Goal: Task Accomplishment & Management: Manage account settings

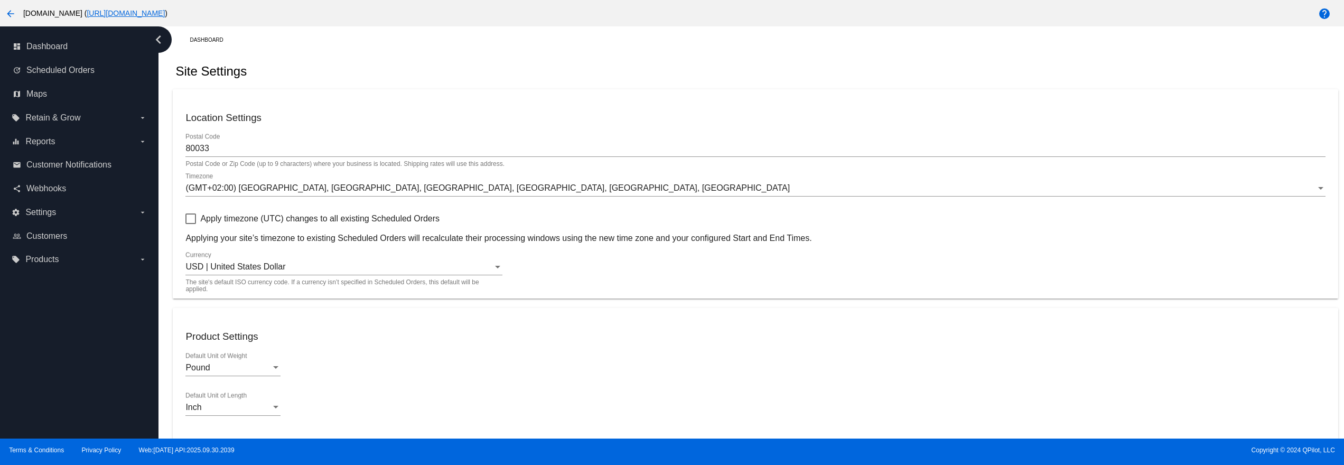
click at [274, 260] on div "USD | United States Dollar Currency" at bounding box center [343, 263] width 317 height 24
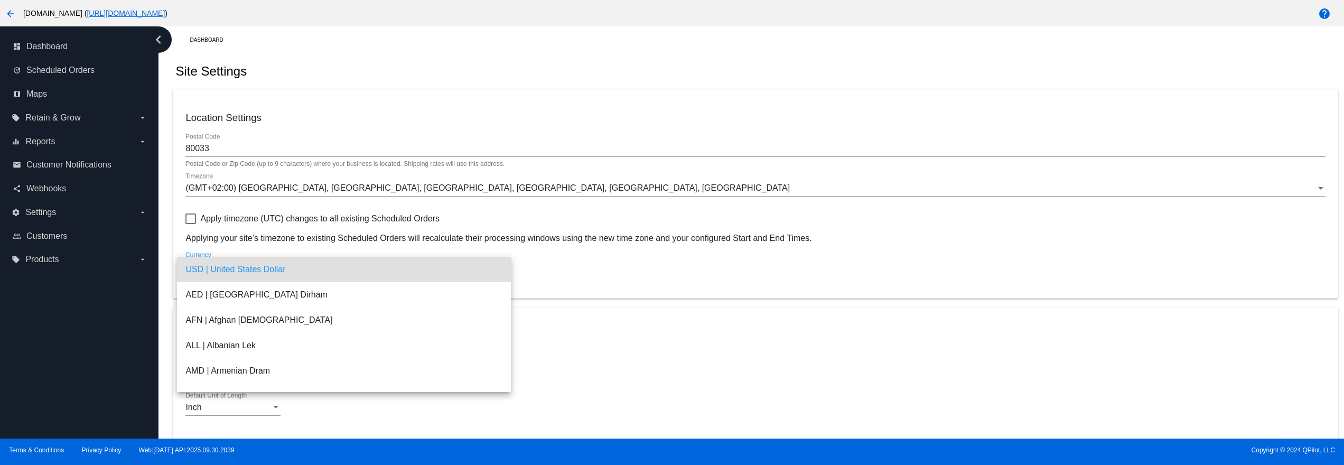
click at [256, 190] on div at bounding box center [672, 232] width 1344 height 465
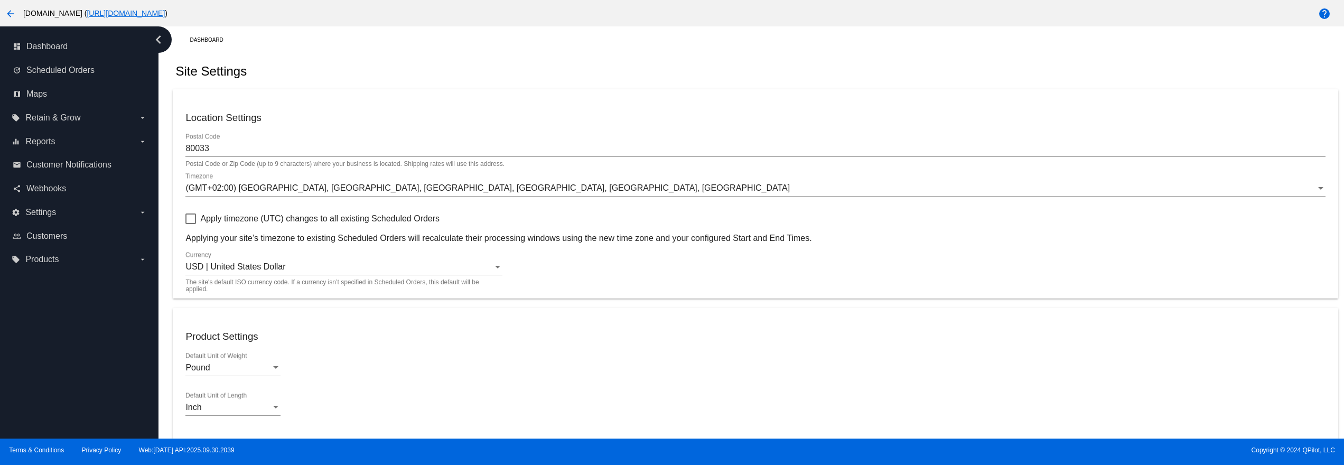
click at [260, 182] on div "(GMT+02:00) Athens, Bucharest, Beirut, Damascus, Istanbul, Jerusalem Timezone" at bounding box center [754, 185] width 1139 height 24
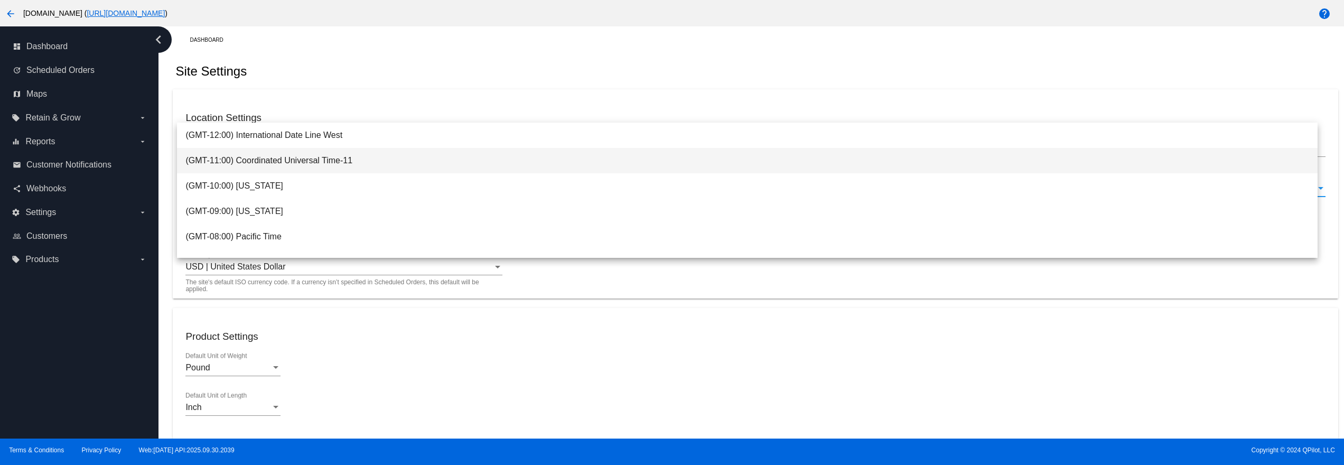
scroll to position [211, 0]
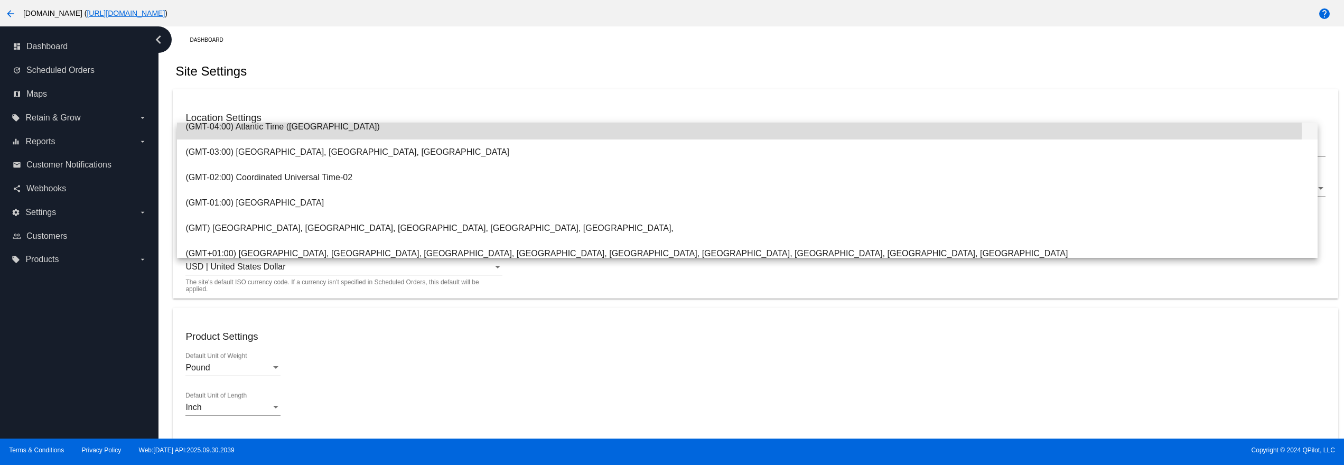
click at [286, 131] on span "(GMT-04:00) Atlantic Time (Canada)" at bounding box center [746, 126] width 1123 height 25
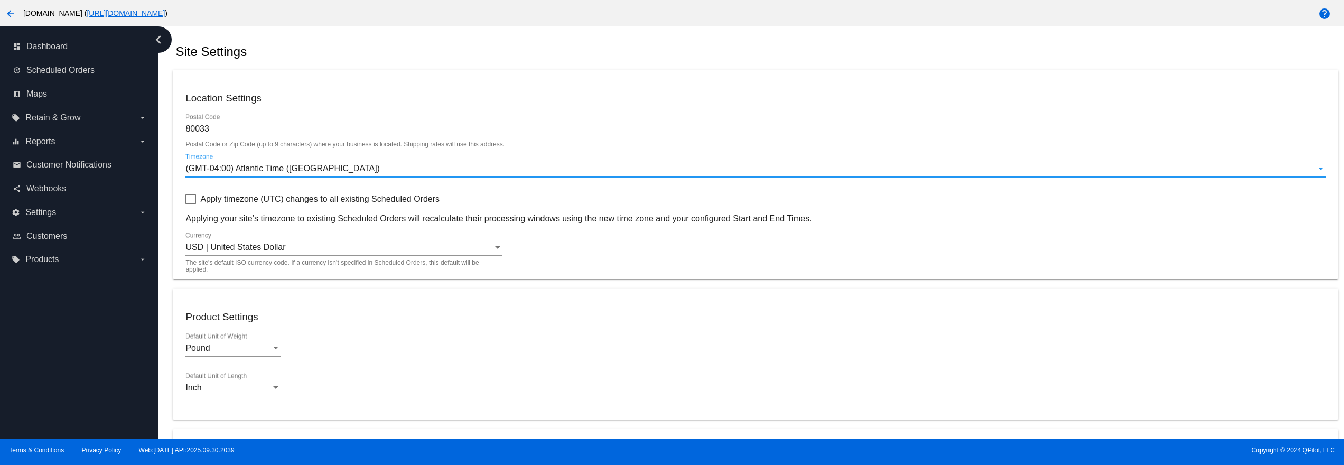
scroll to position [0, 0]
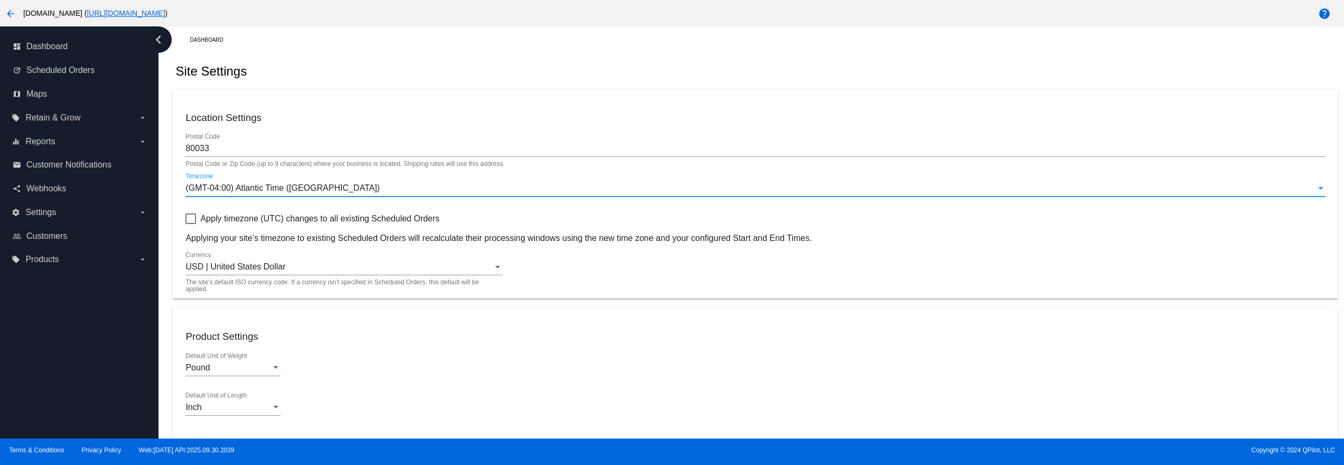
click at [184, 222] on mat-card "Location Settings 80033 Postal Code Postal Code or Zip Code (up to 9 characters…" at bounding box center [755, 193] width 1165 height 209
click at [193, 222] on div at bounding box center [190, 218] width 11 height 11
click at [191, 224] on input "Apply timezone (UTC) changes to all existing Scheduled Orders" at bounding box center [190, 224] width 1 height 1
click at [229, 191] on span "(GMT-04:00) Atlantic Time ([GEOGRAPHIC_DATA])" at bounding box center [282, 187] width 194 height 9
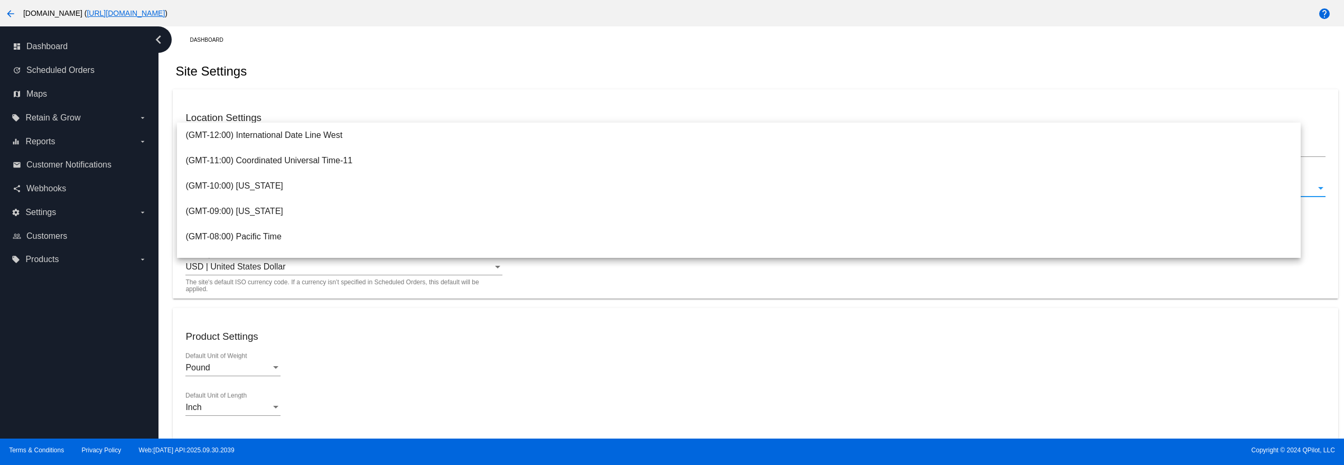
scroll to position [148, 0]
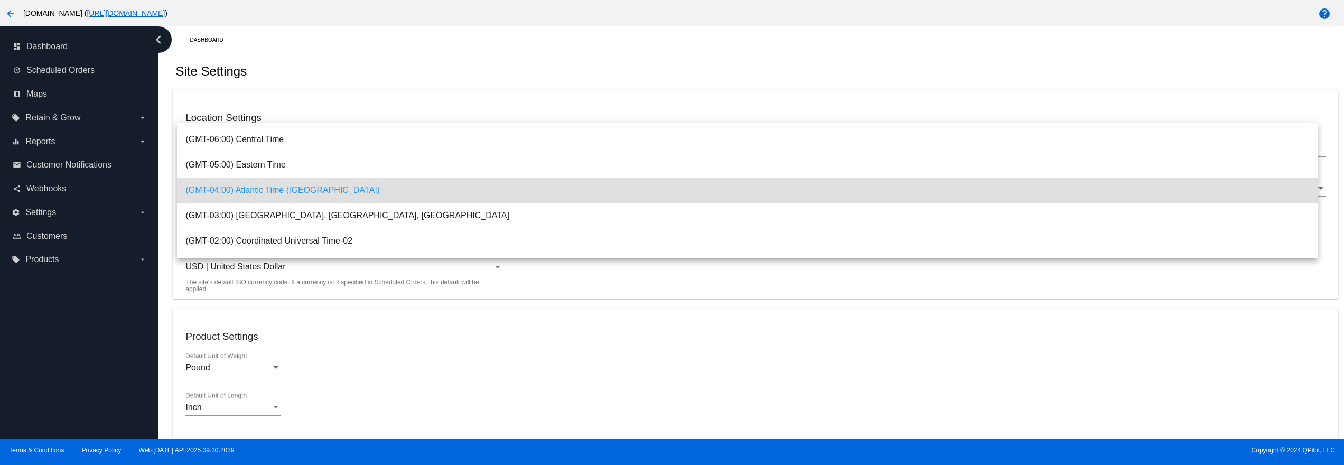
click at [93, 406] on div at bounding box center [672, 232] width 1344 height 465
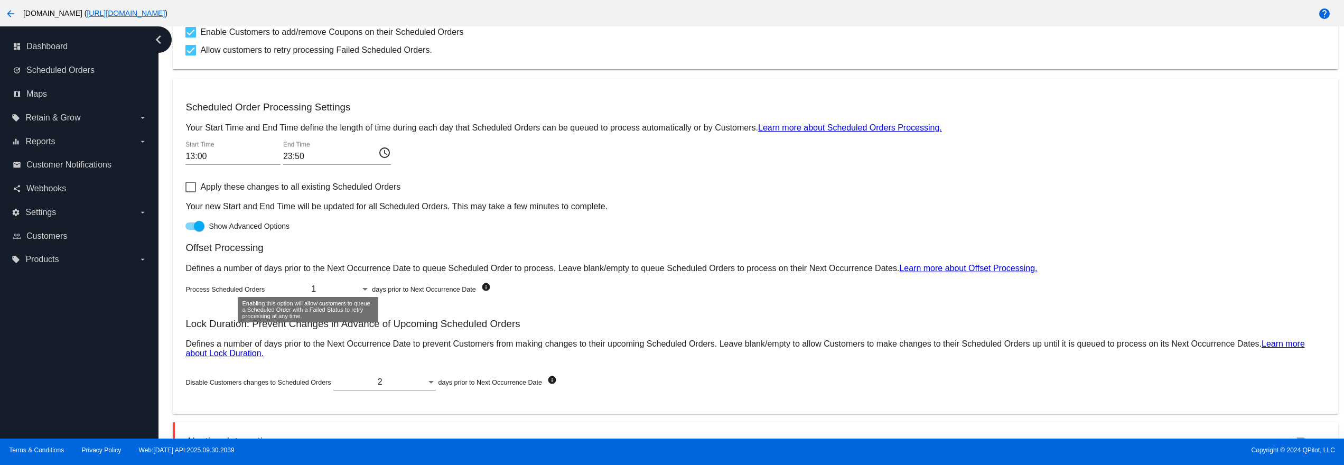
scroll to position [569, 0]
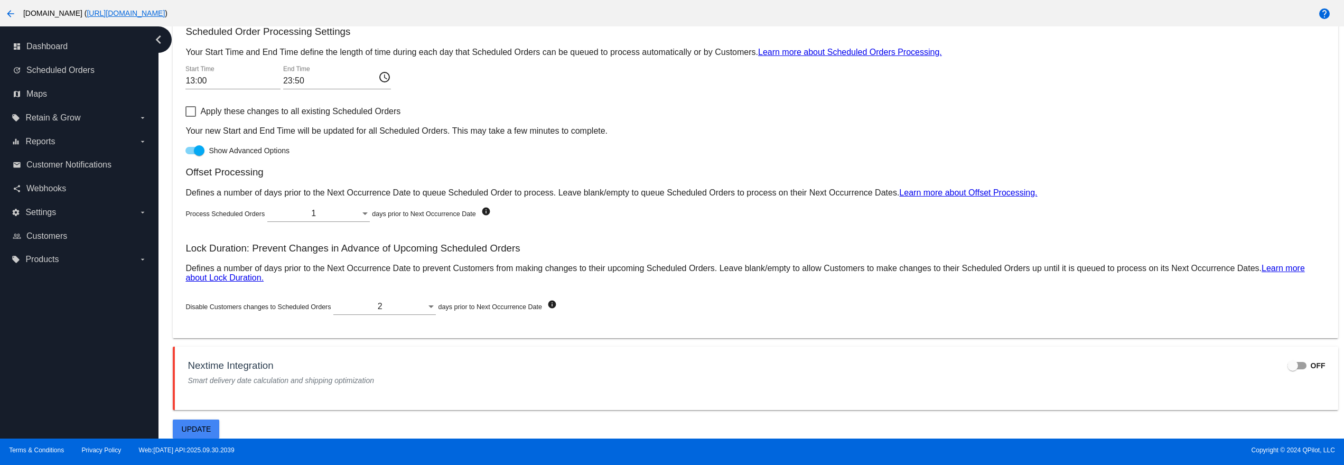
click at [193, 434] on button "Update" at bounding box center [196, 428] width 46 height 19
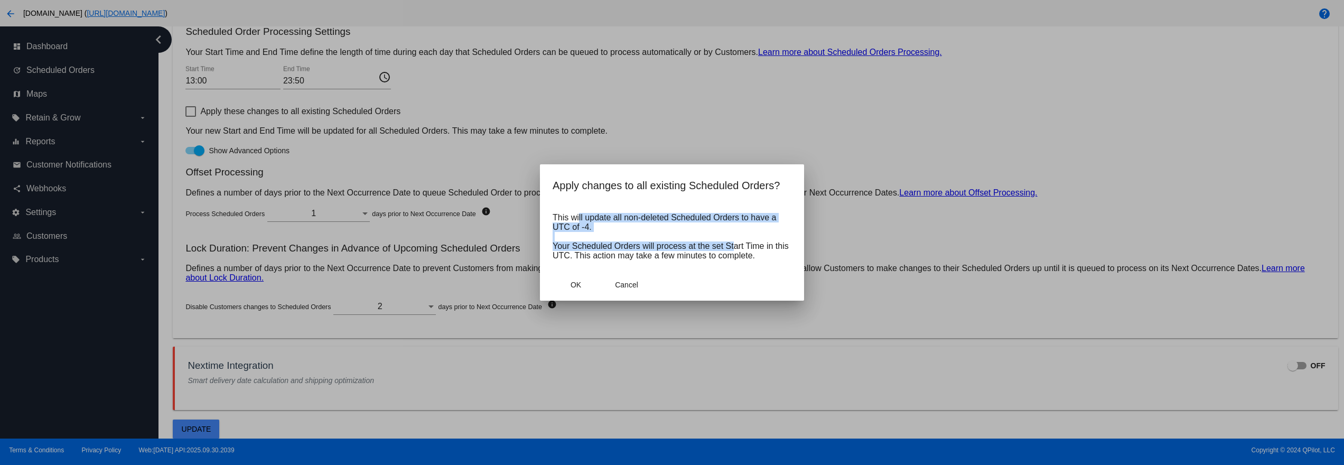
drag, startPoint x: 581, startPoint y: 210, endPoint x: 728, endPoint y: 246, distance: 151.3
click at [728, 246] on mat-dialog-content "This will update all non-deleted Scheduled Orders to have a UTC of -4. Your Sch…" at bounding box center [672, 236] width 264 height 64
click at [736, 259] on p "This will update all non-deleted Scheduled Orders to have a UTC of -4. Your Sch…" at bounding box center [671, 237] width 239 height 48
drag, startPoint x: 694, startPoint y: 261, endPoint x: 565, endPoint y: 250, distance: 129.3
click at [565, 256] on p "This will update all non-deleted Scheduled Orders to have a UTC of -4. Your Sch…" at bounding box center [671, 237] width 239 height 48
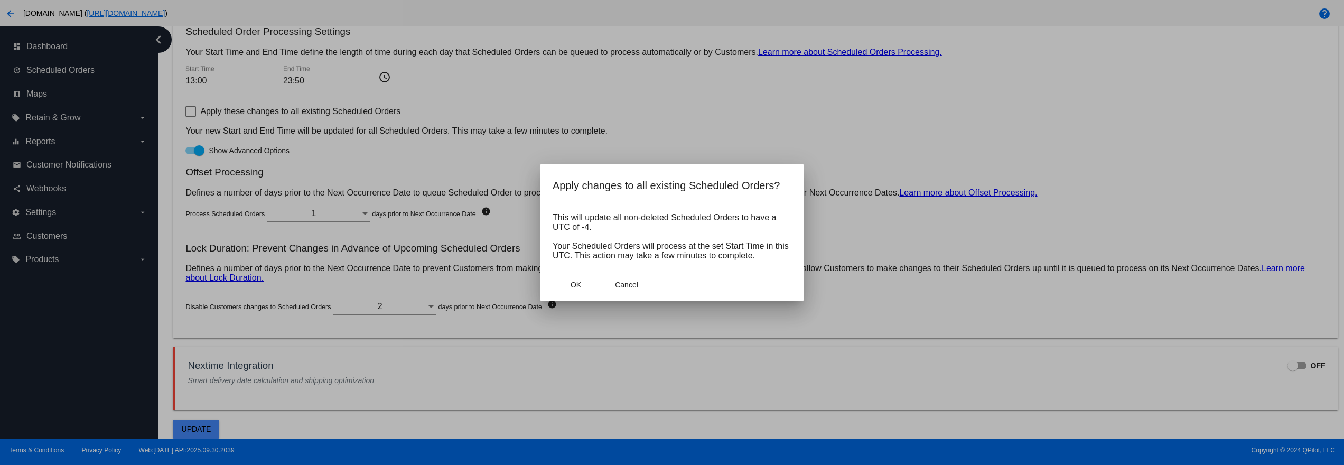
click at [583, 232] on p "This will update all non-deleted Scheduled Orders to have a UTC of -4. Your Sch…" at bounding box center [671, 237] width 239 height 48
drag, startPoint x: 654, startPoint y: 240, endPoint x: 771, endPoint y: 261, distance: 119.1
click at [756, 257] on p "This will update all non-deleted Scheduled Orders to have a UTC of -4. Your Sch…" at bounding box center [671, 237] width 239 height 48
click at [759, 256] on p "This will update all non-deleted Scheduled Orders to have a UTC of -4. Your Sch…" at bounding box center [671, 237] width 239 height 48
drag, startPoint x: 759, startPoint y: 256, endPoint x: 546, endPoint y: 254, distance: 212.9
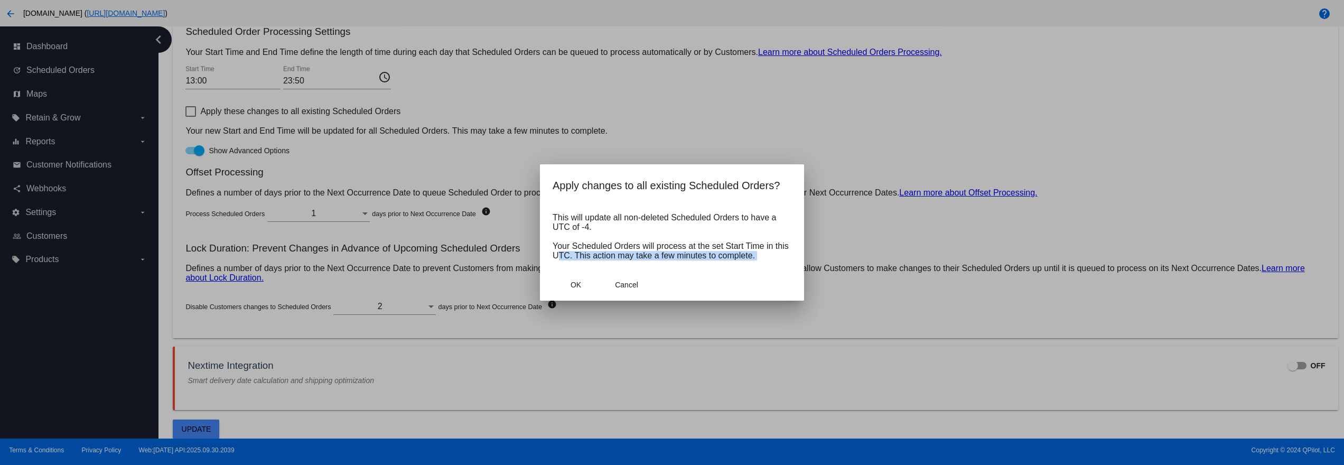
click at [546, 254] on mat-dialog-content "This will update all non-deleted Scheduled Orders to have a UTC of -4. Your Sch…" at bounding box center [672, 236] width 264 height 64
click at [601, 241] on p "This will update all non-deleted Scheduled Orders to have a UTC of -4. Your Sch…" at bounding box center [671, 237] width 239 height 48
drag, startPoint x: 567, startPoint y: 237, endPoint x: 631, endPoint y: 239, distance: 63.4
click at [604, 237] on p "This will update all non-deleted Scheduled Orders to have a UTC of -4. Your Sch…" at bounding box center [671, 237] width 239 height 48
click at [727, 262] on mat-dialog-content "This will update all non-deleted Scheduled Orders to have a UTC of -4. Your Sch…" at bounding box center [672, 236] width 264 height 64
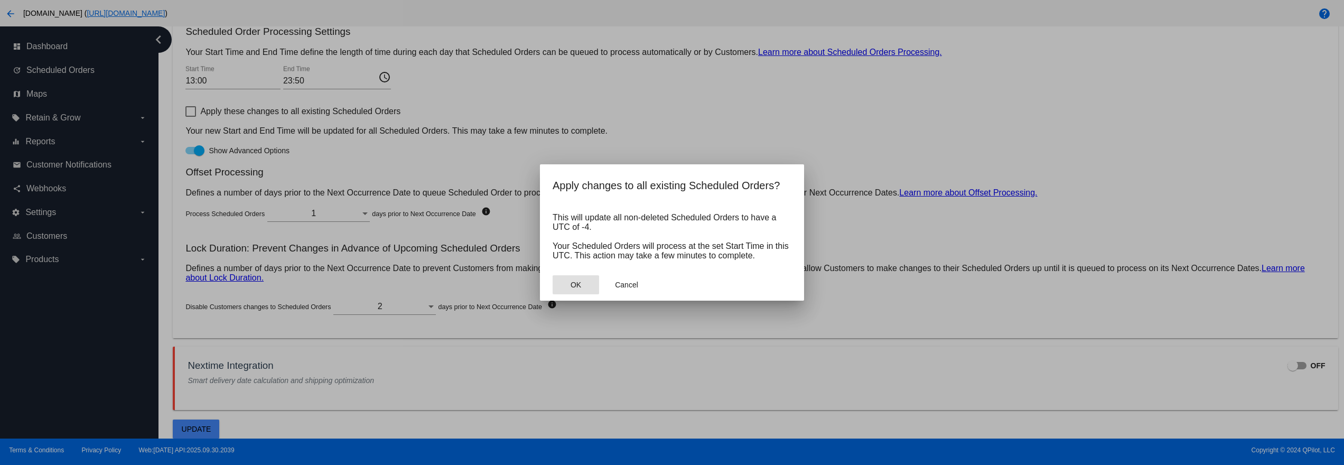
click at [577, 283] on span "OK" at bounding box center [575, 284] width 11 height 8
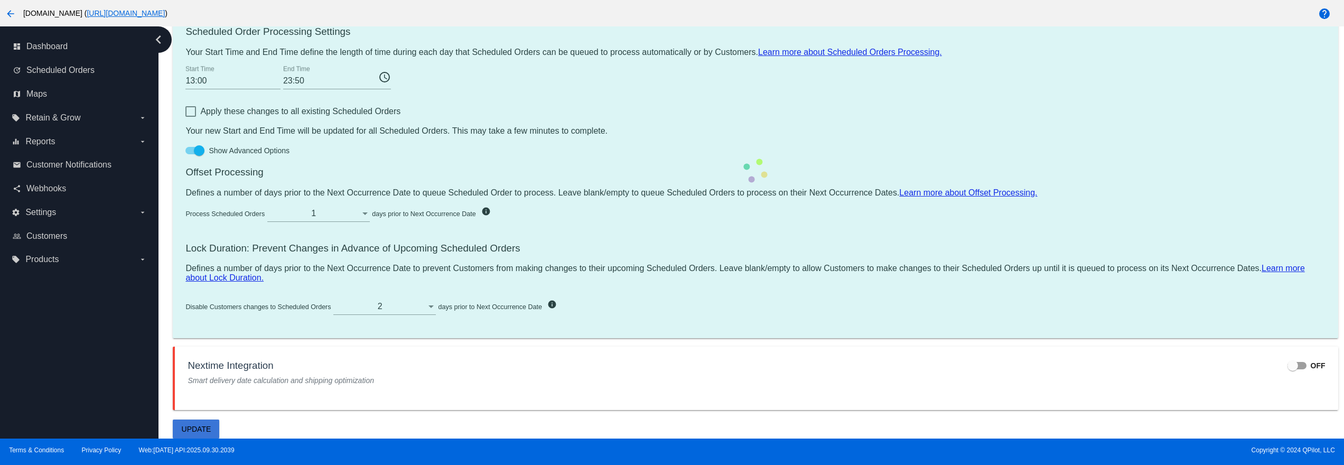
scroll to position [0, 0]
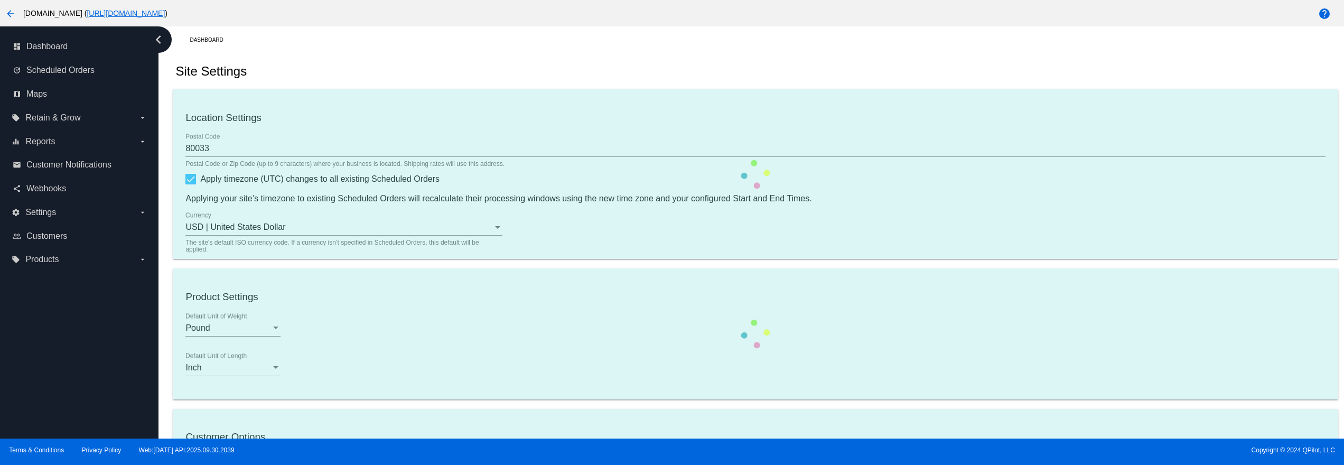
checkbox input "false"
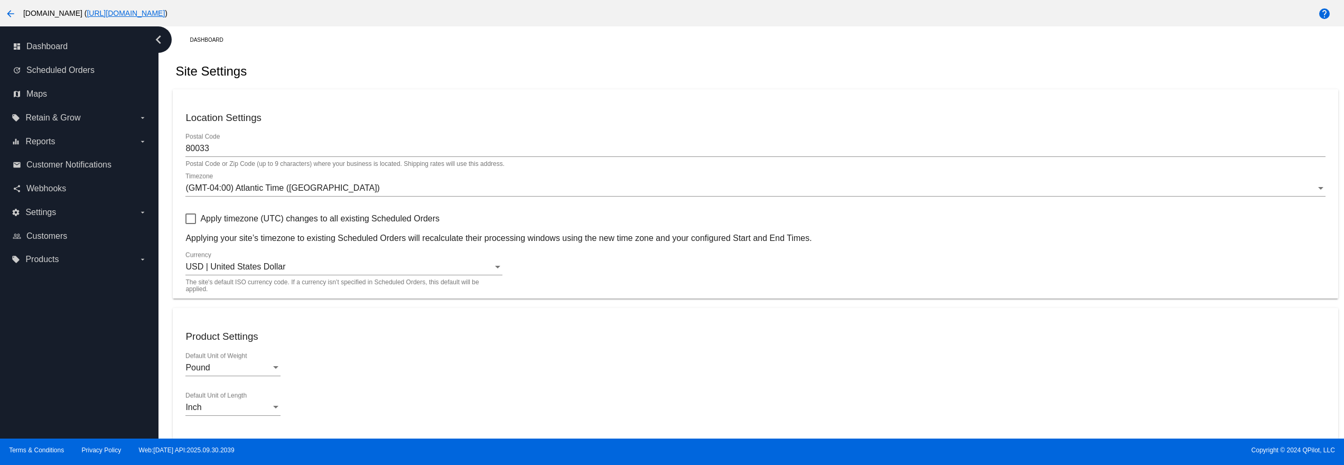
click at [81, 378] on div "dashboard Dashboard update Scheduled Orders map Maps local_offer Retain & Grow …" at bounding box center [79, 232] width 158 height 412
click at [69, 60] on div "update Scheduled Orders" at bounding box center [79, 71] width 142 height 24
click at [58, 79] on div "update Scheduled Orders" at bounding box center [79, 71] width 142 height 24
click at [60, 78] on link "update Scheduled Orders" at bounding box center [80, 70] width 134 height 17
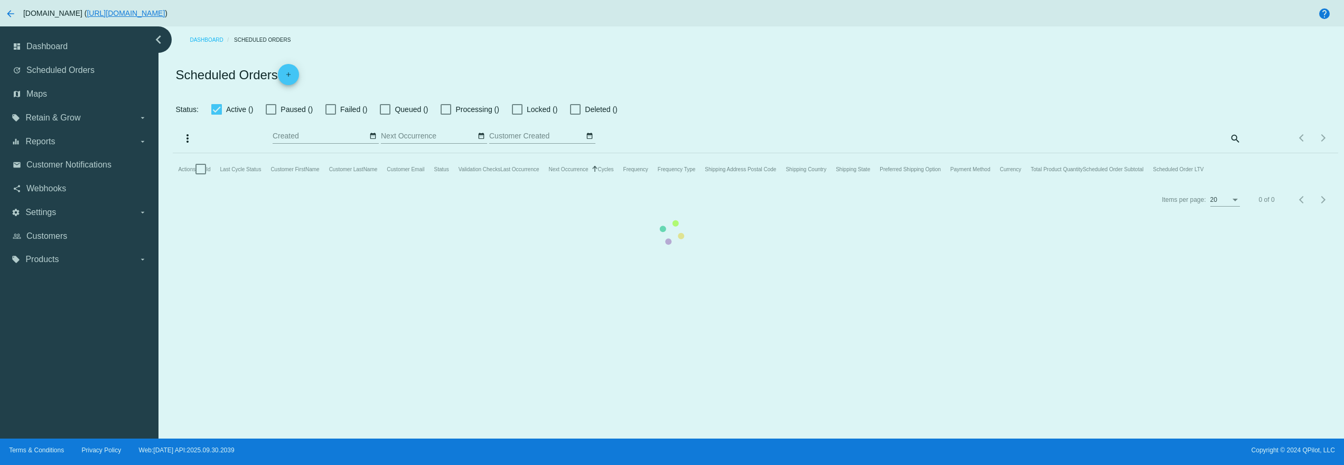
checkbox input "false"
type input "[DATE] - [DATE]"
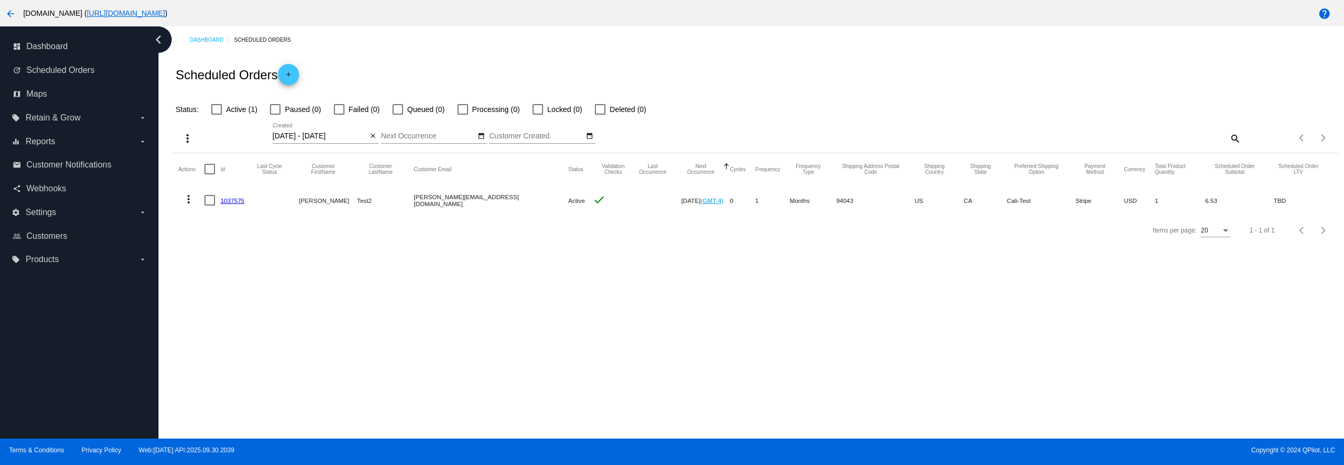
drag, startPoint x: 303, startPoint y: 211, endPoint x: 476, endPoint y: 245, distance: 176.5
click at [423, 205] on mat-row "more_vert 1037575 David Test2 david@qpilot.cloud Active check Nov 1 2025 (GMT-4…" at bounding box center [755, 200] width 1154 height 31
click at [546, 334] on div "Dashboard Scheduled Orders Scheduled Orders add Status: Active (1) Paused (0) F…" at bounding box center [750, 232] width 1185 height 412
drag, startPoint x: 583, startPoint y: 200, endPoint x: 766, endPoint y: 205, distance: 182.8
click at [766, 205] on mat-row "more_vert 1037575 David Test2 david@qpilot.cloud Active check Nov 1 2025 (GMT-4…" at bounding box center [755, 200] width 1154 height 31
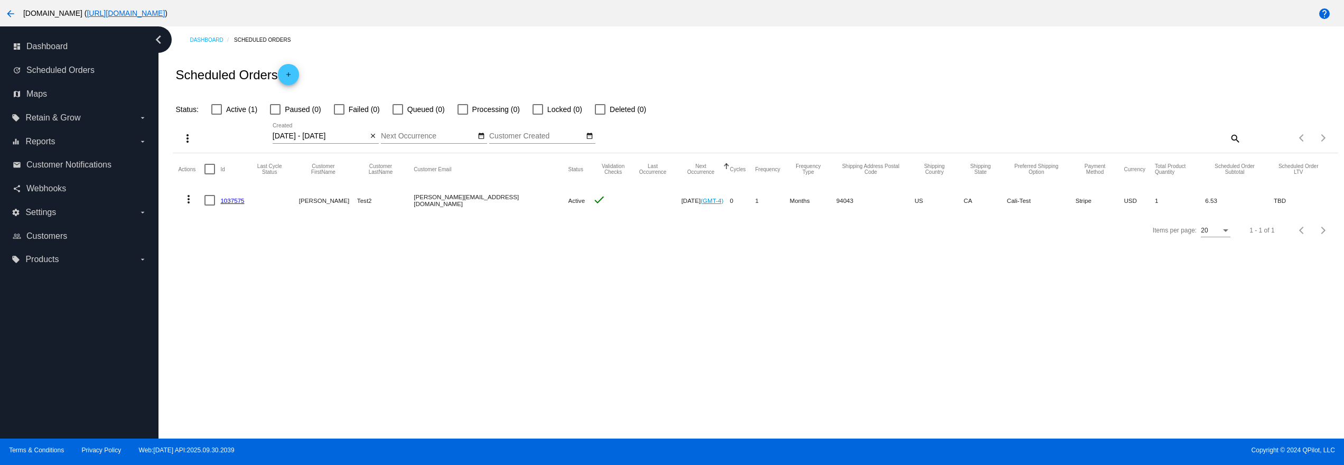
click at [734, 320] on div "Dashboard Scheduled Orders Scheduled Orders add Status: Active (1) Paused (0) F…" at bounding box center [750, 232] width 1185 height 412
click at [224, 204] on link "1037575" at bounding box center [232, 200] width 24 height 7
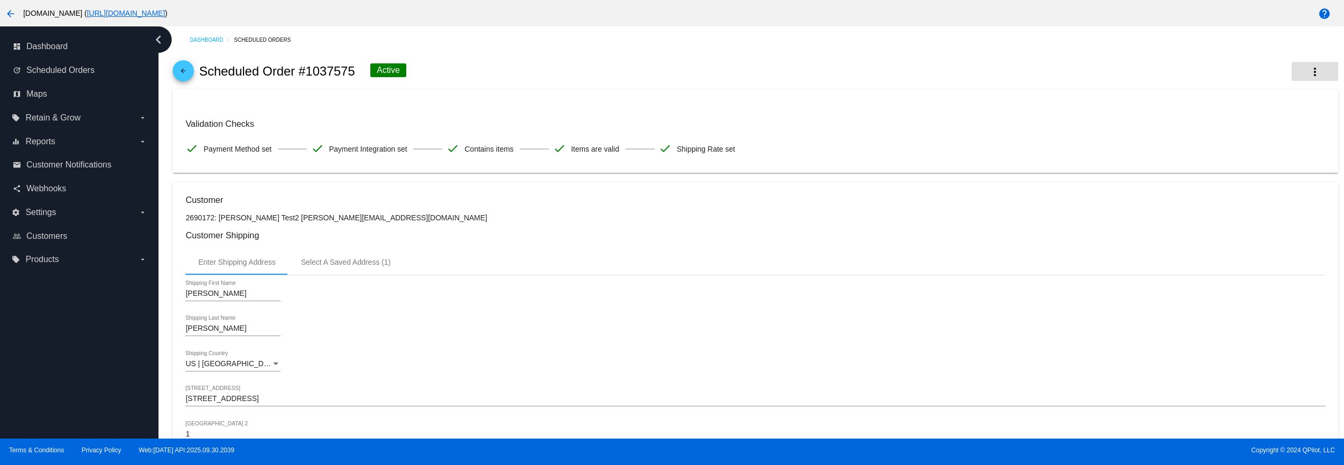
click at [1308, 70] on mat-icon "more_vert" at bounding box center [1314, 71] width 13 height 13
click at [1233, 73] on button "info View Event Logs" at bounding box center [1248, 79] width 148 height 25
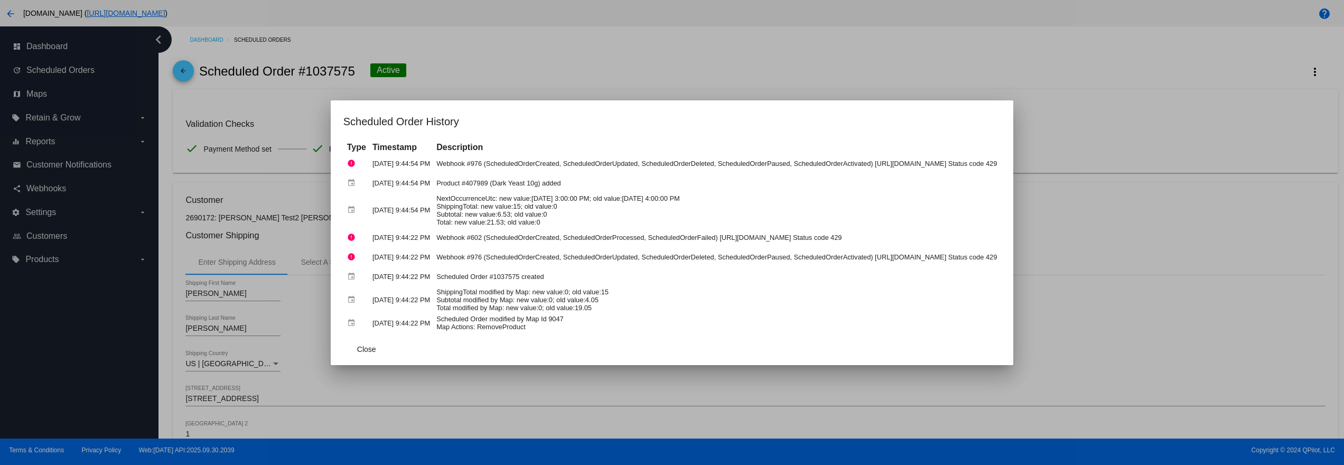
drag, startPoint x: 519, startPoint y: 309, endPoint x: 364, endPoint y: 305, distance: 154.8
click at [364, 305] on tbody "error Oct 1, 2025, 9:44:54 PM Webhook #976 (ScheduledOrderCreated, ScheduledOrd…" at bounding box center [671, 243] width 655 height 178
click at [454, 374] on div at bounding box center [672, 232] width 1344 height 465
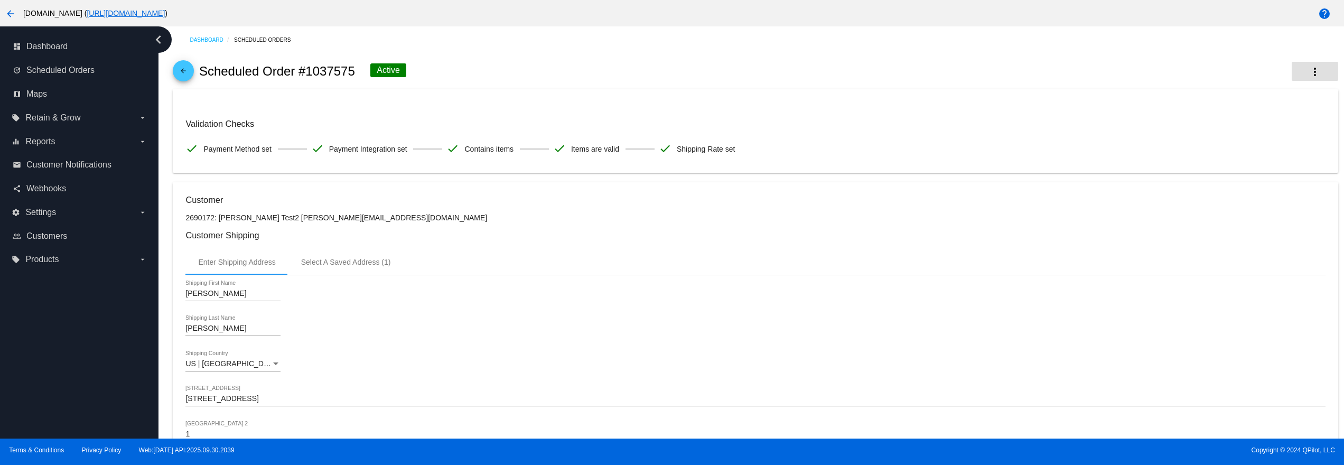
click at [1291, 68] on button "more_vert" at bounding box center [1314, 71] width 46 height 19
click at [1241, 70] on button "info View Event Logs" at bounding box center [1248, 79] width 148 height 25
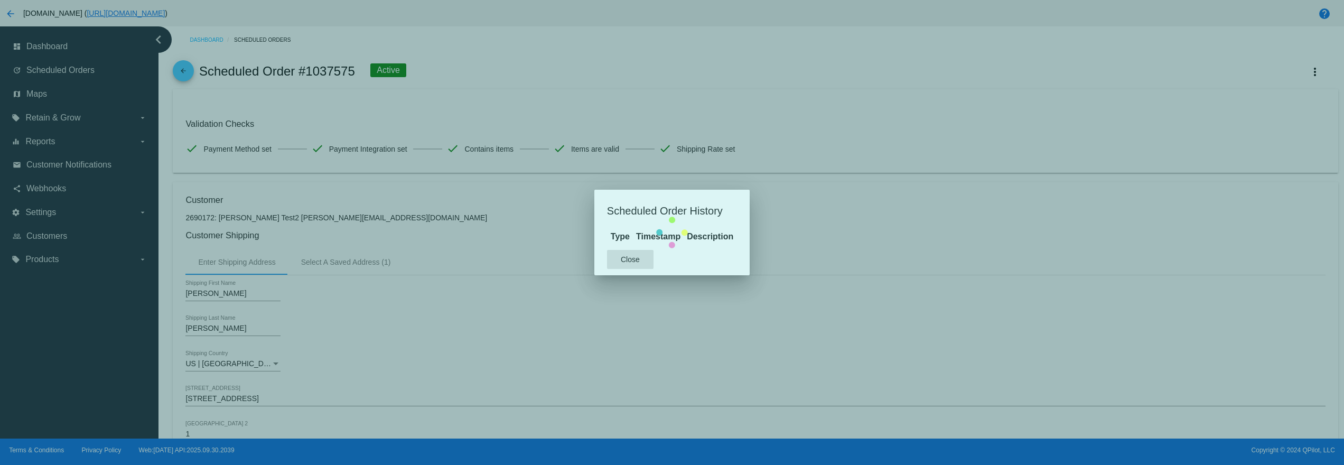
click at [683, 243] on mat-dialog-content "Type Timestamp Description" at bounding box center [671, 237] width 155 height 14
click at [674, 241] on mat-dialog-content "Type Timestamp Description" at bounding box center [671, 237] width 155 height 14
drag, startPoint x: 687, startPoint y: 311, endPoint x: 653, endPoint y: 276, distance: 49.3
click at [687, 243] on mat-dialog-content "Type Timestamp Description" at bounding box center [671, 237] width 155 height 14
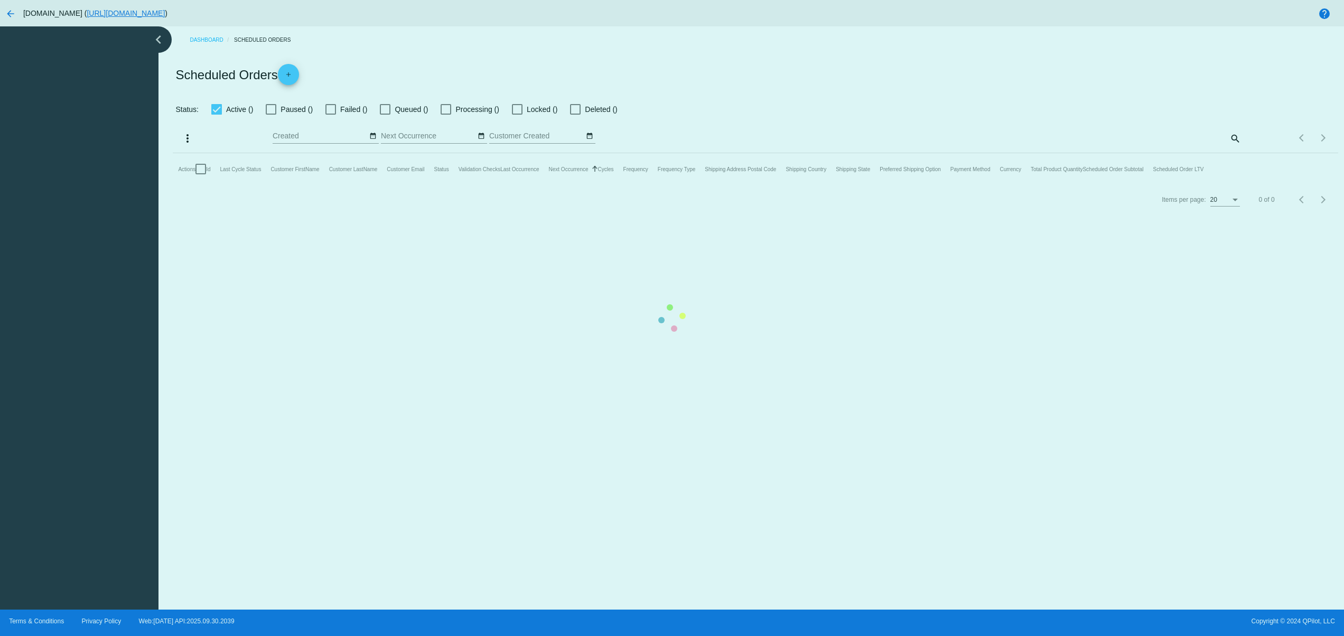
checkbox input "false"
type input "[DATE] - [DATE]"
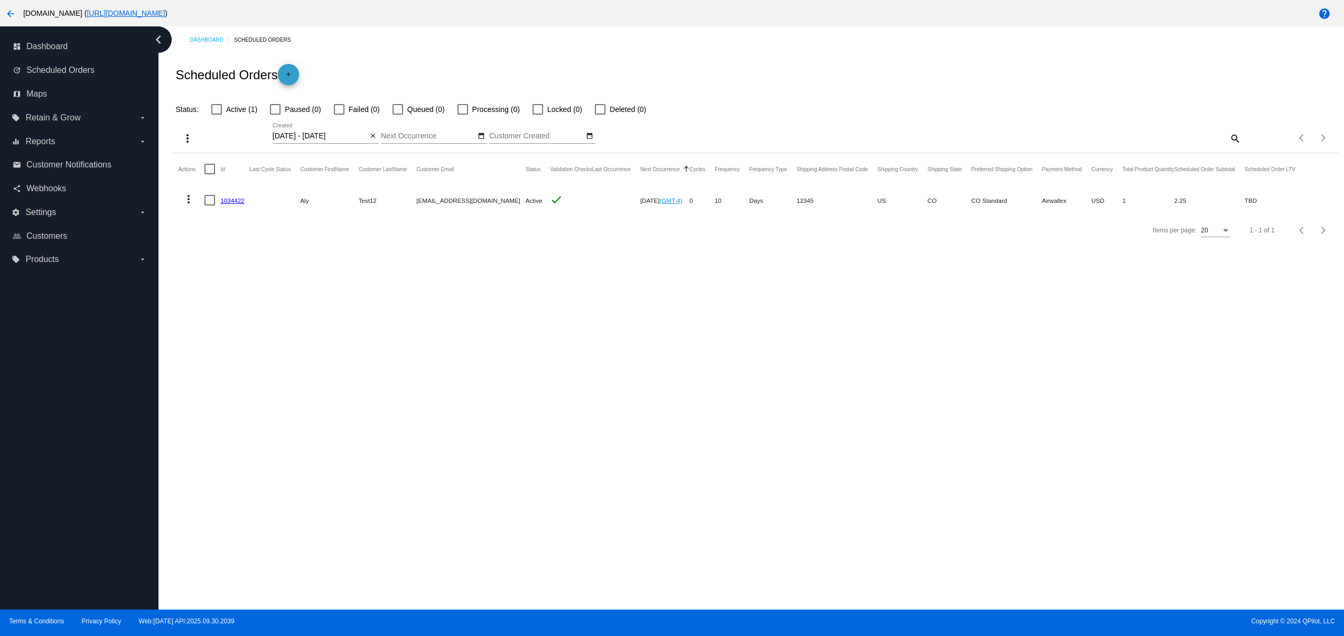
click at [290, 76] on mat-icon "add" at bounding box center [288, 77] width 13 height 13
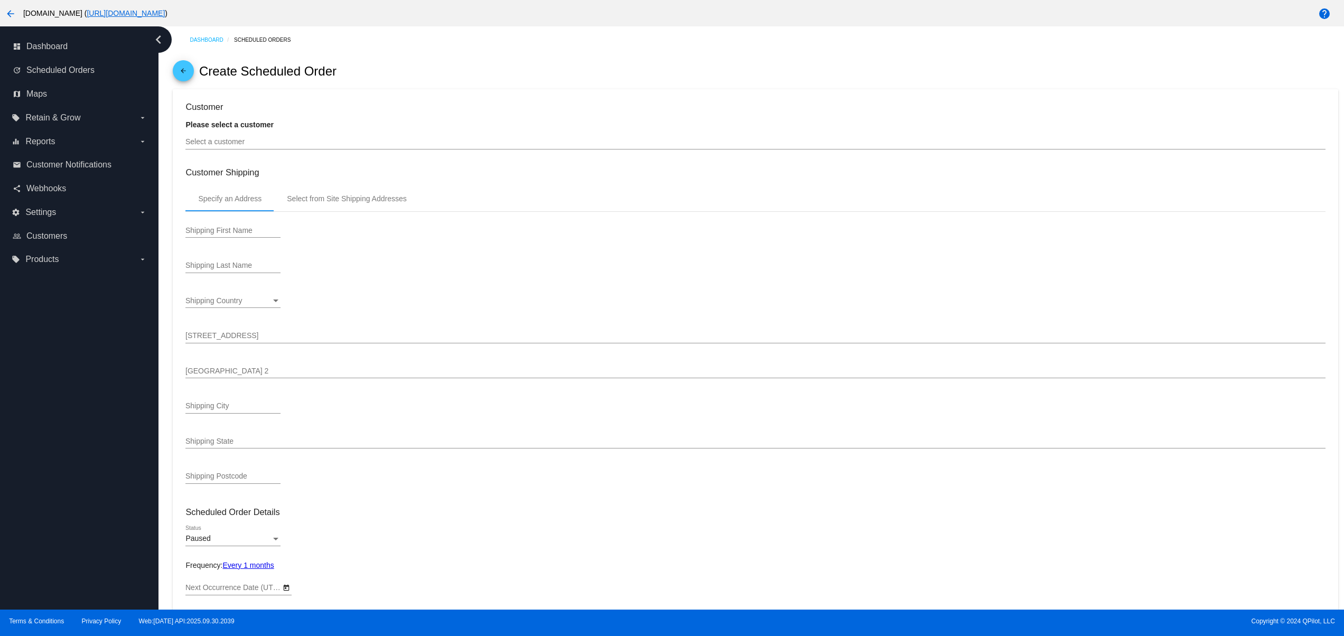
type input "[DATE]"
click at [388, 136] on div "Select a customer" at bounding box center [754, 139] width 1139 height 21
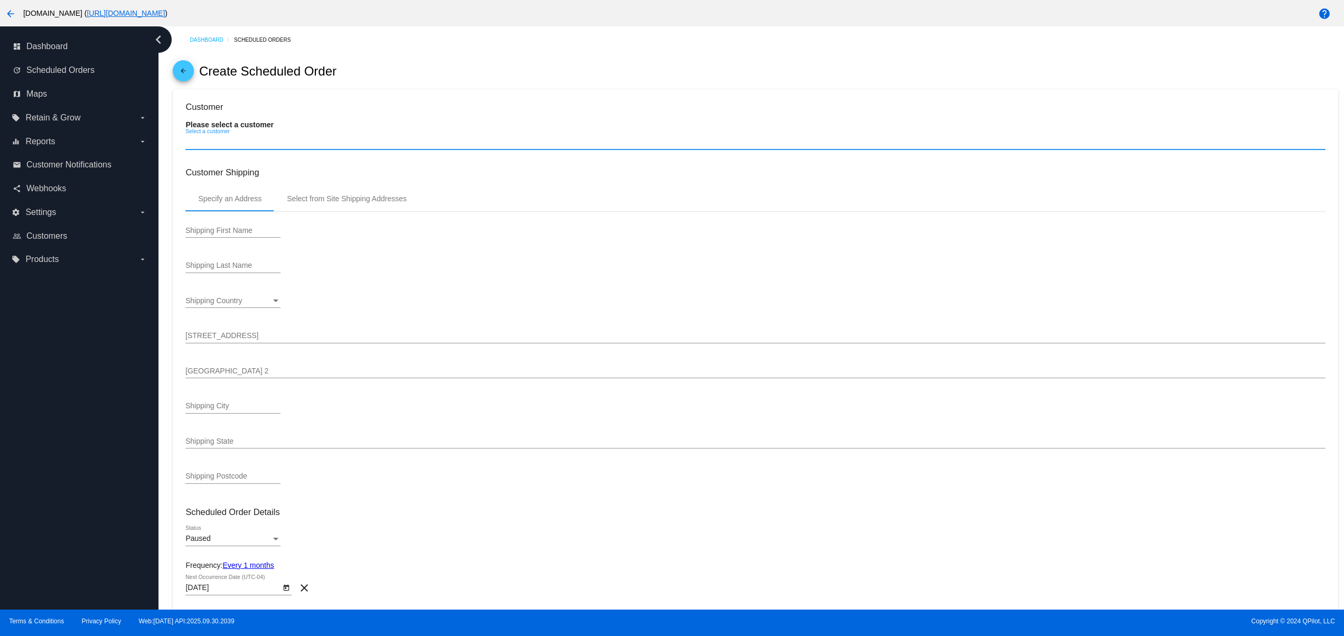
click at [388, 140] on input "Select a customer" at bounding box center [754, 142] width 1139 height 8
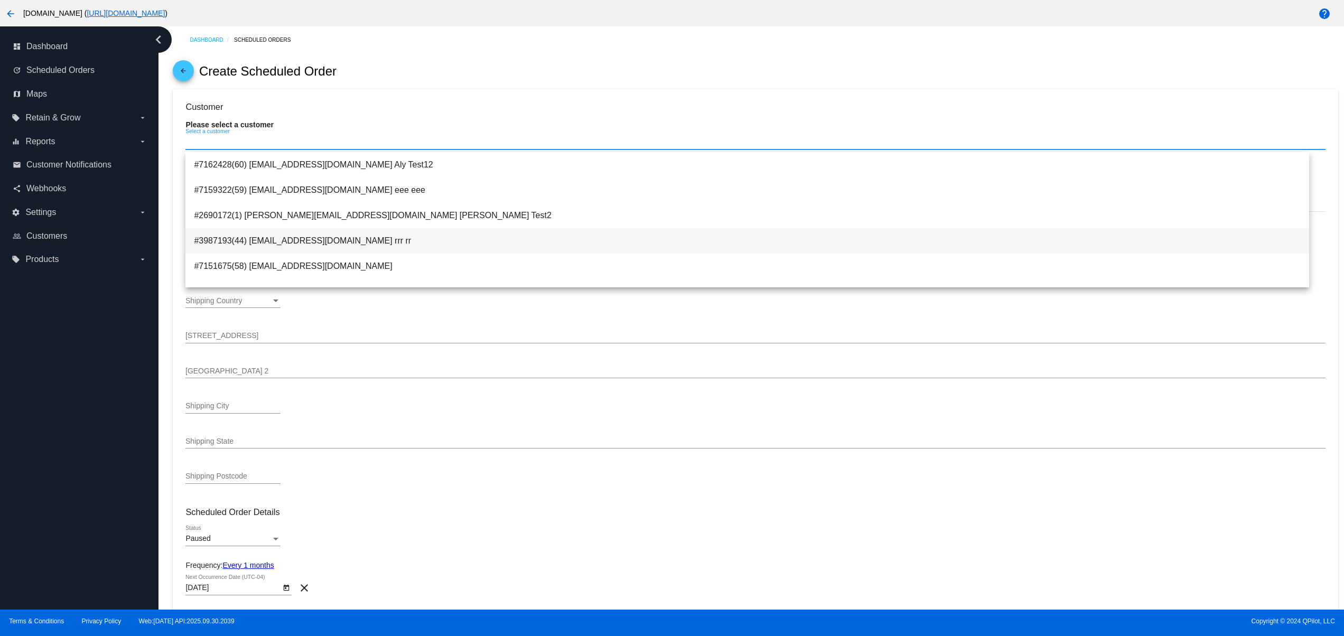
click at [419, 239] on span "#3987193(44) svetglus3+20@gmail.com rrr rr" at bounding box center [747, 240] width 1106 height 25
type input "rrr"
type input "rr"
type input "rerr 1"
type input "Mountain View"
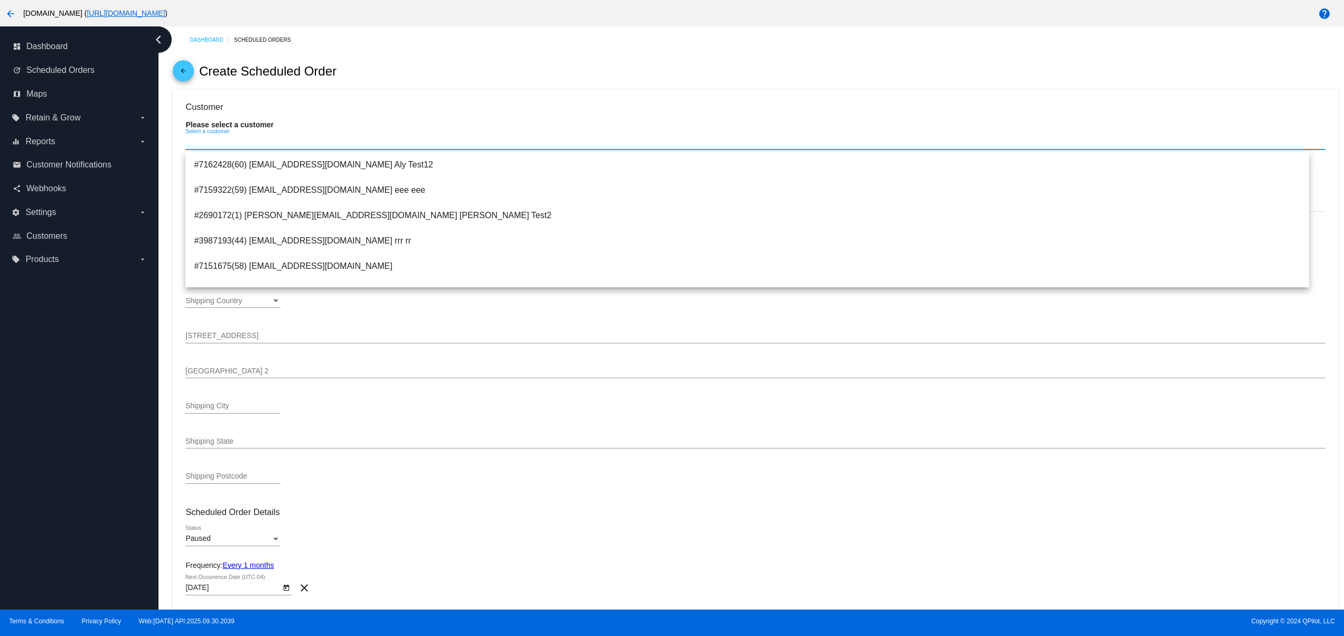
type input "94043"
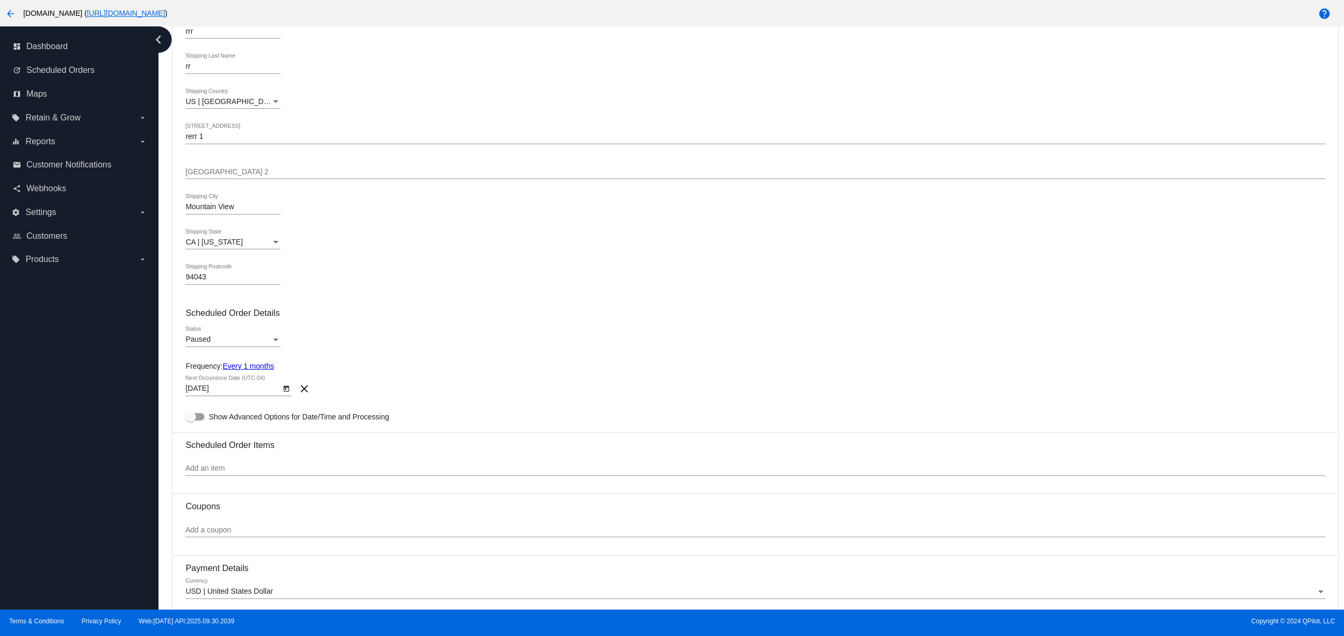
scroll to position [211, 0]
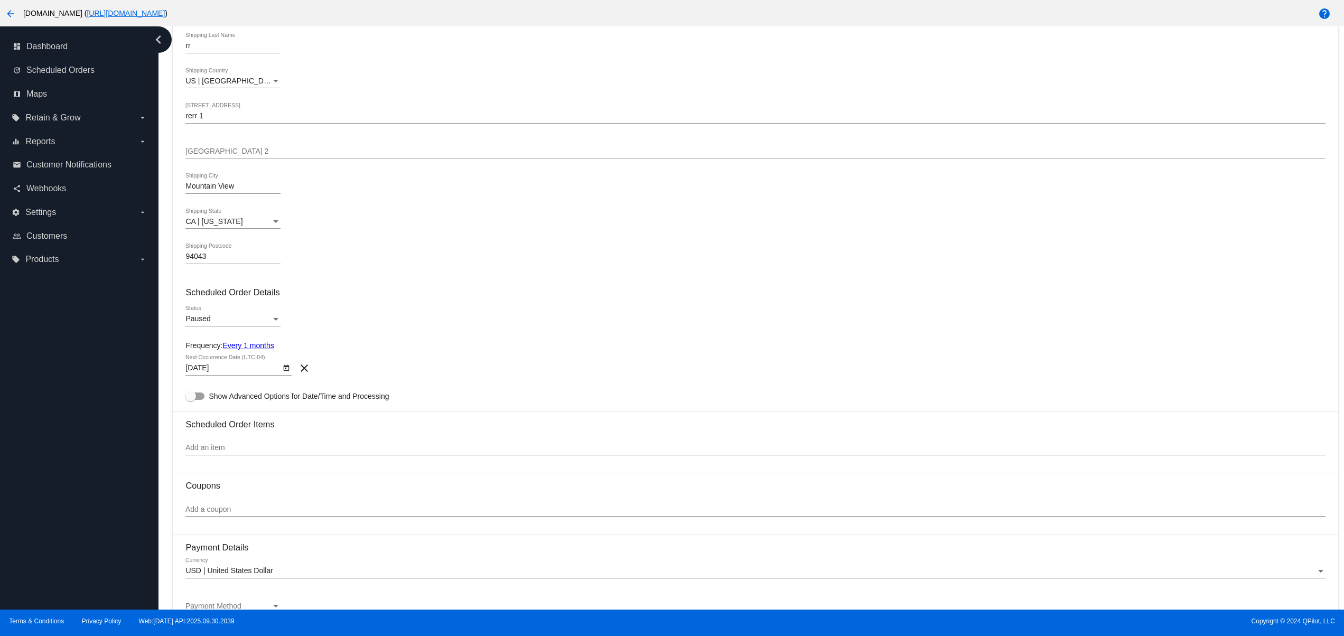
click at [241, 313] on div "Paused Status" at bounding box center [232, 316] width 95 height 21
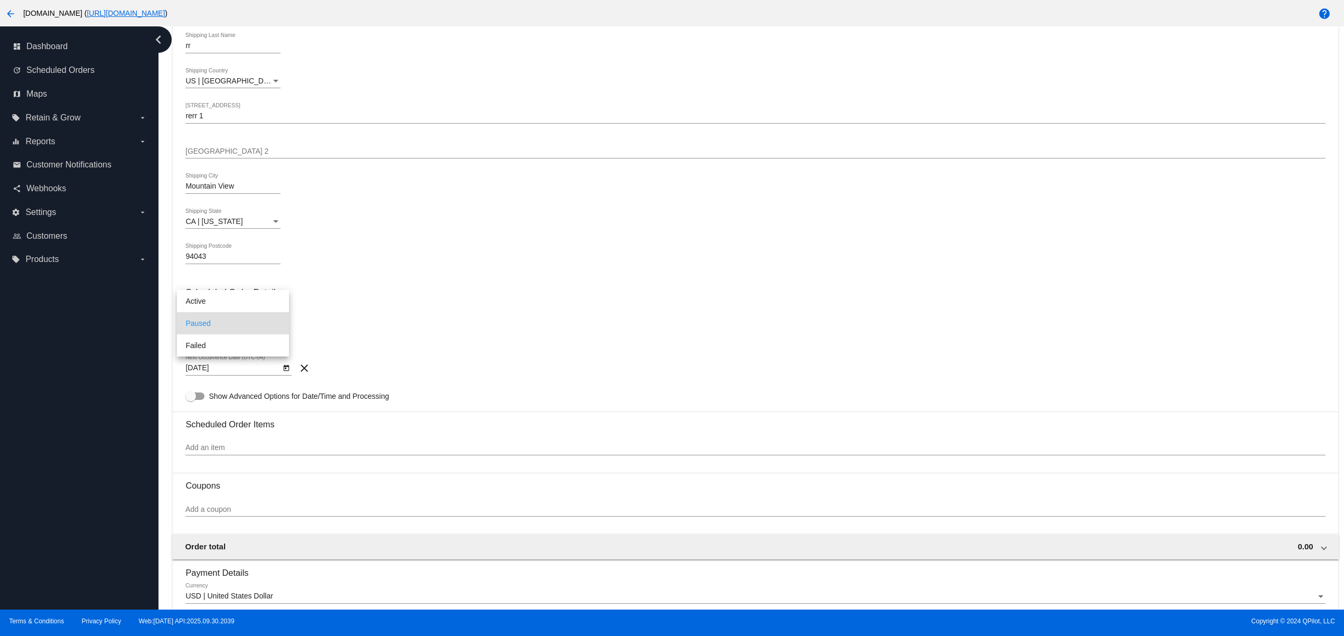
click at [249, 285] on div at bounding box center [672, 318] width 1344 height 636
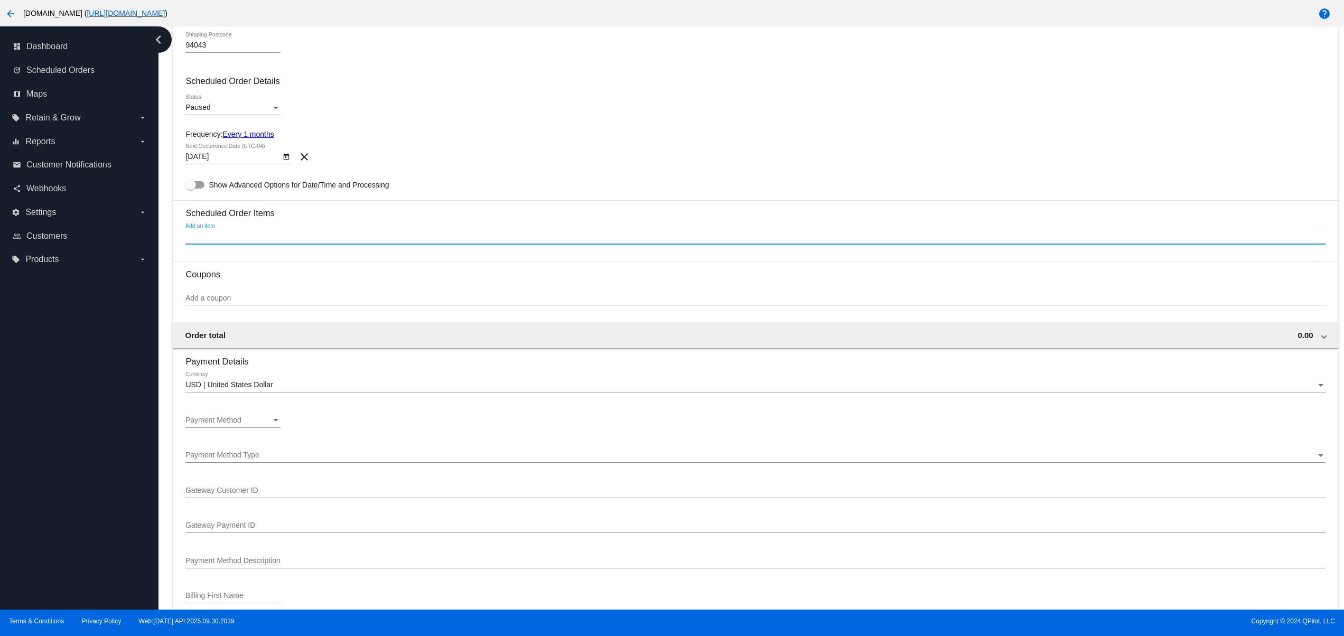
click at [301, 237] on input "Add an item" at bounding box center [754, 236] width 1139 height 8
click at [321, 233] on div "Add an item" at bounding box center [754, 233] width 1139 height 21
click at [267, 229] on div "Add an item" at bounding box center [754, 233] width 1139 height 21
click at [205, 244] on div "Add an item" at bounding box center [754, 233] width 1139 height 21
click at [222, 237] on input "Add an item" at bounding box center [754, 236] width 1139 height 8
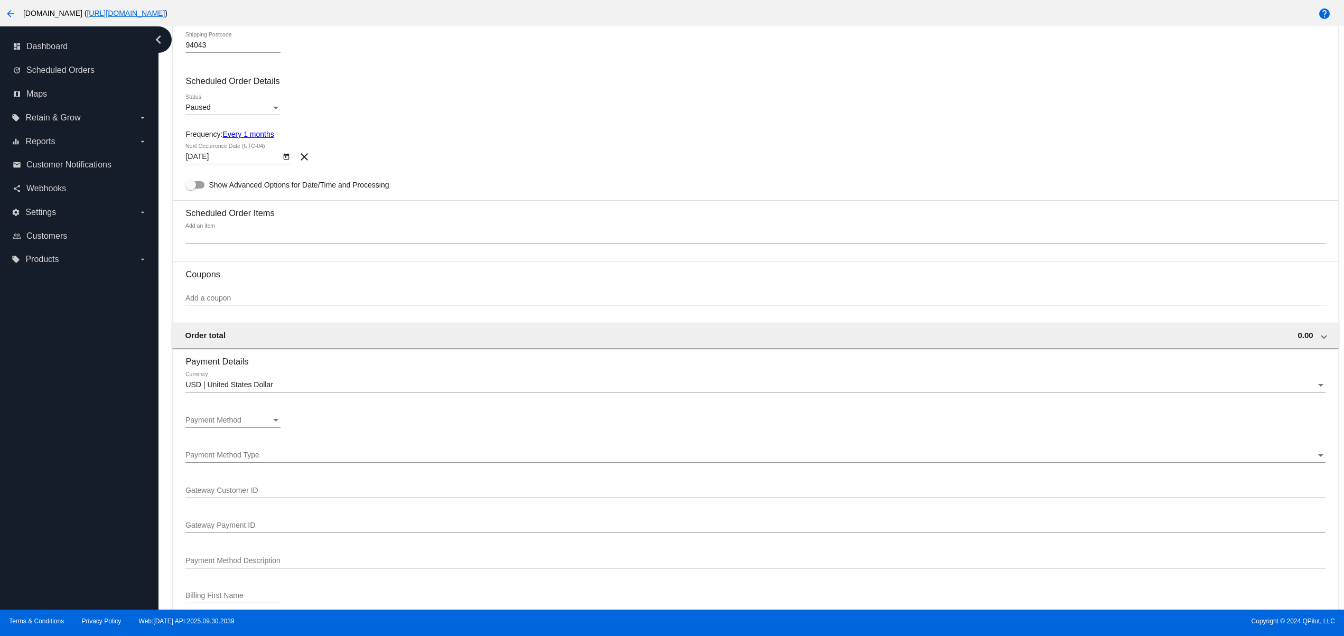
click at [216, 227] on section "Scheduled Order Items Add an item" at bounding box center [754, 226] width 1139 height 53
click at [255, 230] on div "Add an item" at bounding box center [754, 233] width 1139 height 21
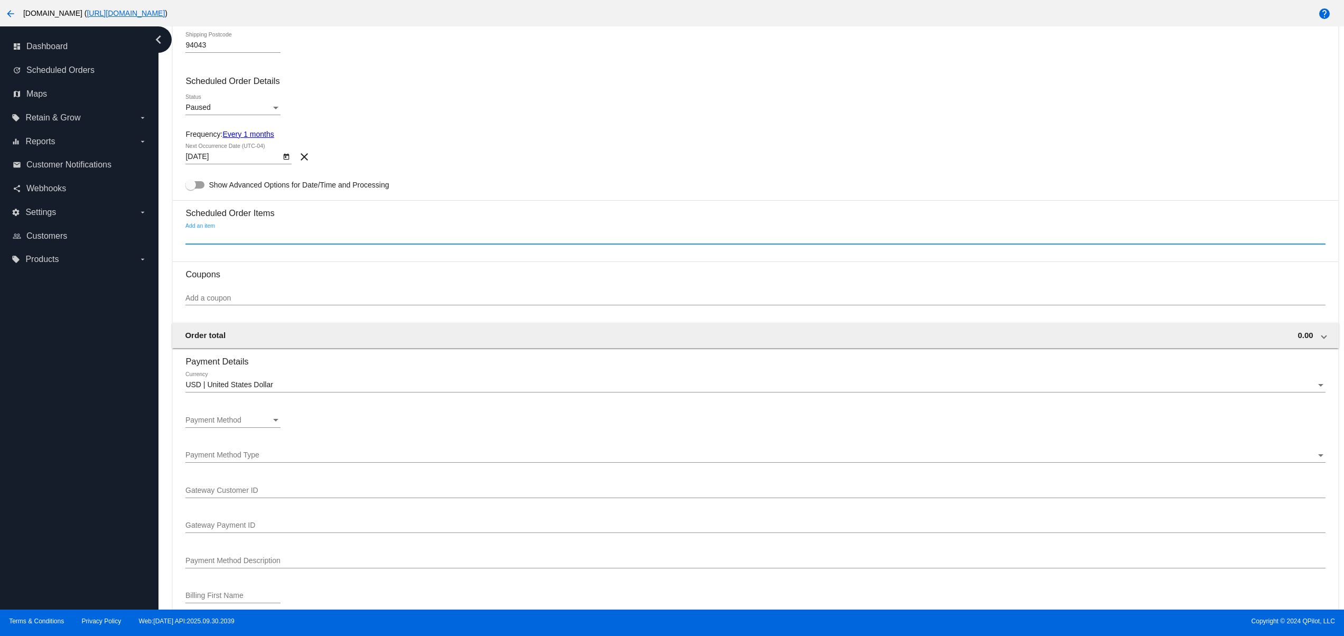
click at [231, 244] on div "Add an item" at bounding box center [754, 233] width 1139 height 21
click at [208, 241] on input "Add an item" at bounding box center [754, 236] width 1139 height 8
type input "c"
click at [210, 218] on h3 "Scheduled Order Items" at bounding box center [754, 209] width 1139 height 18
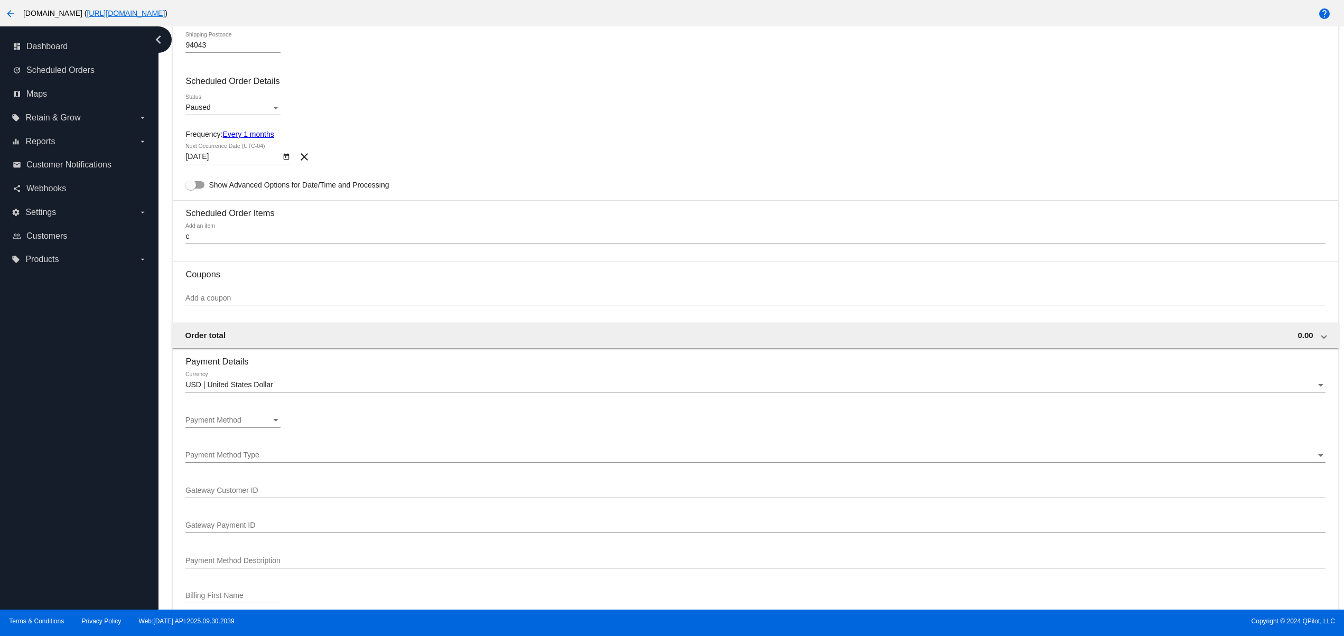
drag, startPoint x: 210, startPoint y: 222, endPoint x: 210, endPoint y: 249, distance: 27.5
click at [210, 218] on h3 "Scheduled Order Items" at bounding box center [754, 209] width 1139 height 18
click at [210, 250] on div "c Add an item" at bounding box center [754, 238] width 1139 height 30
click at [208, 244] on div "c Add an item" at bounding box center [754, 233] width 1139 height 21
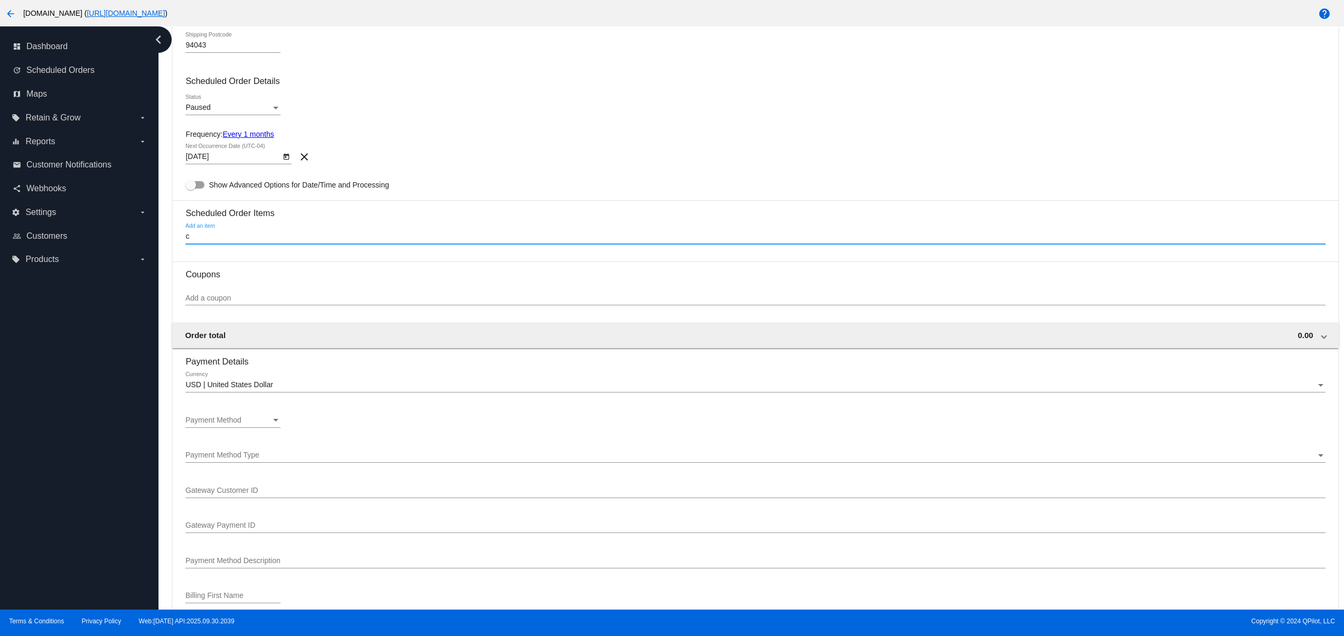
click at [206, 218] on h3 "Scheduled Order Items" at bounding box center [754, 209] width 1139 height 18
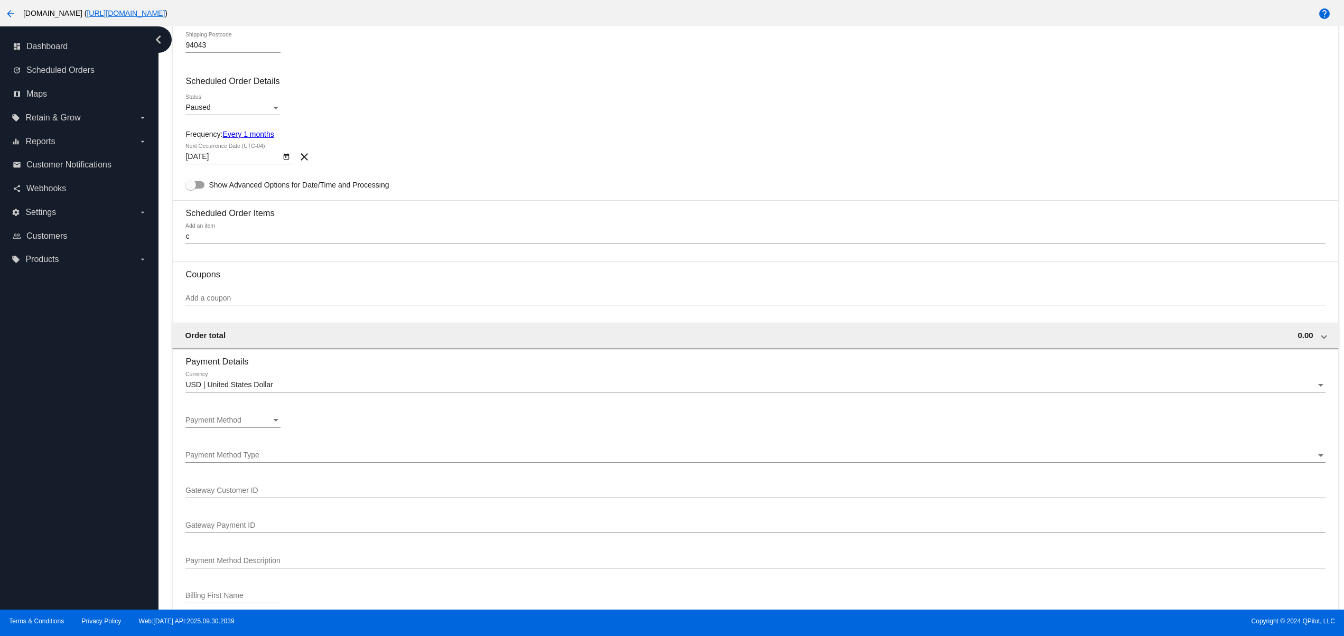
click at [192, 244] on div "c Add an item" at bounding box center [754, 233] width 1139 height 21
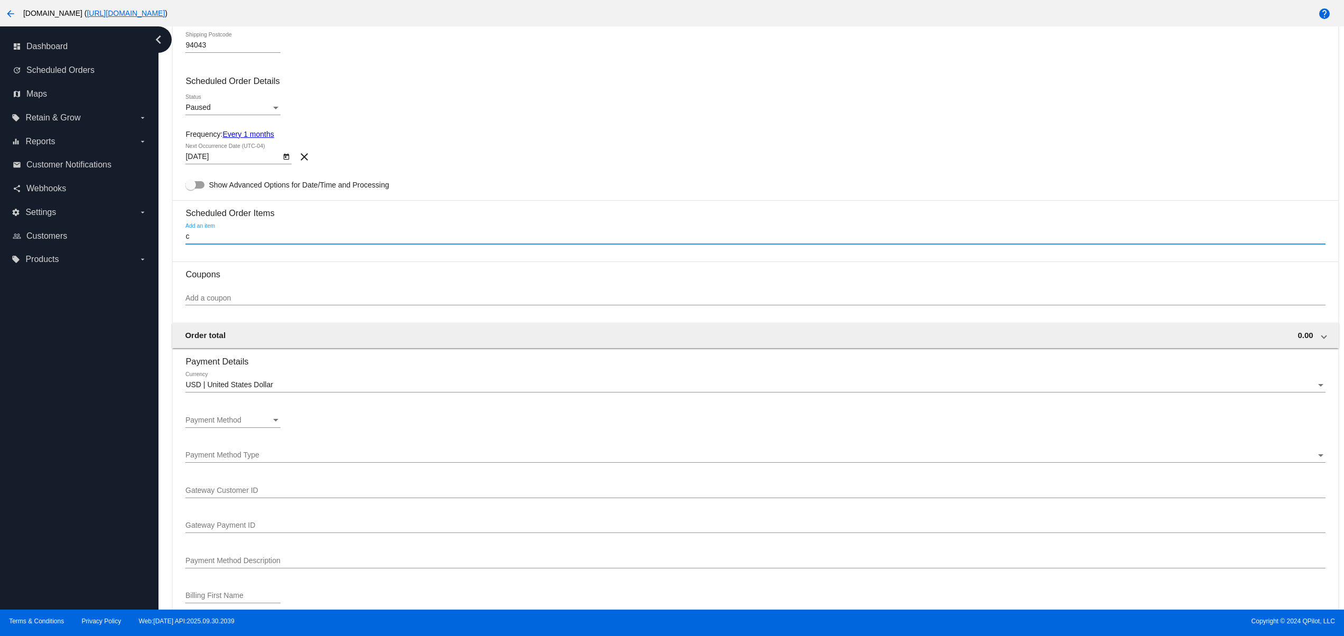
click at [205, 237] on input "c" at bounding box center [754, 236] width 1139 height 8
click at [233, 241] on input "dee" at bounding box center [754, 236] width 1139 height 8
type input "d"
click at [286, 227] on section "Scheduled Order Items Add an item" at bounding box center [754, 226] width 1139 height 53
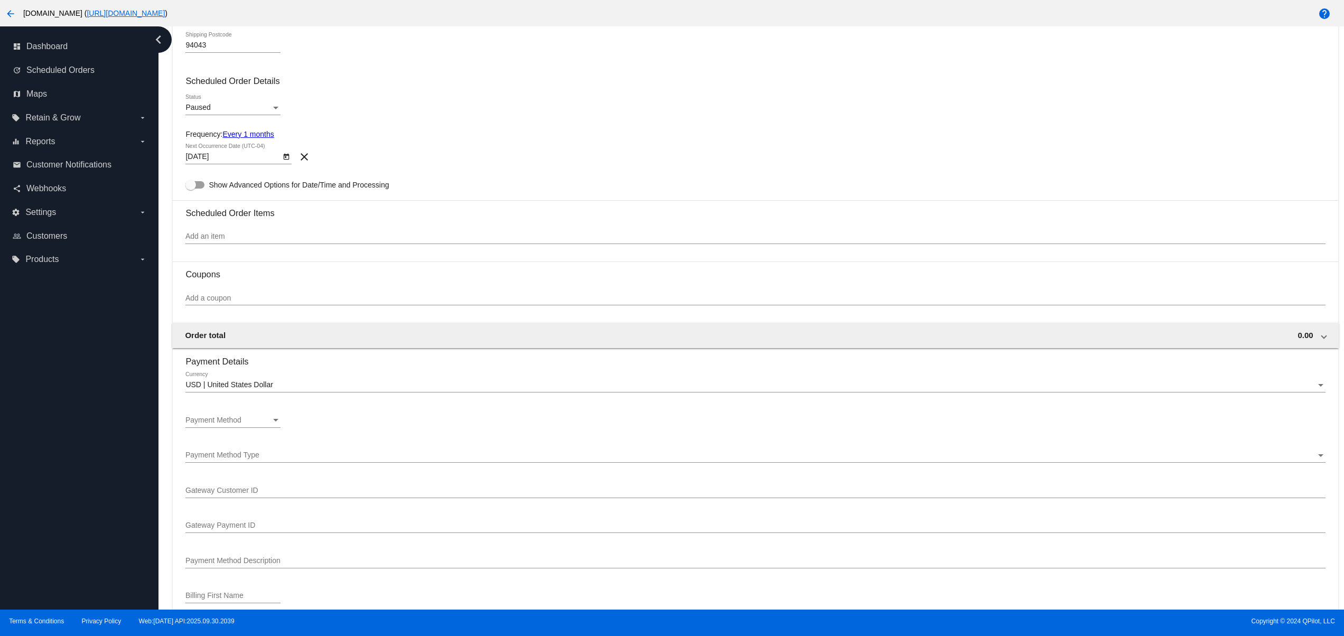
click at [203, 99] on div "Paused Status" at bounding box center [232, 105] width 95 height 21
click at [198, 89] on span "Active" at bounding box center [232, 90] width 95 height 22
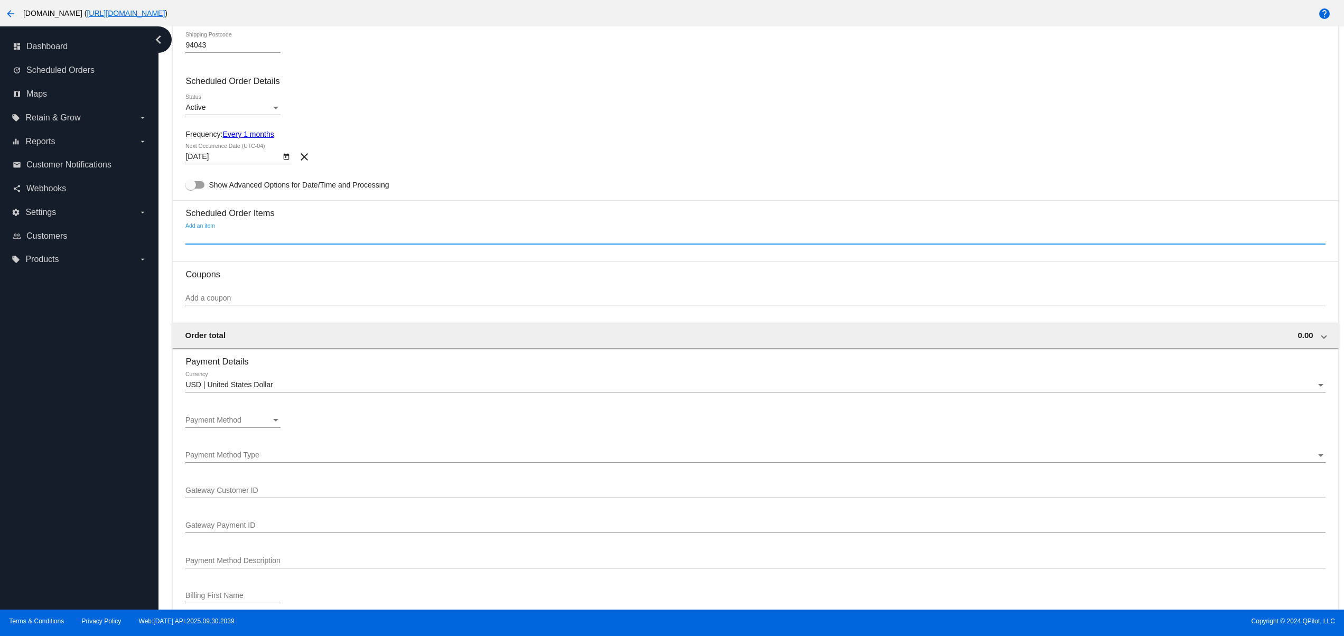
click at [200, 241] on input "Add an item" at bounding box center [754, 236] width 1139 height 8
type input "dee"
drag, startPoint x: 172, startPoint y: 320, endPoint x: 167, endPoint y: 324, distance: 6.0
click at [170, 321] on div "Dashboard Scheduled Orders arrow_back Create Scheduled Order Customer 3987193(4…" at bounding box center [755, 299] width 1177 height 1391
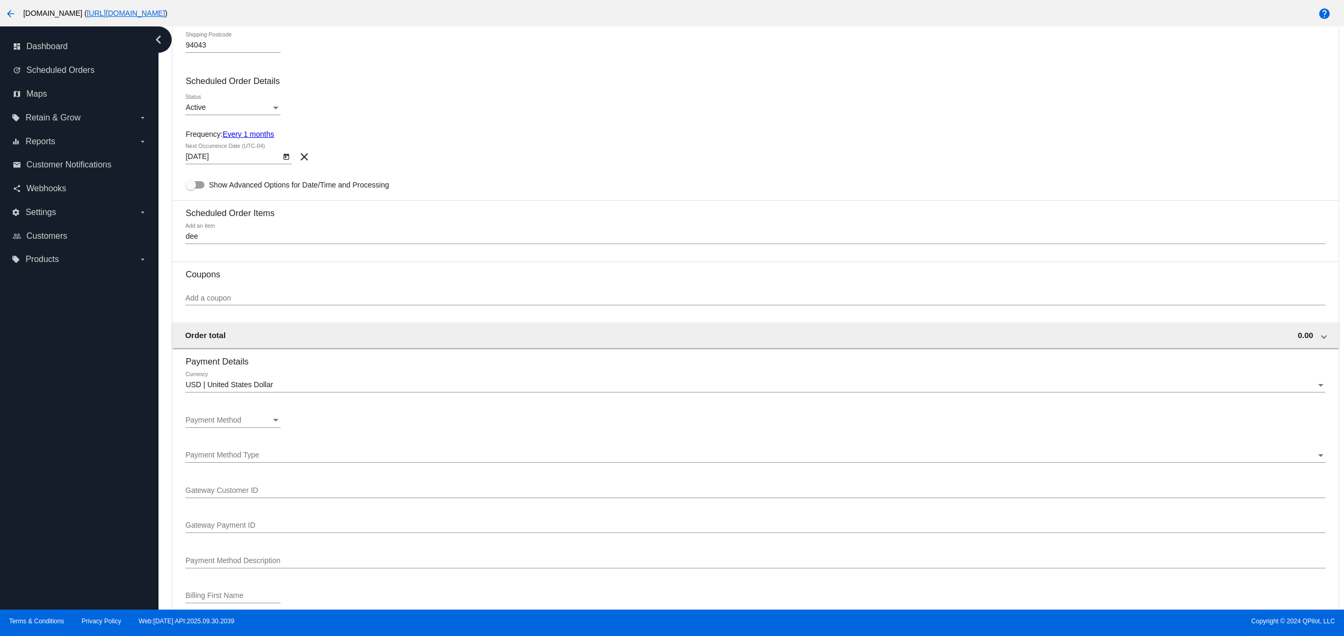
click at [210, 218] on h3 "Scheduled Order Items" at bounding box center [754, 209] width 1139 height 18
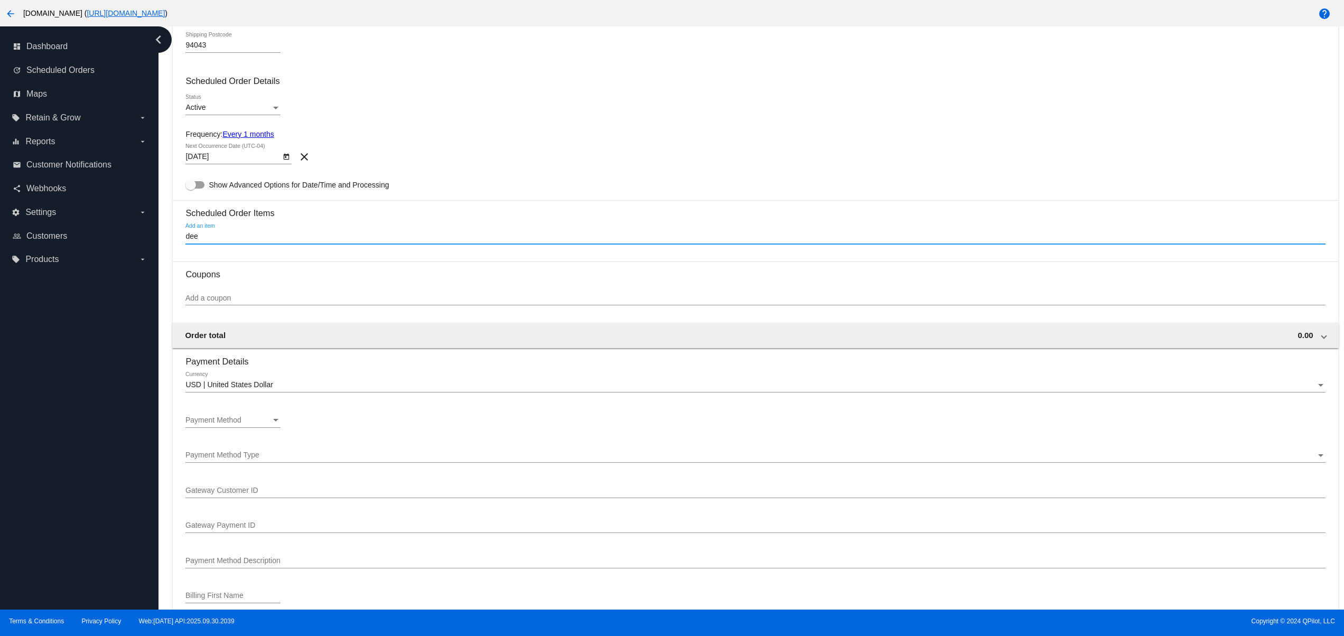
click at [215, 241] on input "dee" at bounding box center [754, 236] width 1139 height 8
click at [215, 424] on span "Payment Method" at bounding box center [213, 420] width 56 height 8
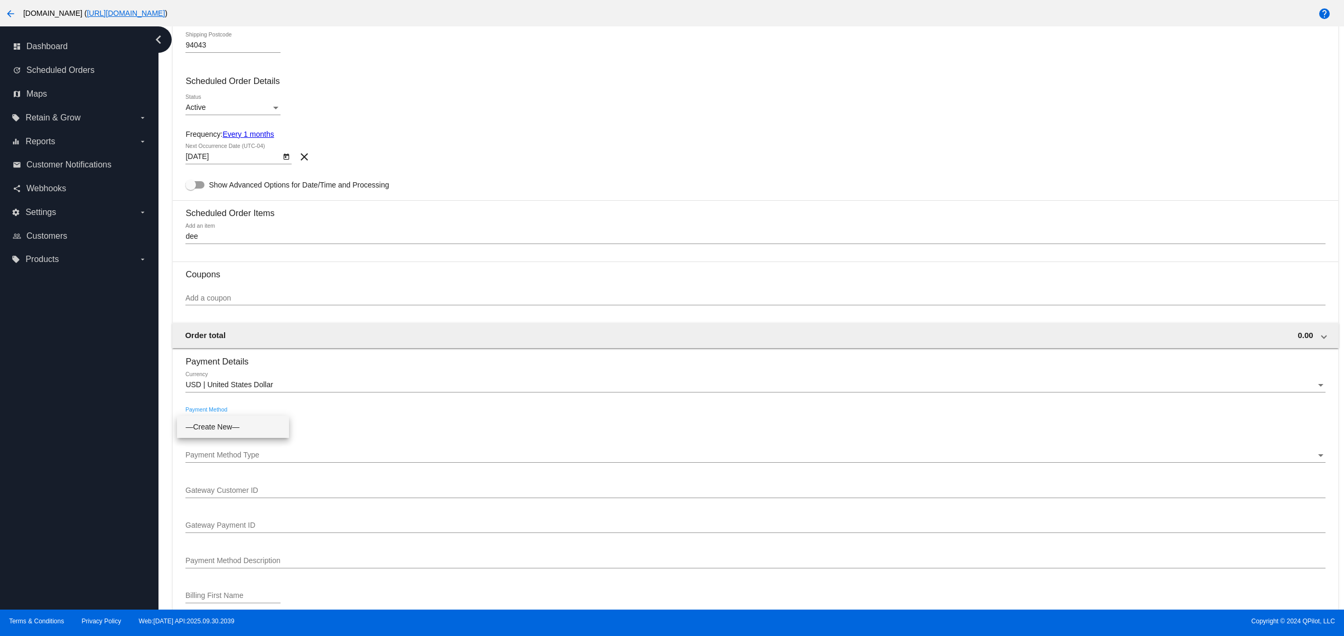
click at [91, 430] on div at bounding box center [672, 318] width 1344 height 636
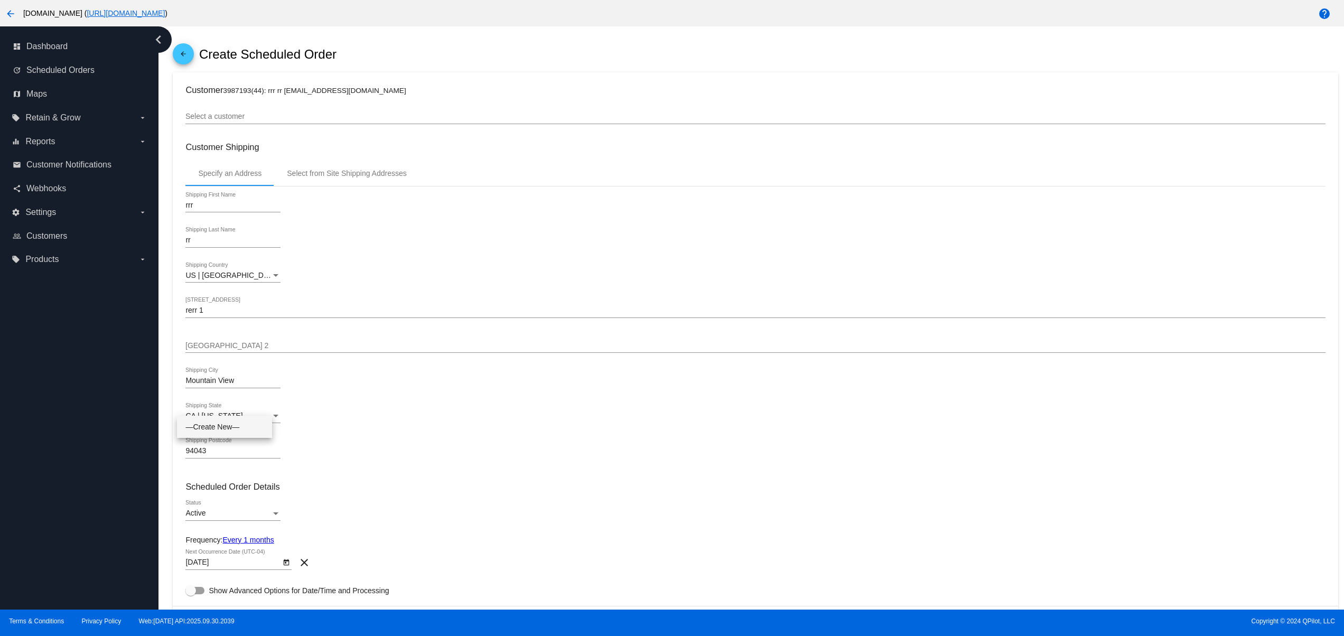
scroll to position [0, 0]
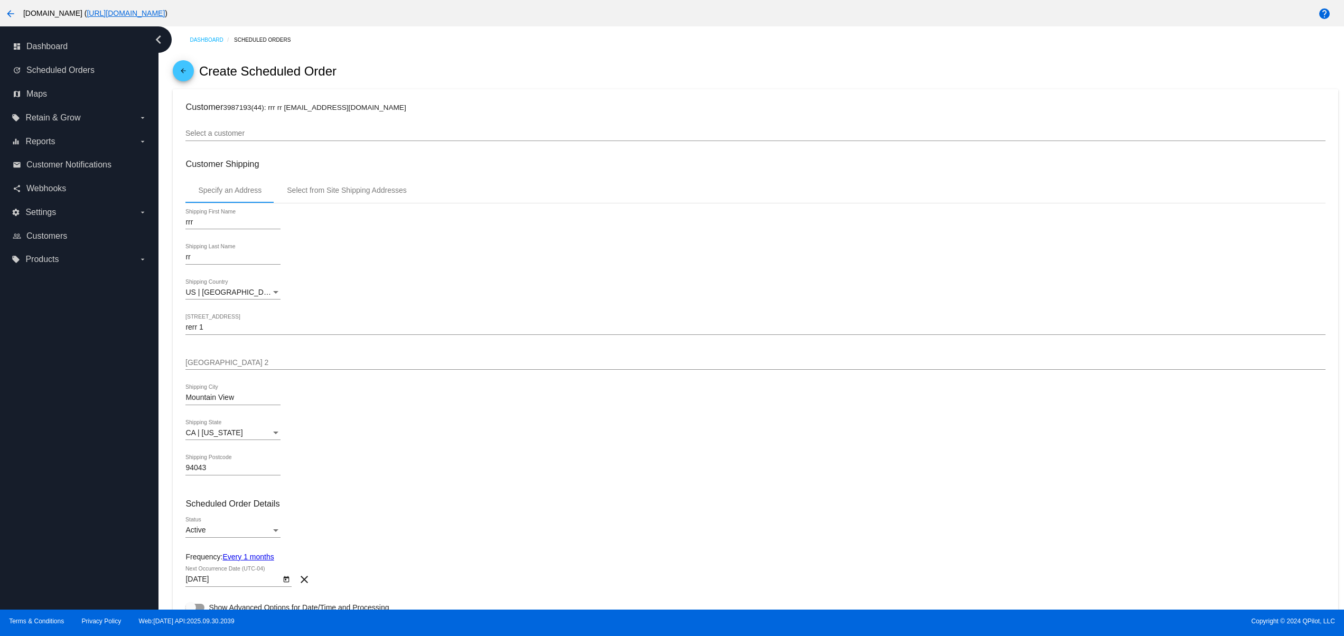
click at [241, 137] on input "Select a customer" at bounding box center [754, 133] width 1139 height 8
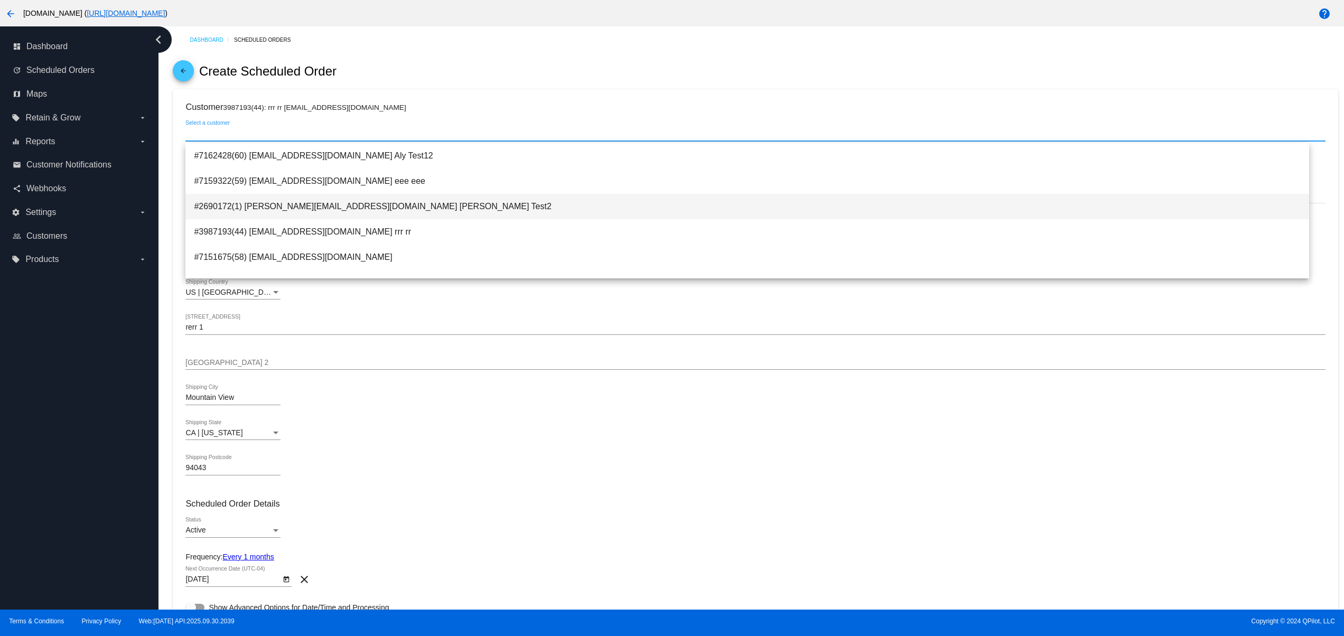
click at [345, 210] on span "#2690172(1) david@qpilot.cloud David Test2" at bounding box center [747, 206] width 1106 height 25
type input "Renata"
type input "Klein"
type input "9025 W Jefferson Ave"
type input "1"
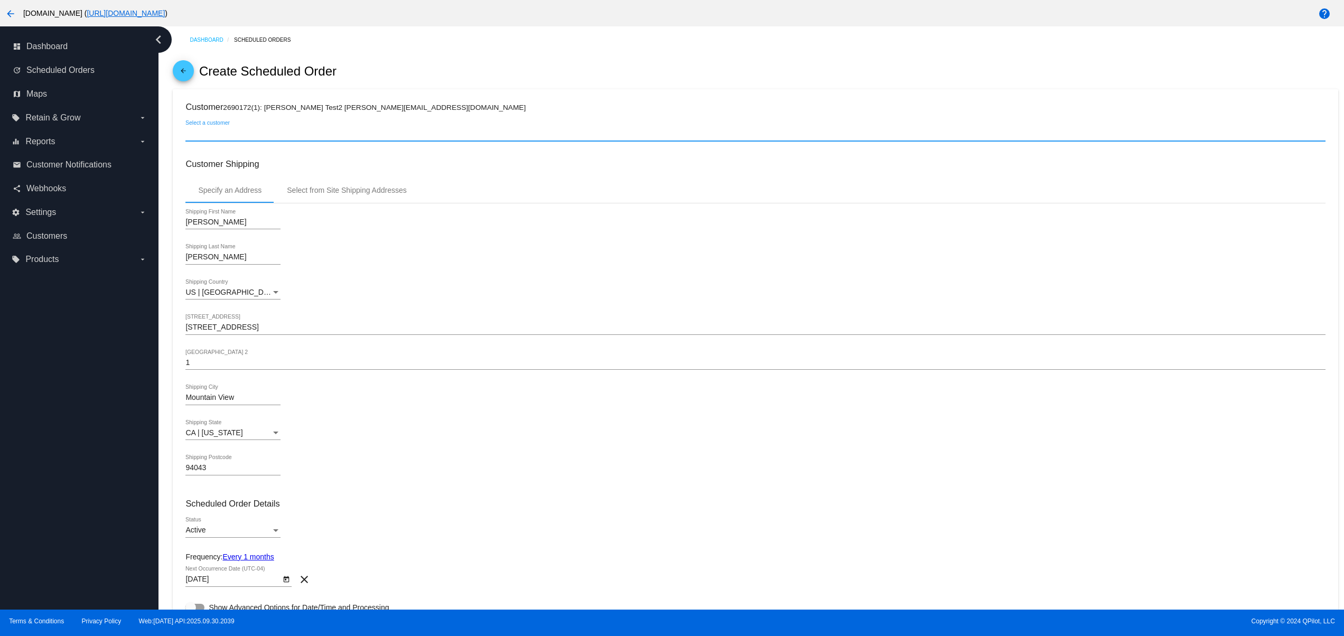
scroll to position [211, 0]
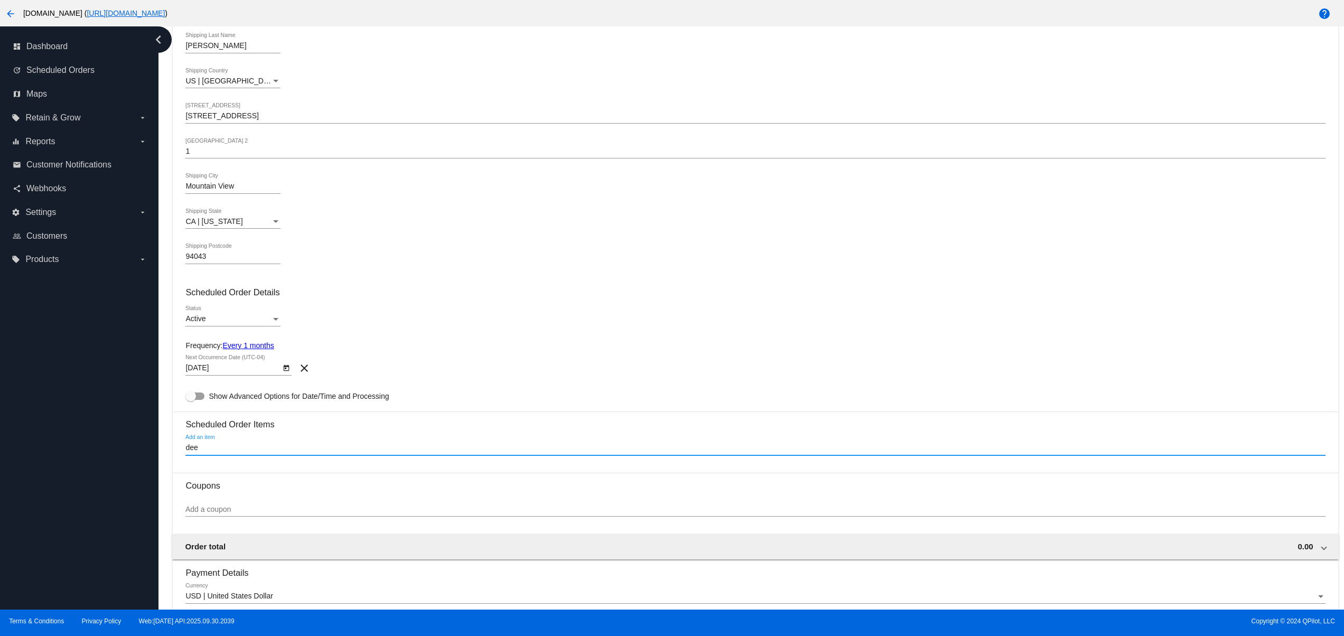
drag, startPoint x: 231, startPoint y: 452, endPoint x: 67, endPoint y: 449, distance: 164.8
click at [68, 449] on div "dashboard Dashboard update Scheduled Orders map Maps local_offer Retain & Grow …" at bounding box center [672, 317] width 1344 height 583
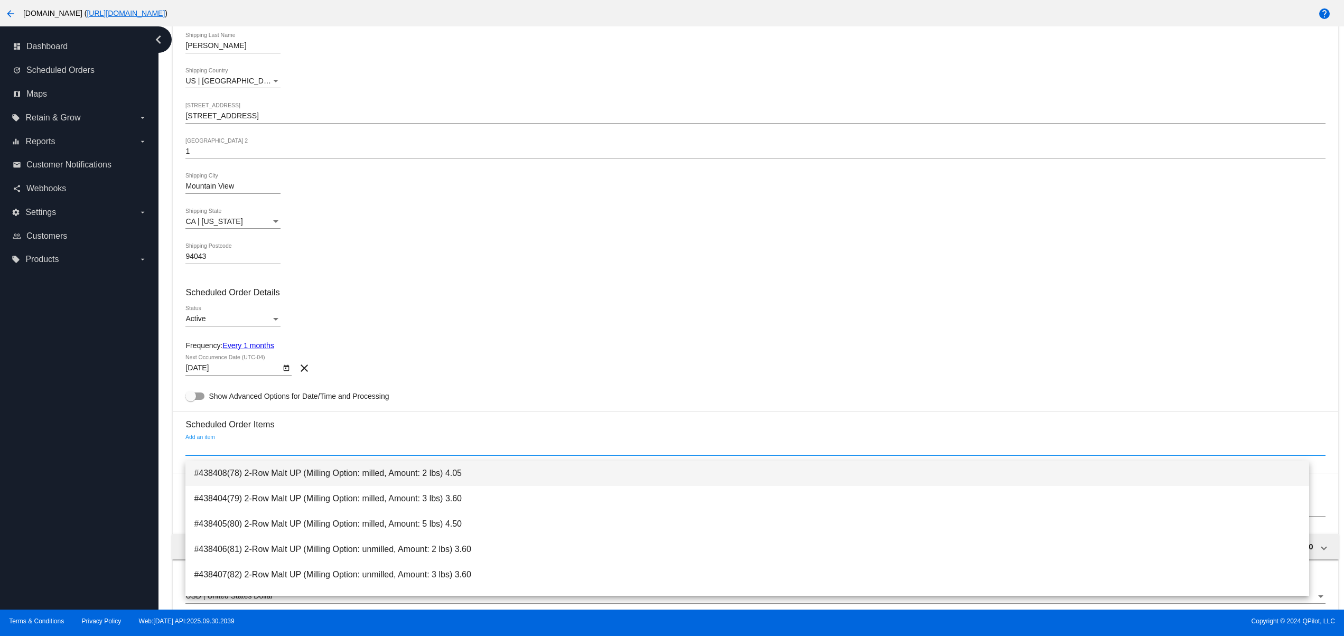
click at [448, 473] on span "#438408(78) 2-Row Malt UP (Milling Option: milled, Amount: 2 lbs) 4.05" at bounding box center [747, 473] width 1106 height 25
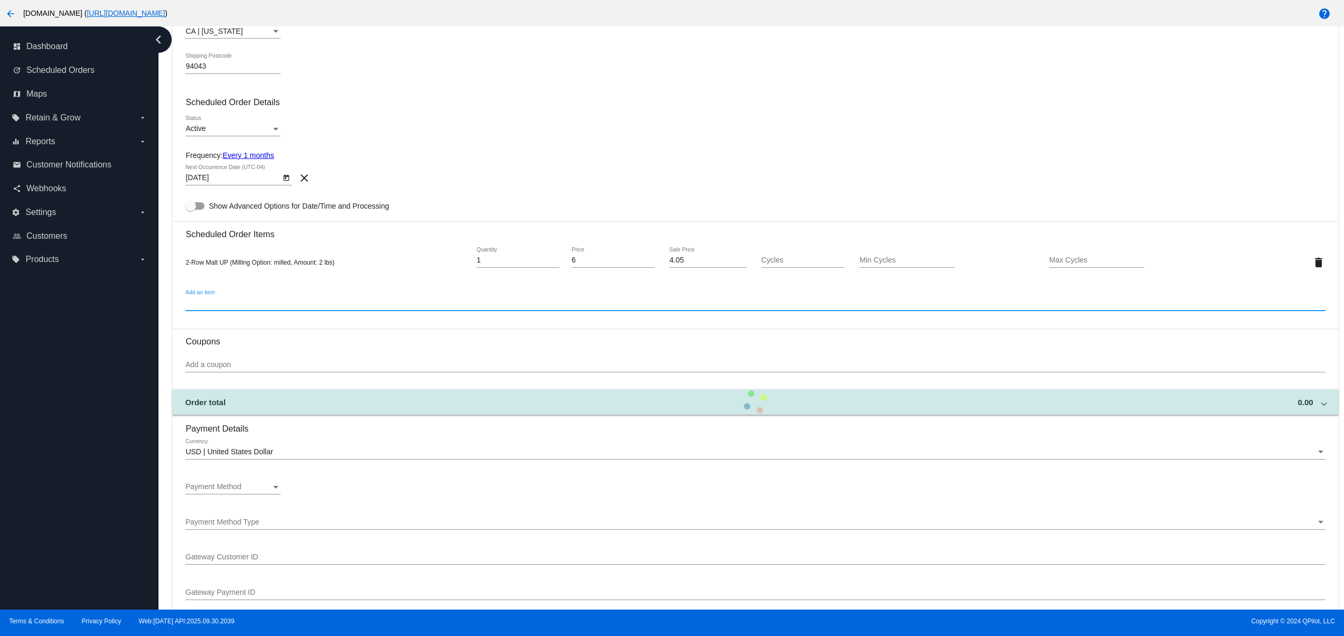
scroll to position [423, 0]
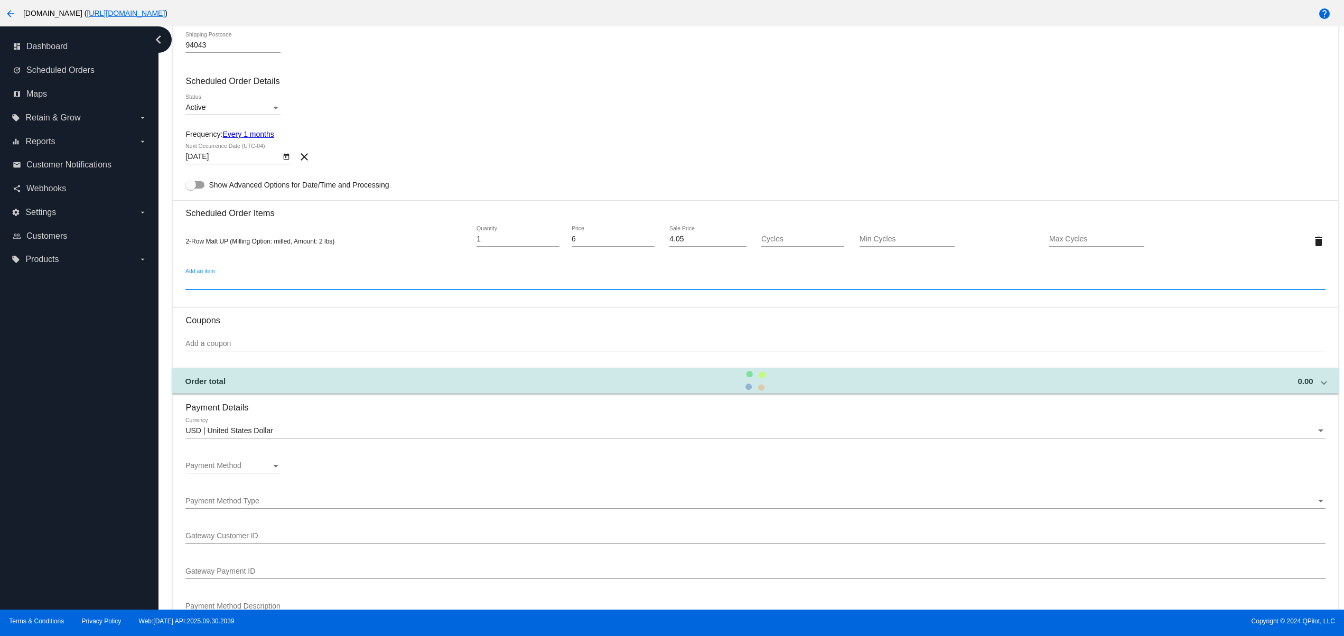
click at [239, 465] on div "Payment Method Payment Method" at bounding box center [232, 463] width 95 height 21
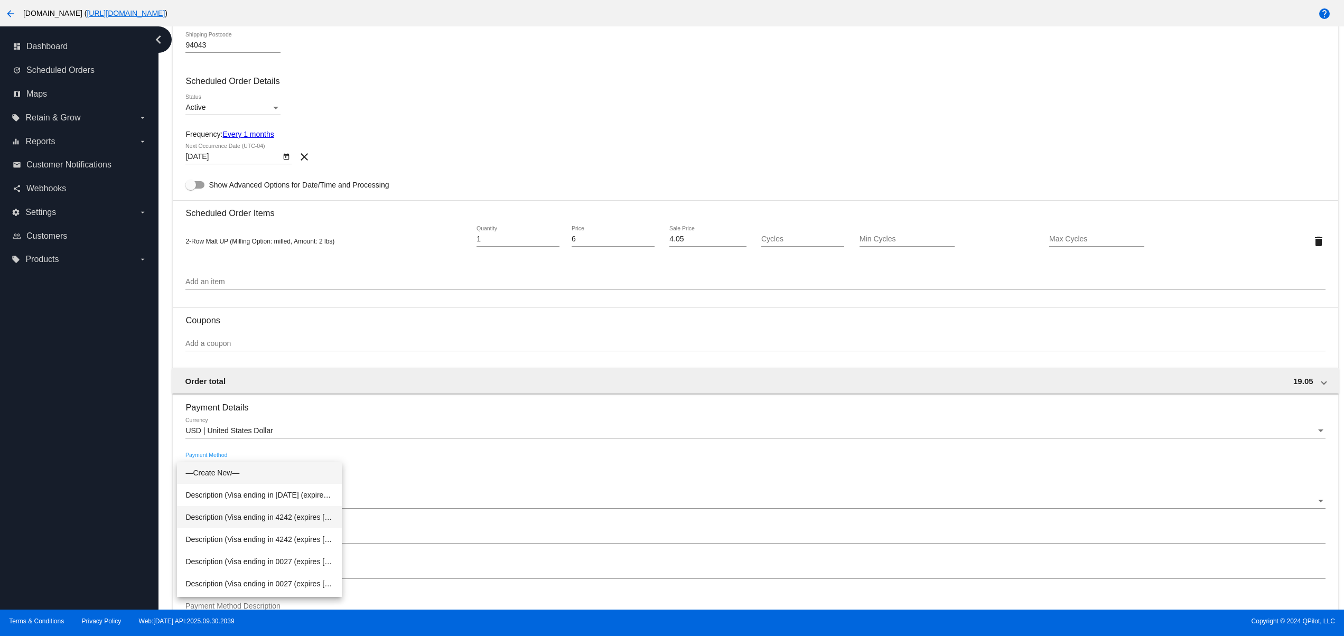
click at [307, 511] on span "Description (Visa ending in 4242 (expires 02/40)) GatewayCustomerId (cus_Su5dBO…" at bounding box center [259, 517] width 148 height 22
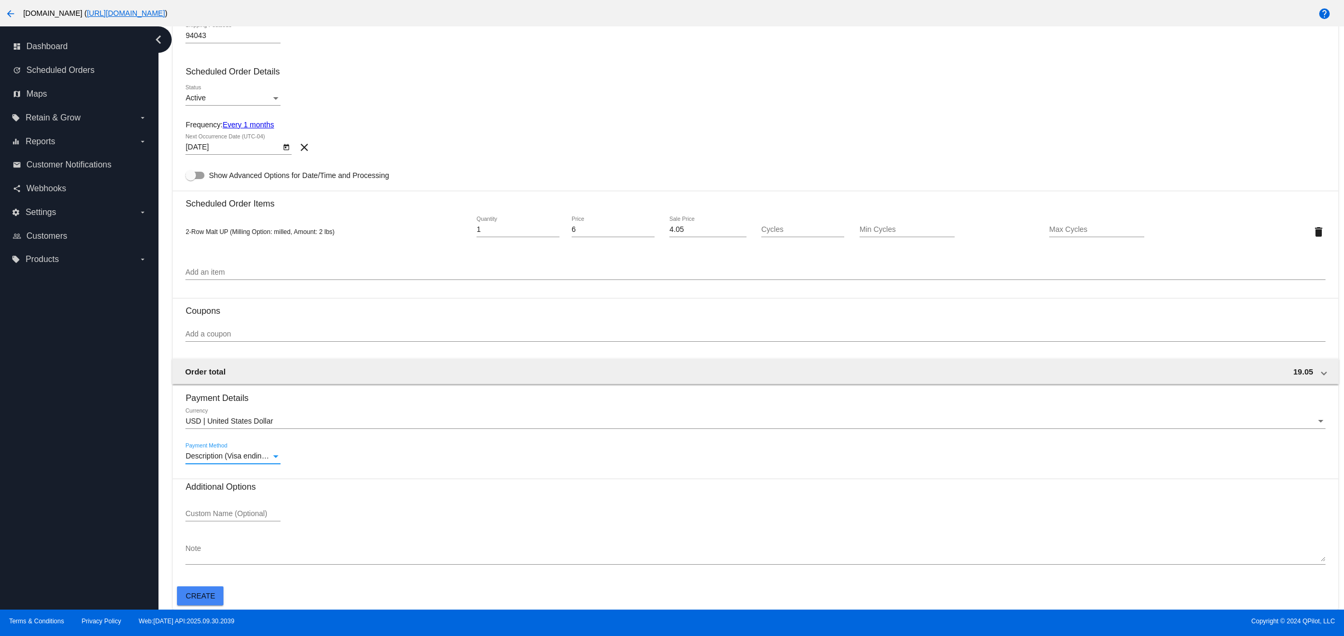
scroll to position [438, 0]
click at [201, 584] on mat-card-actions "Create" at bounding box center [755, 593] width 1156 height 23
click at [201, 592] on span "Create" at bounding box center [201, 596] width 30 height 8
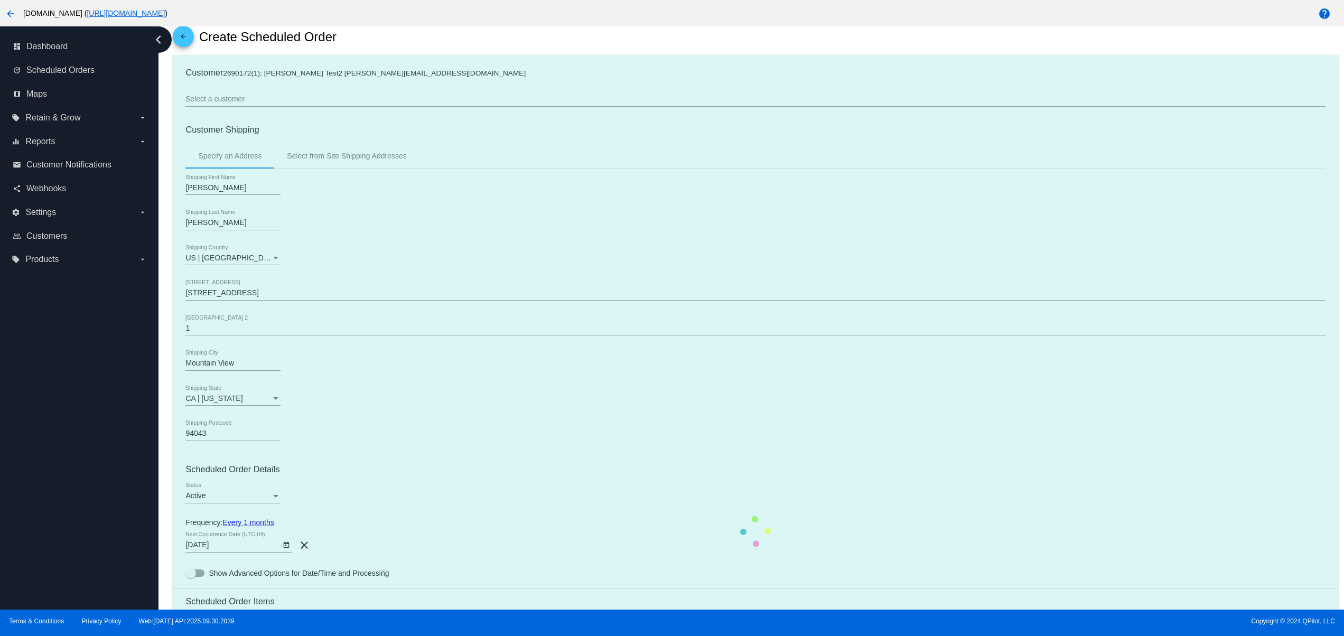
scroll to position [16, 0]
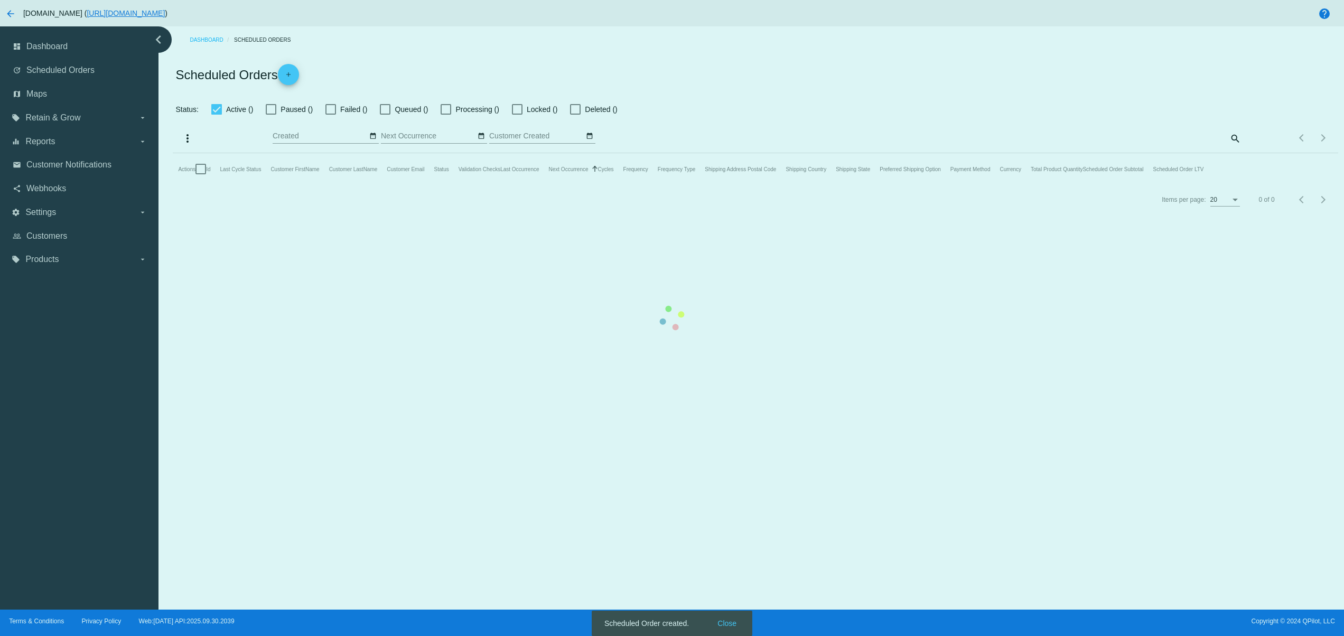
checkbox input "false"
type input "09/25/2025 - 09/26/2025"
click at [719, 185] on mat-table "Actions Id Last Cycle Status Customer FirstName Customer LastName Customer Emai…" at bounding box center [755, 169] width 1165 height 32
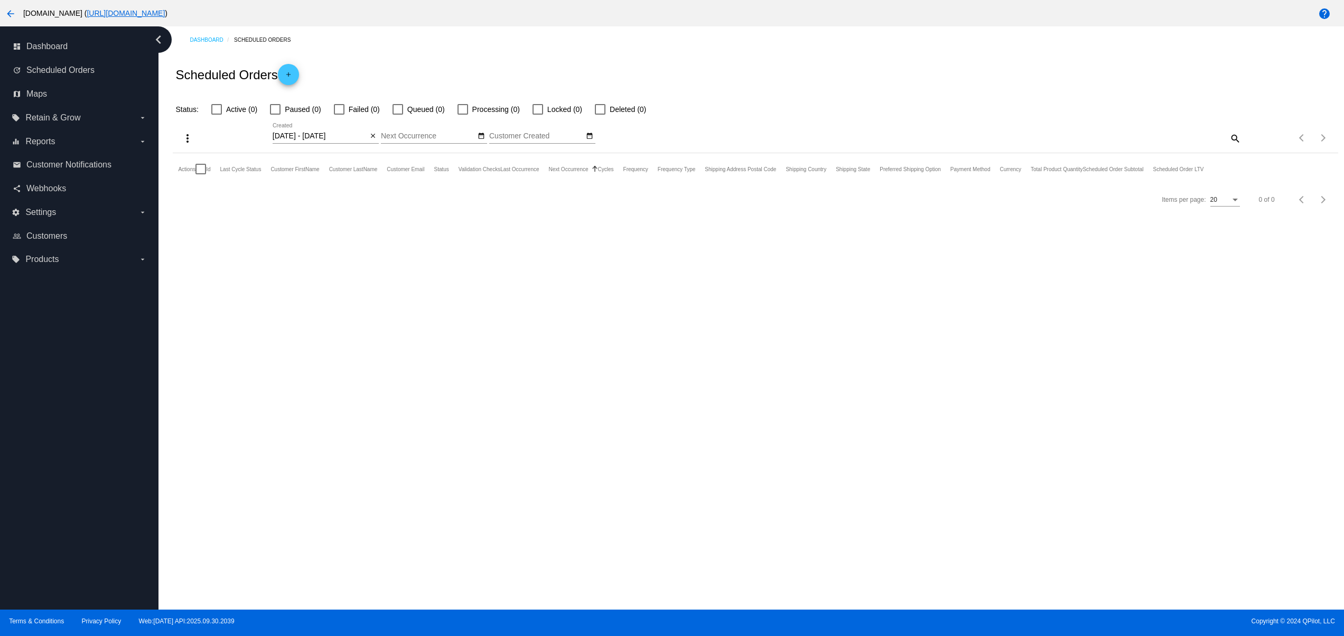
click at [381, 130] on div "Oct Jan Feb Mar Apr Su Mo Tu We Th" at bounding box center [428, 133] width 95 height 21
click at [369, 131] on div "close" at bounding box center [373, 136] width 11 height 11
click at [374, 134] on mat-icon "close" at bounding box center [372, 136] width 7 height 8
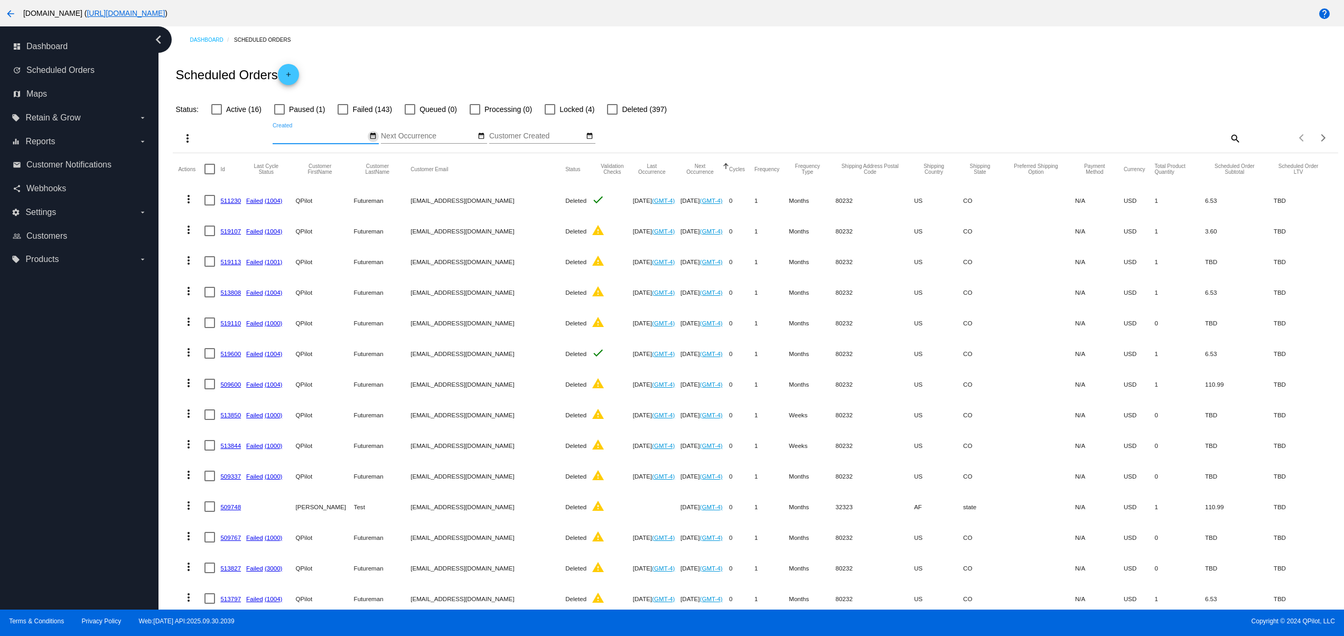
click at [370, 138] on mat-icon "date_range" at bounding box center [372, 136] width 7 height 8
click at [494, 182] on td "1" at bounding box center [491, 185] width 18 height 16
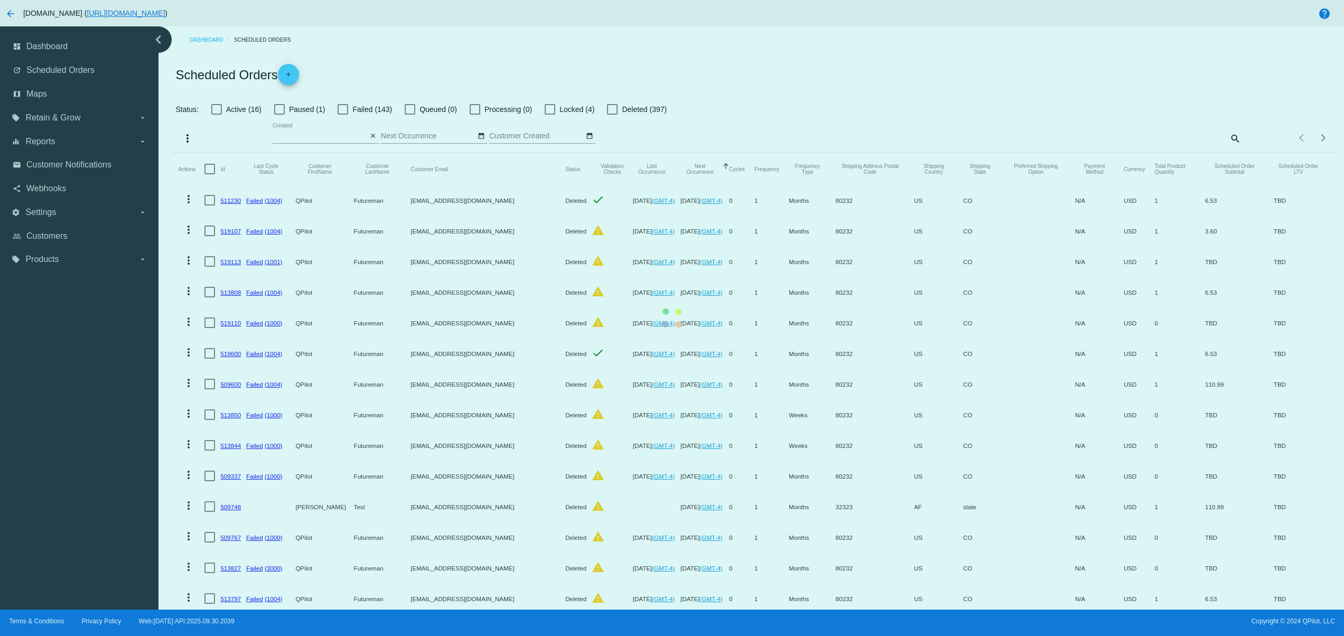
type input "10/01/2025 - 10/01/2025"
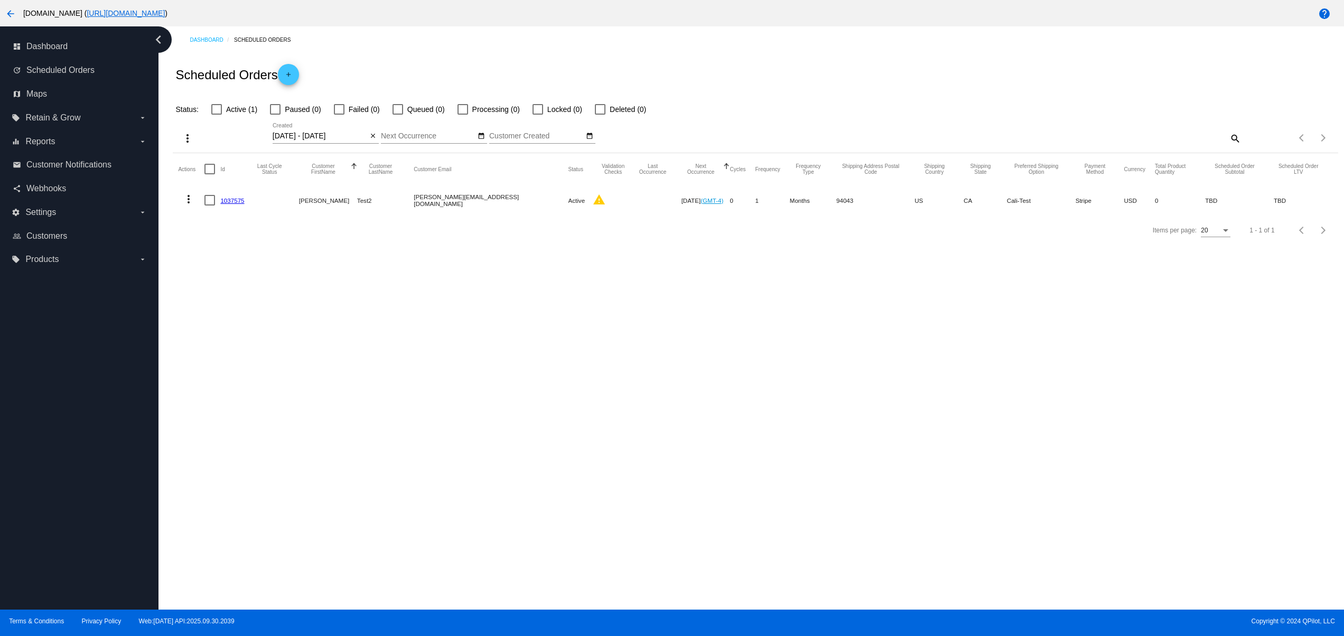
drag, startPoint x: 324, startPoint y: 183, endPoint x: 475, endPoint y: 199, distance: 152.4
click at [475, 199] on mat-table "Actions Id Last Cycle Status Customer FirstName Customer LastName Customer Emai…" at bounding box center [755, 184] width 1165 height 62
click at [482, 281] on div "Dashboard Scheduled Orders Scheduled Orders add Status: Active (1) Paused (0) F…" at bounding box center [750, 317] width 1185 height 583
click at [242, 200] on link "1037575" at bounding box center [232, 200] width 24 height 7
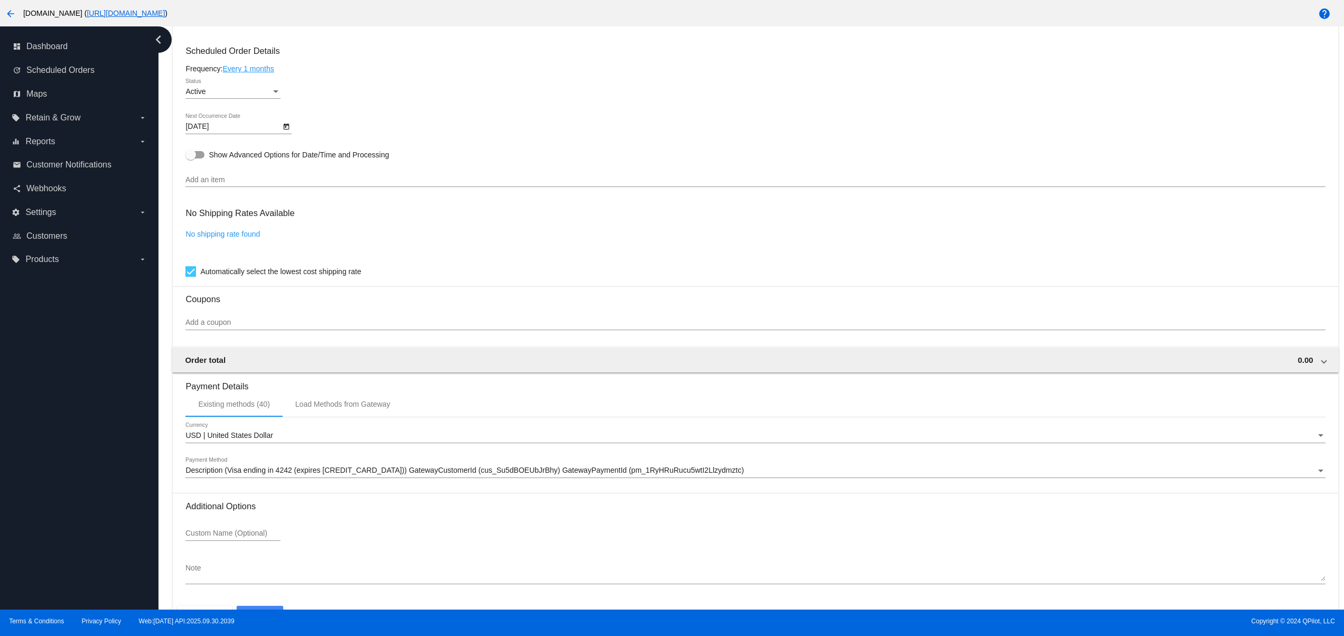
scroll to position [565, 0]
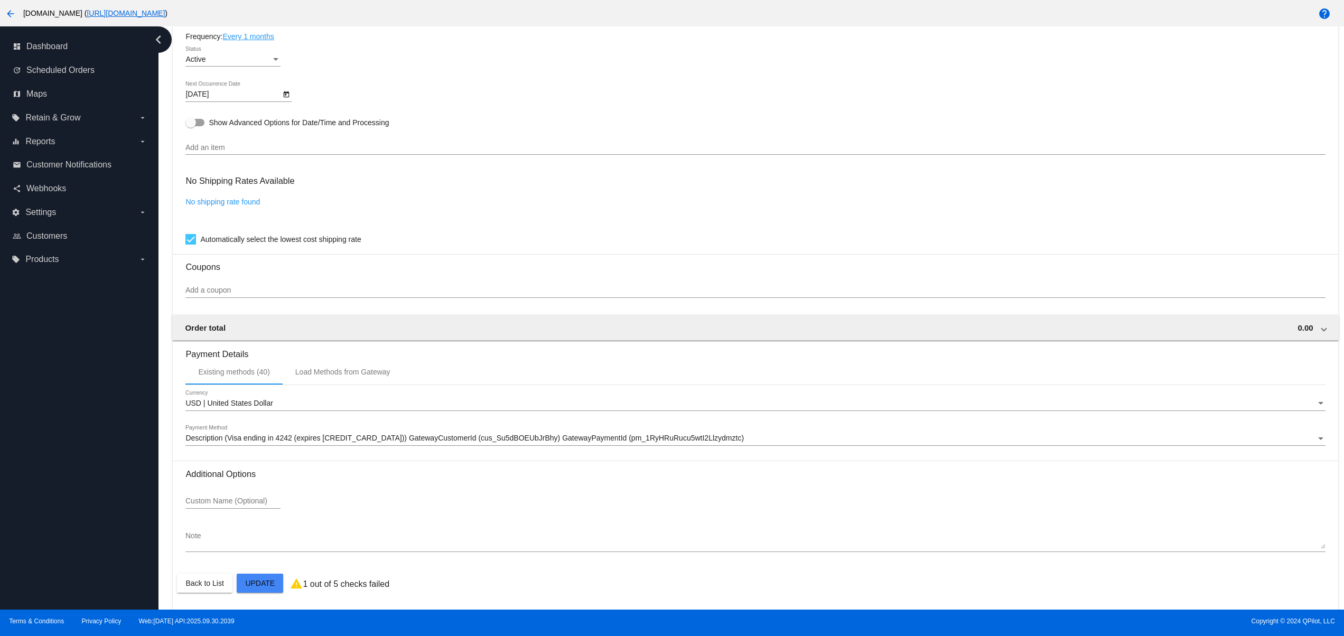
click at [255, 137] on div "Add an item" at bounding box center [754, 144] width 1139 height 21
click at [222, 145] on input "Add an item" at bounding box center [754, 148] width 1139 height 8
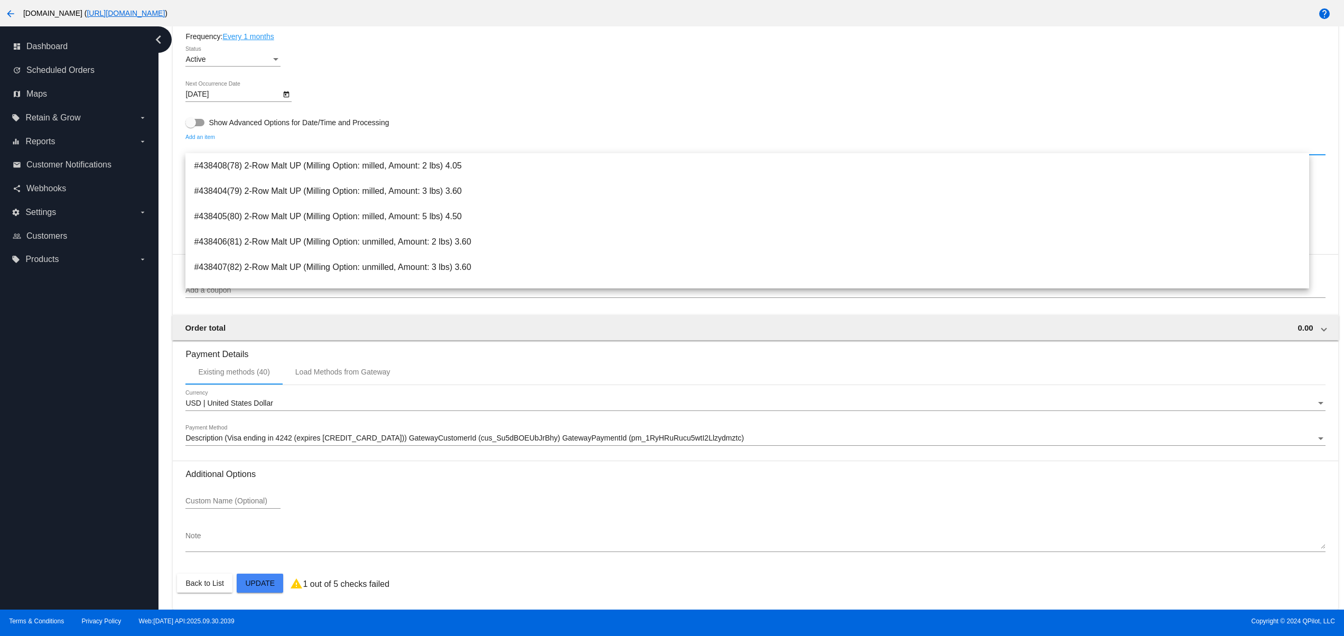
scroll to position [423, 0]
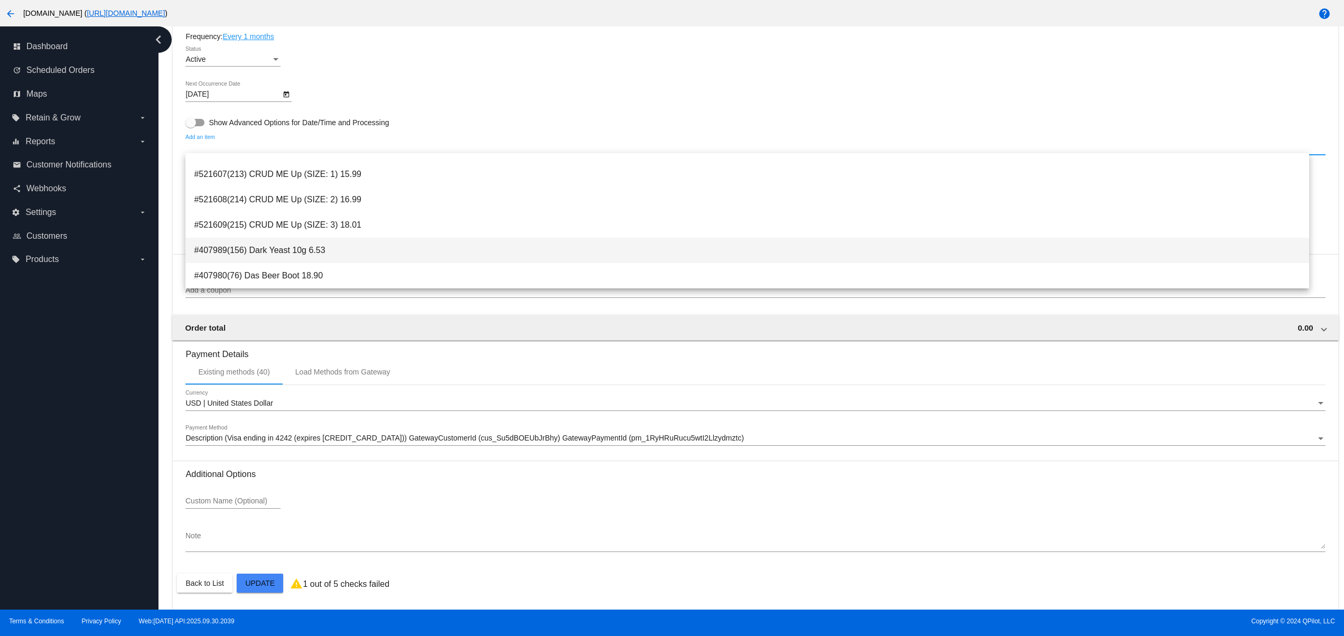
click at [303, 248] on span "#407989(156) Dark Yeast 10g 6.53" at bounding box center [747, 250] width 1106 height 25
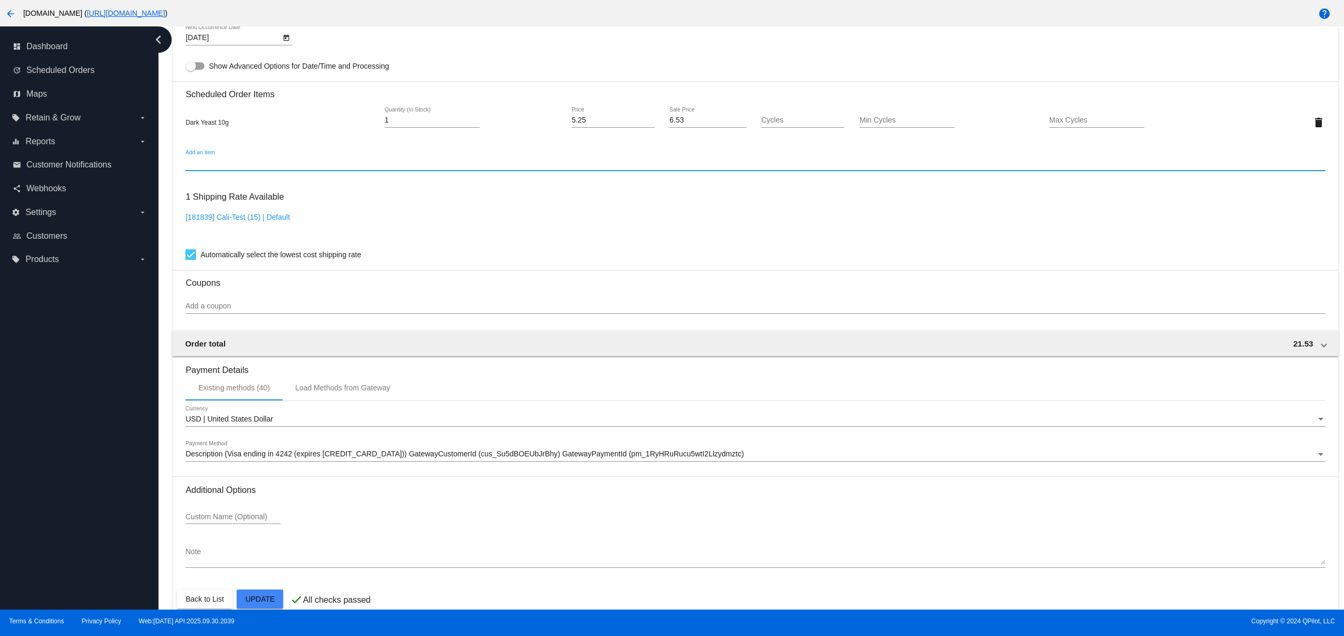
scroll to position [637, 0]
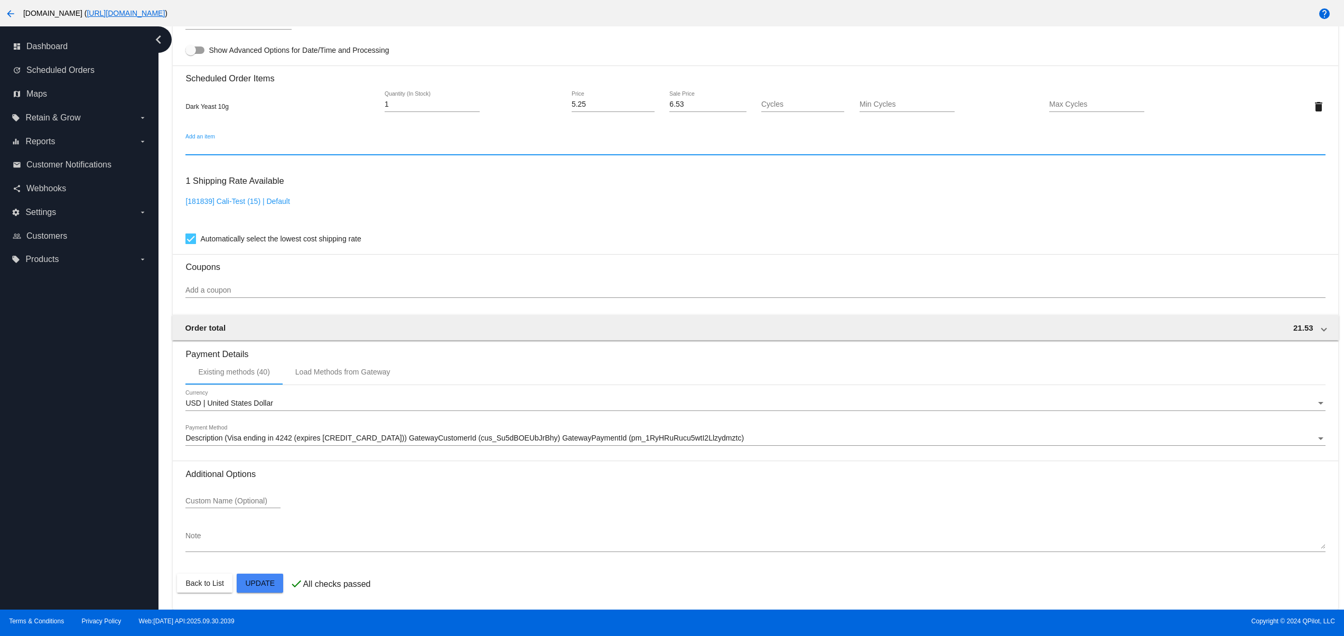
click at [251, 579] on mat-card "Customer 2690172: David Test2 david@qpilot.cloud Customer Shipping Enter Shippi…" at bounding box center [755, 82] width 1165 height 1056
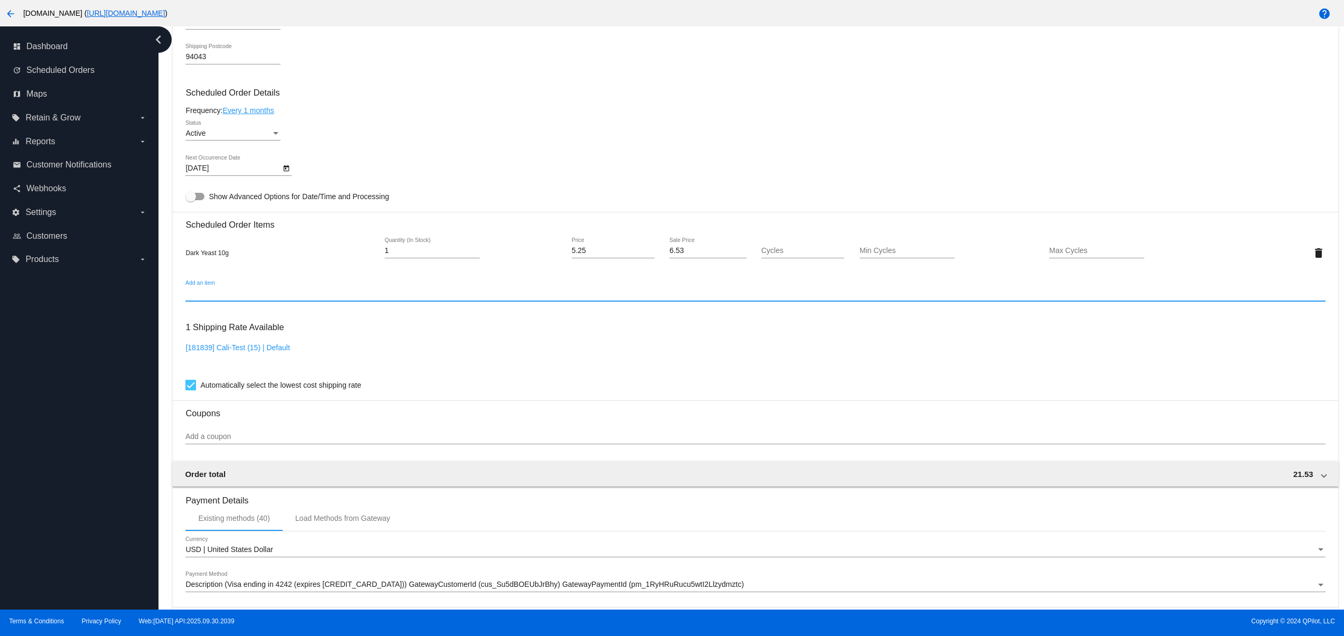
scroll to position [634, 0]
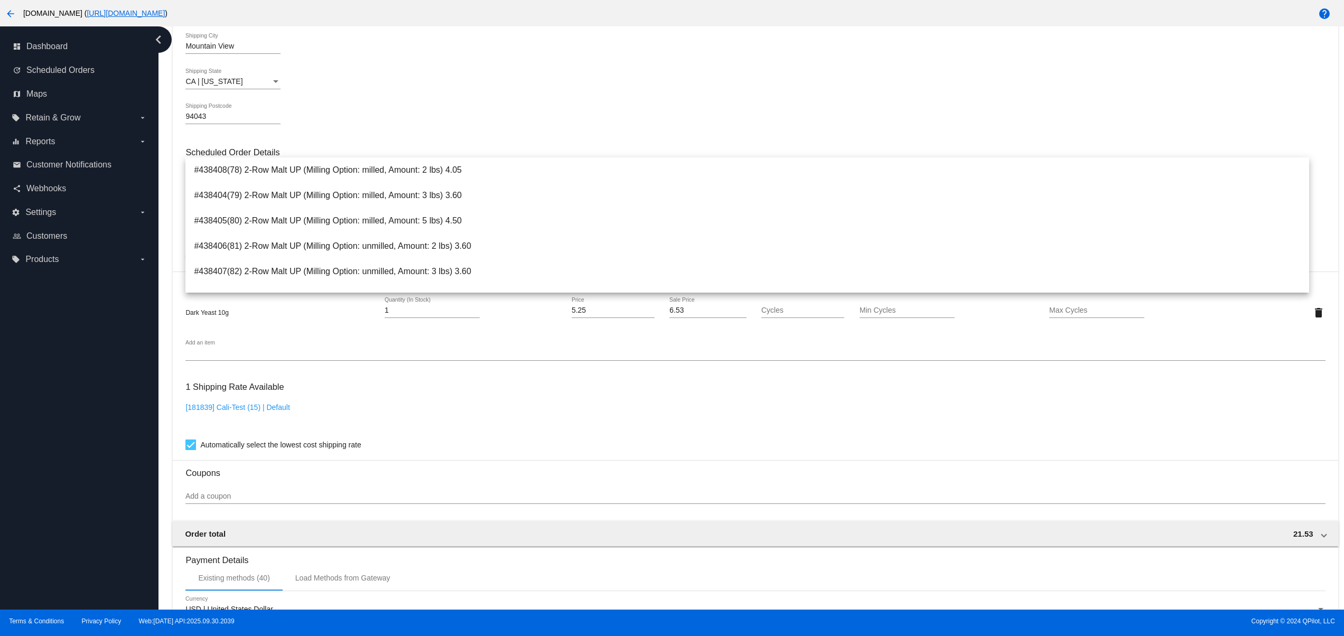
click at [1232, 58] on div "Mountain View Shipping City" at bounding box center [754, 48] width 1139 height 30
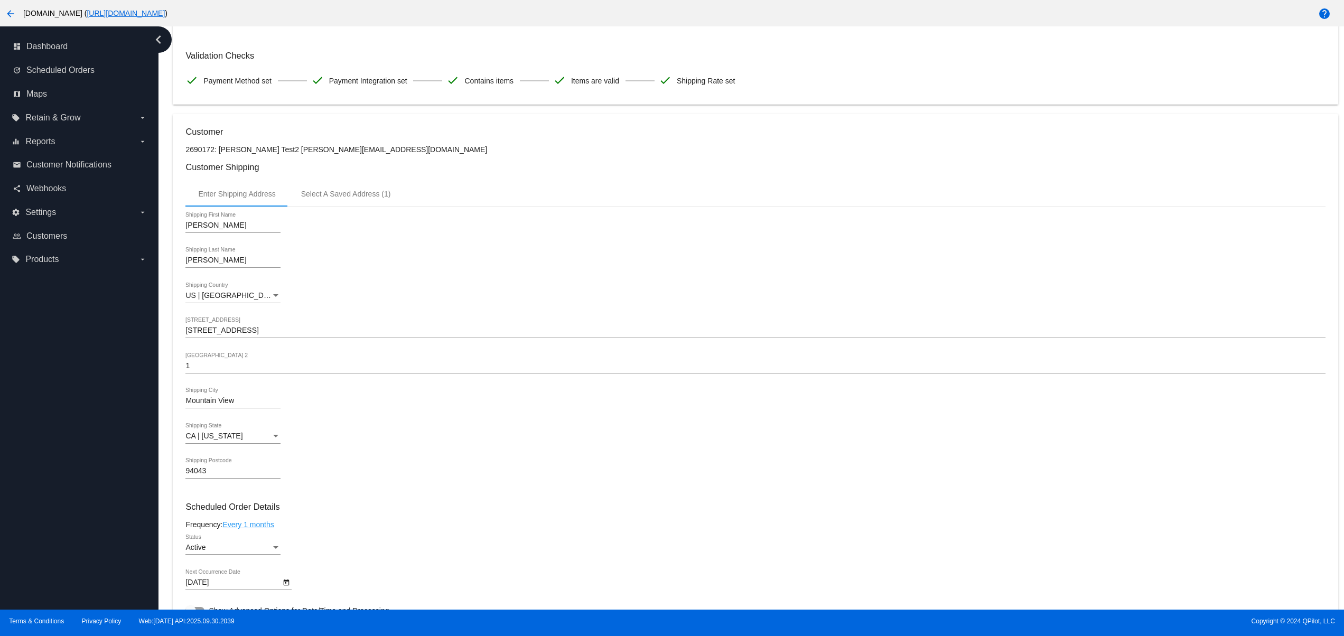
scroll to position [0, 0]
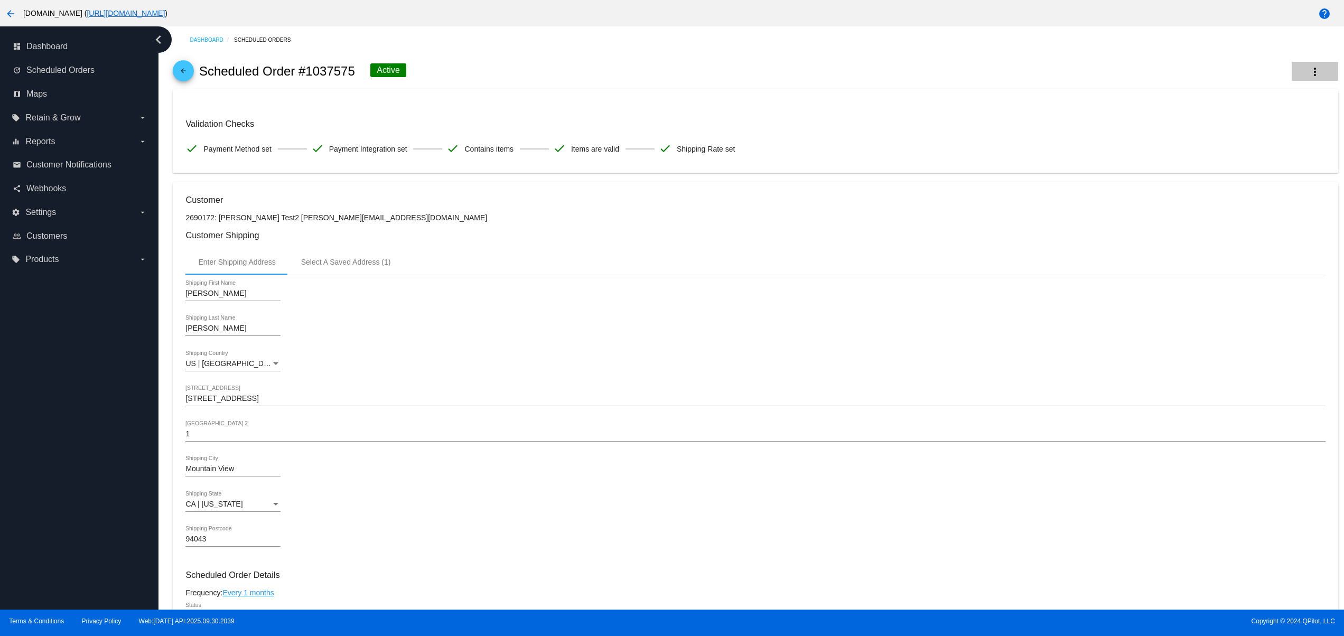
click at [1291, 65] on button "more_vert" at bounding box center [1314, 71] width 46 height 19
click at [1235, 81] on span "View Event Logs" at bounding box center [1232, 79] width 55 height 8
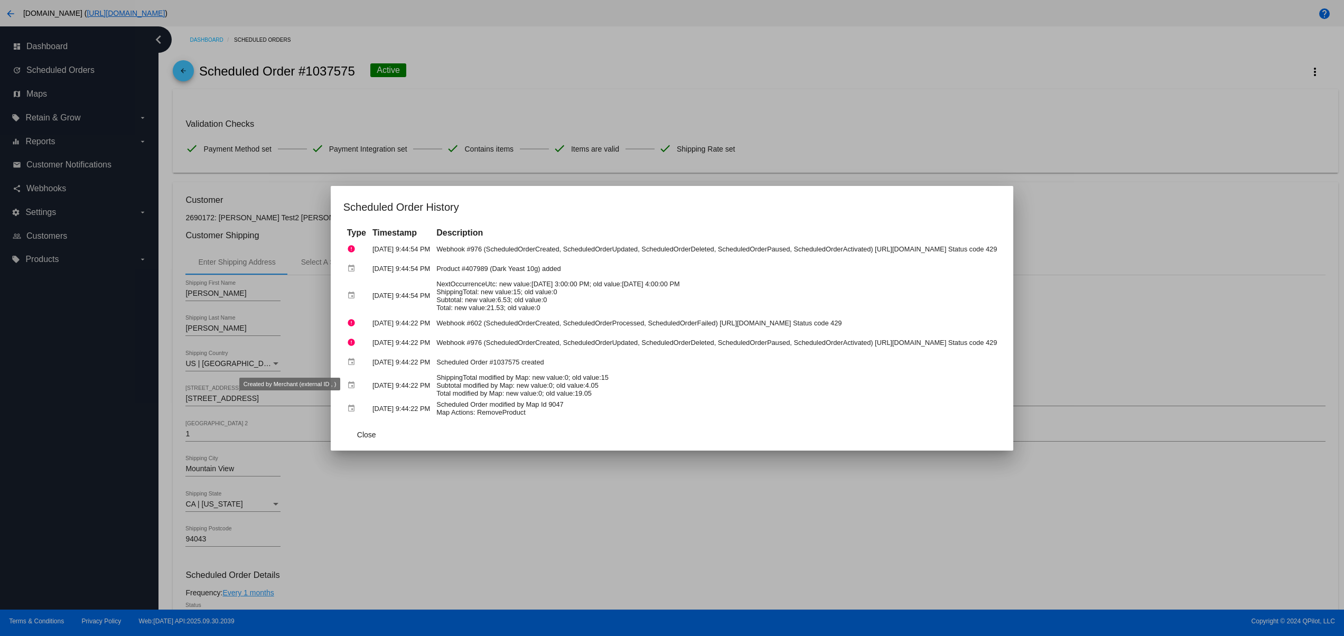
drag, startPoint x: 512, startPoint y: 360, endPoint x: 290, endPoint y: 363, distance: 222.4
click at [344, 363] on tr "event Oct 1, 2025, 9:44:22 PM Scheduled Order #1037575 created" at bounding box center [671, 362] width 655 height 18
click at [519, 391] on td "ShippingTotal modified by Map: new value:0; old value:15 Subtotal modified by M…" at bounding box center [717, 385] width 566 height 26
drag, startPoint x: 560, startPoint y: 342, endPoint x: 444, endPoint y: 361, distance: 117.7
click at [444, 361] on tbody "error Oct 1, 2025, 9:44:54 PM Webhook #976 (ScheduledOrderCreated, ScheduledOrd…" at bounding box center [671, 329] width 655 height 178
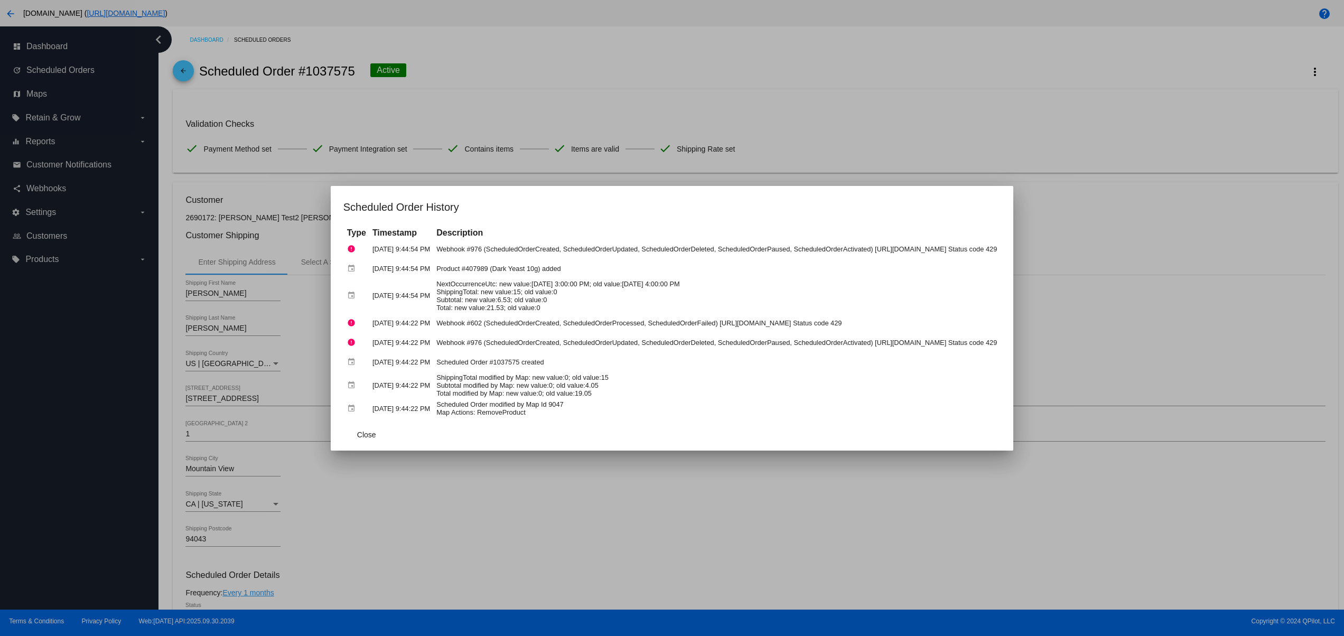
click at [465, 378] on td "ShippingTotal modified by Map: new value:0; old value:15 Subtotal modified by M…" at bounding box center [717, 385] width 566 height 26
drag, startPoint x: 474, startPoint y: 362, endPoint x: 352, endPoint y: 361, distance: 122.0
click at [352, 361] on tr "event Oct 1, 2025, 9:44:22 PM Scheduled Order #1037575 created" at bounding box center [671, 362] width 655 height 18
click at [448, 368] on td "Scheduled Order #1037575 created" at bounding box center [717, 362] width 566 height 18
drag, startPoint x: 303, startPoint y: 368, endPoint x: 549, endPoint y: 358, distance: 246.8
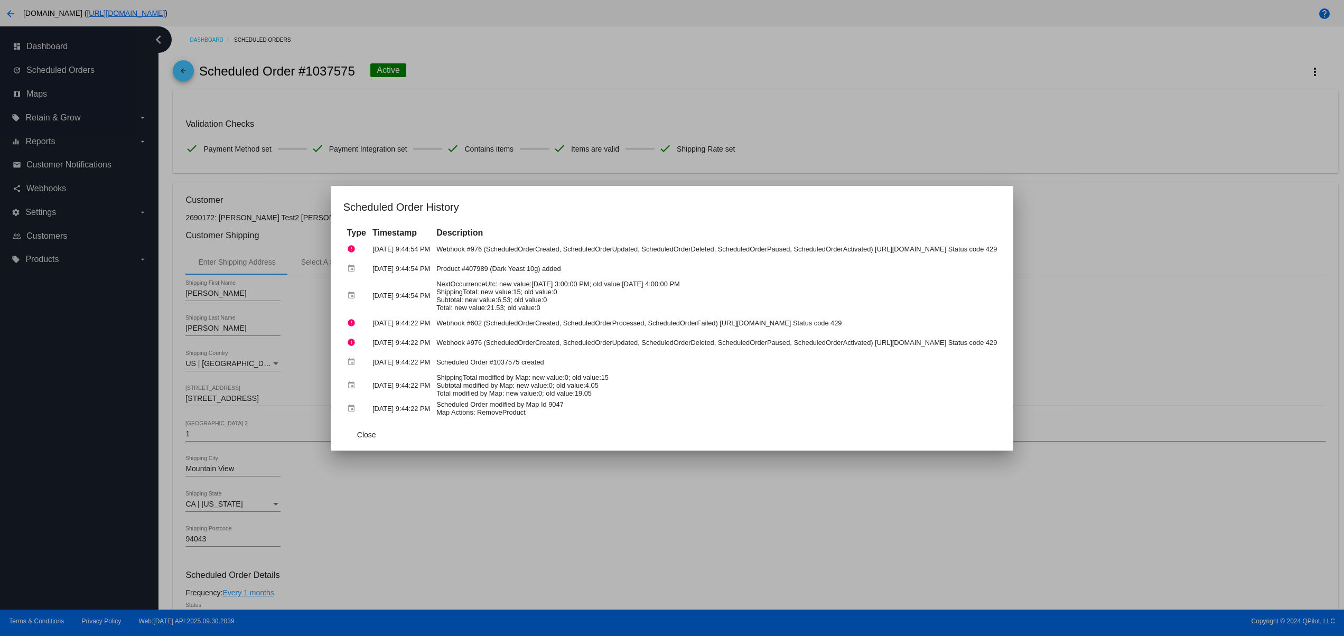
click at [549, 358] on tr "event Oct 1, 2025, 9:44:22 PM Scheduled Order #1037575 created" at bounding box center [671, 362] width 655 height 18
drag, startPoint x: 521, startPoint y: 289, endPoint x: 383, endPoint y: 289, distance: 137.3
click at [434, 289] on td "NextOccurrenceUtc: new value:11/1/2025 3:00:00 PM; old value:11/1/2025 4:00:00 …" at bounding box center [717, 296] width 566 height 34
click at [614, 294] on td "NextOccurrenceUtc: new value:11/1/2025 3:00:00 PM; old value:11/1/2025 4:00:00 …" at bounding box center [717, 296] width 566 height 34
drag, startPoint x: 620, startPoint y: 279, endPoint x: 398, endPoint y: 279, distance: 221.3
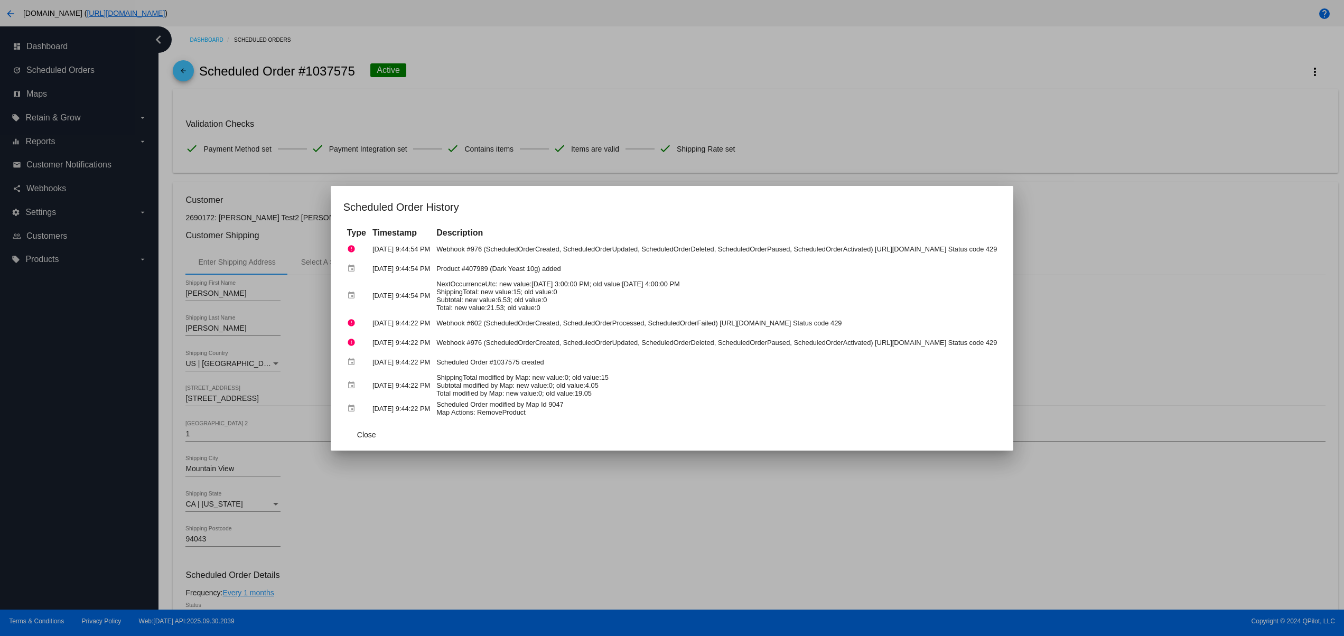
click at [434, 278] on td "Product #407989 (Dark Yeast 10g) added" at bounding box center [717, 268] width 566 height 18
click at [578, 301] on td "NextOccurrenceUtc: new value:11/1/2025 3:00:00 PM; old value:11/1/2025 4:00:00 …" at bounding box center [717, 296] width 566 height 34
drag, startPoint x: 424, startPoint y: 274, endPoint x: 545, endPoint y: 266, distance: 121.7
click at [545, 266] on td "Product #407989 (Dark Yeast 10g) added" at bounding box center [717, 268] width 566 height 18
click at [605, 277] on td "Product #407989 (Dark Yeast 10g) added" at bounding box center [717, 268] width 566 height 18
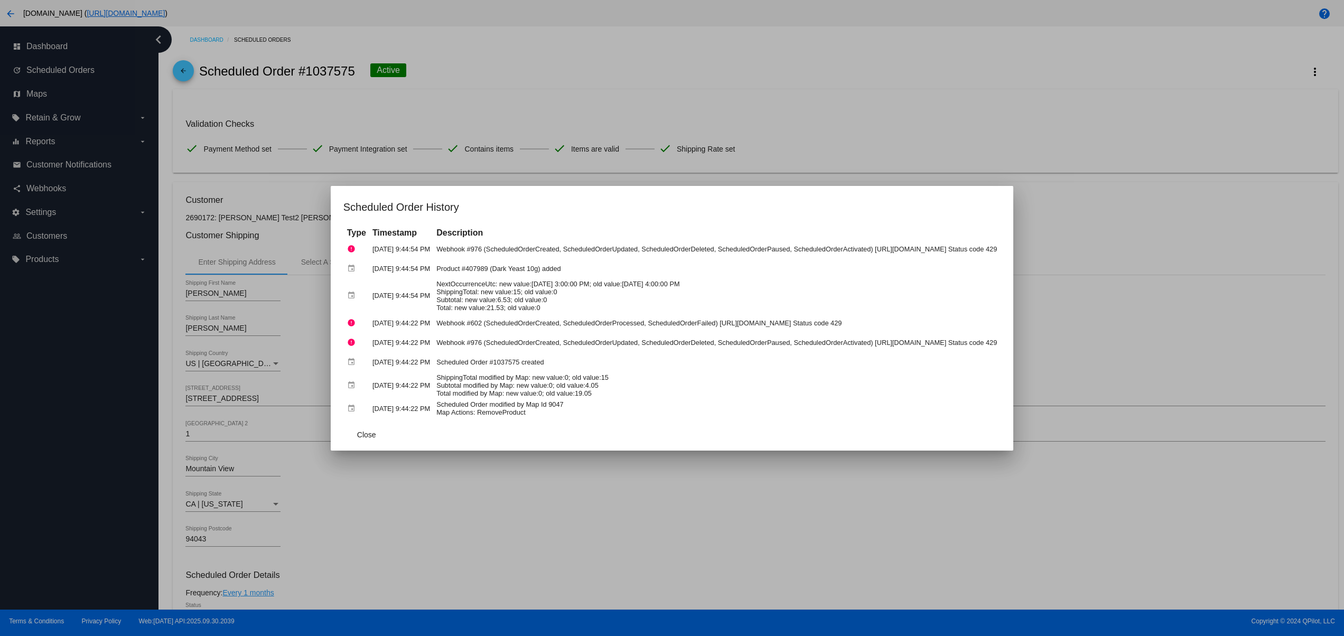
drag, startPoint x: 540, startPoint y: 292, endPoint x: 398, endPoint y: 292, distance: 141.5
click at [434, 292] on td "NextOccurrenceUtc: new value:11/1/2025 3:00:00 PM; old value:11/1/2025 4:00:00 …" at bounding box center [717, 296] width 566 height 34
drag, startPoint x: 453, startPoint y: 340, endPoint x: 484, endPoint y: 391, distance: 59.2
click at [453, 342] on td "Webhook #976 (ScheduledOrderCreated, ScheduledOrderUpdated, ScheduledOrderDelet…" at bounding box center [717, 342] width 566 height 18
drag, startPoint x: 516, startPoint y: 363, endPoint x: 293, endPoint y: 368, distance: 223.5
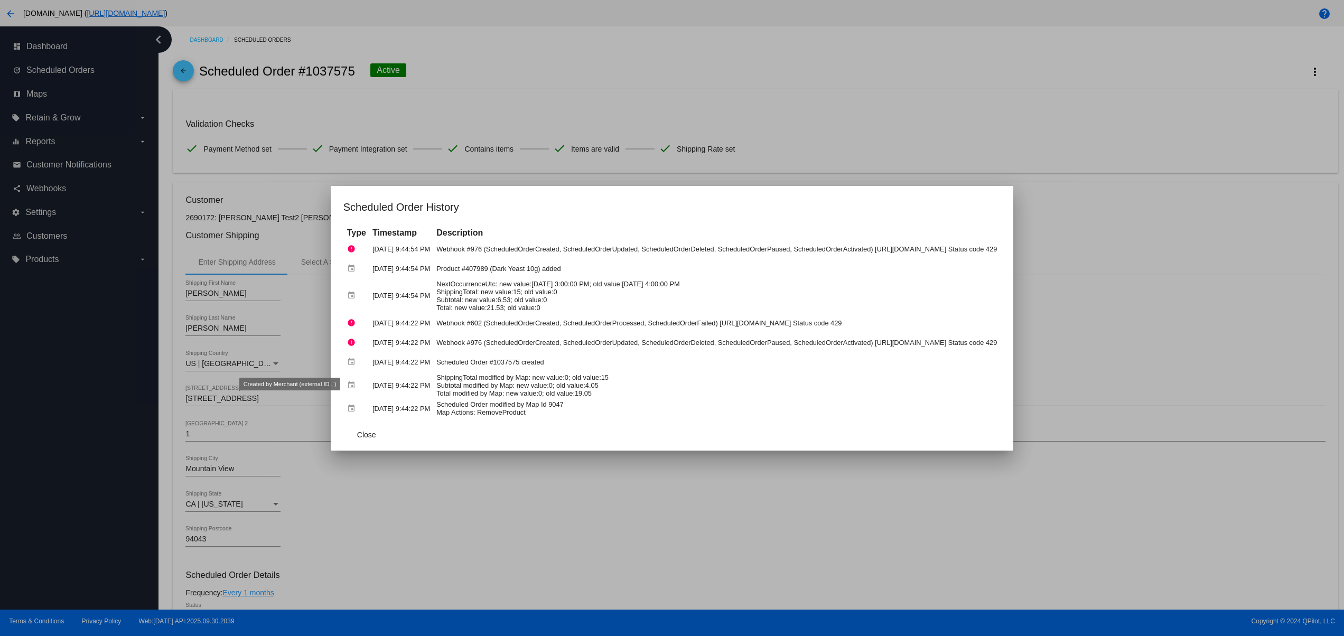
click at [344, 368] on tr "event Oct 1, 2025, 9:44:22 PM Scheduled Order #1037575 created" at bounding box center [671, 362] width 655 height 18
click at [527, 381] on td "ShippingTotal modified by Map: new value:0; old value:15 Subtotal modified by M…" at bounding box center [717, 385] width 566 height 26
drag, startPoint x: 522, startPoint y: 359, endPoint x: 375, endPoint y: 345, distance: 148.0
click at [375, 345] on tbody "error Oct 1, 2025, 9:44:54 PM Webhook #976 (ScheduledOrderCreated, ScheduledOrd…" at bounding box center [671, 329] width 655 height 178
click at [530, 400] on td "Scheduled Order modified by Map Id 9047 Map Actions: RemoveProduct" at bounding box center [717, 408] width 566 height 18
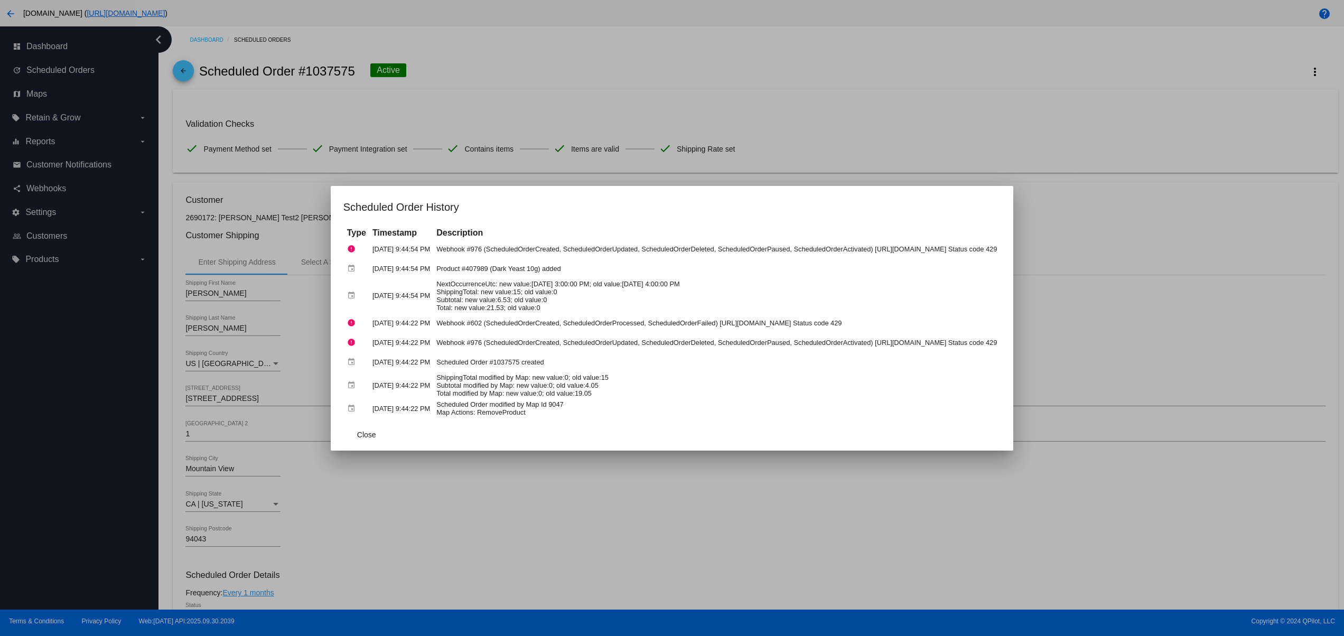
drag, startPoint x: 442, startPoint y: 358, endPoint x: 407, endPoint y: 355, distance: 35.5
click at [434, 355] on td "Scheduled Order #1037575 created" at bounding box center [717, 362] width 566 height 18
drag, startPoint x: 641, startPoint y: 398, endPoint x: 409, endPoint y: 368, distance: 234.3
click at [409, 368] on tbody "error Oct 1, 2025, 9:44:54 PM Webhook #976 (ScheduledOrderCreated, ScheduledOrd…" at bounding box center [671, 329] width 655 height 178
click at [556, 402] on td "Scheduled Order modified by Map Id 9047 Map Actions: RemoveProduct" at bounding box center [717, 408] width 566 height 18
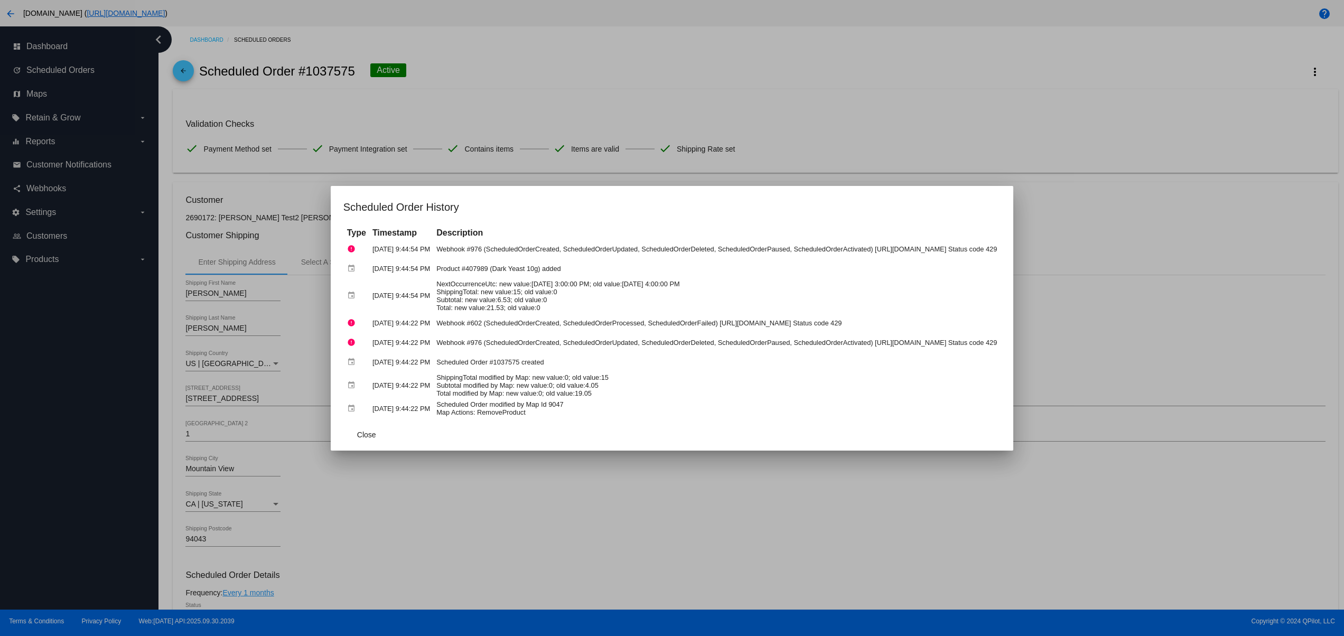
drag, startPoint x: 305, startPoint y: 434, endPoint x: 408, endPoint y: 401, distance: 107.6
click at [408, 401] on app-scheduled-order-history-dialog "Scheduled Order History Type Timestamp Description error Oct 1, 2025, 9:44:54 P…" at bounding box center [672, 325] width 658 height 252
drag, startPoint x: 429, startPoint y: 397, endPoint x: 316, endPoint y: 380, distance: 114.3
click at [344, 380] on tbody "error Oct 1, 2025, 9:44:54 PM Webhook #976 (ScheduledOrderCreated, ScheduledOrd…" at bounding box center [671, 329] width 655 height 178
click at [533, 384] on td "ShippingTotal modified by Map: new value:0; old value:15 Subtotal modified by M…" at bounding box center [717, 385] width 566 height 26
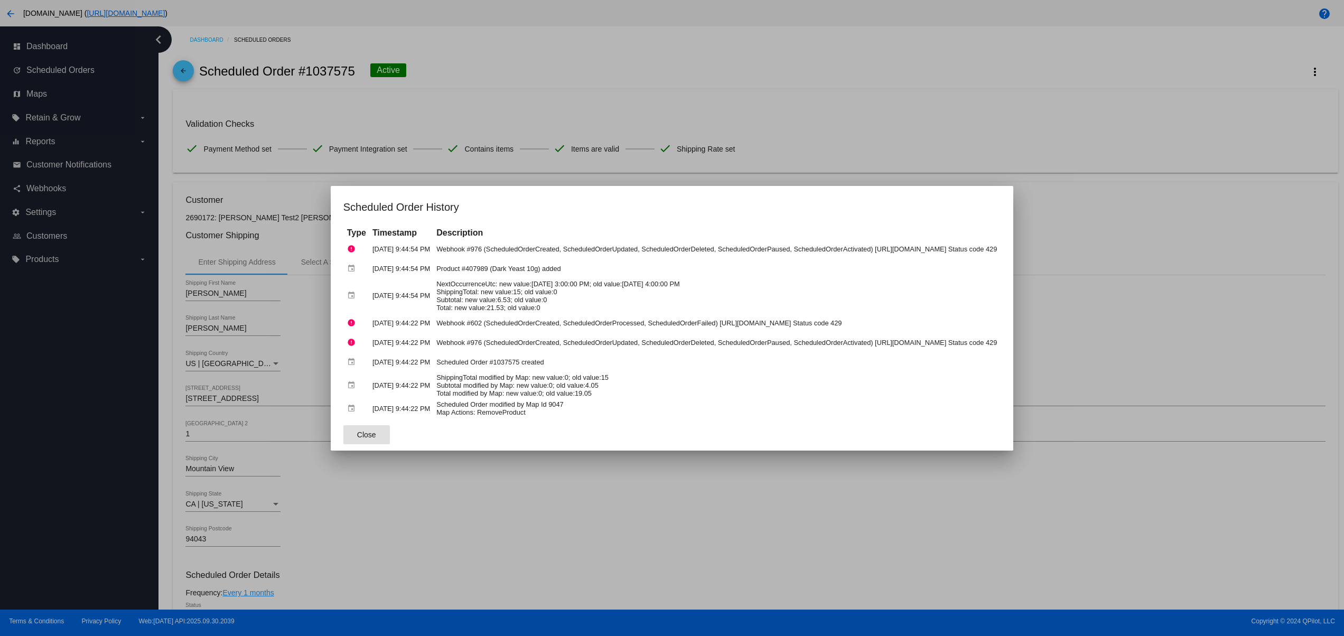
click at [343, 438] on button "Close" at bounding box center [366, 434] width 46 height 19
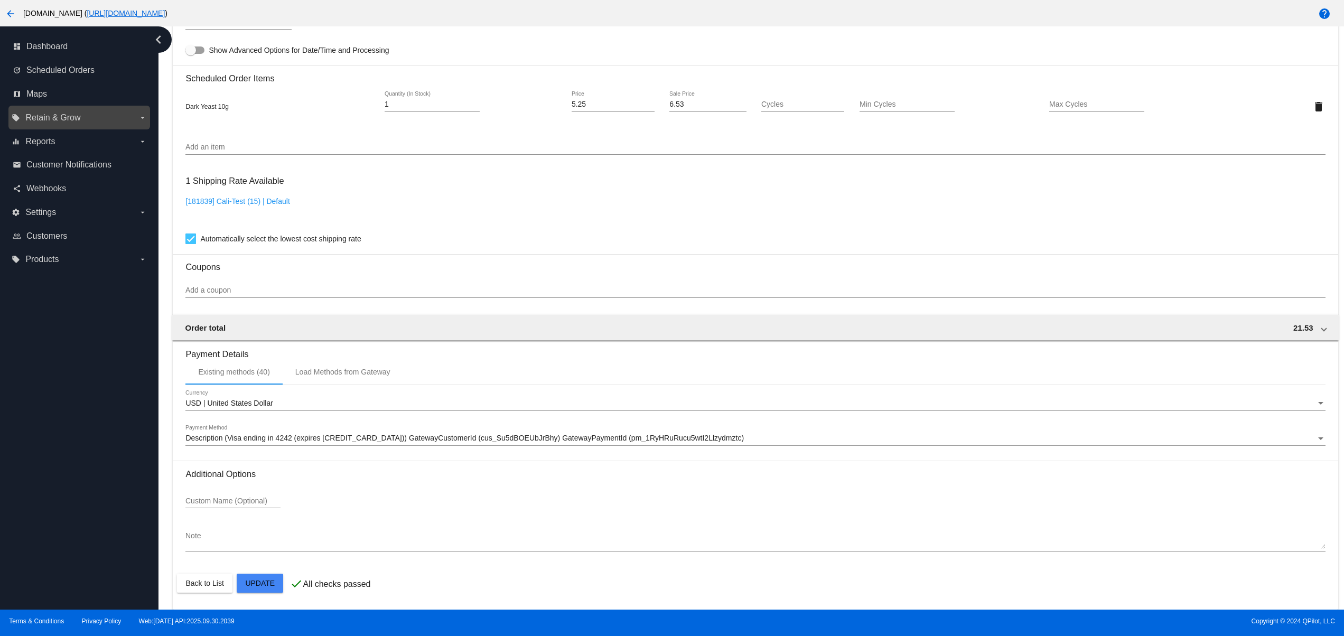
scroll to position [637, 0]
click at [596, 214] on div "[181839] Cali-Test (15) | Default" at bounding box center [754, 212] width 1139 height 30
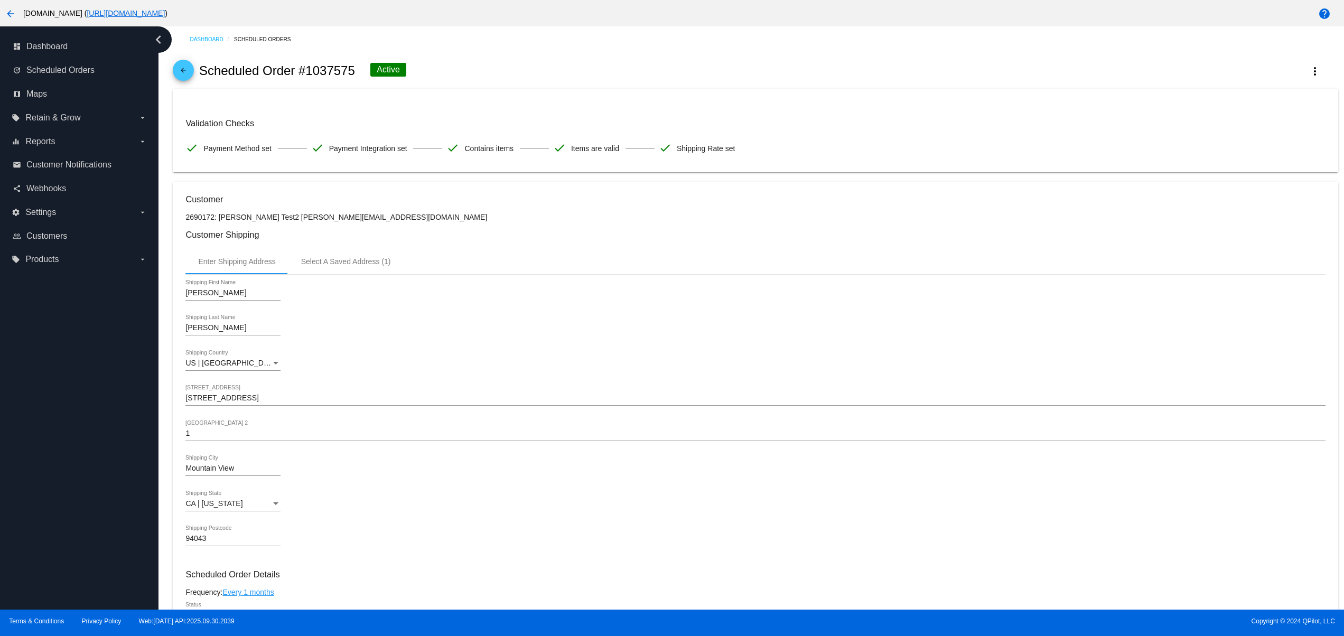
scroll to position [0, 0]
drag, startPoint x: 309, startPoint y: 72, endPoint x: 418, endPoint y: 72, distance: 108.8
click at [418, 72] on div "arrow_back Scheduled Order #1037575 Active more_vert" at bounding box center [755, 71] width 1165 height 36
click at [567, 112] on mat-card-content "Validation Checks check Payment Method set check Payment Integration set check …" at bounding box center [754, 131] width 1139 height 58
drag, startPoint x: 274, startPoint y: 224, endPoint x: 365, endPoint y: 224, distance: 91.9
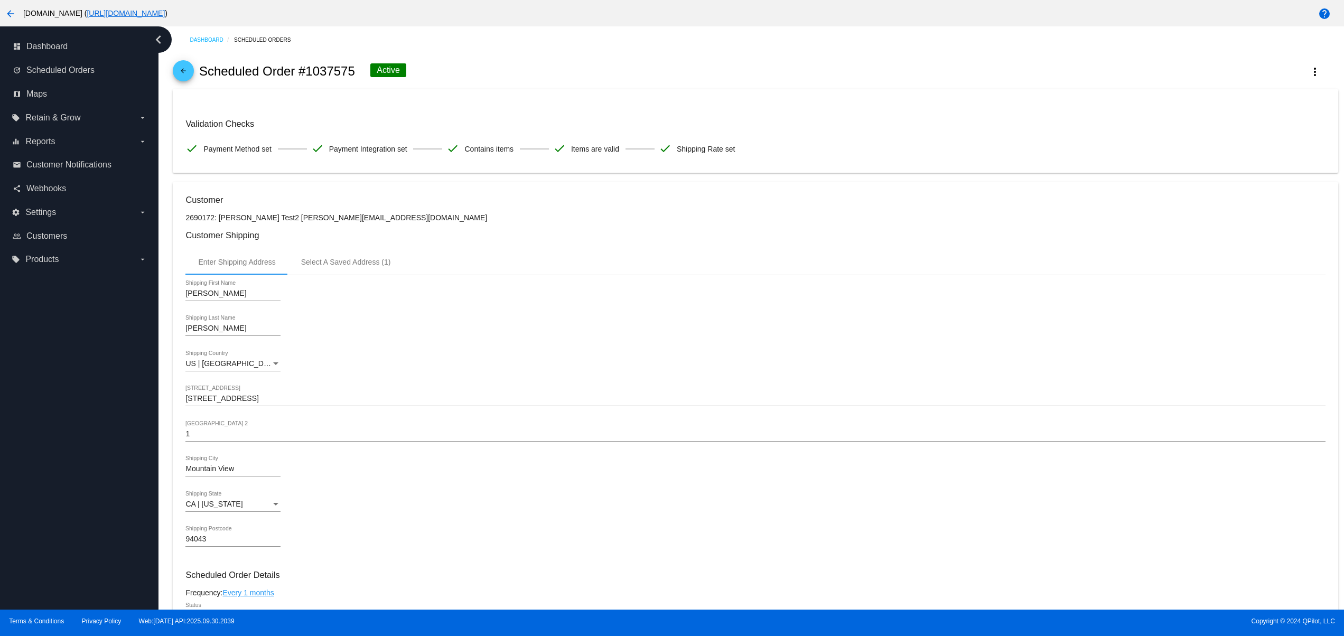
click at [357, 222] on p "2690172: David Test2 david@qpilot.cloud" at bounding box center [754, 217] width 1139 height 8
click at [368, 239] on h3 "Customer Shipping" at bounding box center [754, 235] width 1139 height 10
drag, startPoint x: 261, startPoint y: 217, endPoint x: 317, endPoint y: 233, distance: 58.3
click at [287, 218] on p "2690172: David Test2 david@qpilot.cloud" at bounding box center [754, 217] width 1139 height 8
drag, startPoint x: 345, startPoint y: 220, endPoint x: 277, endPoint y: 222, distance: 68.2
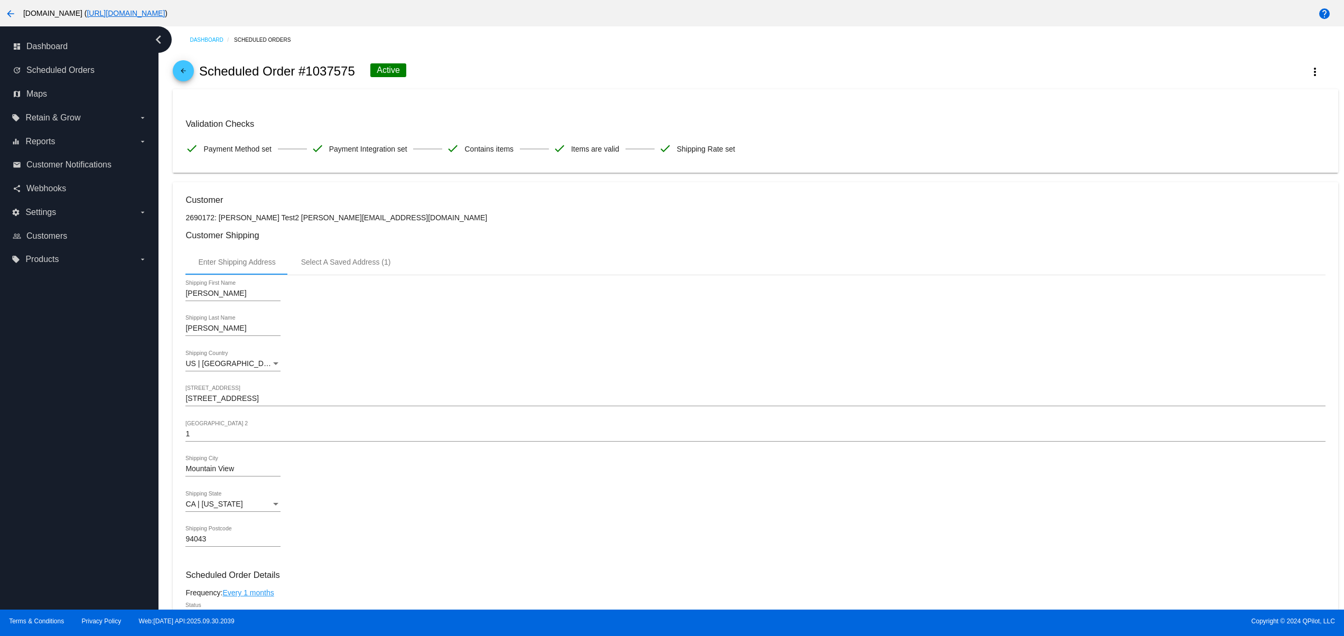
click at [279, 222] on p "2690172: David Test2 david@qpilot.cloud" at bounding box center [754, 217] width 1139 height 8
click at [424, 222] on p "2690172: David Test2 david@qpilot.cloud" at bounding box center [754, 217] width 1139 height 8
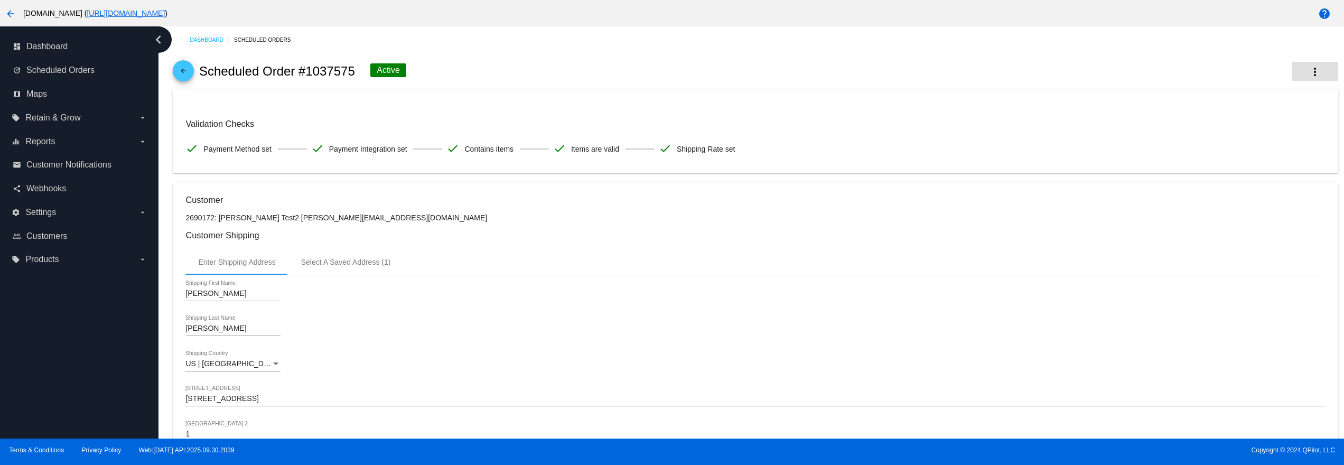
click at [1308, 70] on mat-icon "more_vert" at bounding box center [1314, 71] width 13 height 13
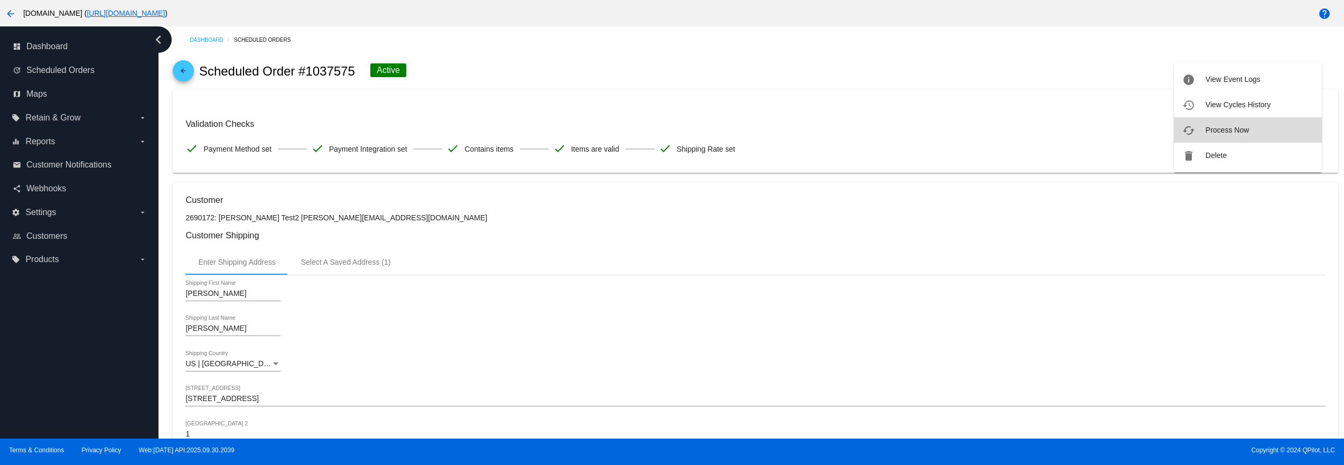
click at [1251, 119] on button "cached Process Now" at bounding box center [1248, 129] width 148 height 25
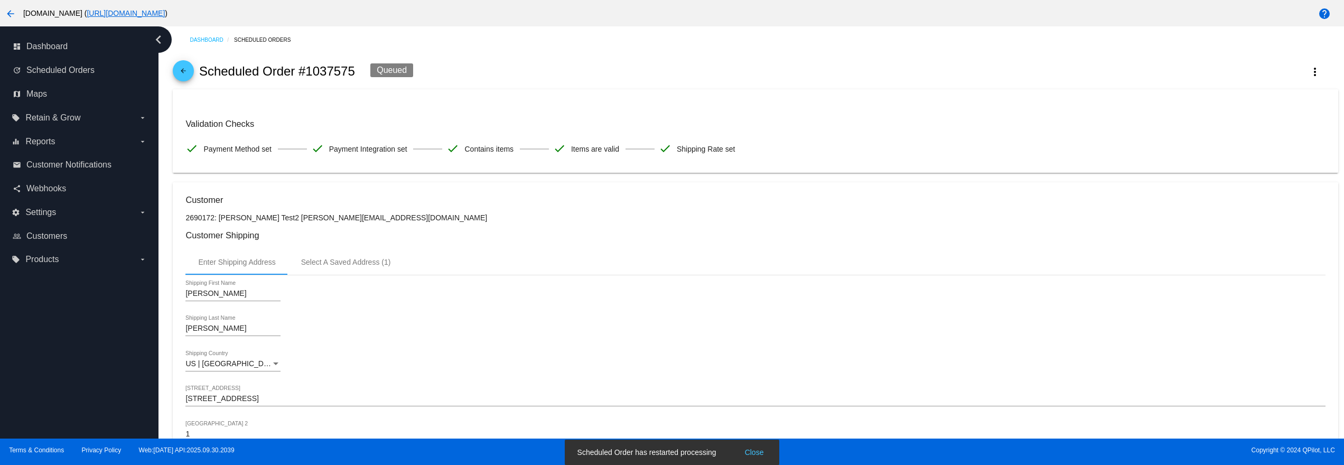
click at [842, 354] on div "Renata Shipping First Name Klein Shipping Last Name US | USA Shipping Country 9…" at bounding box center [754, 418] width 1139 height 286
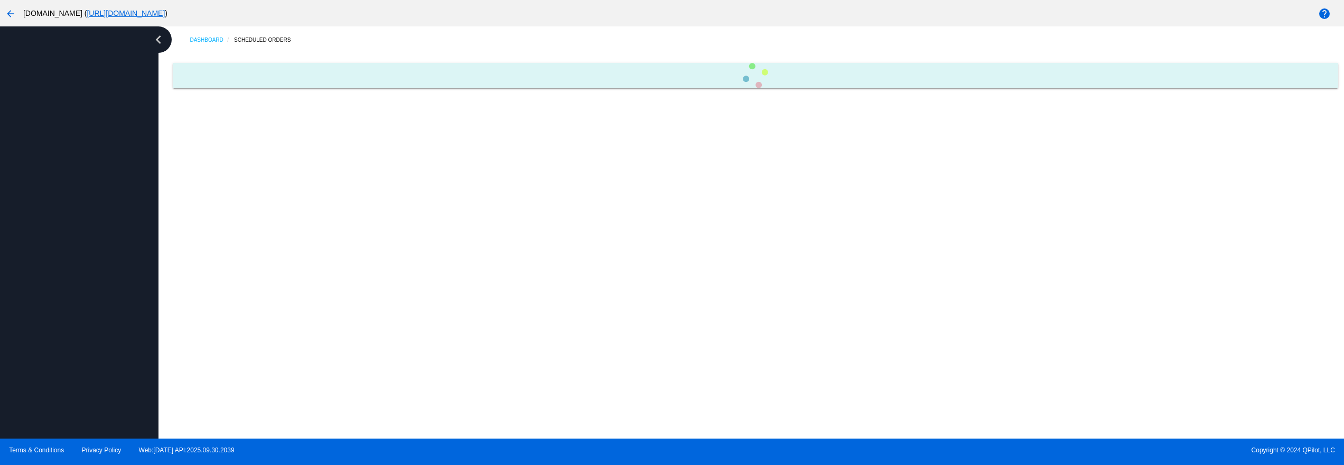
click at [628, 159] on div "Dashboard Scheduled Orders" at bounding box center [750, 232] width 1185 height 412
drag, startPoint x: 620, startPoint y: 453, endPoint x: 734, endPoint y: 453, distance: 114.1
click at [734, 453] on simple-snack-bar "An error occurred! Please try again. Close" at bounding box center [671, 452] width 167 height 11
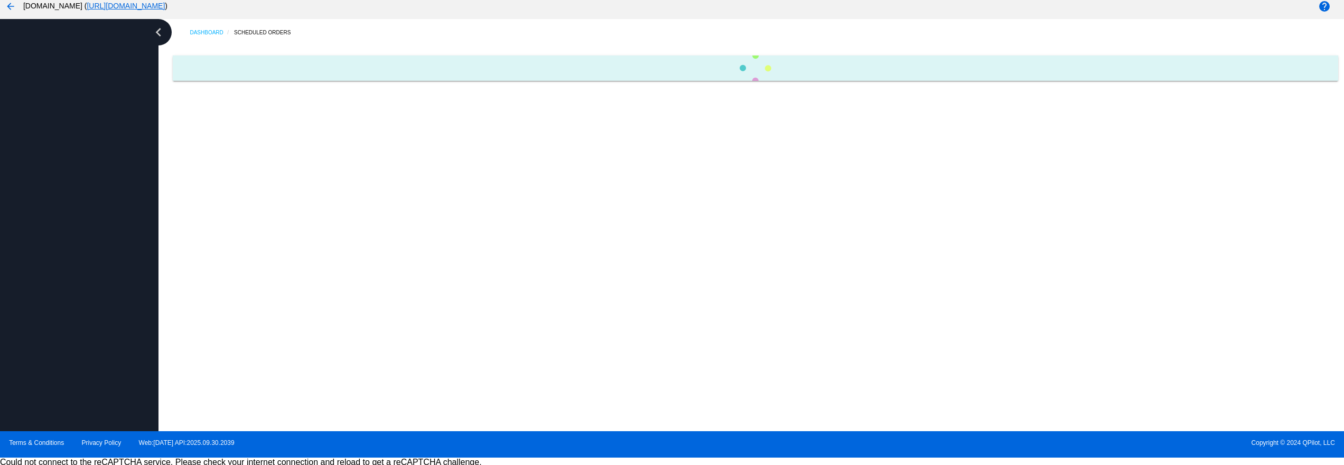
scroll to position [10, 0]
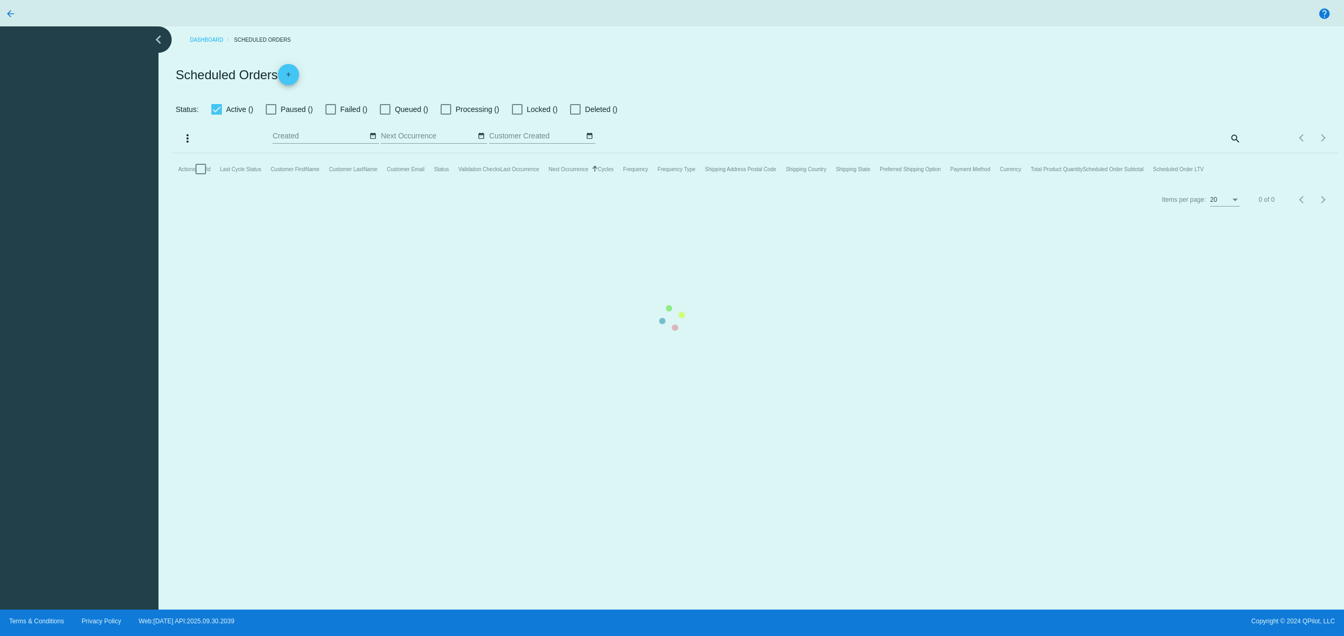
checkbox input "false"
type input "[DATE] - [DATE]"
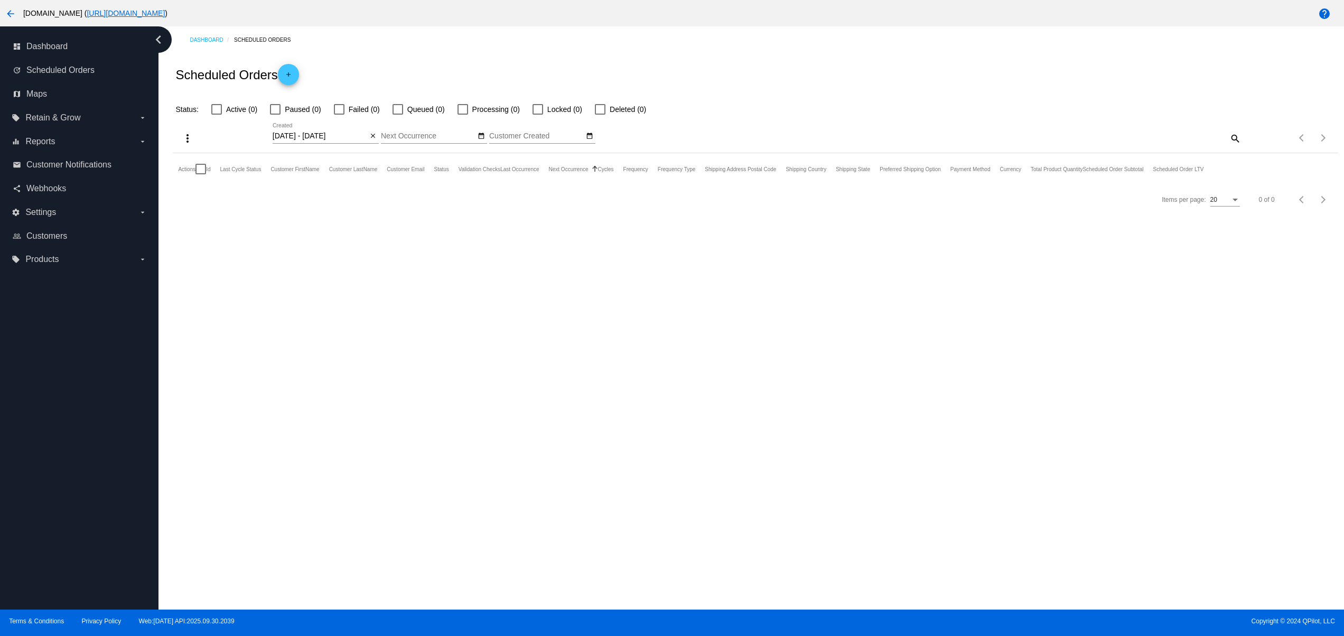
click at [13, 4] on button "arrow_back" at bounding box center [10, 13] width 21 height 21
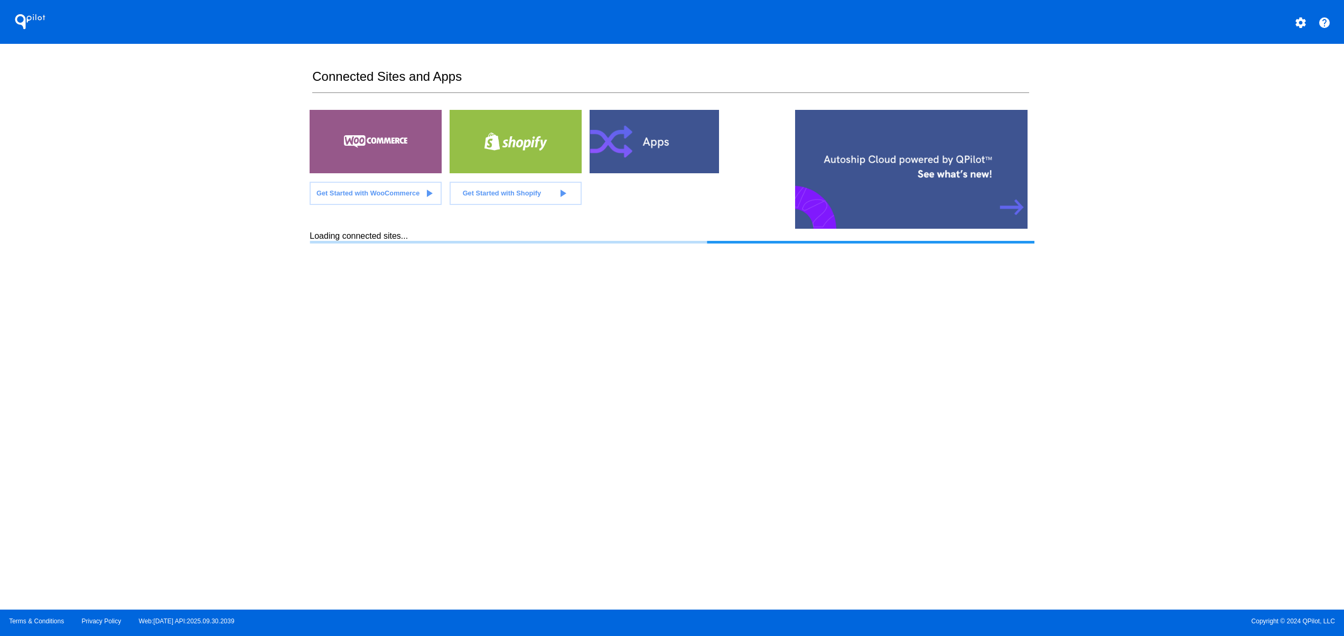
click at [837, 356] on section "Connected Sites and Apps Get Started with WooCommerce play_arrow Get Started wi…" at bounding box center [671, 327] width 724 height 566
click at [879, 410] on section "Connected Sites and Apps Get Started with WooCommerce play_arrow Get Started wi…" at bounding box center [671, 327] width 724 height 566
click at [777, 121] on div "Get Started with WooCommerce play_arrow Get Started with Shopify play_arrow" at bounding box center [671, 170] width 724 height 121
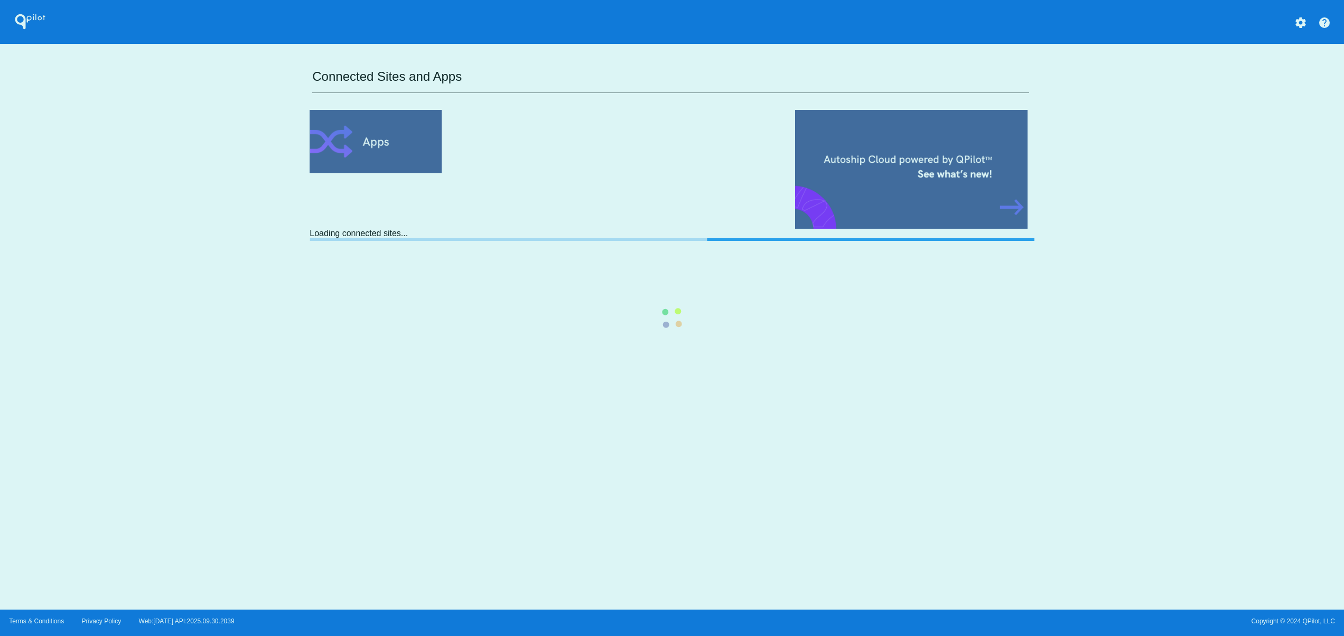
click at [861, 412] on div "QPilot settings help Connected Sites and Apps Loading connected sites..." at bounding box center [672, 304] width 1344 height 609
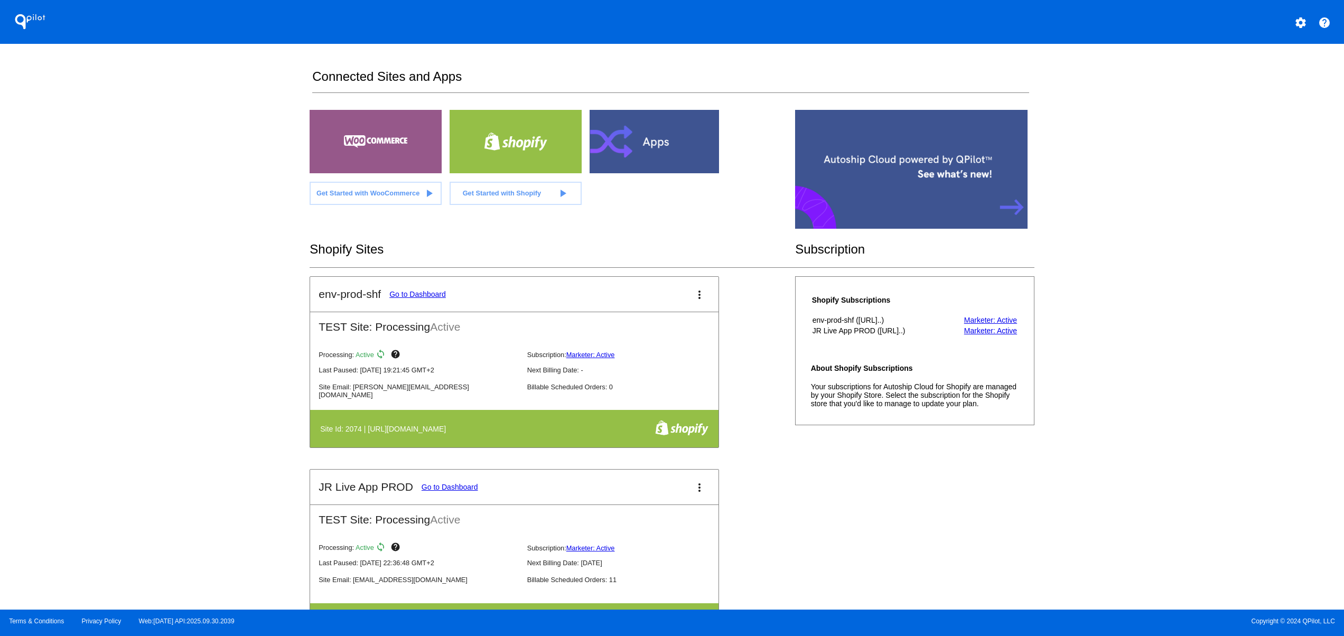
click at [869, 510] on div "env-prod-shf Go to Dashboard more_vert TEST Site: Processing Active Processing:…" at bounding box center [671, 469] width 724 height 386
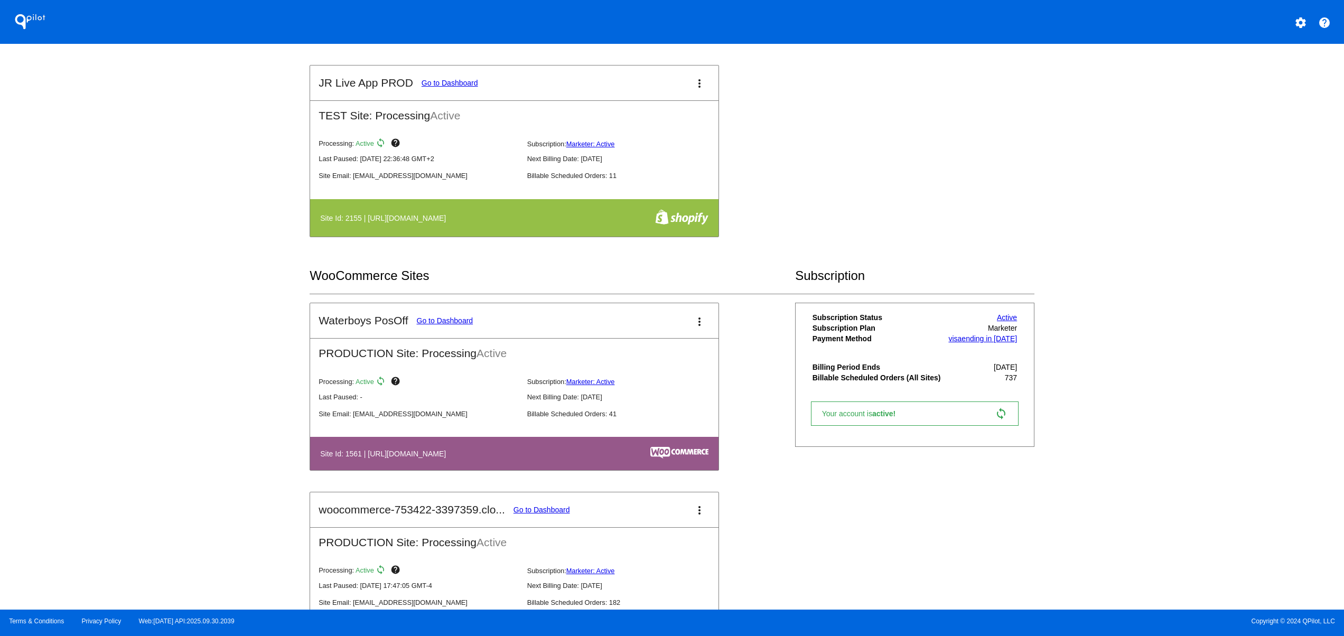
scroll to position [423, 0]
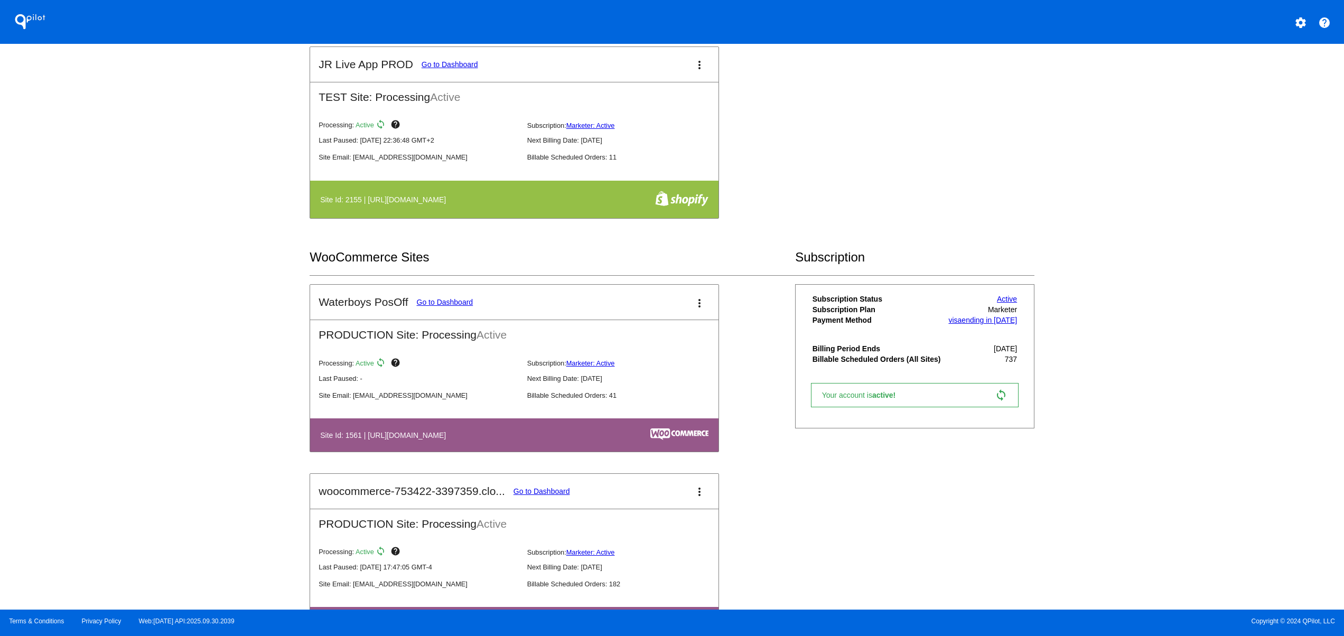
drag, startPoint x: 606, startPoint y: 431, endPoint x: 498, endPoint y: 430, distance: 108.8
click at [498, 430] on table "Site Id: 1561 | [URL][DOMAIN_NAME]" at bounding box center [514, 434] width 408 height 33
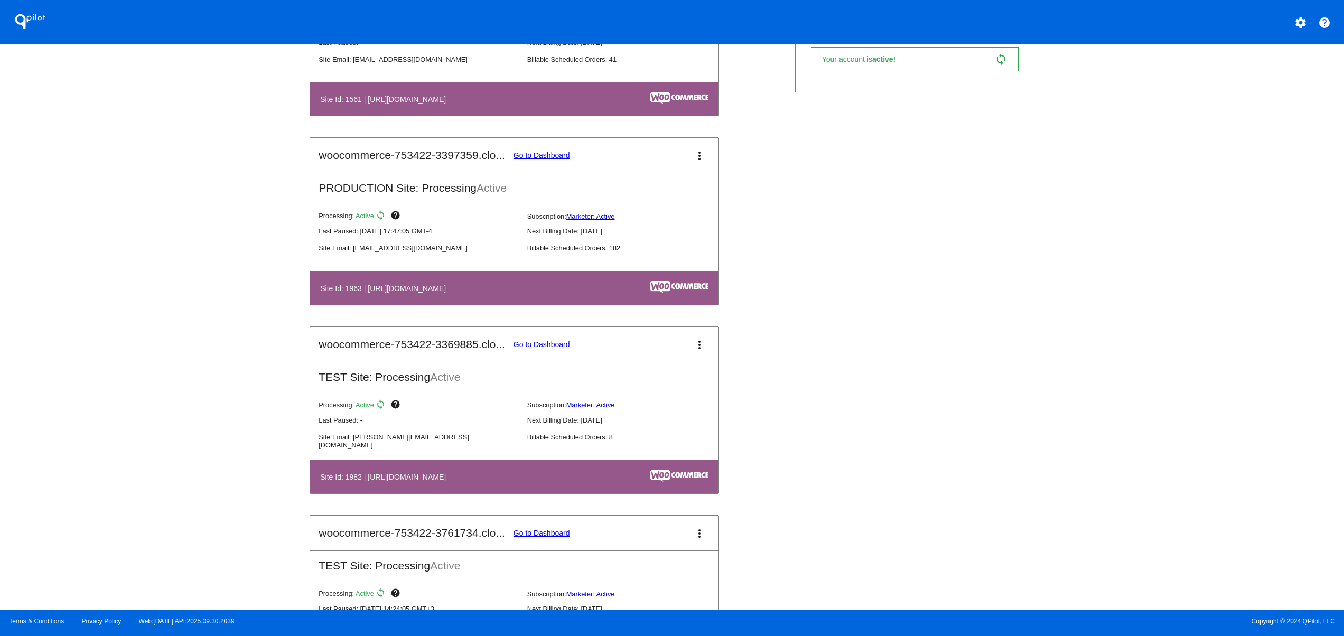
scroll to position [845, 0]
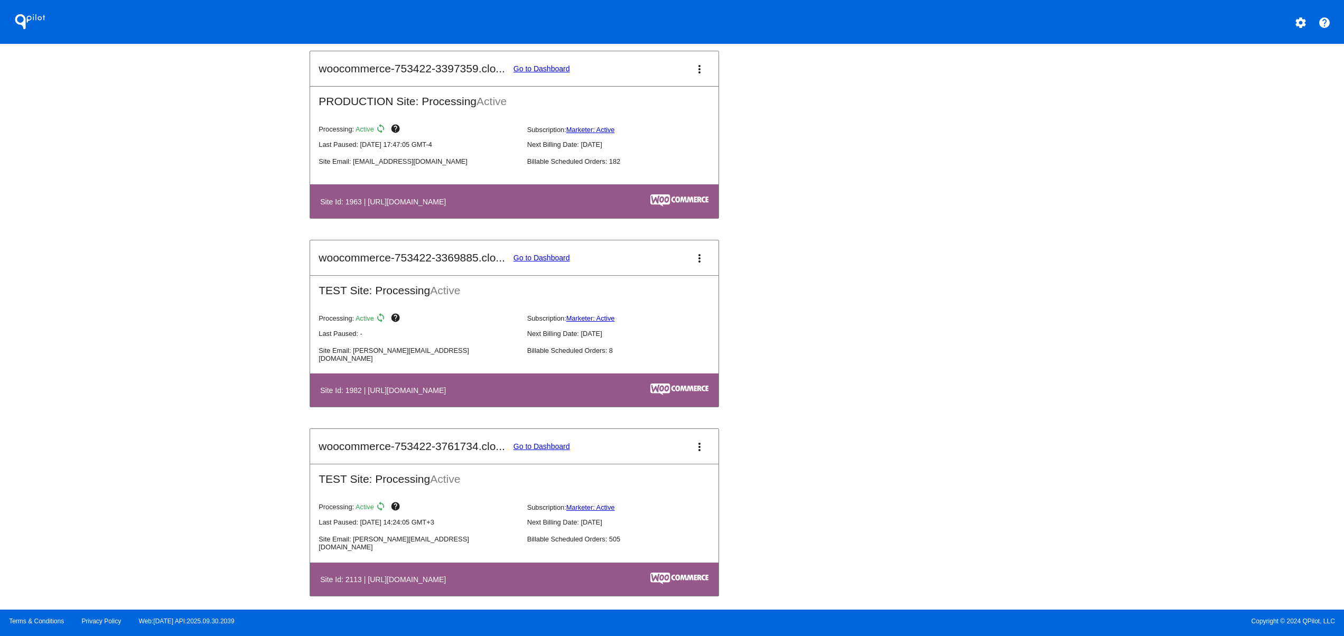
drag, startPoint x: 447, startPoint y: 388, endPoint x: 548, endPoint y: 383, distance: 101.0
click at [512, 390] on table "Site Id: 1982 | [URL][DOMAIN_NAME]" at bounding box center [514, 389] width 408 height 33
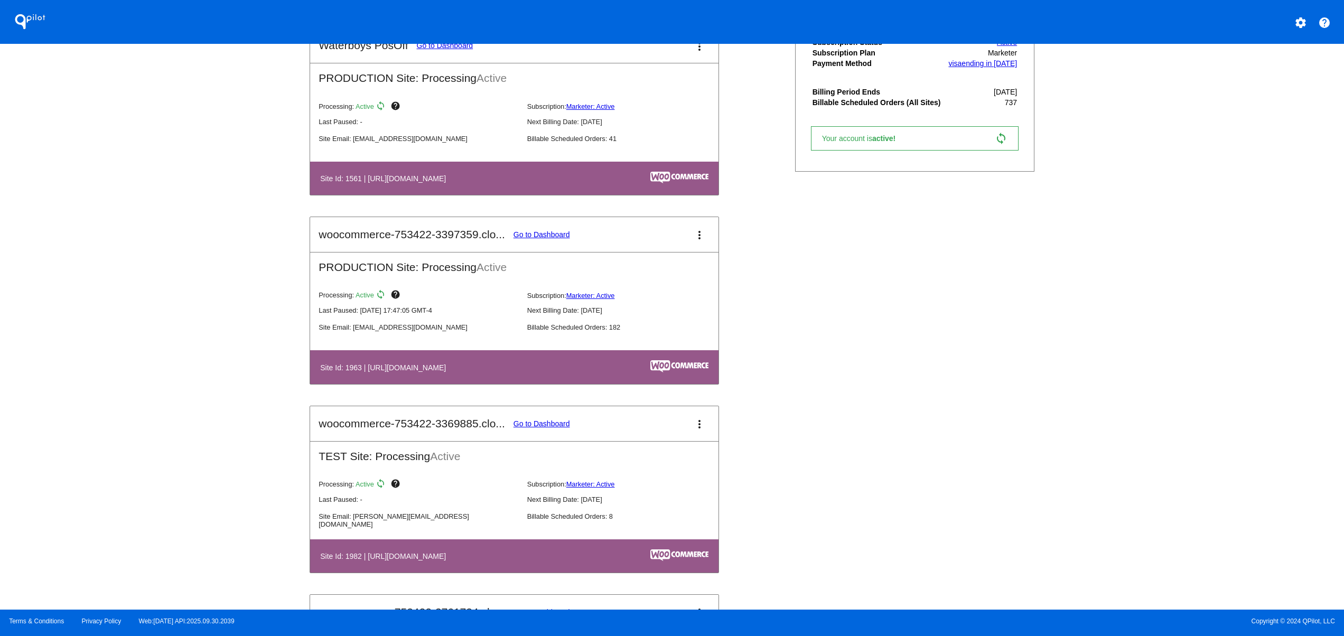
scroll to position [634, 0]
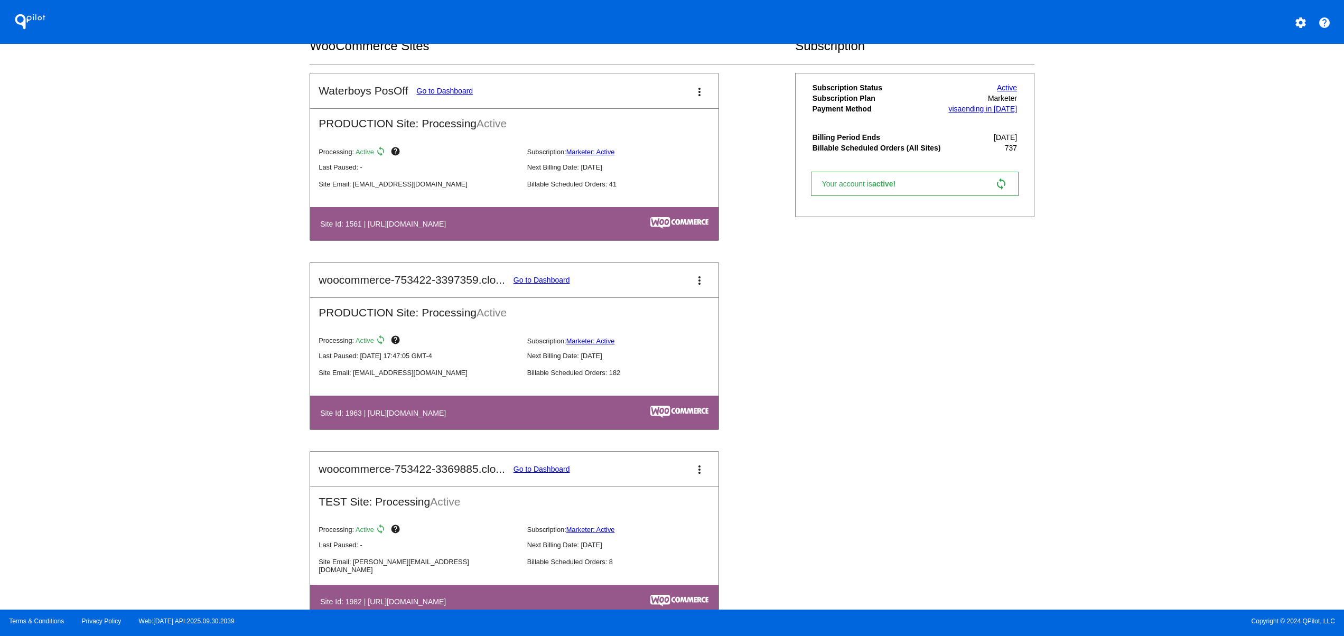
click at [537, 284] on link "Go to Dashboard" at bounding box center [541, 280] width 57 height 8
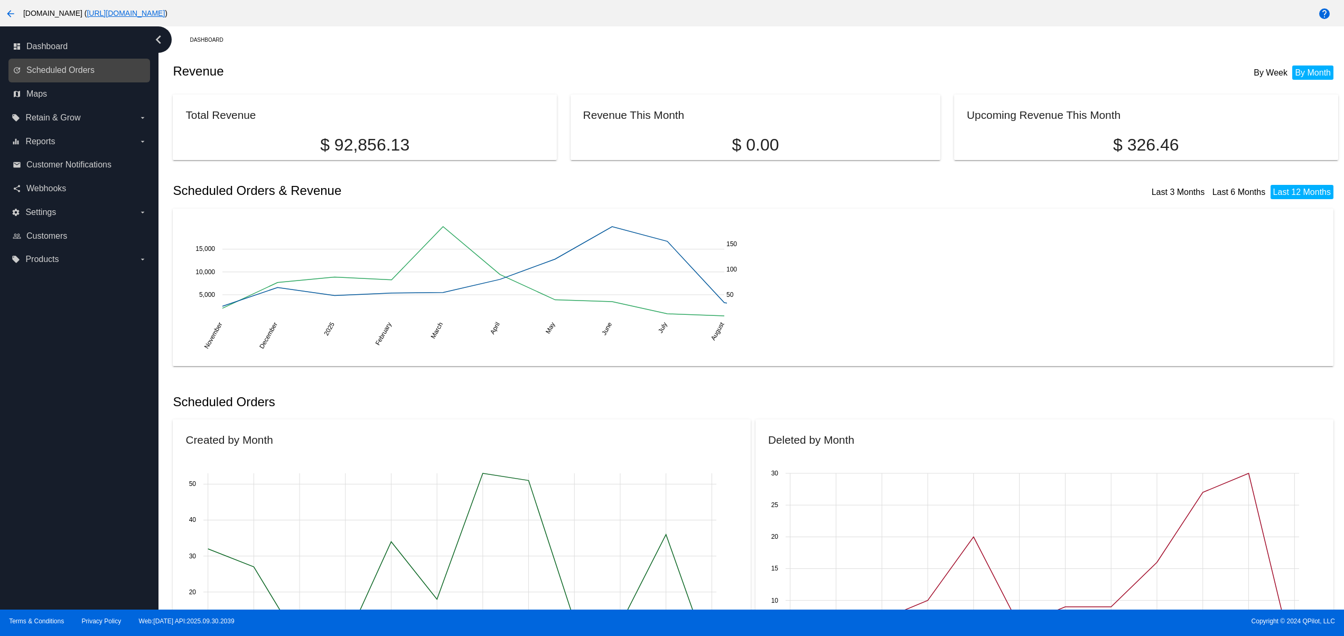
click at [80, 62] on link "update Scheduled Orders" at bounding box center [80, 70] width 134 height 17
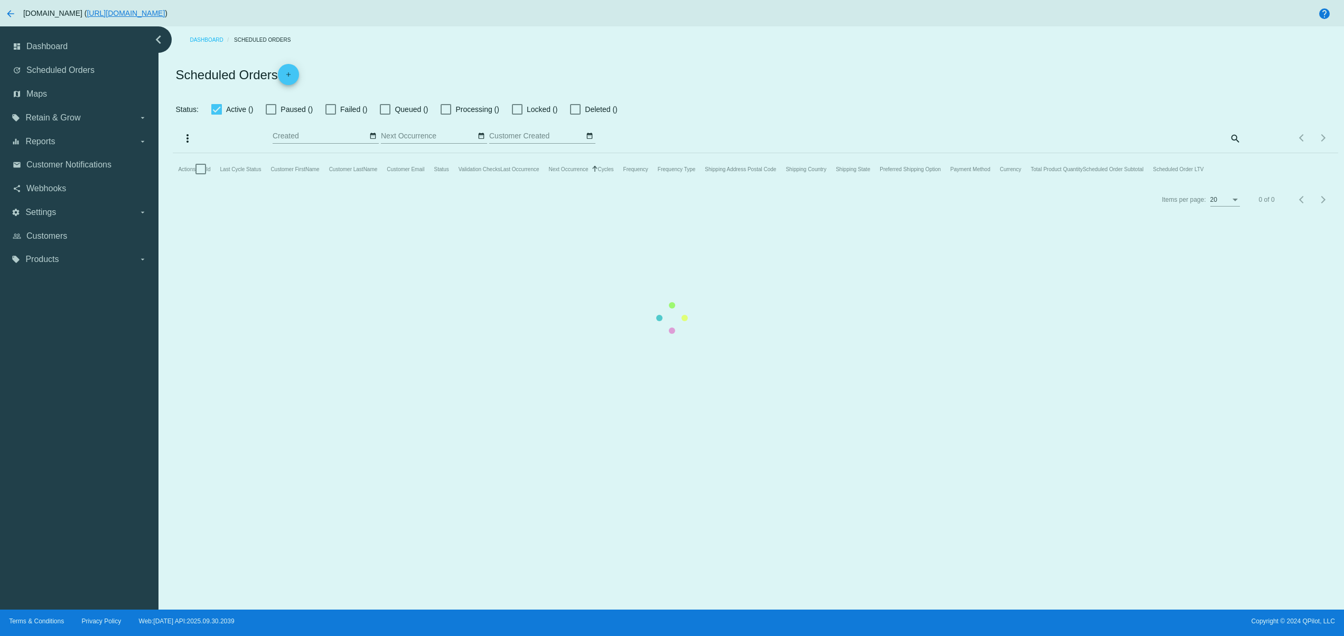
checkbox input "false"
type input "[DATE] - [DATE]"
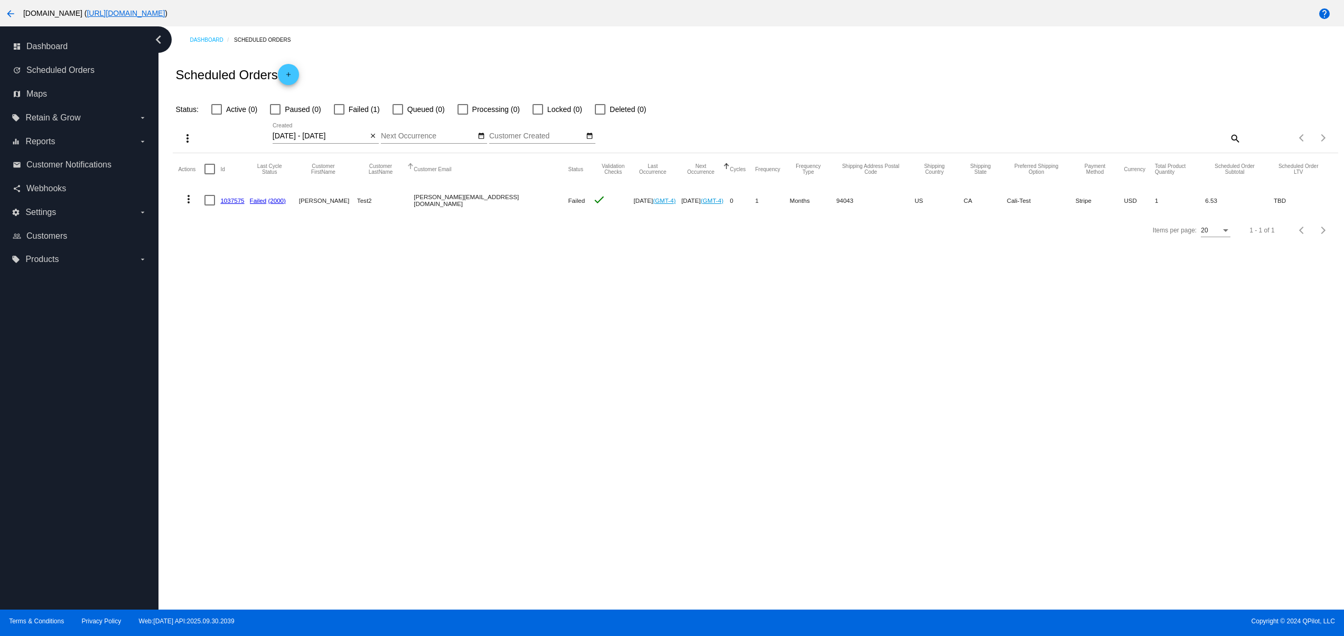
drag, startPoint x: 502, startPoint y: 188, endPoint x: 536, endPoint y: 188, distance: 33.8
click at [533, 188] on mat-table "Actions Id Last Cycle Status Customer FirstName Customer LastName Customer Emai…" at bounding box center [755, 184] width 1165 height 62
click at [516, 273] on div "Dashboard Scheduled Orders Scheduled Orders add Status: Active (0) Paused (0) F…" at bounding box center [750, 317] width 1185 height 583
click at [172, 195] on div "Dashboard Scheduled Orders Scheduled Orders add Status: Active (0) Paused (0) F…" at bounding box center [755, 135] width 1177 height 219
click at [296, 245] on div "Items per page: 20 1 - 1 of 1" at bounding box center [755, 230] width 1165 height 30
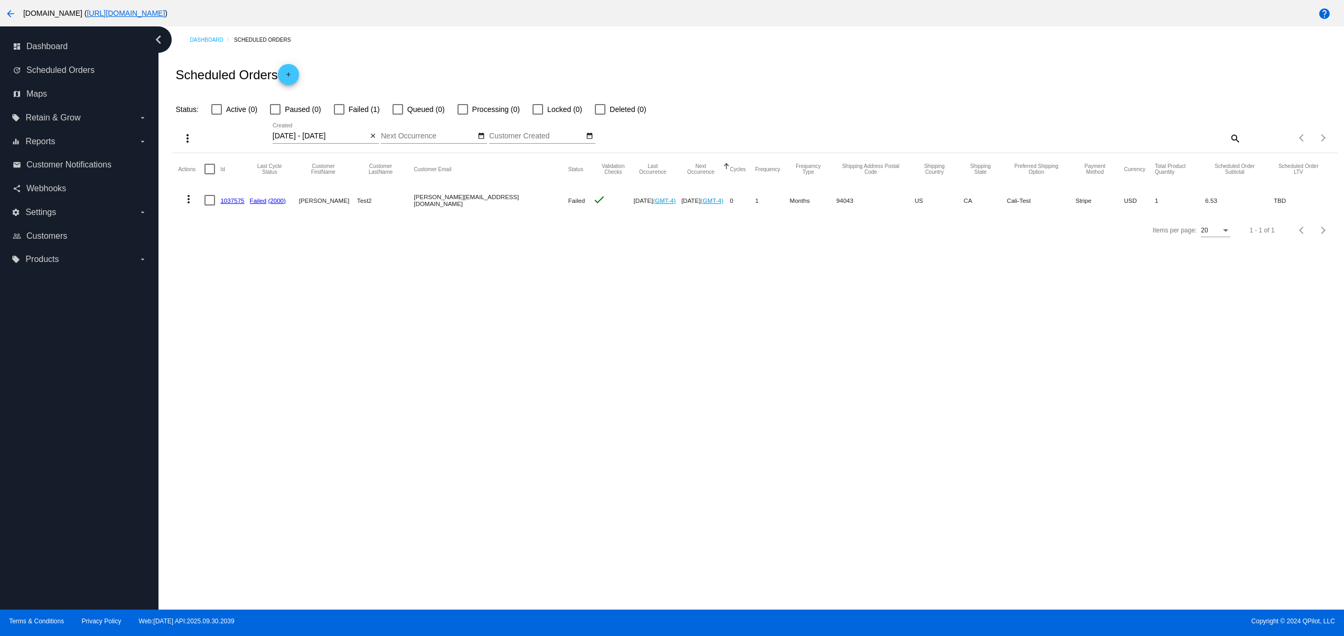
click at [242, 193] on mat-cell "1037575" at bounding box center [234, 200] width 29 height 31
click at [241, 201] on link "1037575" at bounding box center [232, 200] width 24 height 7
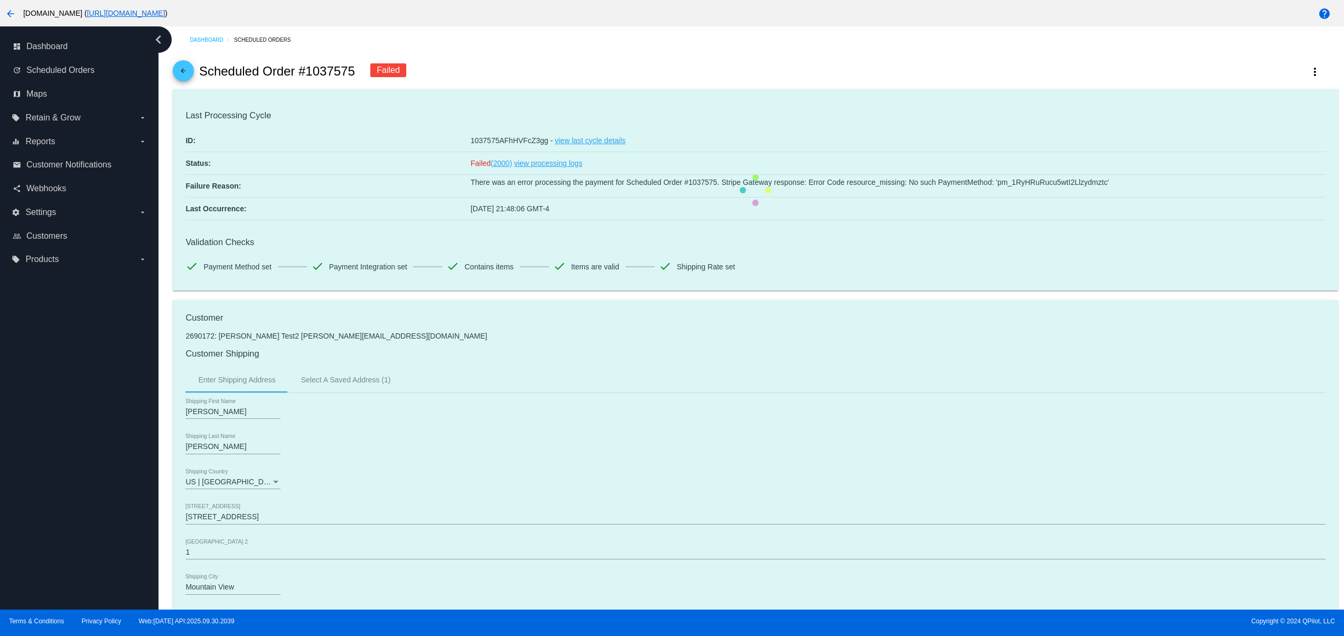
drag, startPoint x: 614, startPoint y: 189, endPoint x: 1032, endPoint y: 202, distance: 418.5
click at [1032, 202] on mat-card "Last Processing Cycle ID: 1037575AFhHVFcZ3gg - view last cycle details Status: …" at bounding box center [755, 190] width 1165 height 202
click at [1034, 202] on mat-card "Last Processing Cycle ID: 1037575AFhHVFcZ3gg - view last cycle details Status: …" at bounding box center [755, 190] width 1165 height 202
click at [1036, 195] on mat-card "Last Processing Cycle ID: 1037575AFhHVFcZ3gg - view last cycle details Status: …" at bounding box center [755, 190] width 1165 height 202
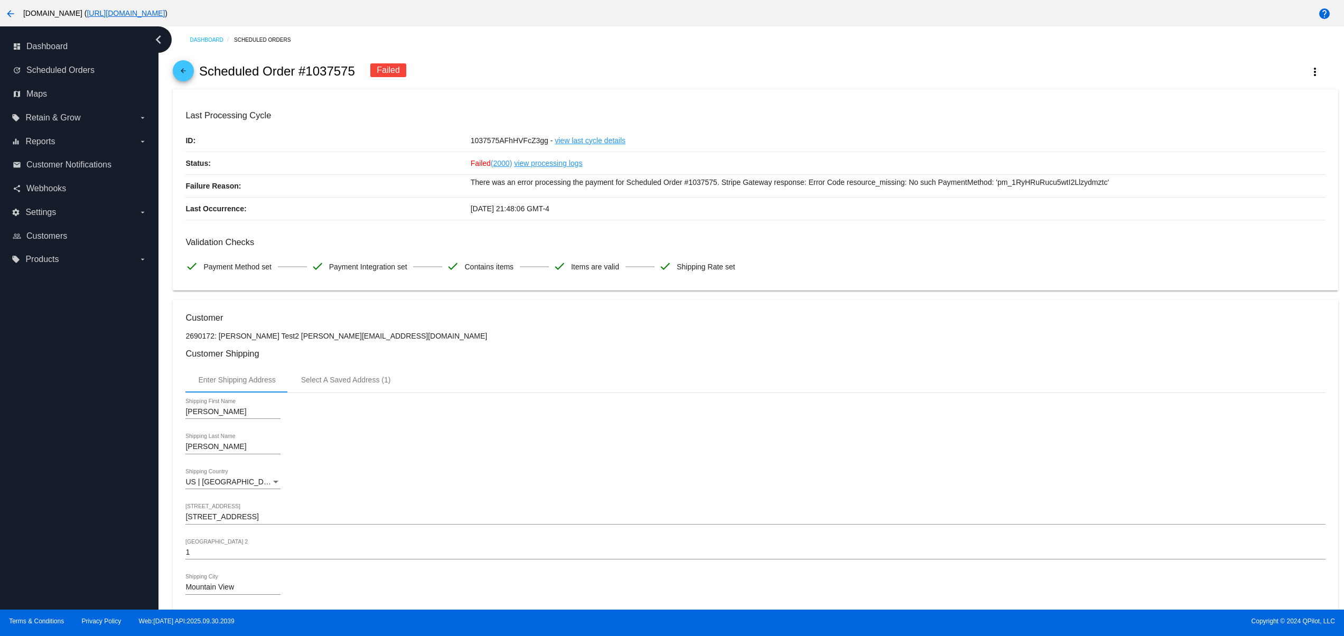
drag, startPoint x: 527, startPoint y: 214, endPoint x: 607, endPoint y: 214, distance: 80.3
click at [607, 214] on div "Last Occurrence: 10/01/2025 21:48:06 GMT-4" at bounding box center [754, 209] width 1139 height 23
click at [647, 183] on p "There was an error processing the payment for Scheduled Order #1037575. Stripe …" at bounding box center [898, 182] width 855 height 15
drag, startPoint x: 583, startPoint y: 210, endPoint x: 461, endPoint y: 210, distance: 122.5
click at [461, 210] on div "Last Occurrence: 10/01/2025 21:48:06 GMT-4" at bounding box center [754, 209] width 1139 height 23
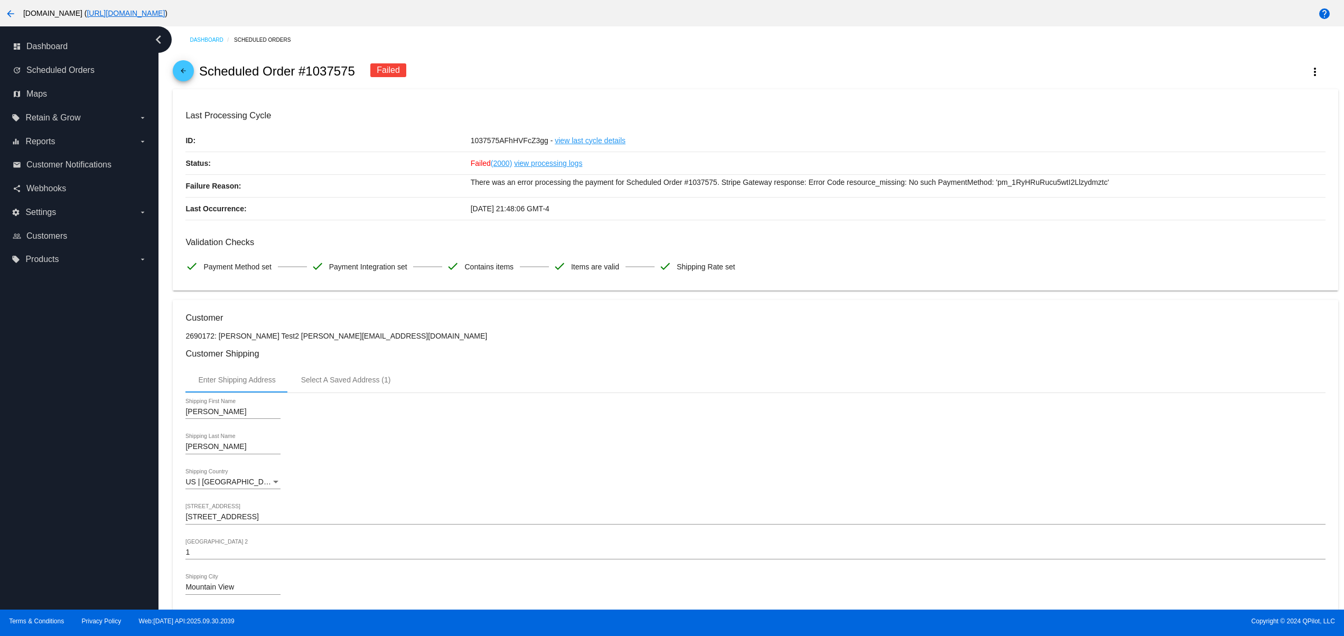
click at [517, 233] on mat-card-content "Last Processing Cycle ID: 1037575AFhHVFcZ3gg - view last cycle details Status: …" at bounding box center [754, 193] width 1139 height 167
drag, startPoint x: 459, startPoint y: 210, endPoint x: 614, endPoint y: 209, distance: 154.7
click at [614, 209] on div "Last Occurrence: 10/01/2025 21:48:06 GMT-4" at bounding box center [754, 209] width 1139 height 23
click at [626, 226] on mat-card-content "Last Processing Cycle ID: 1037575AFhHVFcZ3gg - view last cycle details Status: …" at bounding box center [754, 193] width 1139 height 167
drag, startPoint x: 613, startPoint y: 208, endPoint x: 440, endPoint y: 223, distance: 173.3
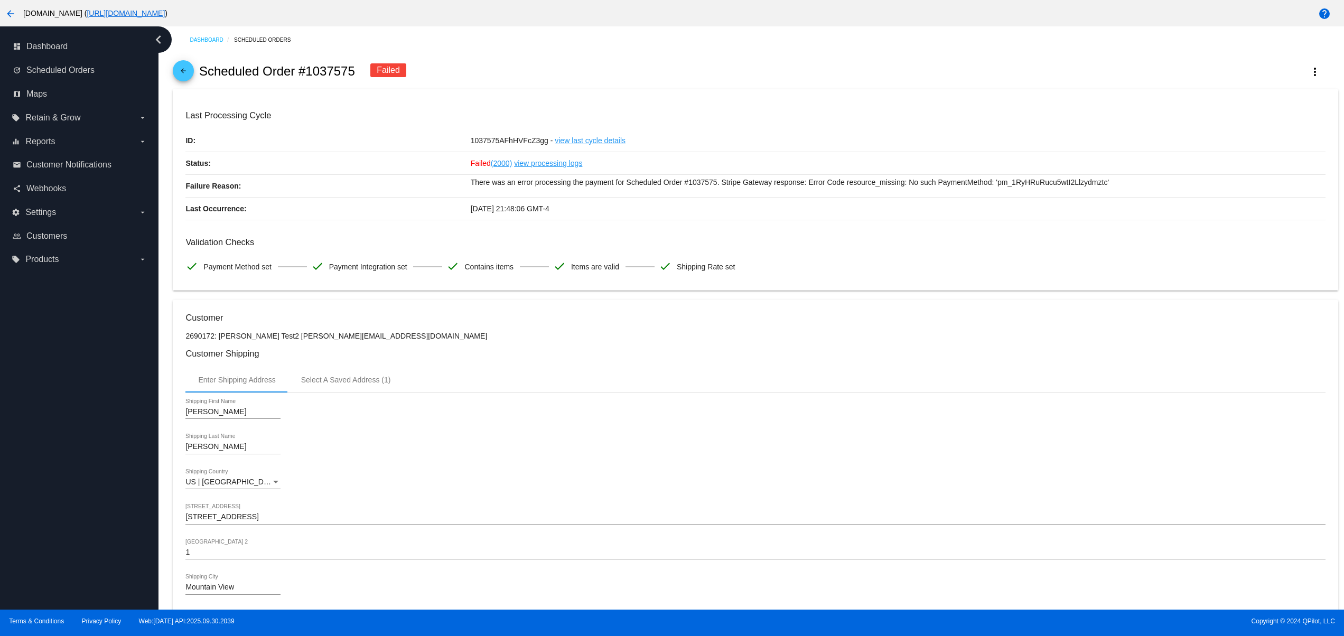
click at [440, 223] on mat-card-content "Last Processing Cycle ID: 1037575AFhHVFcZ3gg - view last cycle details Status: …" at bounding box center [754, 193] width 1139 height 167
drag, startPoint x: 465, startPoint y: 208, endPoint x: 607, endPoint y: 209, distance: 142.6
click at [607, 200] on div "Last Occurrence: 10/01/2025 21:48:06 GMT-4" at bounding box center [754, 209] width 1139 height 23
click at [607, 213] on div "10/01/2025 21:48:06 GMT-4" at bounding box center [898, 209] width 855 height 22
drag, startPoint x: 590, startPoint y: 218, endPoint x: 505, endPoint y: 210, distance: 84.9
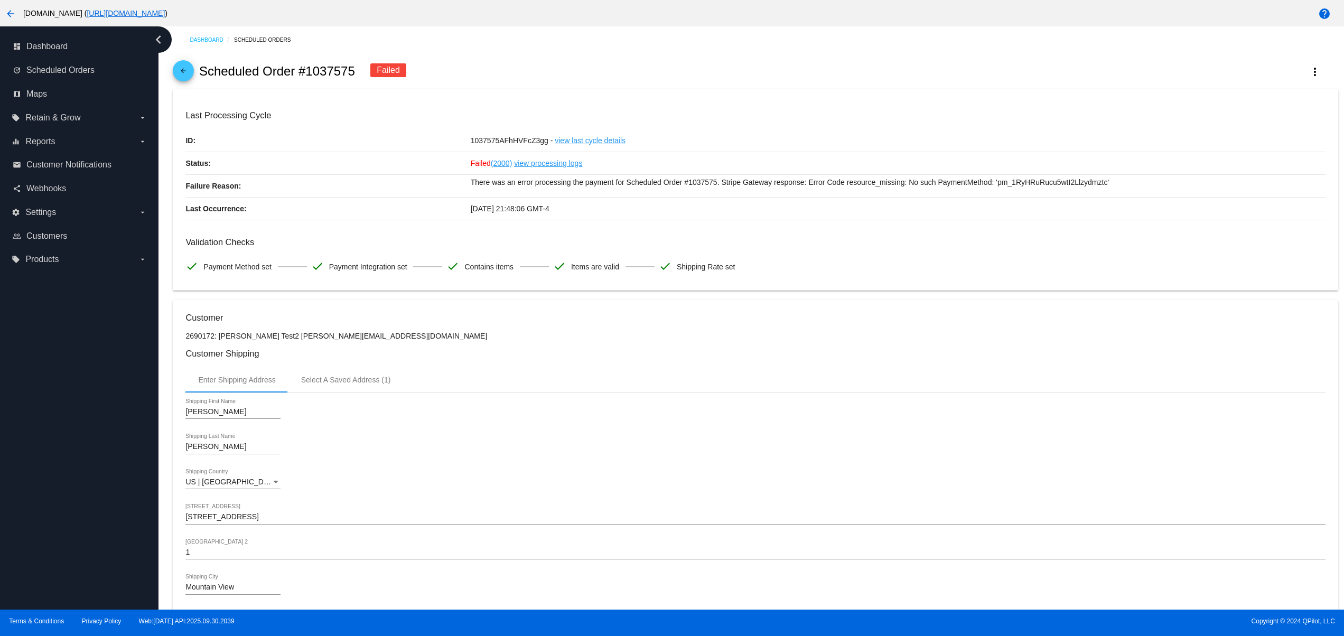
click at [505, 210] on div "10/01/2025 21:48:06 GMT-4" at bounding box center [898, 209] width 855 height 22
drag, startPoint x: 936, startPoint y: 224, endPoint x: 945, endPoint y: 194, distance: 30.9
click at [937, 224] on mat-card-content "Last Processing Cycle ID: 1037575AFhHVFcZ3gg - view last cycle details Status: …" at bounding box center [754, 193] width 1139 height 167
drag, startPoint x: 434, startPoint y: 199, endPoint x: 571, endPoint y: 222, distance: 139.3
click at [550, 222] on mat-card-content "Last Processing Cycle ID: 1037575AFhHVFcZ3gg - view last cycle details Status: …" at bounding box center [754, 193] width 1139 height 167
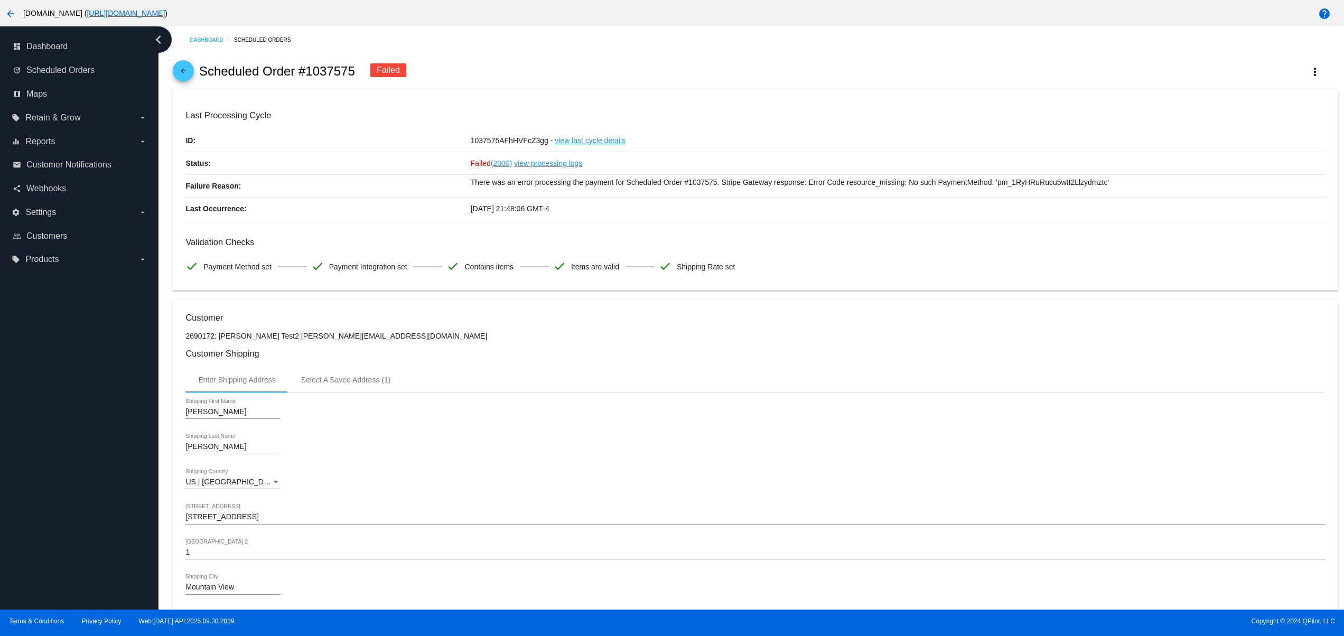
click at [607, 222] on mat-card-content "Last Processing Cycle ID: 1037575AFhHVFcZ3gg - view last cycle details Status: …" at bounding box center [754, 193] width 1139 height 167
drag, startPoint x: 463, startPoint y: 214, endPoint x: 552, endPoint y: 220, distance: 89.5
click at [552, 220] on div "Last Occurrence: 10/01/2025 21:48:06 GMT-4" at bounding box center [754, 209] width 1139 height 23
click at [565, 220] on div "10/01/2025 21:48:06 GMT-4" at bounding box center [898, 209] width 855 height 22
drag, startPoint x: 567, startPoint y: 211, endPoint x: 454, endPoint y: 208, distance: 112.6
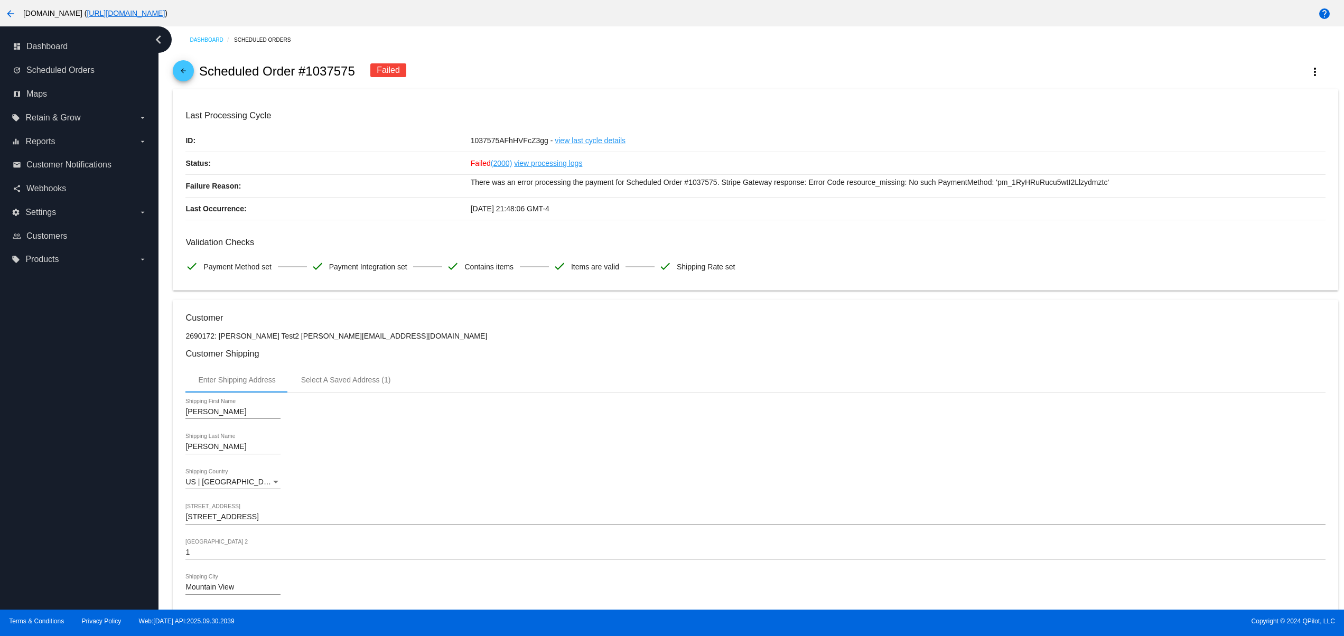
click at [454, 208] on div "Last Occurrence: 10/01/2025 21:48:06 GMT-4" at bounding box center [754, 209] width 1139 height 23
click at [590, 213] on div "10/01/2025 21:48:06 GMT-4" at bounding box center [898, 209] width 855 height 22
drag, startPoint x: 508, startPoint y: 207, endPoint x: 538, endPoint y: 204, distance: 30.3
click at [538, 204] on div "10/01/2025 21:48:06 GMT-4" at bounding box center [898, 209] width 855 height 22
drag, startPoint x: 569, startPoint y: 208, endPoint x: 516, endPoint y: 207, distance: 52.8
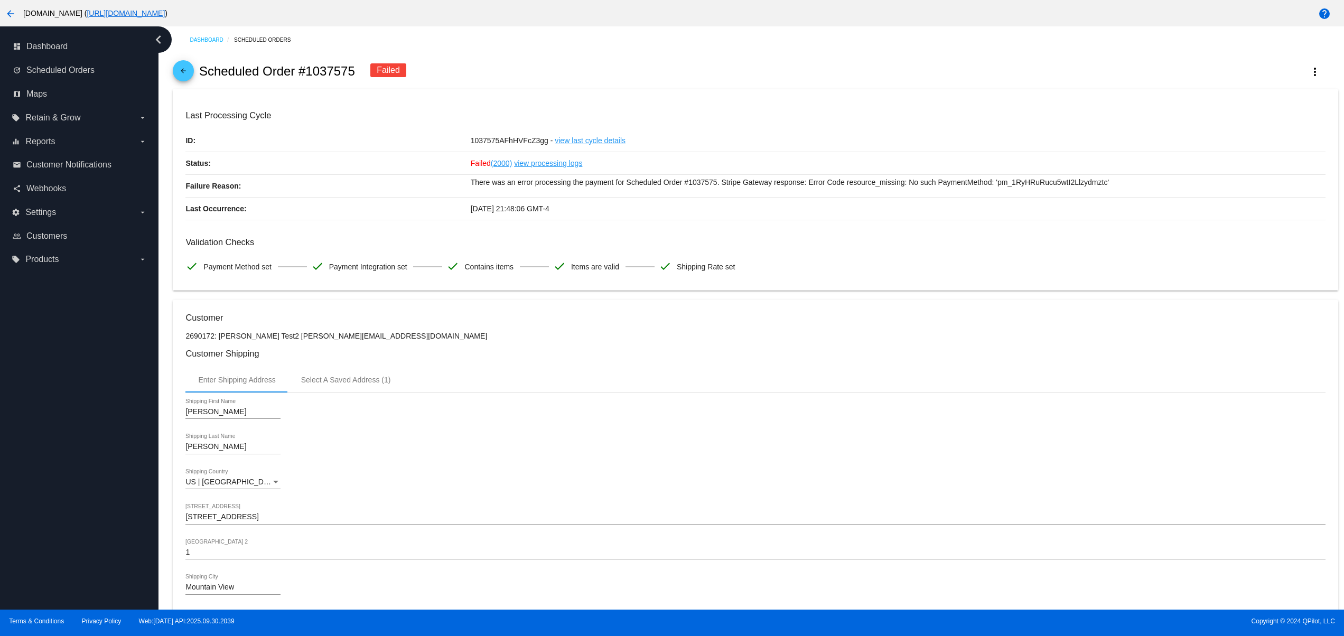
click at [516, 207] on div "10/01/2025 21:48:06 GMT-4" at bounding box center [898, 209] width 855 height 22
click at [560, 243] on h3 "Validation Checks" at bounding box center [754, 242] width 1139 height 10
drag, startPoint x: 508, startPoint y: 209, endPoint x: 535, endPoint y: 211, distance: 27.5
click at [521, 209] on span "10/01/2025 21:48:06 GMT-4" at bounding box center [510, 208] width 79 height 8
click at [525, 223] on mat-card-content "Last Processing Cycle ID: 1037575AFhHVFcZ3gg - view last cycle details Status: …" at bounding box center [754, 193] width 1139 height 167
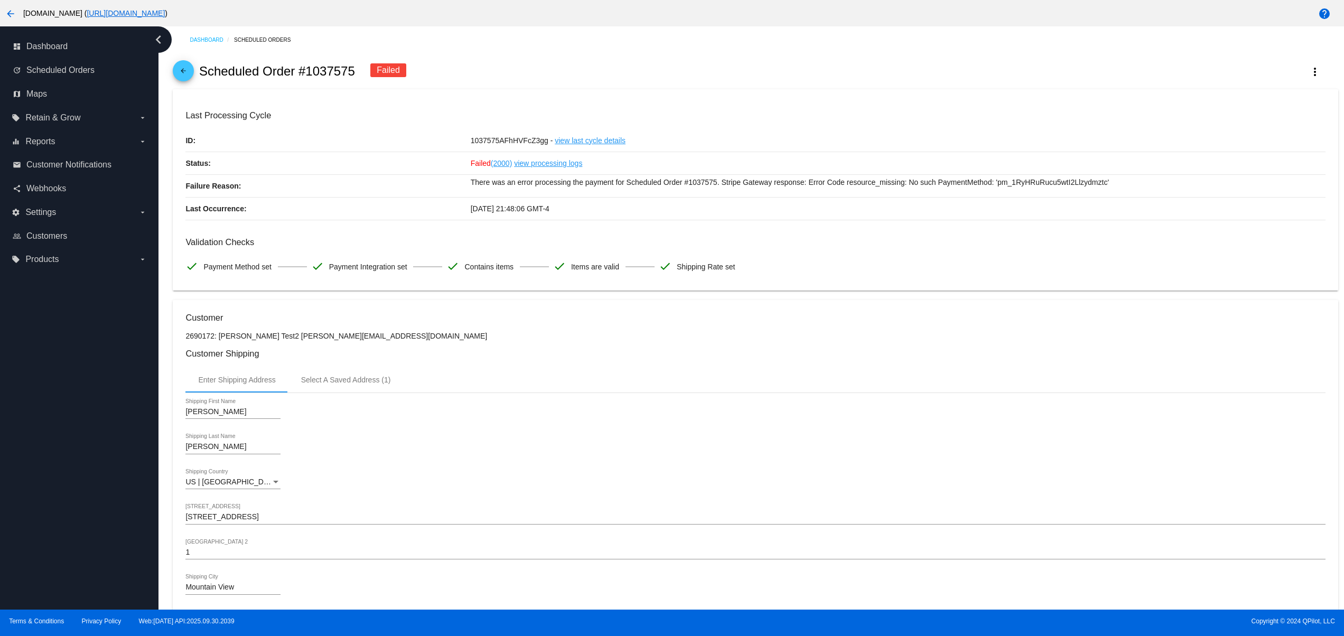
click at [533, 205] on div "Last Processing Cycle ID: 1037575AFhHVFcZ3gg - view last cycle details Status: …" at bounding box center [754, 164] width 1139 height 109
click at [590, 238] on mat-card-content "Last Processing Cycle ID: 1037575AFhHVFcZ3gg - view last cycle details Status: …" at bounding box center [754, 193] width 1139 height 167
drag, startPoint x: 505, startPoint y: 212, endPoint x: 598, endPoint y: 212, distance: 93.0
click at [598, 212] on div "10/01/2025 21:48:06 GMT-4" at bounding box center [898, 209] width 855 height 22
click at [800, 247] on h3 "Validation Checks" at bounding box center [754, 242] width 1139 height 10
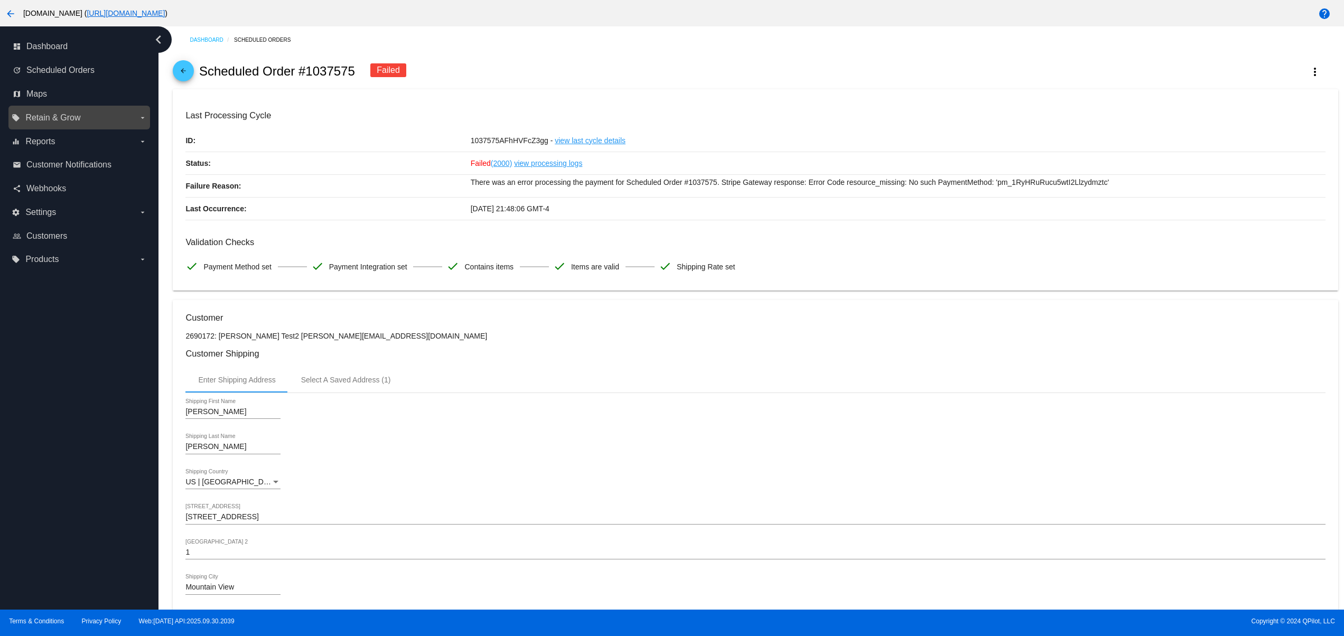
click at [68, 125] on label "local_offer Retain & Grow arrow_drop_down" at bounding box center [79, 117] width 135 height 17
click at [0, 0] on input "local_offer Retain & Grow arrow_drop_down" at bounding box center [0, 0] width 0 height 0
drag, startPoint x: 579, startPoint y: 212, endPoint x: 603, endPoint y: 212, distance: 23.2
click at [603, 212] on div "10/01/2025 21:48:06 GMT-4" at bounding box center [898, 209] width 855 height 22
click at [500, 218] on div "10/01/2025 21:48:06 GMT-4" at bounding box center [898, 209] width 855 height 22
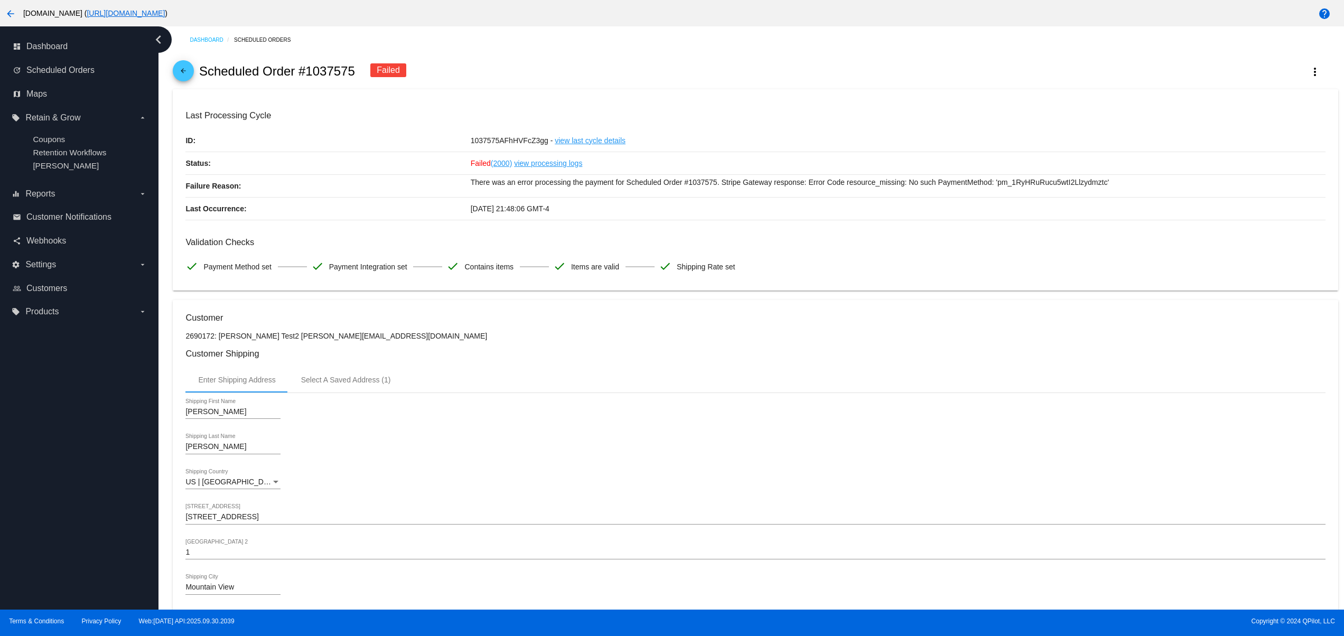
drag, startPoint x: 510, startPoint y: 205, endPoint x: 527, endPoint y: 208, distance: 17.1
click at [527, 208] on span "10/01/2025 21:48:06 GMT-4" at bounding box center [510, 208] width 79 height 8
click at [60, 269] on label "settings Settings arrow_drop_down" at bounding box center [79, 264] width 135 height 17
click at [0, 0] on input "settings Settings arrow_drop_down" at bounding box center [0, 0] width 0 height 0
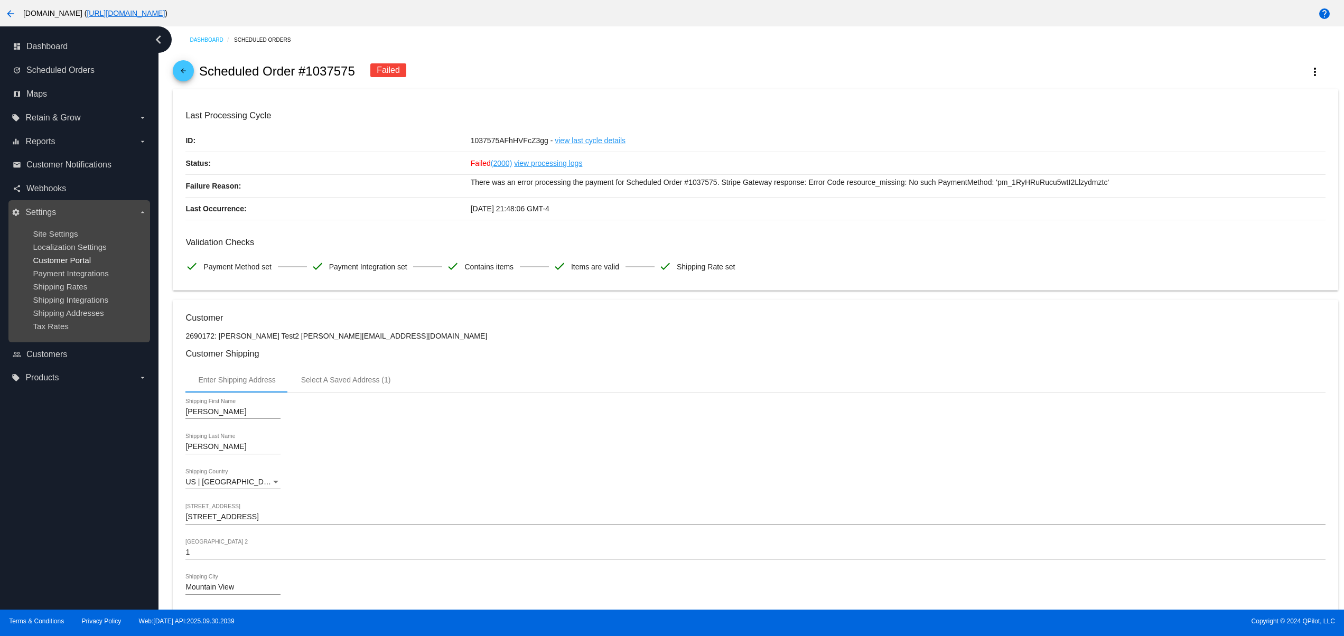
click at [73, 265] on span "Customer Portal" at bounding box center [62, 260] width 58 height 9
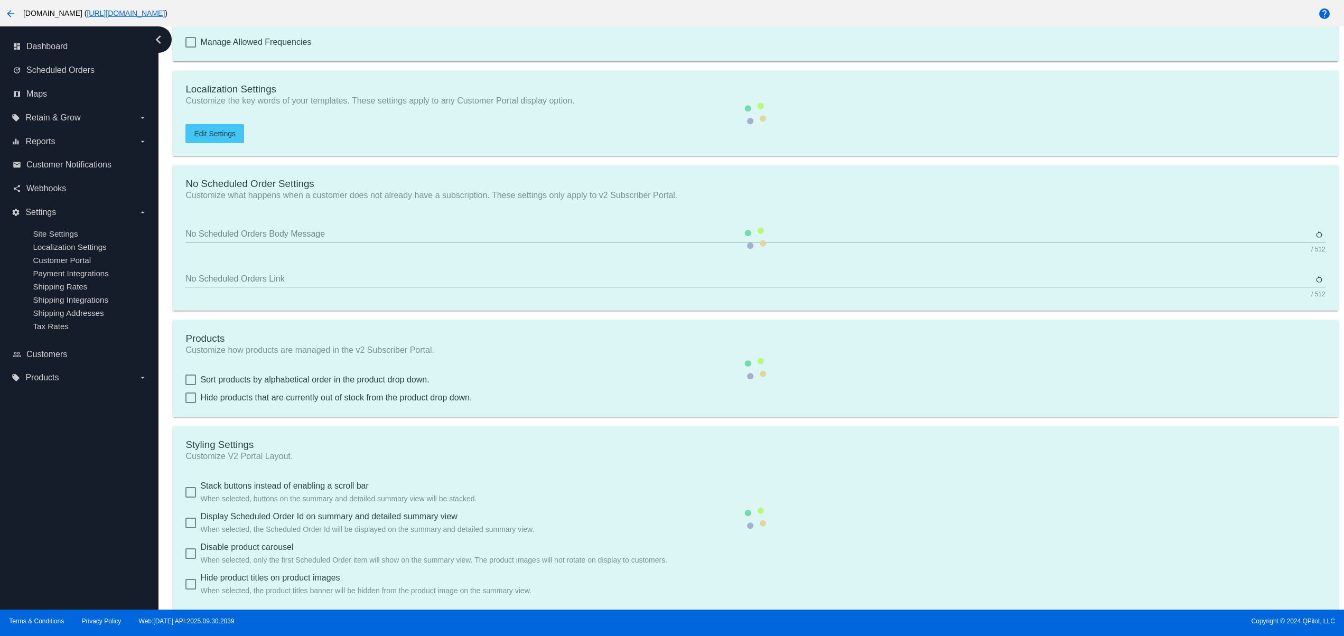
checkbox input "true"
type input "Create a Subscription"
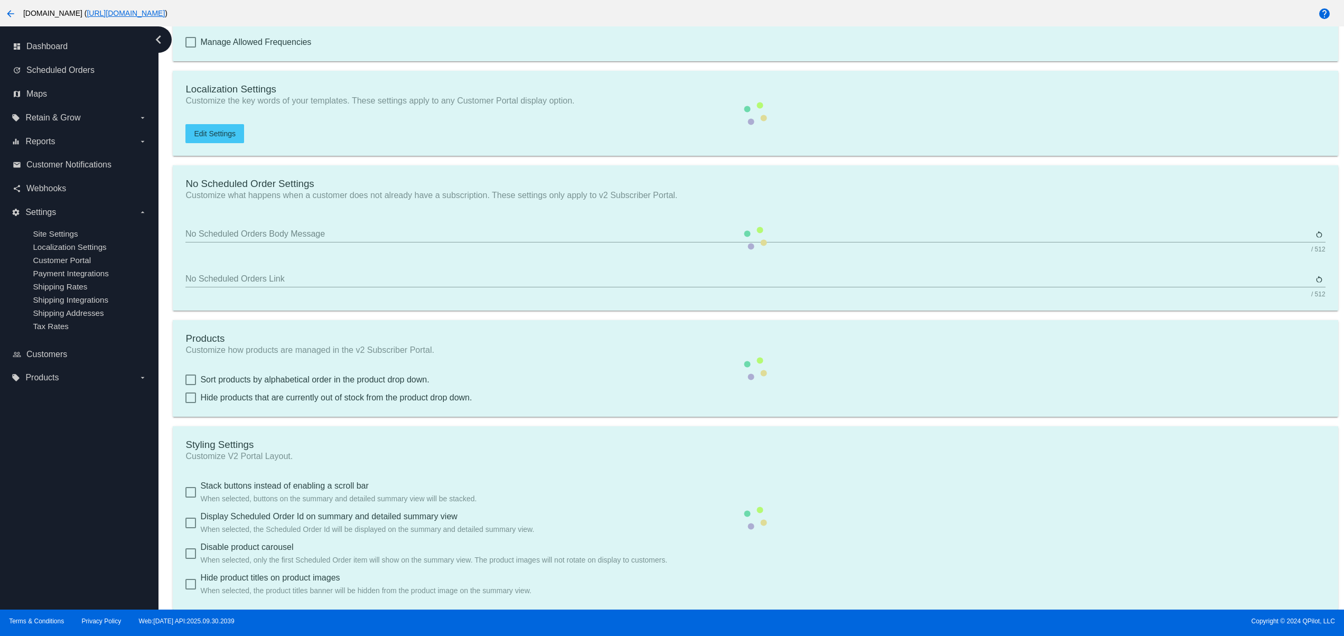
type input "https://woocommerce-753422-3397359.cloudwaysapps.com//?action=create-scheduled-…"
checkbox input "true"
type input "3"
type input "20"
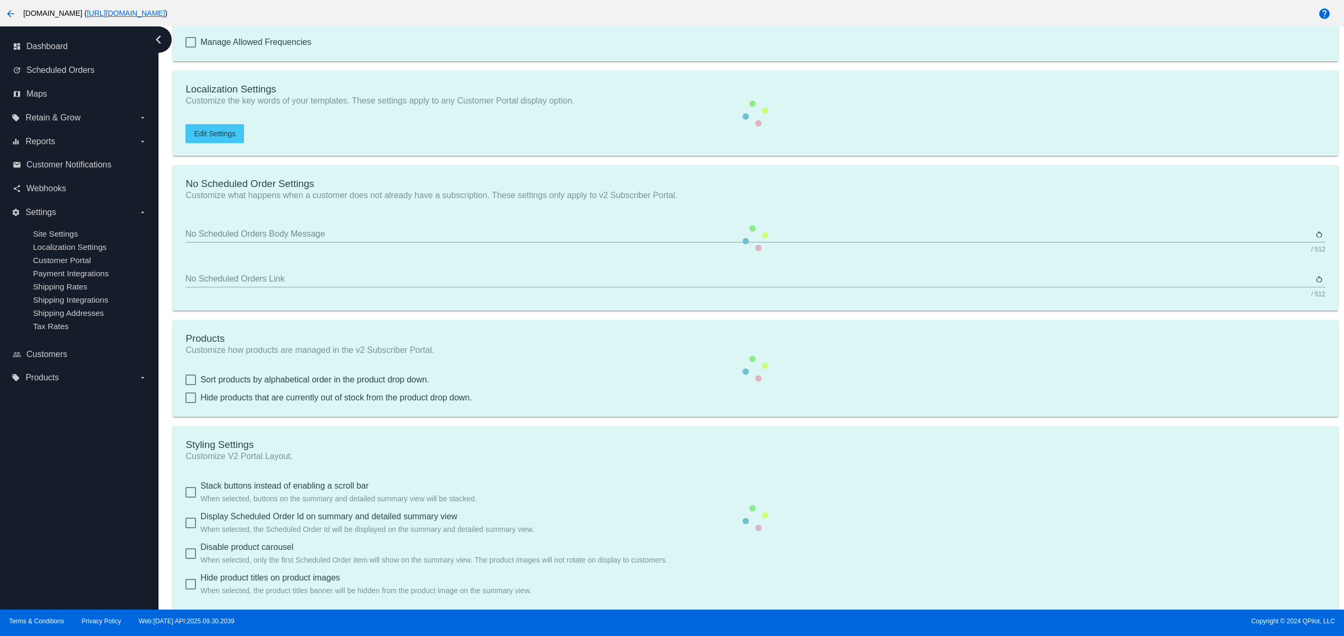
type input "500"
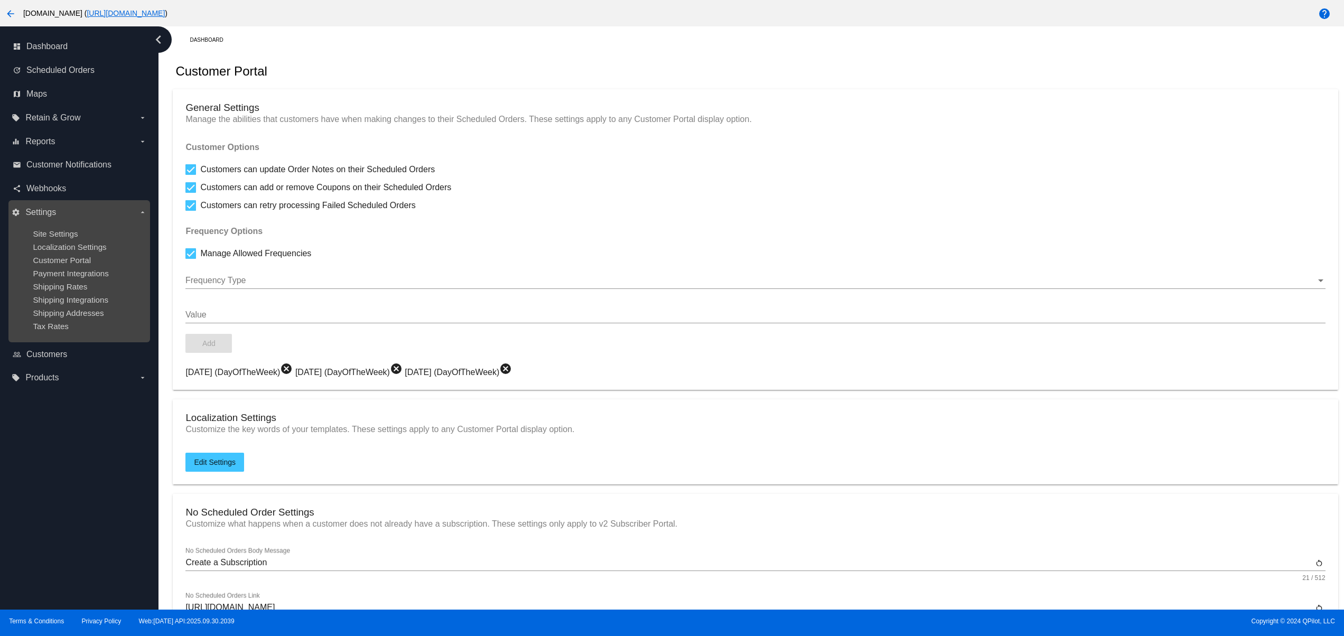
click at [68, 227] on ul "Site Settings Localization Settings Customer Portal Payment Integrations Shippi…" at bounding box center [79, 280] width 135 height 118
click at [65, 228] on ul "Site Settings Localization Settings Customer Portal Payment Integrations Shippi…" at bounding box center [79, 280] width 135 height 118
click at [67, 229] on span "Site Settings" at bounding box center [55, 233] width 45 height 9
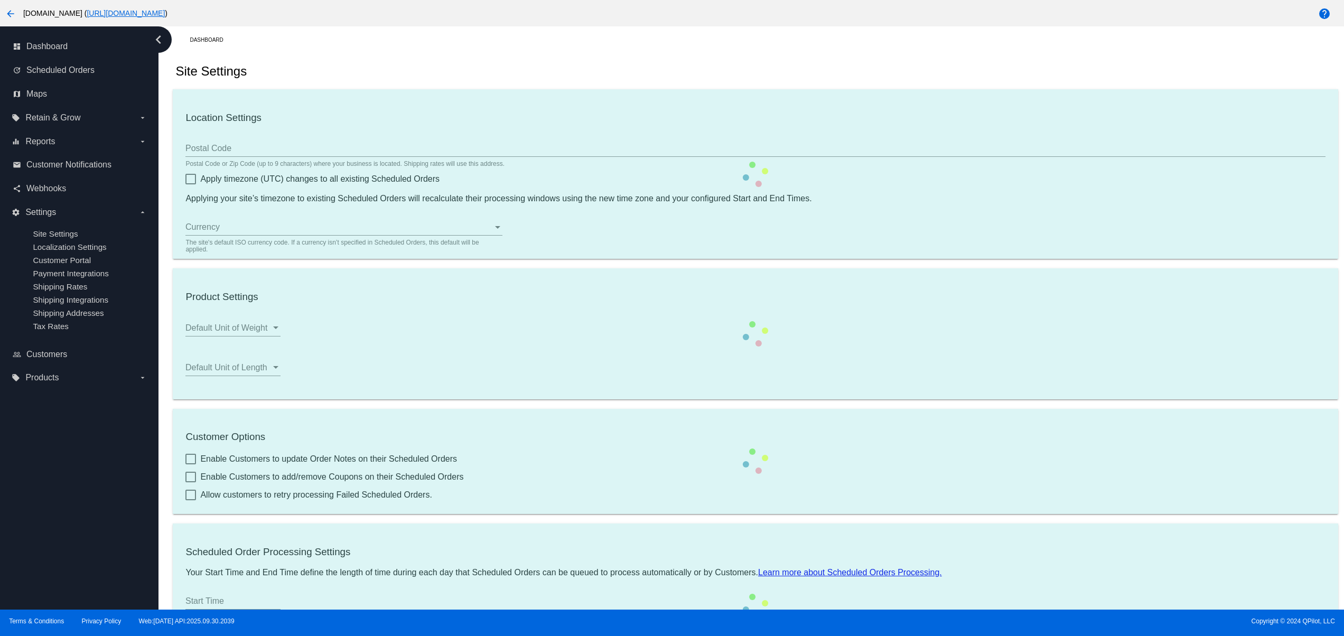
type input "80033"
checkbox input "true"
type input "13:00"
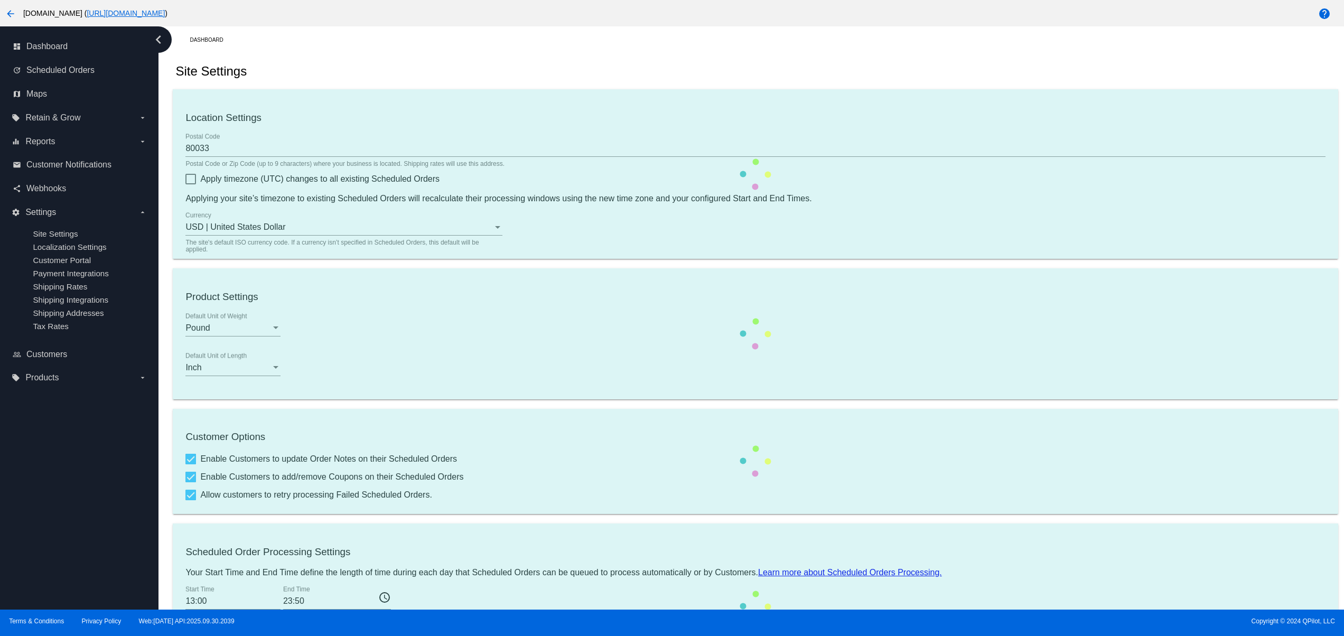
checkbox input "true"
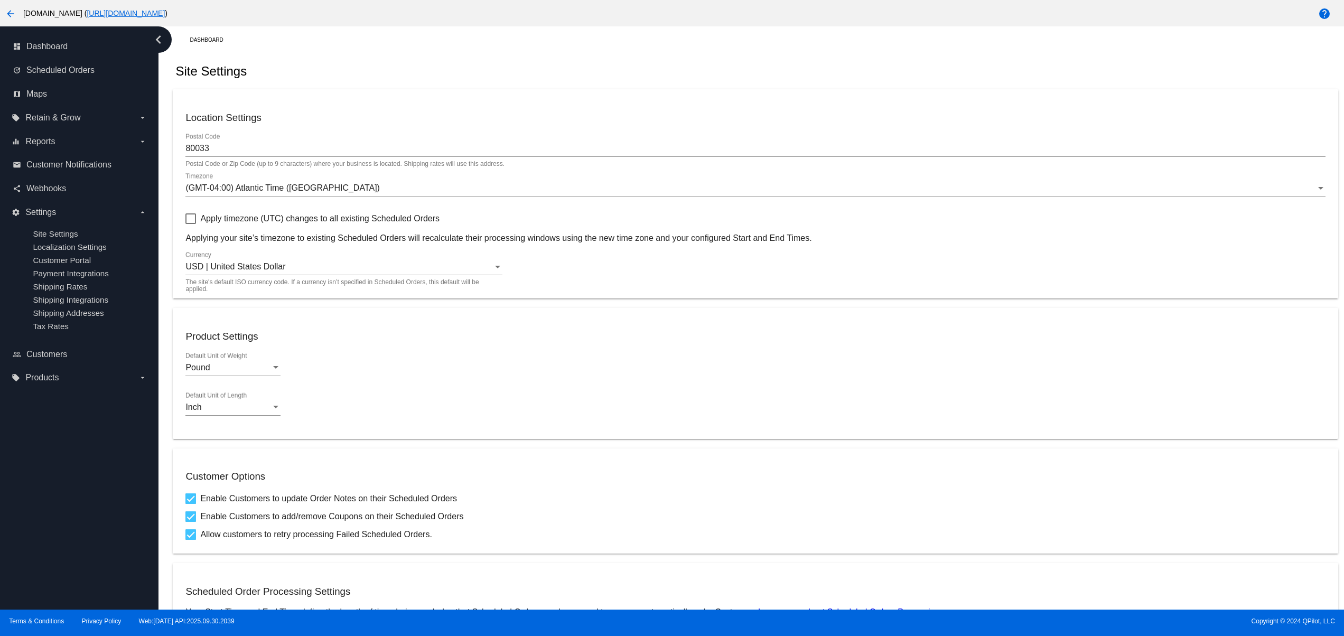
click at [228, 192] on span "(GMT-04:00) Atlantic Time ([GEOGRAPHIC_DATA])" at bounding box center [282, 187] width 194 height 9
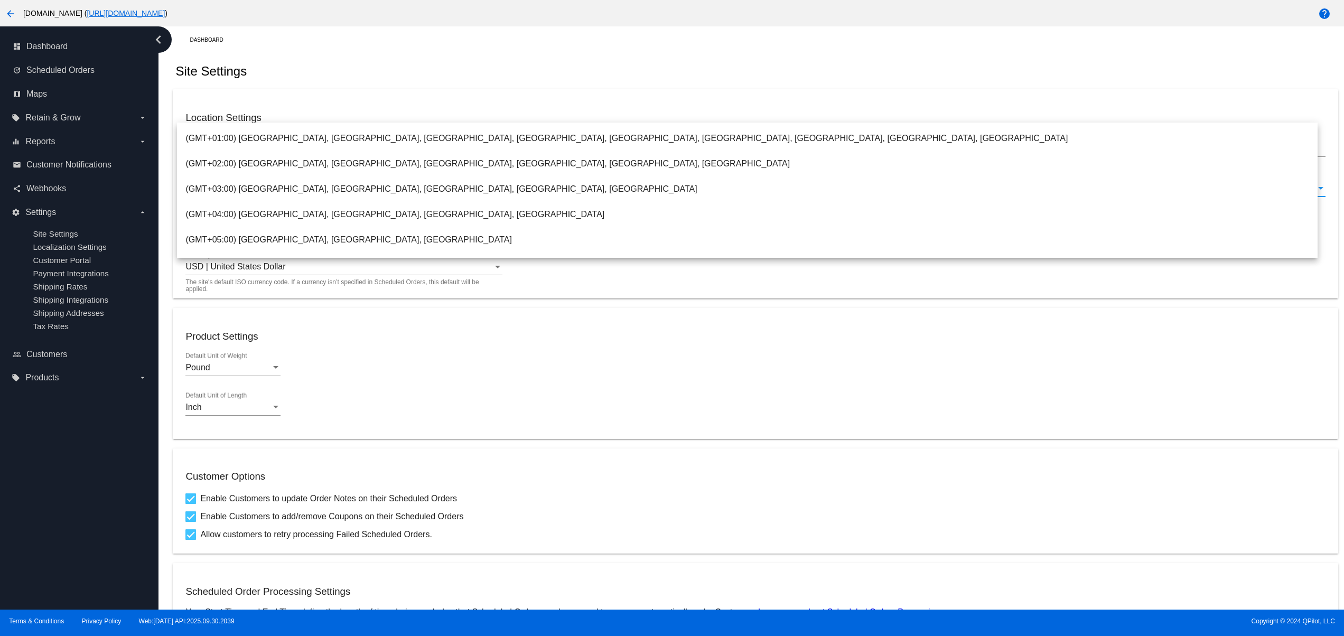
scroll to position [338, 0]
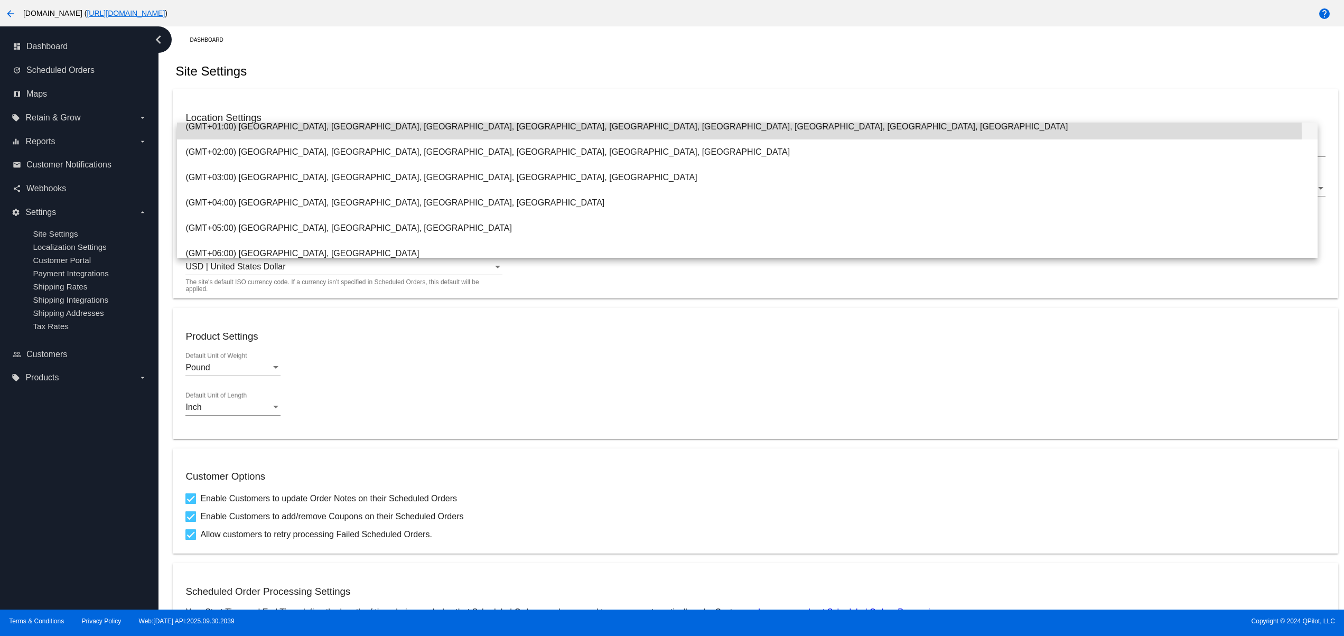
click at [478, 132] on span "(GMT+01:00) [GEOGRAPHIC_DATA], [GEOGRAPHIC_DATA], [GEOGRAPHIC_DATA], [GEOGRAPHI…" at bounding box center [746, 126] width 1123 height 25
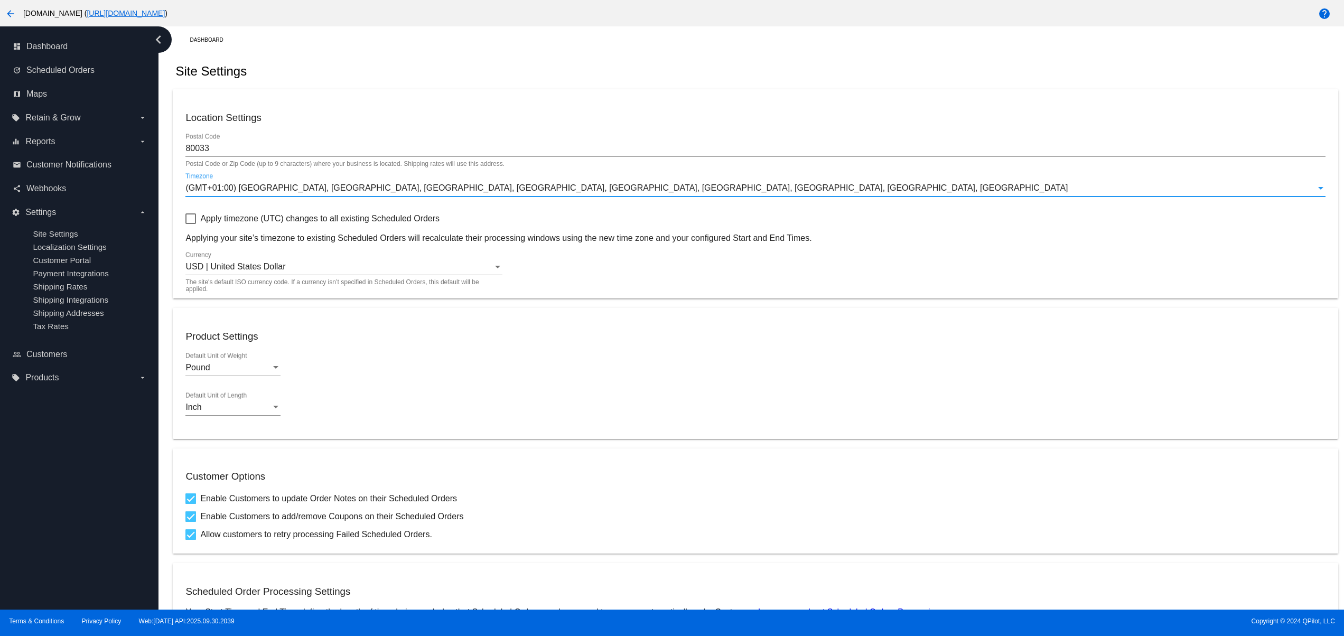
scroll to position [398, 0]
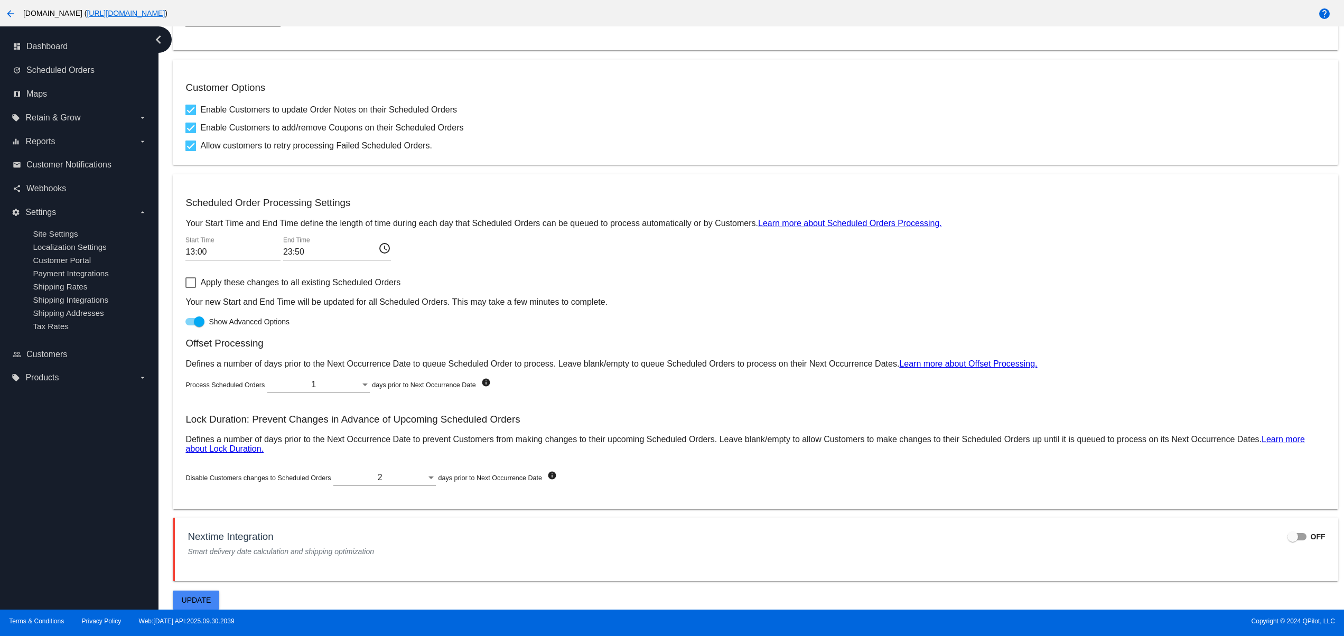
click at [232, 596] on div "Location Settings 80033 Postal Code Postal Code or Zip Code (up to 9 characters…" at bounding box center [755, 155] width 1165 height 909
click at [210, 598] on button "Update" at bounding box center [196, 599] width 46 height 19
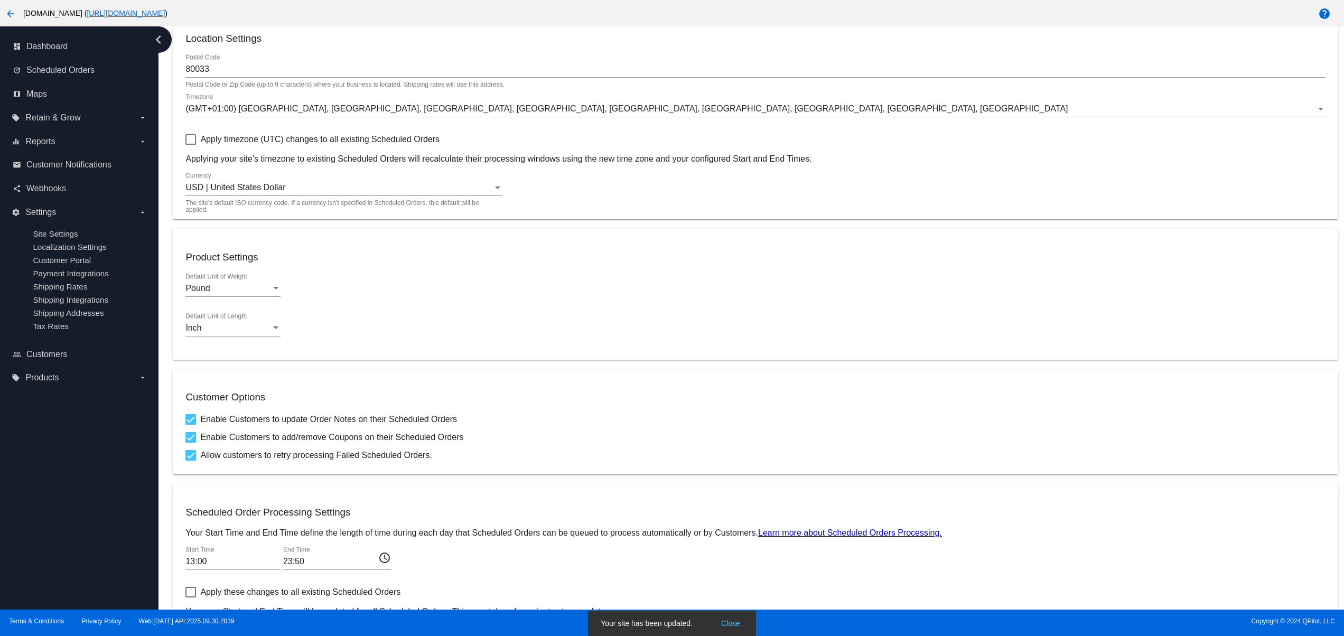
scroll to position [0, 0]
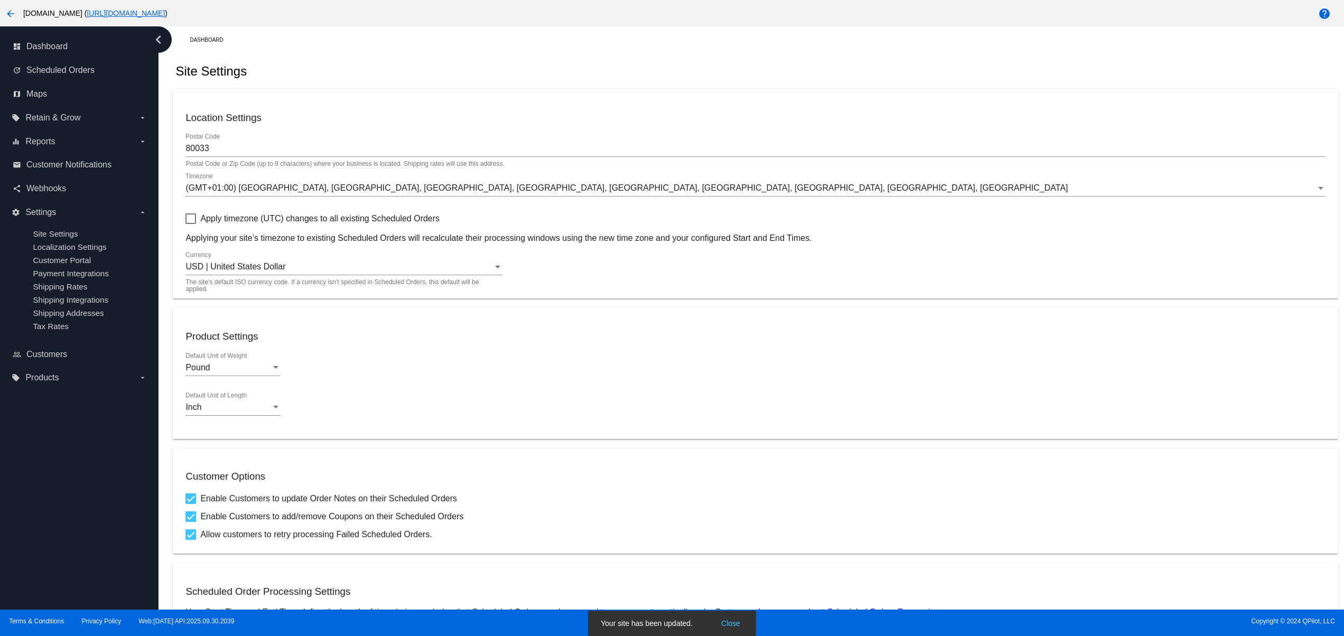
click at [182, 227] on mat-card "Location Settings 80033 Postal Code Postal Code or Zip Code (up to 9 characters…" at bounding box center [755, 193] width 1165 height 209
click at [189, 221] on div at bounding box center [190, 218] width 11 height 11
click at [190, 224] on input "Apply timezone (UTC) changes to all existing Scheduled Orders" at bounding box center [190, 224] width 1 height 1
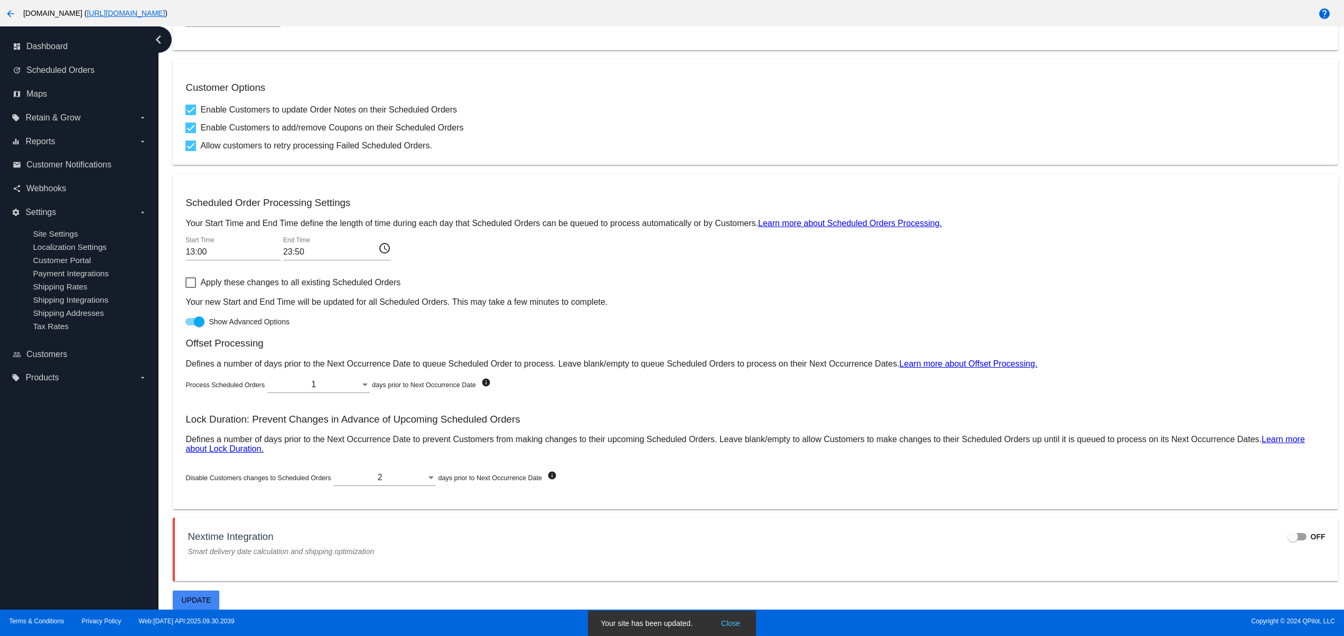
scroll to position [398, 0]
click at [205, 594] on button "Update" at bounding box center [196, 599] width 46 height 19
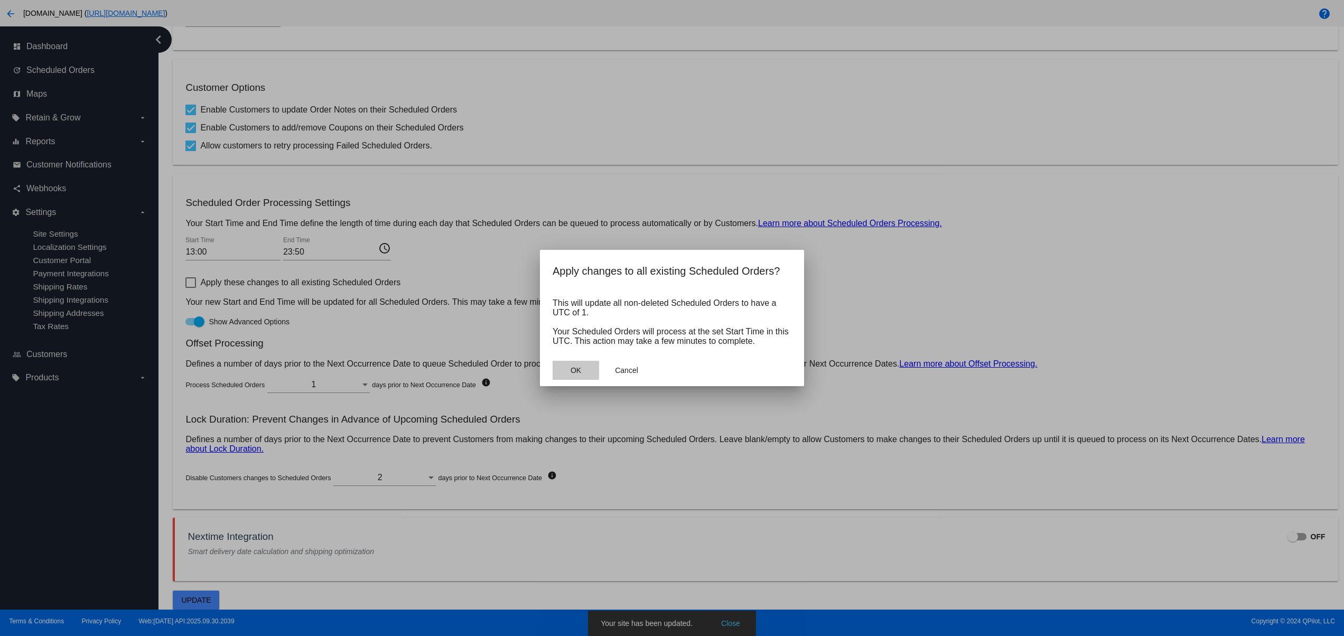
click at [554, 377] on button "OK" at bounding box center [575, 370] width 46 height 19
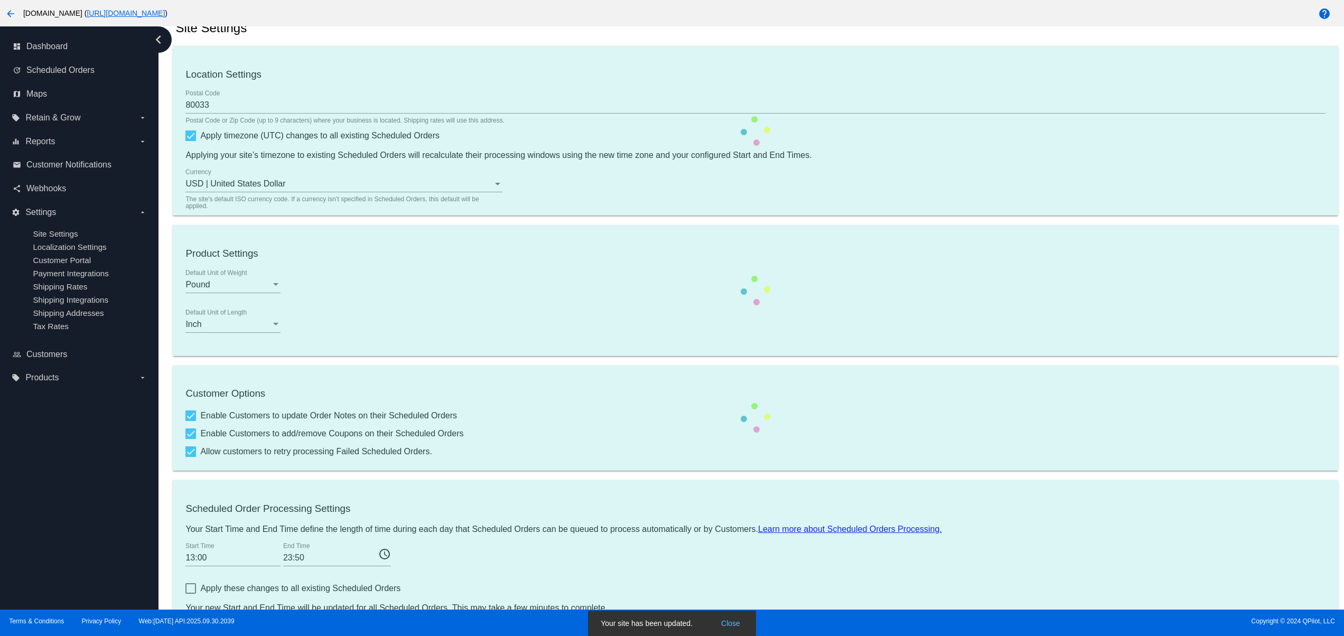
scroll to position [0, 0]
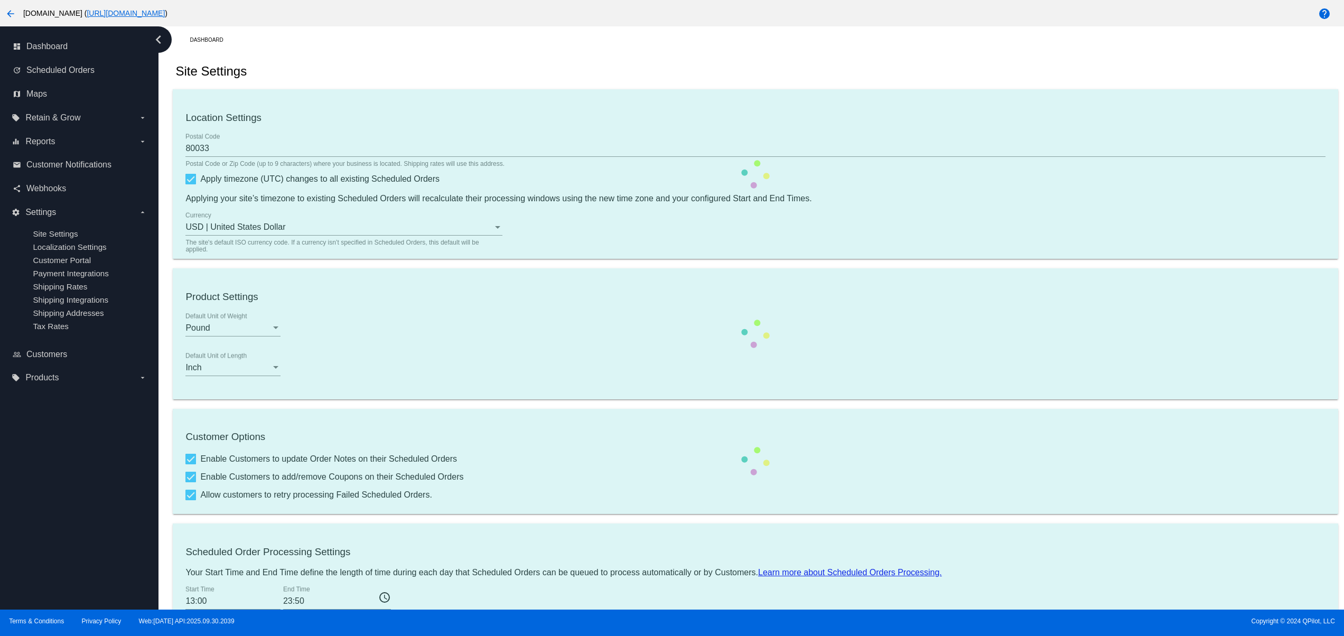
checkbox input "false"
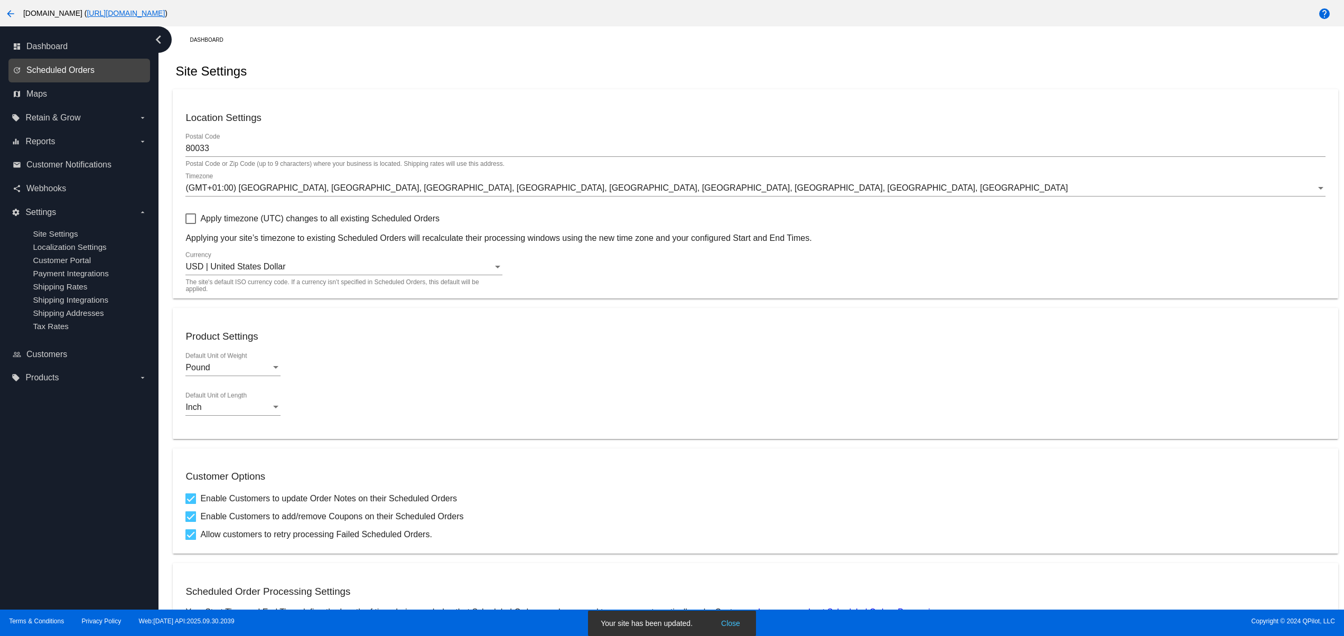
click at [57, 71] on span "Scheduled Orders" at bounding box center [60, 70] width 68 height 10
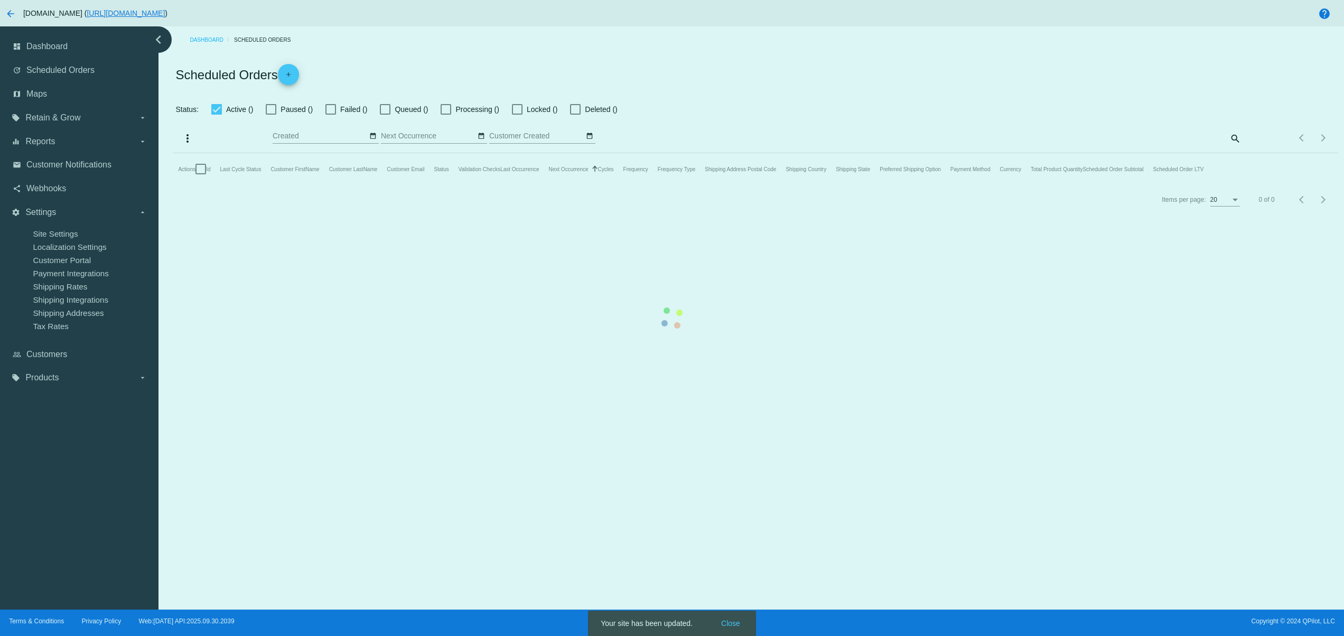
checkbox input "false"
type input "[DATE] - [DATE]"
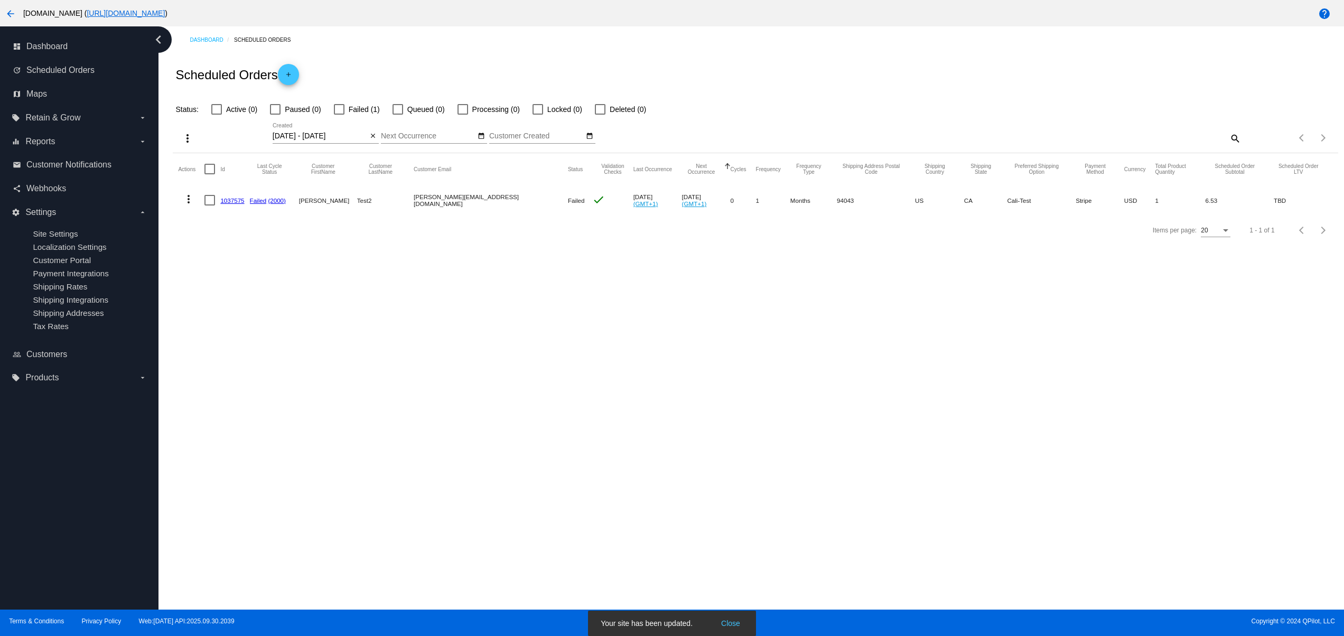
click at [289, 78] on mat-icon "add" at bounding box center [288, 77] width 13 height 13
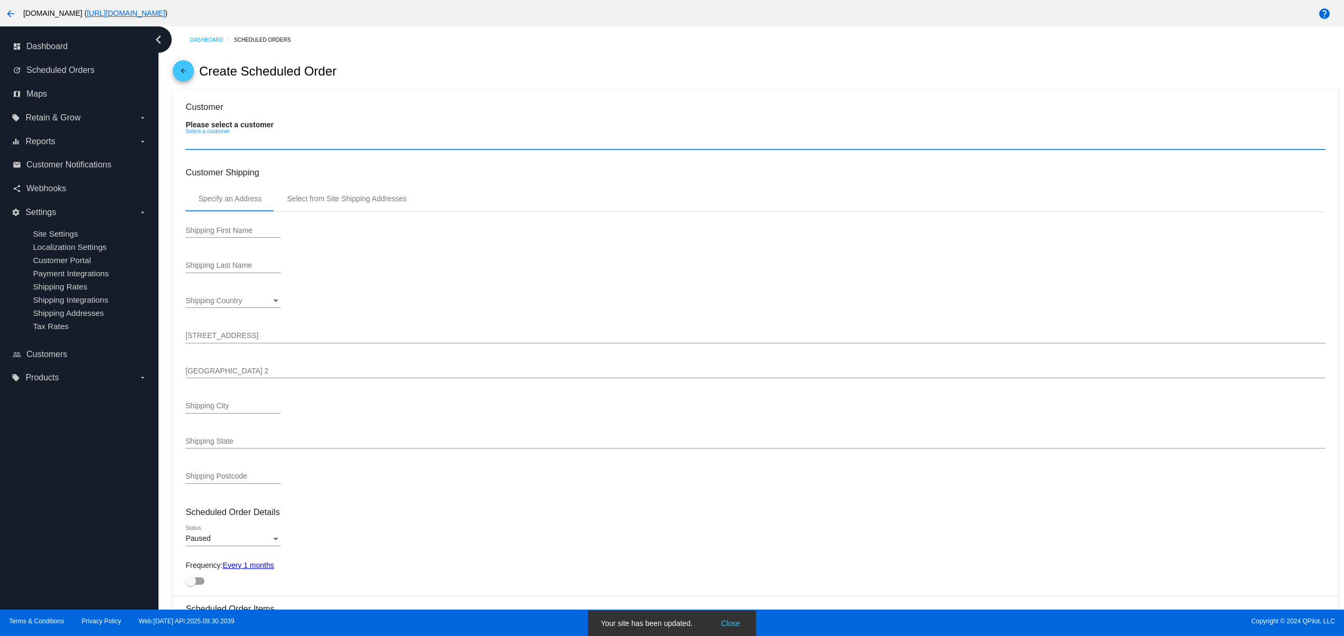
click at [273, 146] on input "Select a customer" at bounding box center [754, 142] width 1139 height 8
type input "[DATE]"
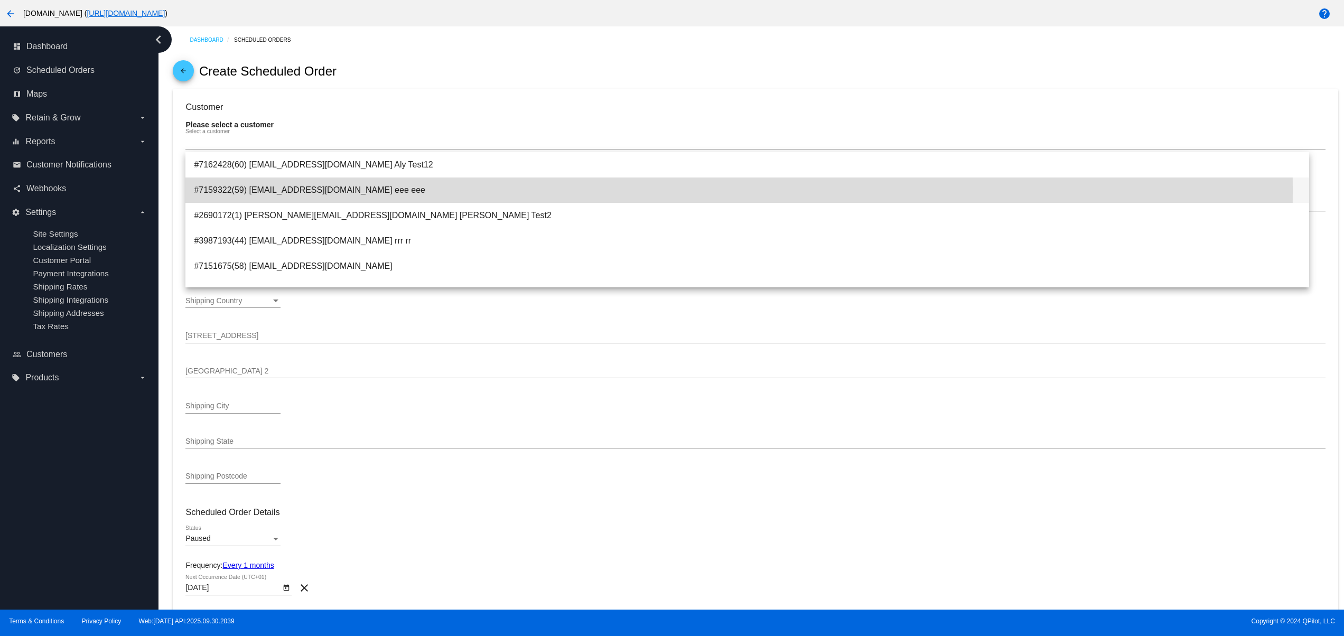
click at [316, 191] on span "#7159322(59) svetglus3+25@gmail.com eee eee" at bounding box center [747, 189] width 1106 height 25
type input "eee"
type input "6031 N Emporia St"
type input "Denver"
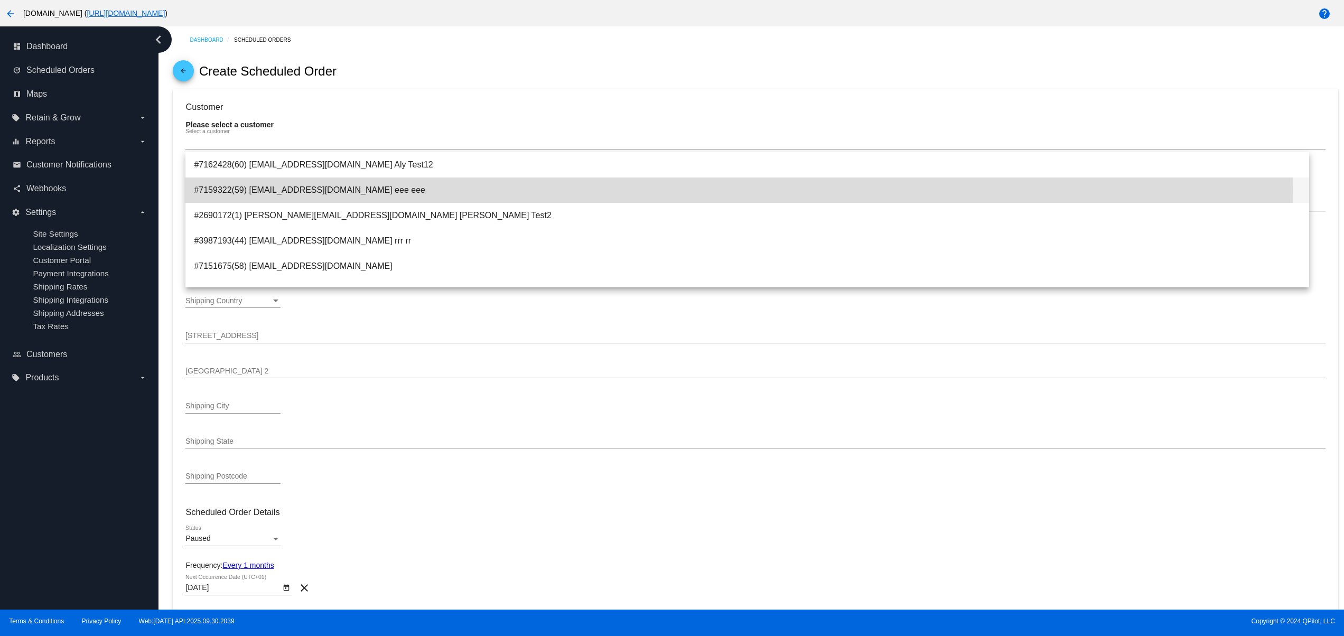
type input "80238"
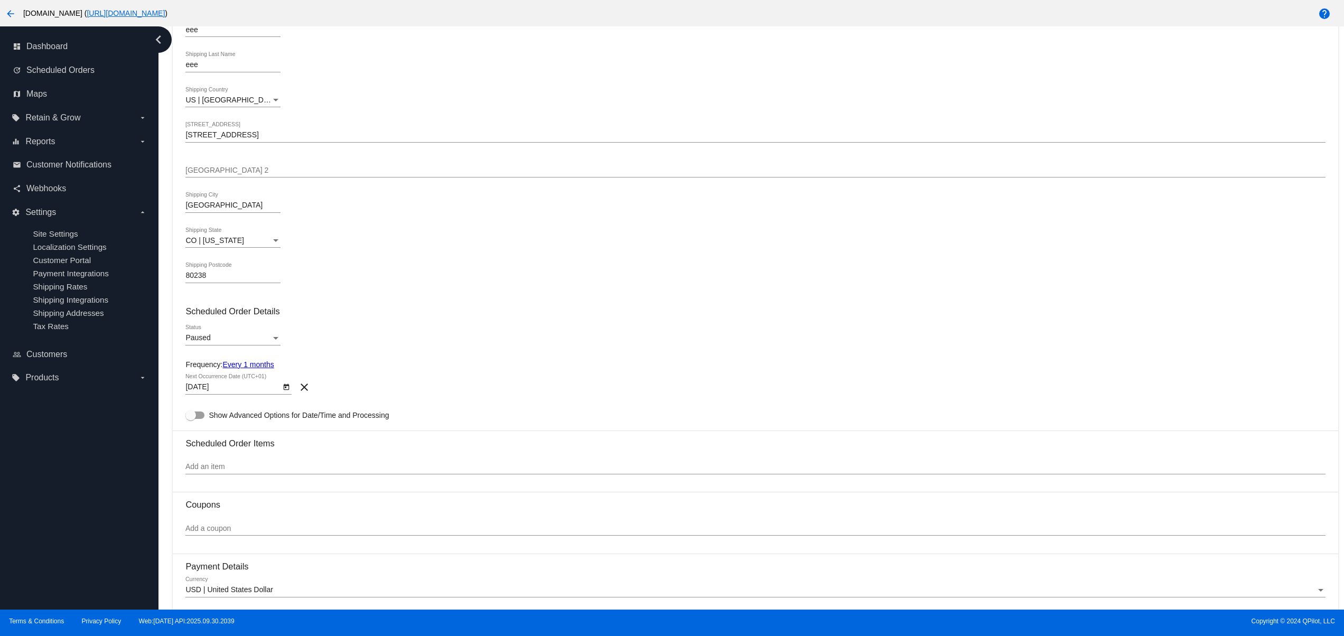
scroll to position [211, 0]
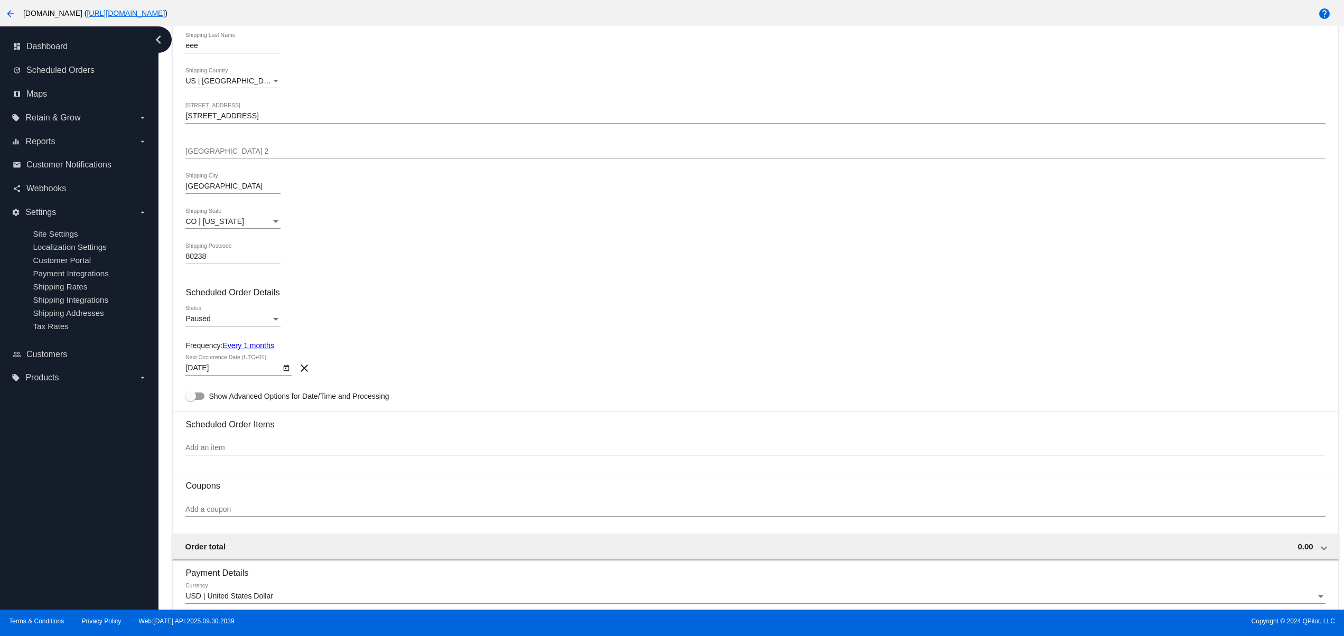
click at [233, 318] on div "Paused" at bounding box center [228, 319] width 86 height 8
click at [224, 299] on span "Active" at bounding box center [232, 301] width 95 height 22
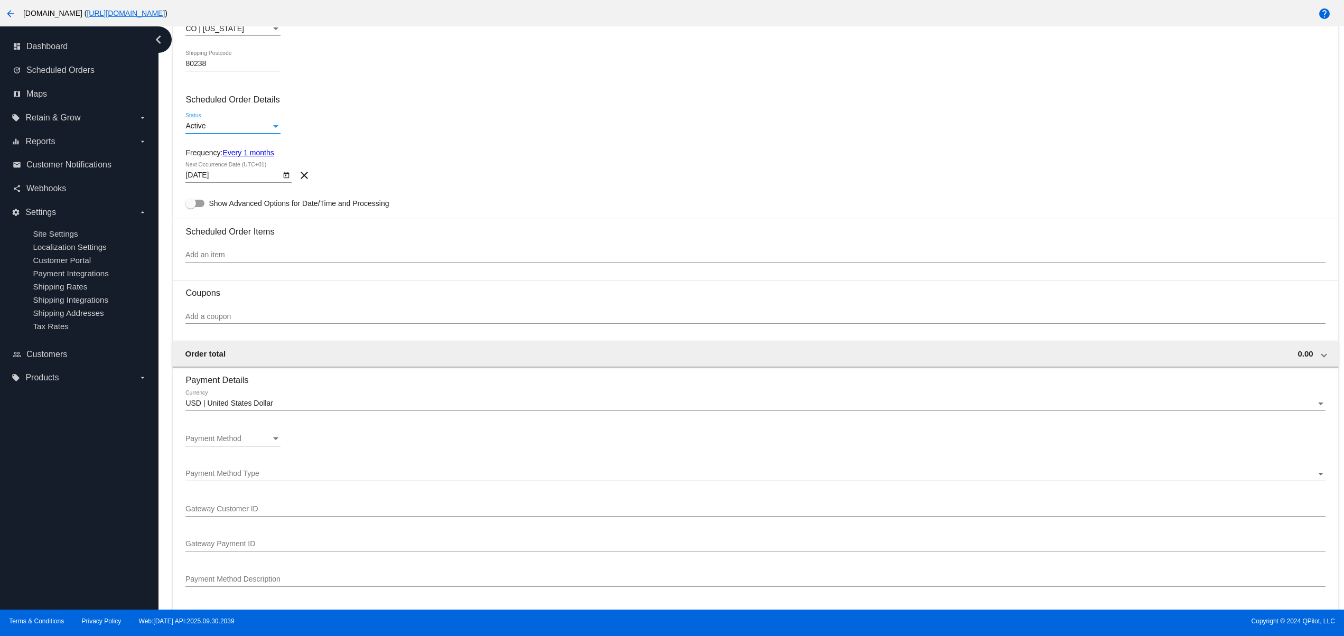
scroll to position [423, 0]
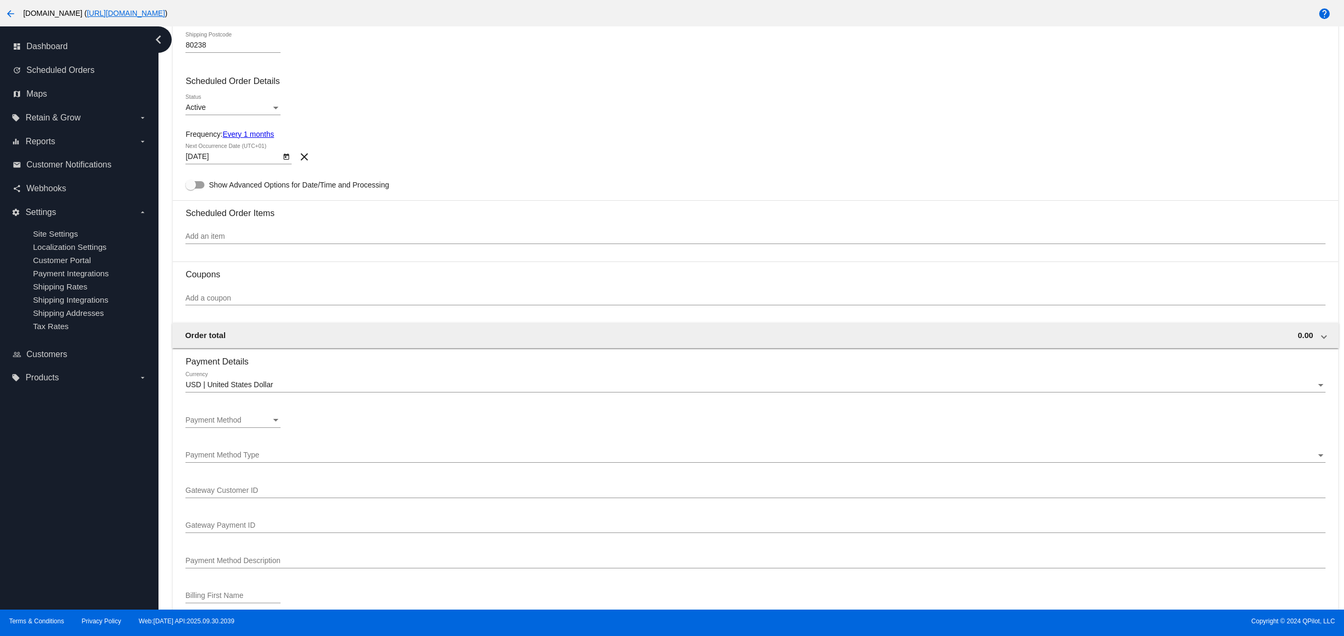
click at [334, 233] on div "Add an item" at bounding box center [754, 233] width 1139 height 21
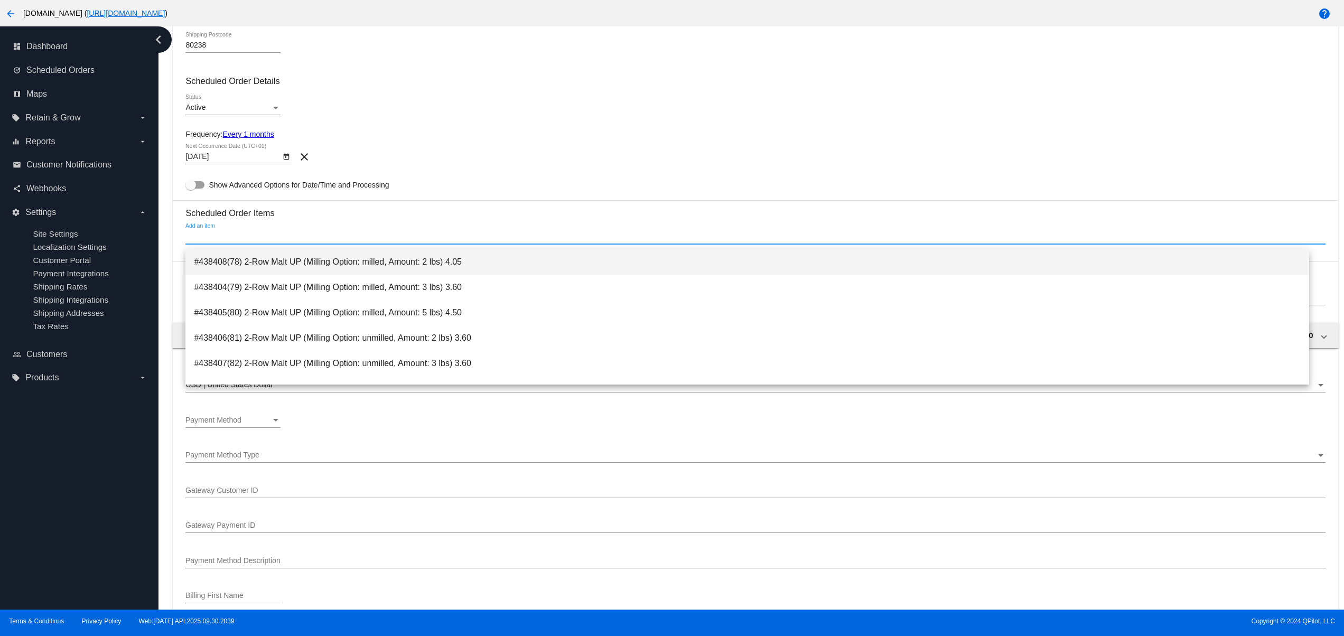
click at [308, 262] on span "#438408(78) 2-Row Malt UP (Milling Option: milled, Amount: 2 lbs) 4.05" at bounding box center [747, 261] width 1106 height 25
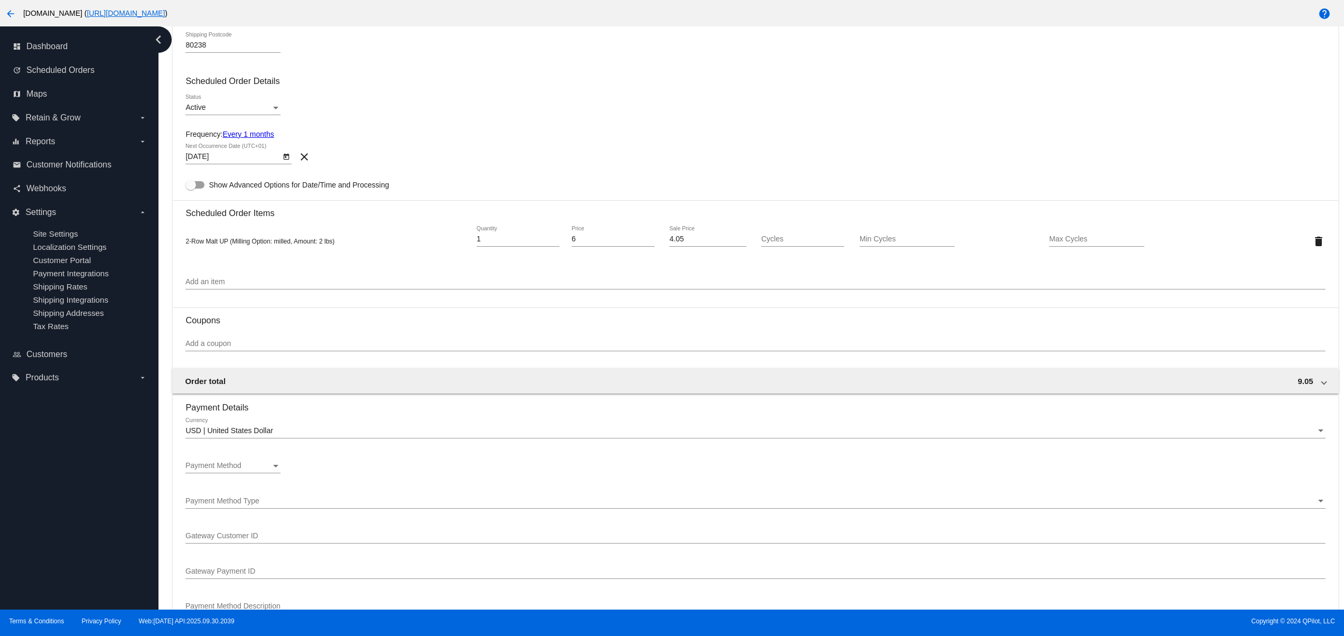
click at [250, 467] on div "Payment Method Payment Method" at bounding box center [232, 463] width 95 height 21
click at [301, 493] on span "Description (Visa ending in 0005 (expires 02/28)) GatewayCustomerId (cus_hkdmgn…" at bounding box center [259, 495] width 148 height 22
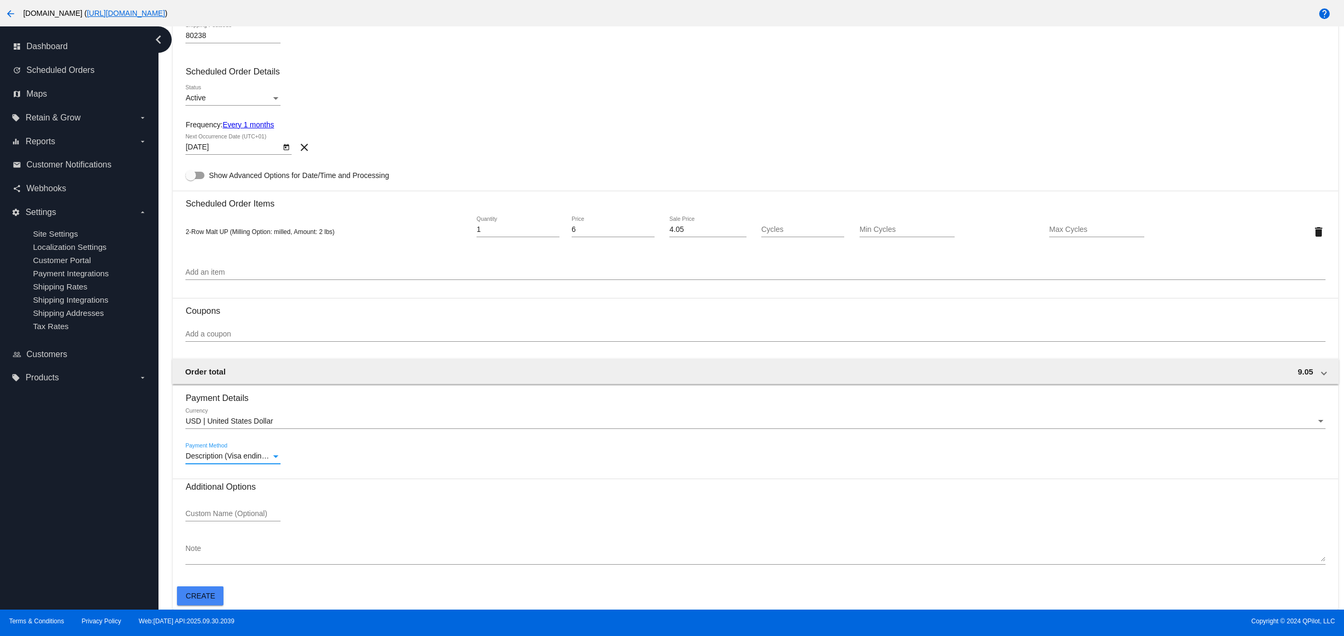
scroll to position [438, 0]
click at [183, 586] on mat-card-actions "Create" at bounding box center [755, 593] width 1156 height 23
click at [204, 581] on mat-card "Customer 7159322(59): eee eee svetglus3+25@gmail.com Select a customer Customer…" at bounding box center [755, 133] width 1165 height 953
click at [205, 587] on button "Create" at bounding box center [200, 595] width 46 height 19
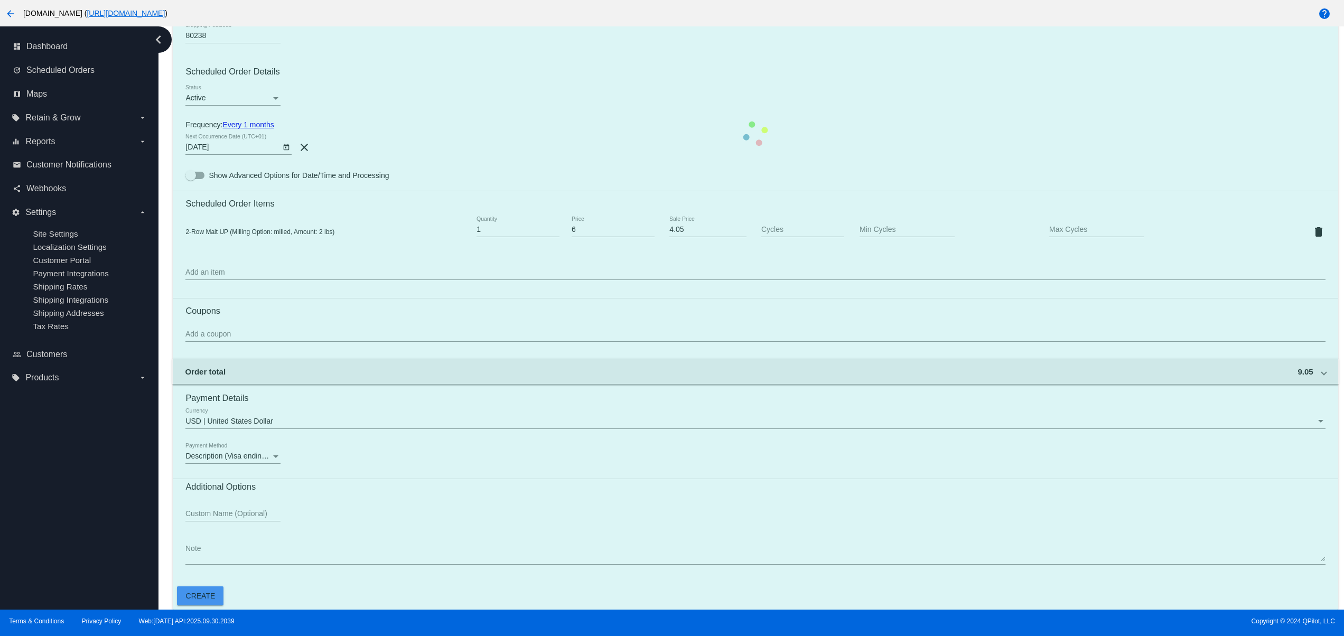
scroll to position [0, 0]
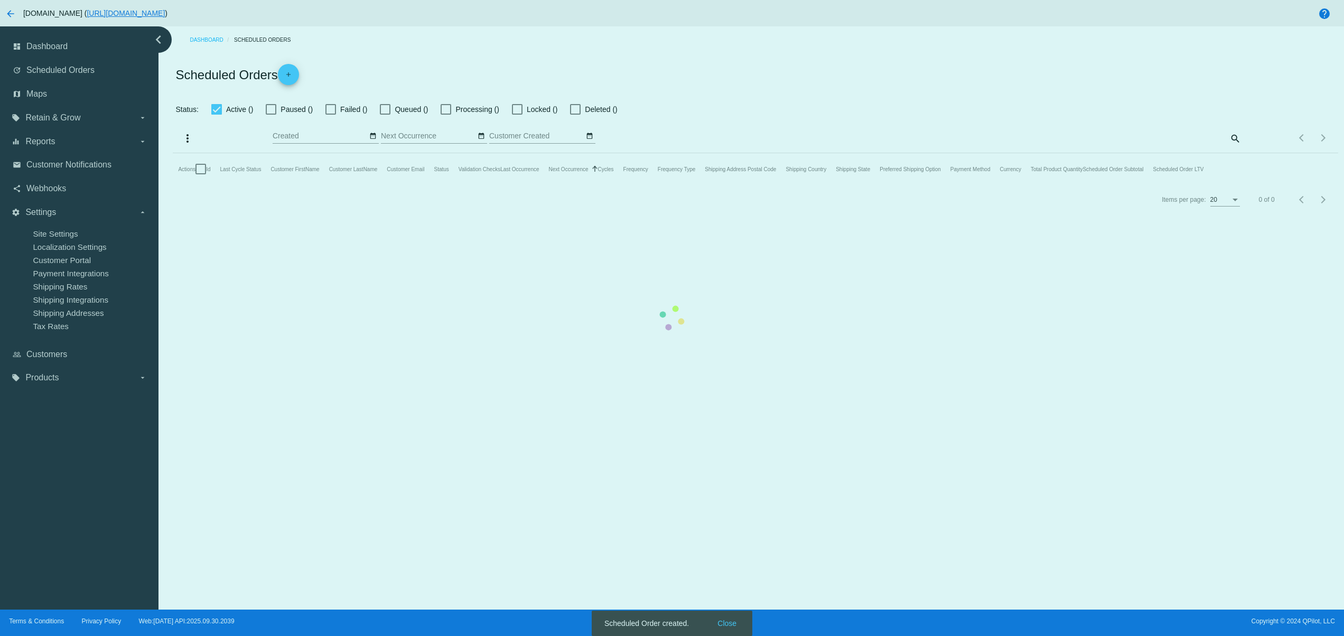
checkbox input "false"
type input "10/01/2025 - 10/02/2025"
click at [734, 185] on mat-table "Actions Id Last Cycle Status Customer FirstName Customer LastName Customer Emai…" at bounding box center [755, 169] width 1165 height 32
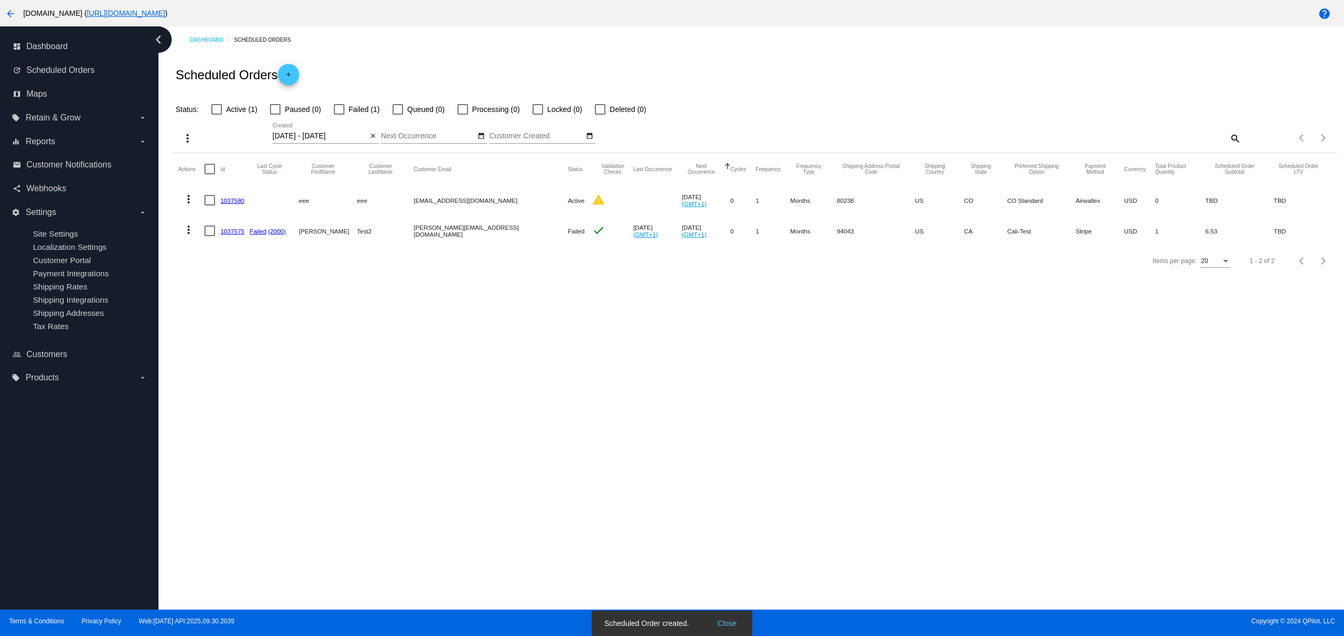
click at [722, 625] on button "Close" at bounding box center [726, 623] width 25 height 11
drag, startPoint x: 226, startPoint y: 201, endPoint x: 256, endPoint y: 184, distance: 34.5
click at [226, 199] on link "1037580" at bounding box center [232, 200] width 24 height 7
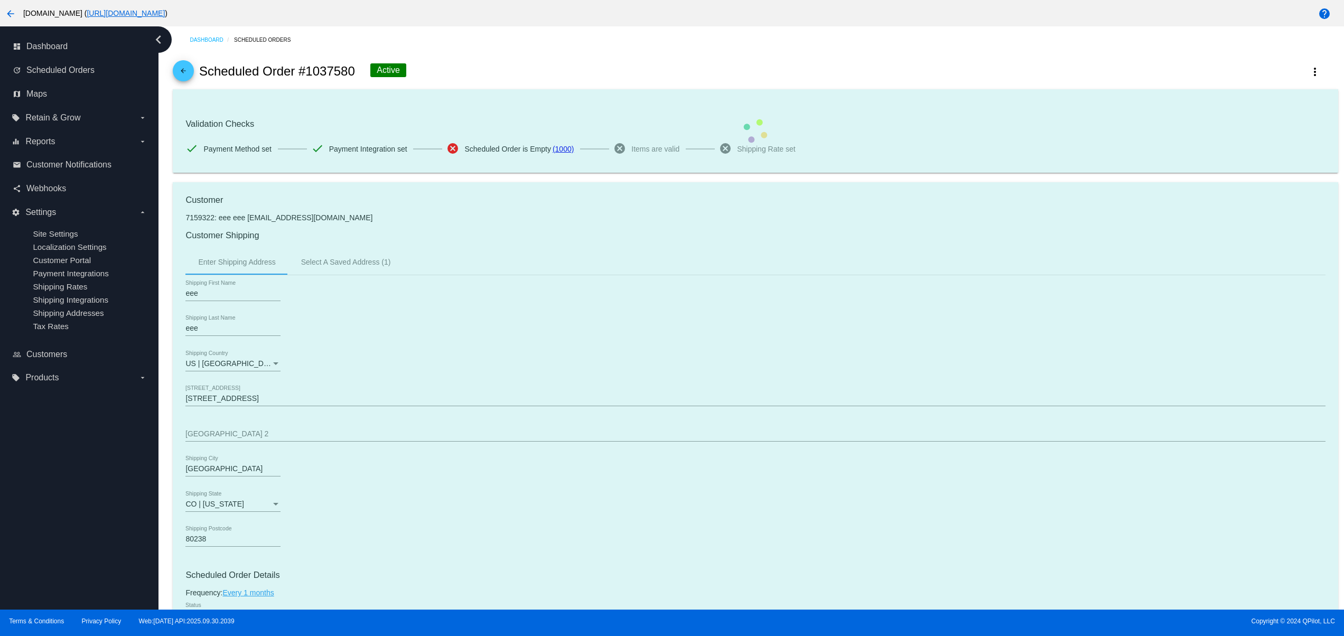
scroll to position [565, 0]
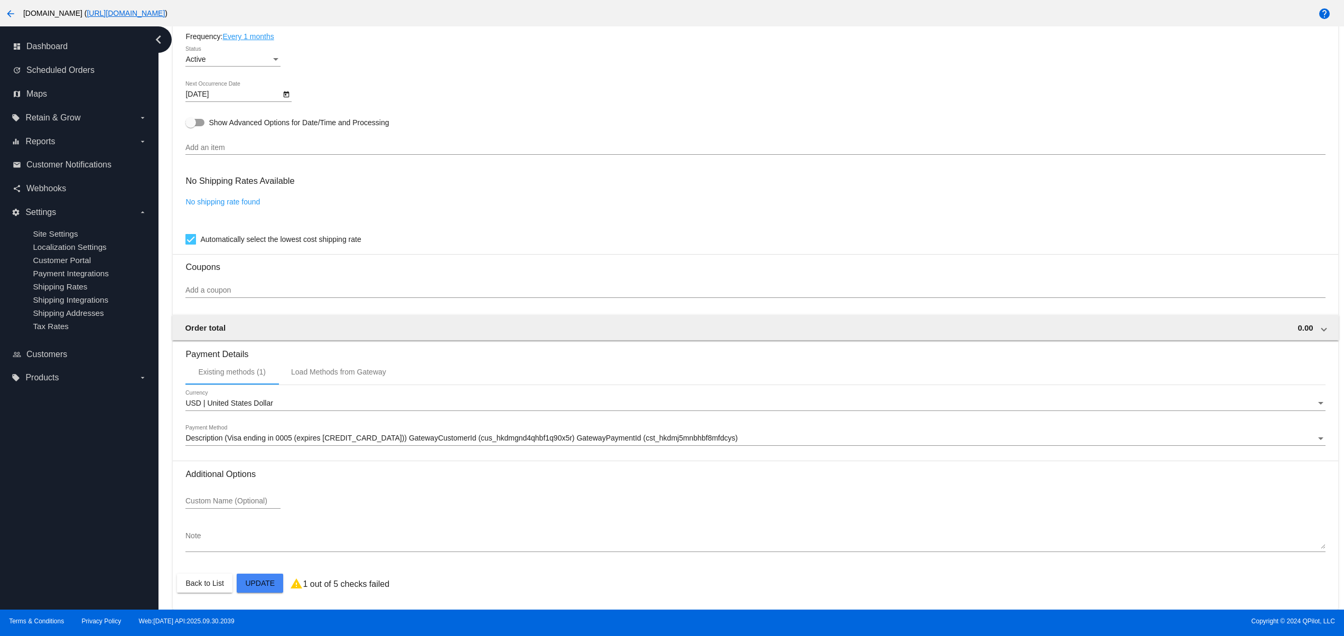
click at [256, 140] on div "Add an item" at bounding box center [754, 144] width 1139 height 21
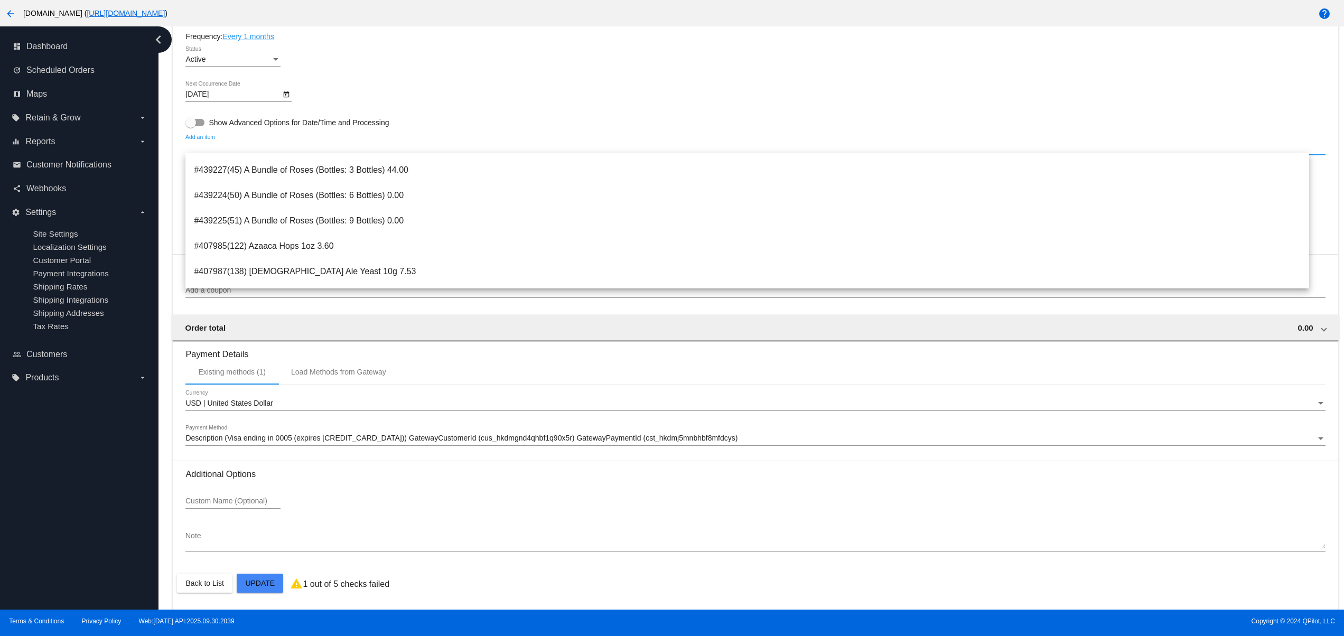
scroll to position [211, 0]
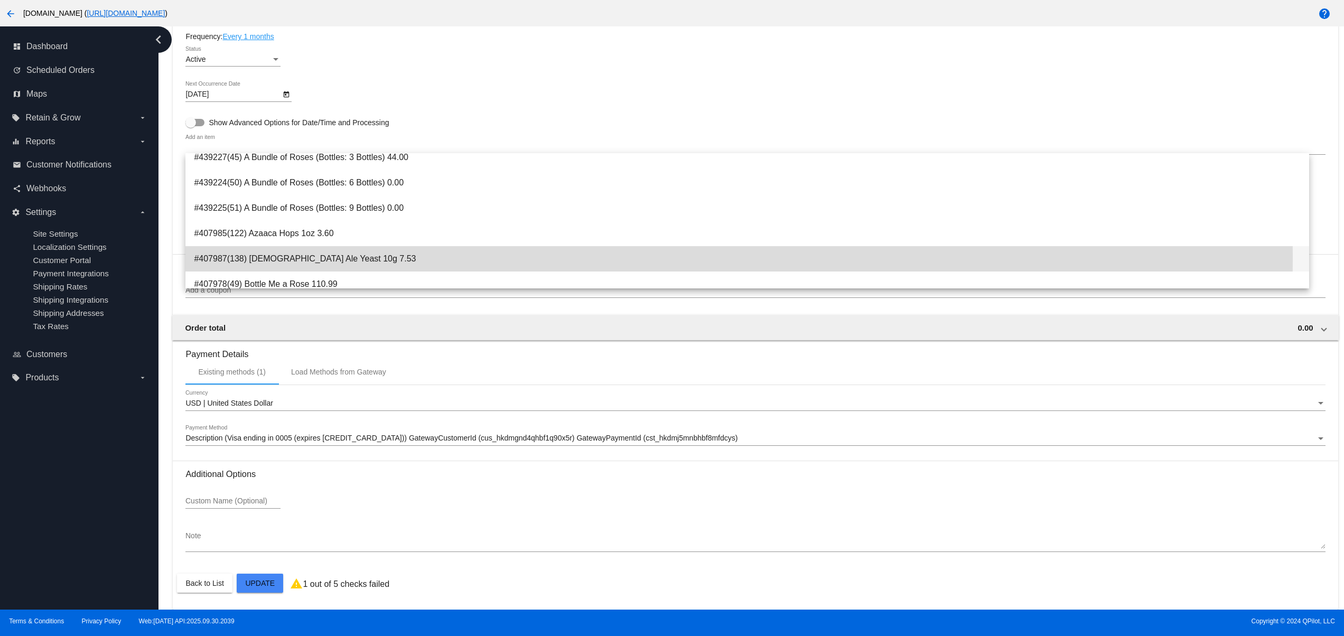
click at [309, 258] on span "#407987(138) Belgian Ale Yeast 10g 7.53" at bounding box center [747, 258] width 1106 height 25
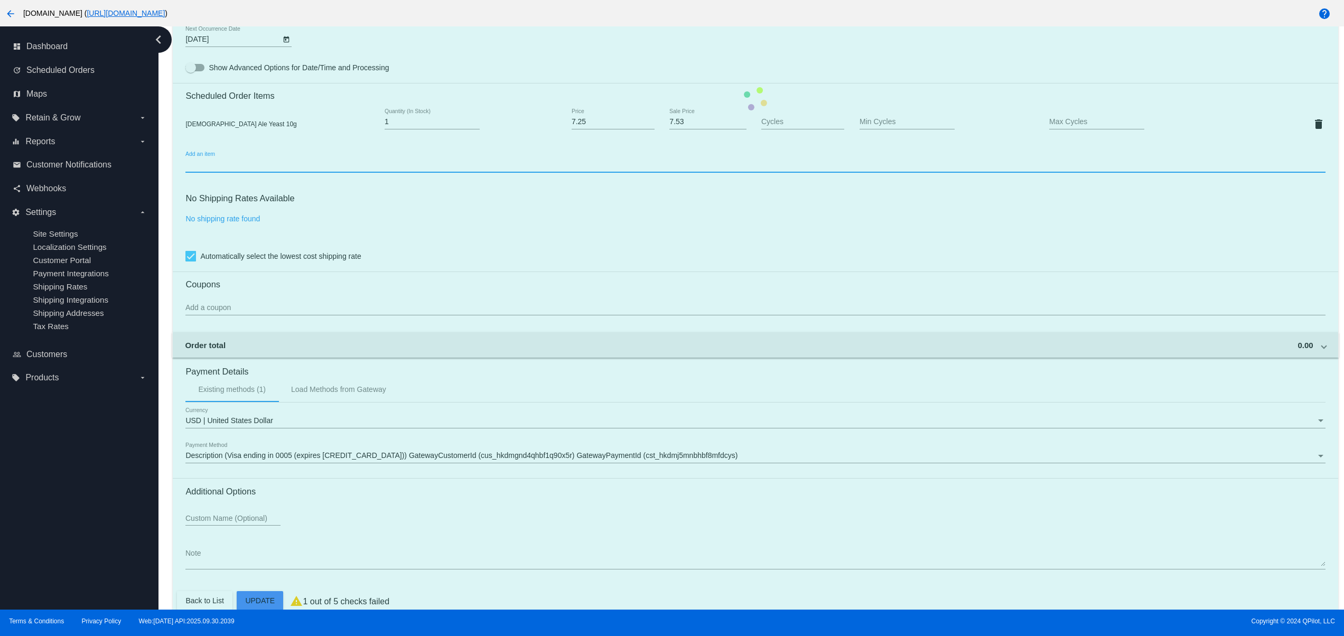
scroll to position [637, 0]
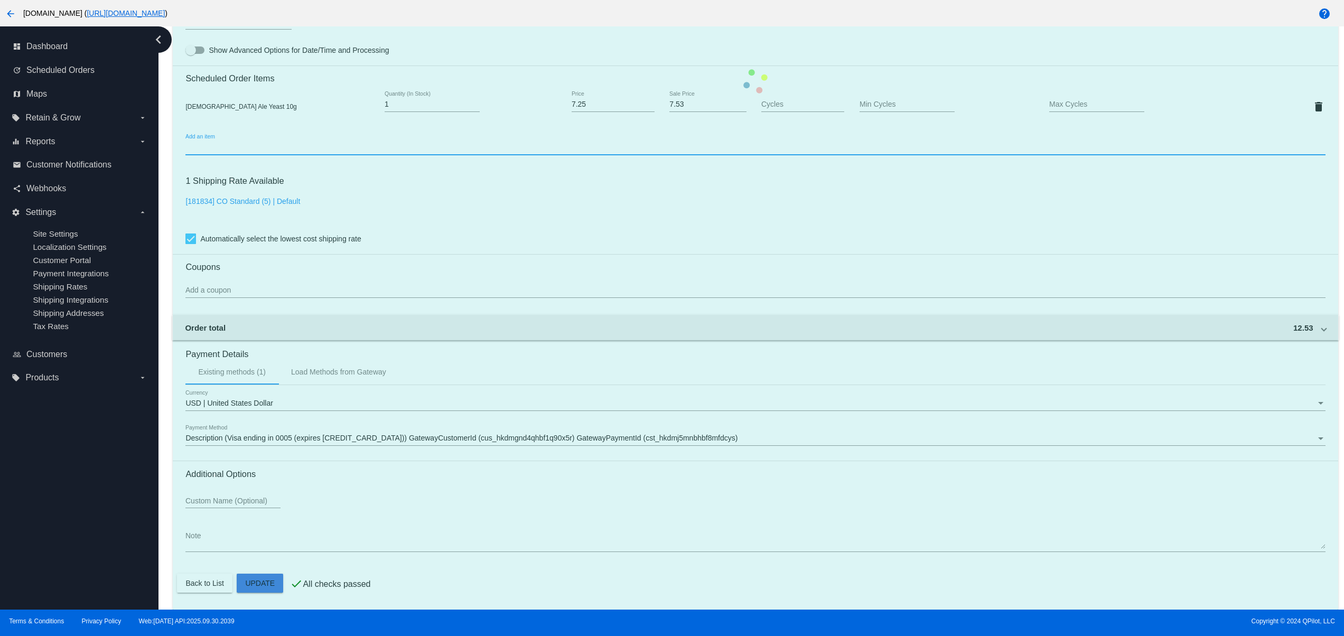
click at [256, 588] on mat-card "Customer 7159322: eee eee svetglus3+25@gmail.com Customer Shipping Enter Shippi…" at bounding box center [755, 82] width 1165 height 1056
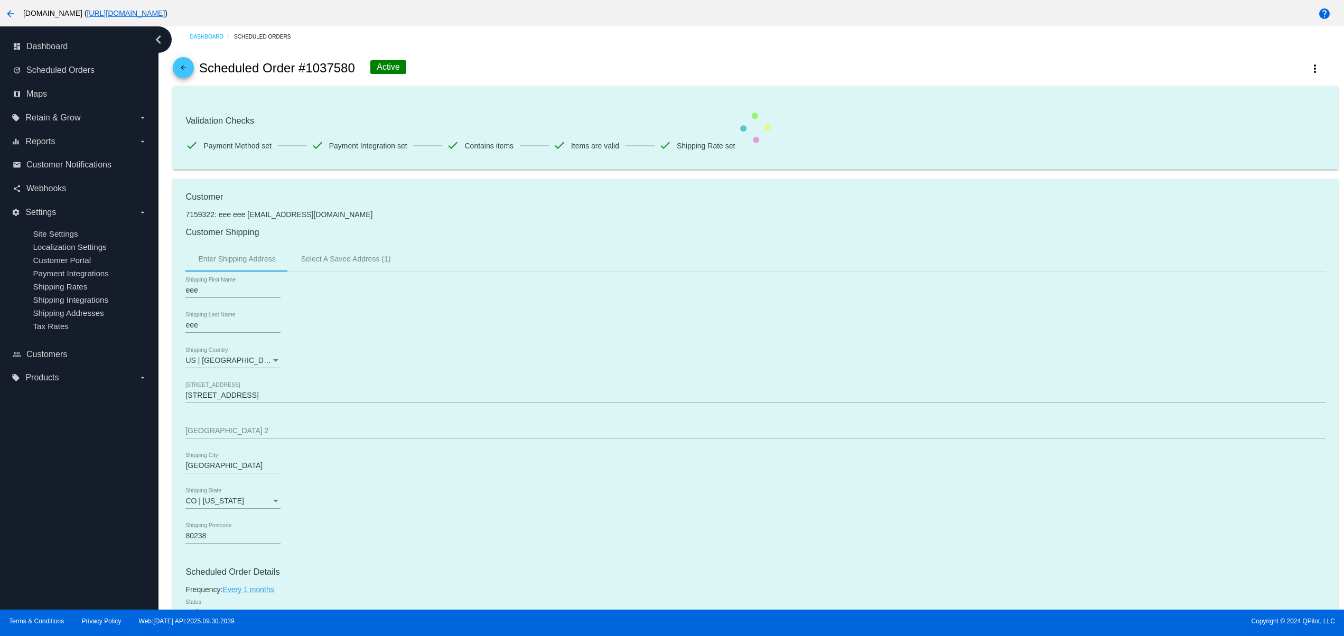
scroll to position [0, 0]
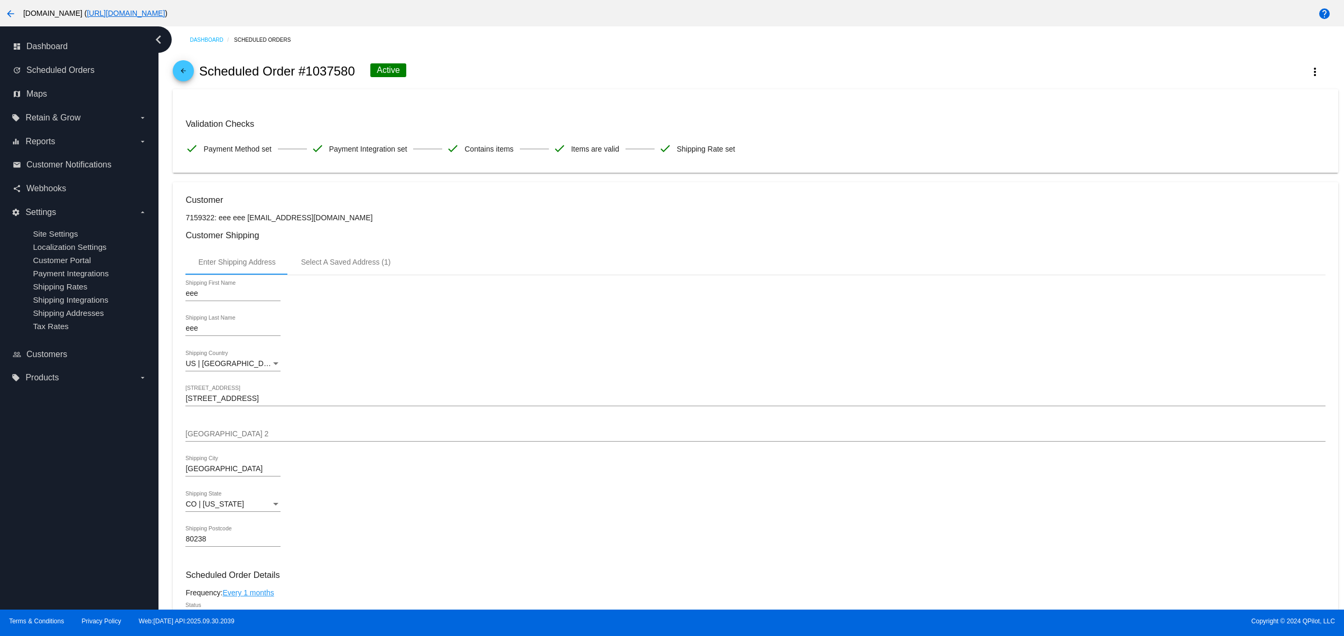
click at [1273, 71] on div "arrow_back Scheduled Order #1037580 Active more_vert" at bounding box center [755, 71] width 1165 height 36
click at [1308, 69] on mat-icon "more_vert" at bounding box center [1314, 71] width 13 height 13
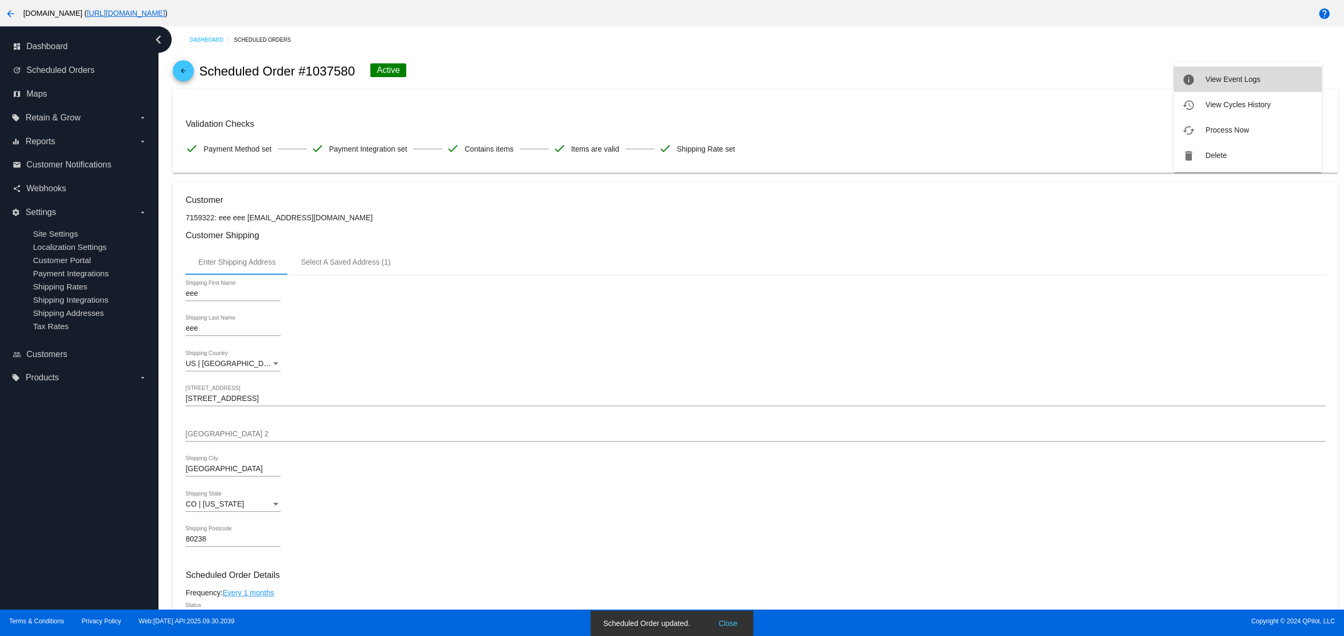
click at [1233, 77] on span "View Event Logs" at bounding box center [1232, 79] width 55 height 8
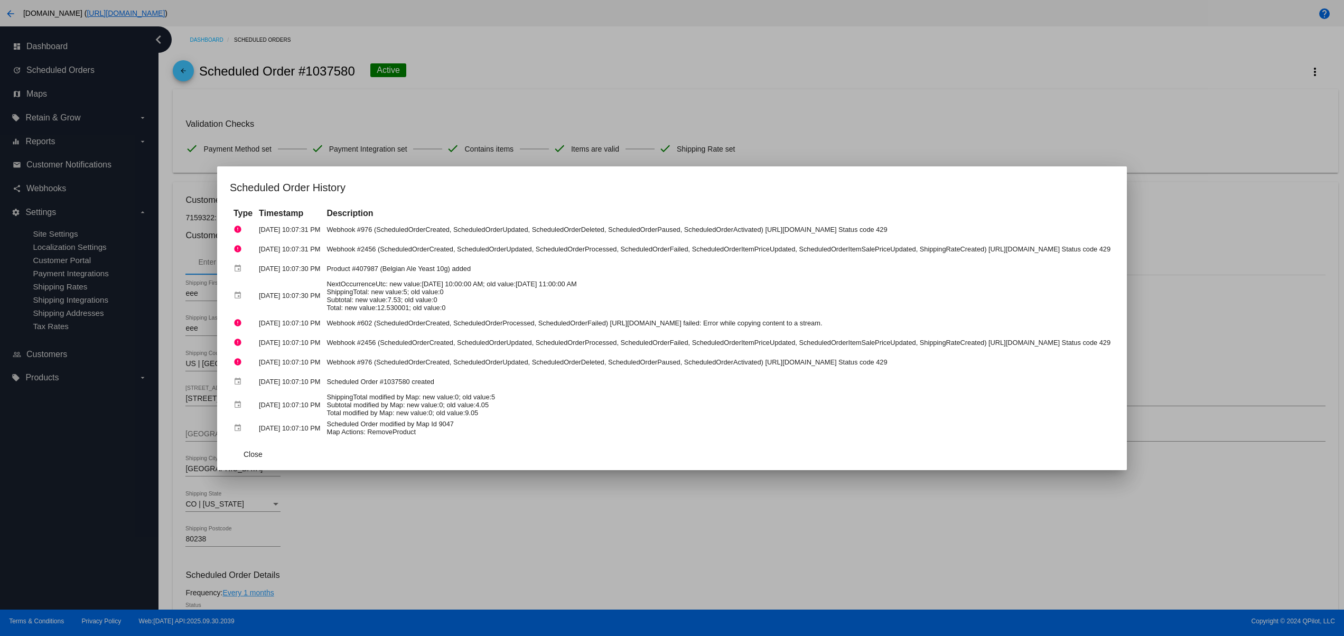
drag, startPoint x: 402, startPoint y: 432, endPoint x: 277, endPoint y: 430, distance: 124.7
click at [324, 430] on td "Scheduled Order modified by Map Id 9047 Map Actions: RemoveProduct" at bounding box center [718, 428] width 789 height 18
click at [407, 433] on td "Scheduled Order modified by Map Id 9047 Map Actions: RemoveProduct" at bounding box center [718, 428] width 789 height 18
drag, startPoint x: 354, startPoint y: 402, endPoint x: 281, endPoint y: 386, distance: 74.2
click at [281, 386] on tbody "error Oct 1, 2025, 10:07:31 PM Webhook #976 (ScheduledOrderCreated, ScheduledOr…" at bounding box center [672, 328] width 882 height 217
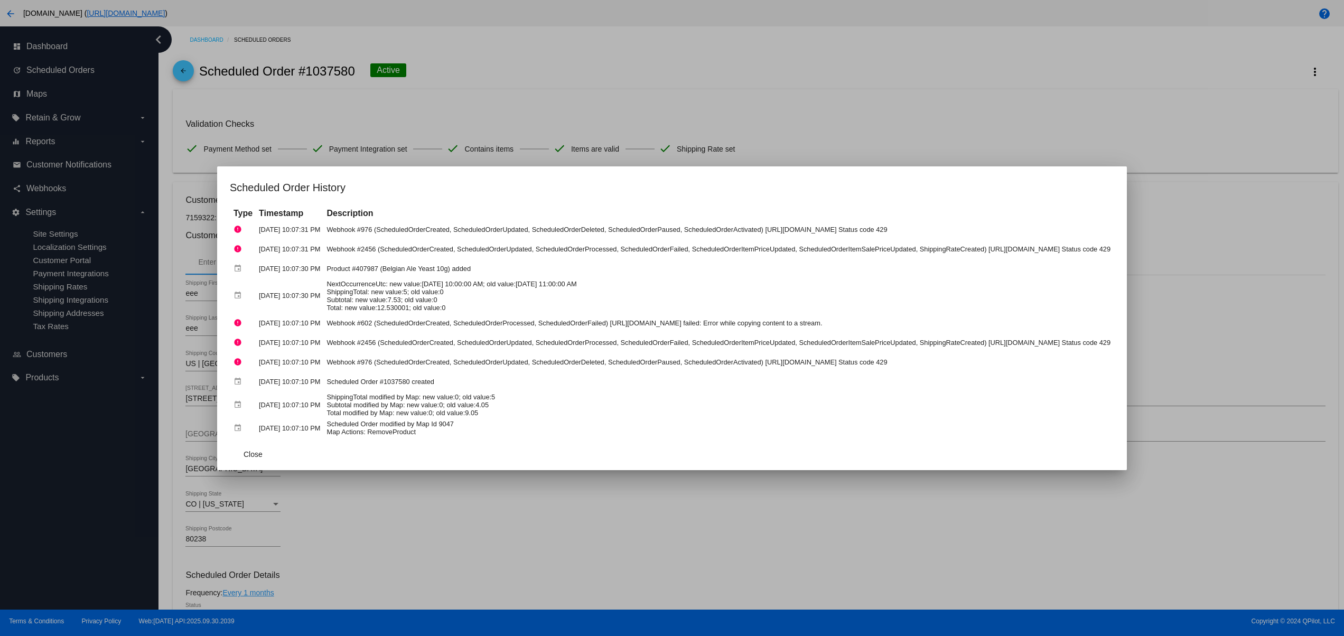
click at [420, 419] on td "Scheduled Order modified by Map Id 9047 Map Actions: RemoveProduct" at bounding box center [718, 428] width 789 height 18
drag, startPoint x: 386, startPoint y: 381, endPoint x: 307, endPoint y: 368, distance: 79.3
click at [269, 369] on tbody "error Oct 1, 2025, 10:07:31 PM Webhook #976 (ScheduledOrderCreated, ScheduledOr…" at bounding box center [672, 328] width 882 height 217
click at [401, 420] on td "Scheduled Order modified by Map Id 9047 Map Actions: RemoveProduct" at bounding box center [718, 428] width 789 height 18
drag, startPoint x: 392, startPoint y: 305, endPoint x: 301, endPoint y: 261, distance: 101.1
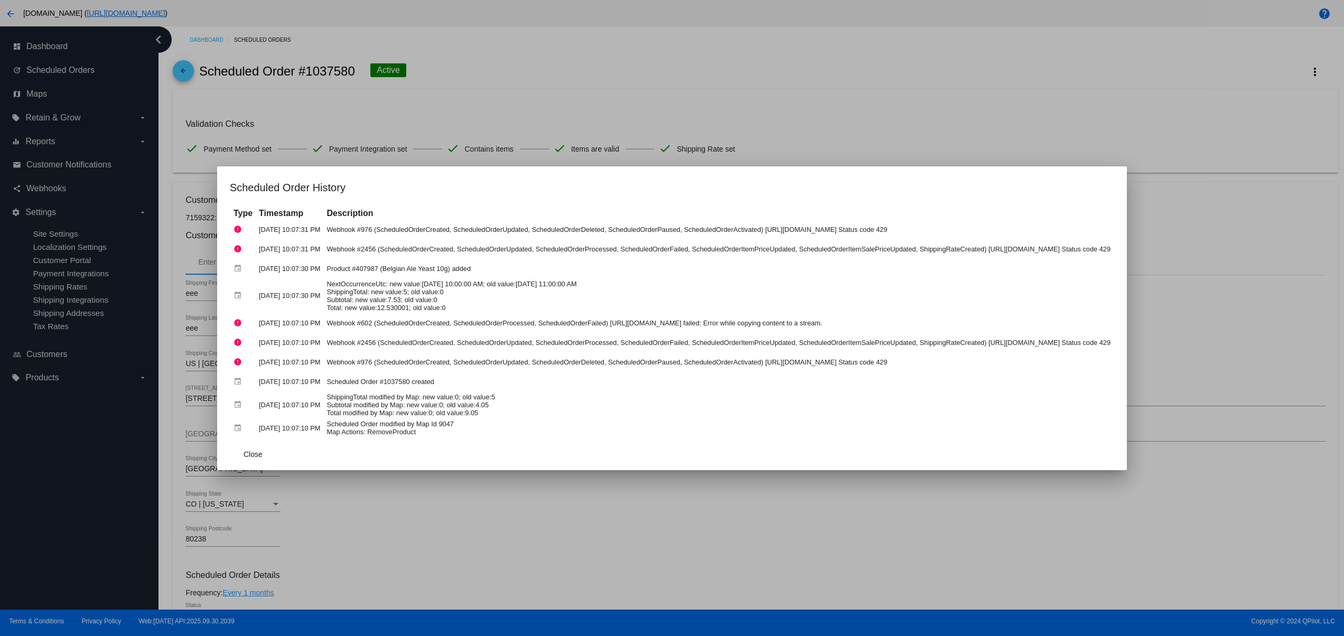
click at [301, 261] on tbody "error Oct 1, 2025, 10:07:31 PM Webhook #976 (ScheduledOrderCreated, ScheduledOr…" at bounding box center [672, 328] width 882 height 217
click at [353, 319] on td "Webhook #602 (ScheduledOrderCreated, ScheduledOrderProcessed, ScheduledOrderFai…" at bounding box center [718, 323] width 789 height 18
click at [391, 425] on td "Scheduled Order modified by Map Id 9047 Map Actions: RemoveProduct" at bounding box center [718, 428] width 789 height 18
drag, startPoint x: 353, startPoint y: 434, endPoint x: 259, endPoint y: 405, distance: 99.1
click at [259, 405] on app-scheduled-order-history-dialog "Scheduled Order History Type Timestamp Description error Oct 1, 2025, 10:07:31 …" at bounding box center [672, 324] width 884 height 291
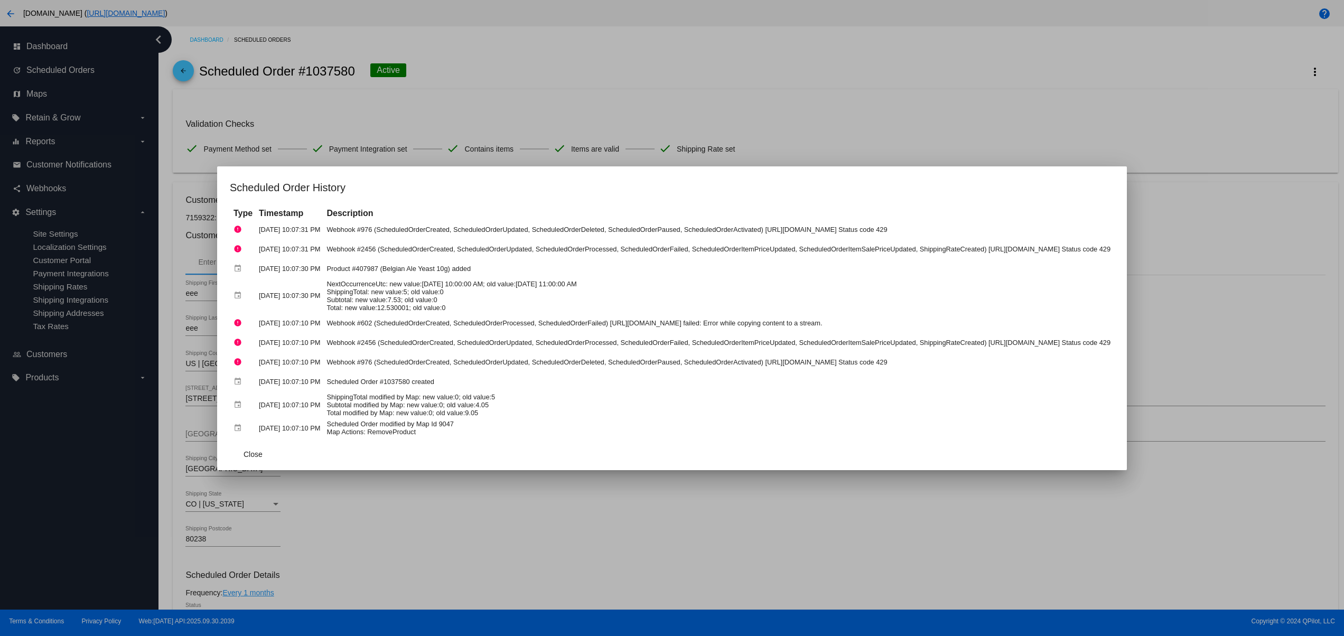
click at [371, 425] on td "Scheduled Order modified by Map Id 9047 Map Actions: RemoveProduct" at bounding box center [718, 428] width 789 height 18
drag, startPoint x: 288, startPoint y: 392, endPoint x: 362, endPoint y: 425, distance: 80.9
click at [342, 412] on td "ShippingTotal modified by Map: new value:0; old value:5 Subtotal modified by Ma…" at bounding box center [718, 405] width 789 height 26
click at [435, 443] on mat-dialog-actions "Close" at bounding box center [672, 454] width 884 height 32
drag, startPoint x: 343, startPoint y: 292, endPoint x: 433, endPoint y: 288, distance: 89.9
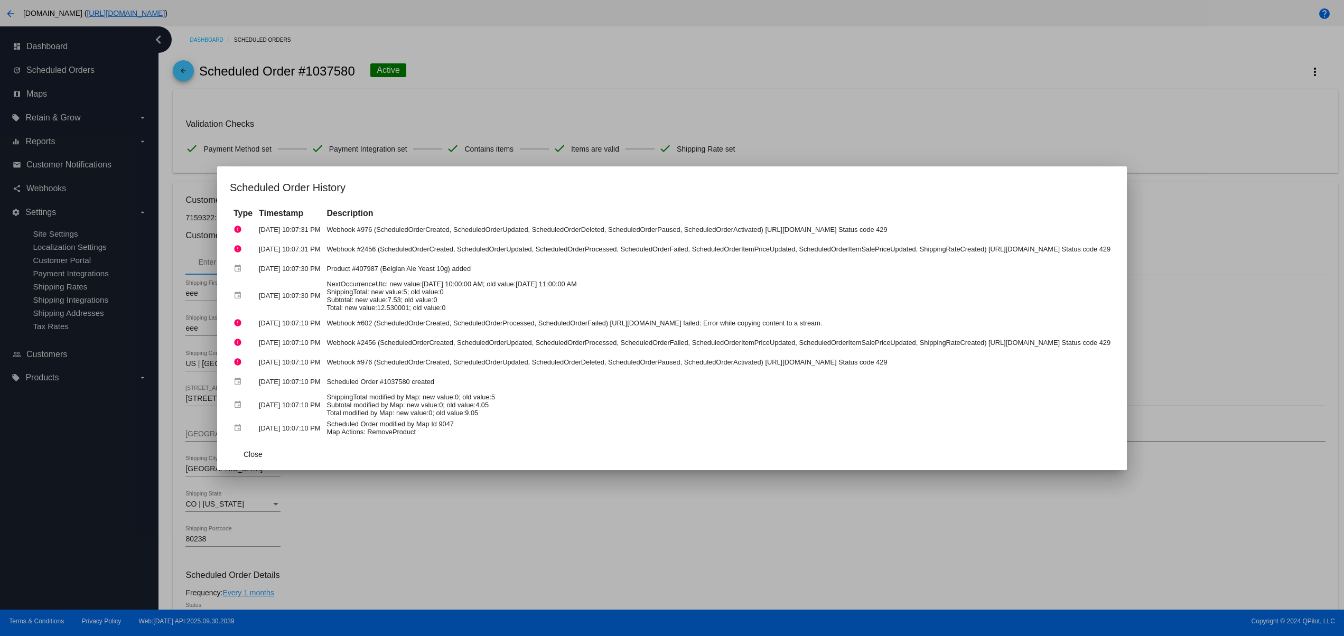
click at [433, 288] on td "NextOccurrenceUtc: new value:11/1/2025 10:00:00 AM; old value:11/1/2025 11:00:0…" at bounding box center [718, 296] width 789 height 34
click at [442, 288] on td "NextOccurrenceUtc: new value:11/1/2025 10:00:00 AM; old value:11/1/2025 11:00:0…" at bounding box center [718, 296] width 789 height 34
drag, startPoint x: 362, startPoint y: 277, endPoint x: 552, endPoint y: 294, distance: 191.4
click at [552, 294] on tbody "error Oct 1, 2025, 10:07:31 PM Webhook #976 (ScheduledOrderCreated, ScheduledOr…" at bounding box center [672, 328] width 882 height 217
click at [574, 294] on td "NextOccurrenceUtc: new value:11/1/2025 10:00:00 AM; old value:11/1/2025 11:00:0…" at bounding box center [718, 296] width 789 height 34
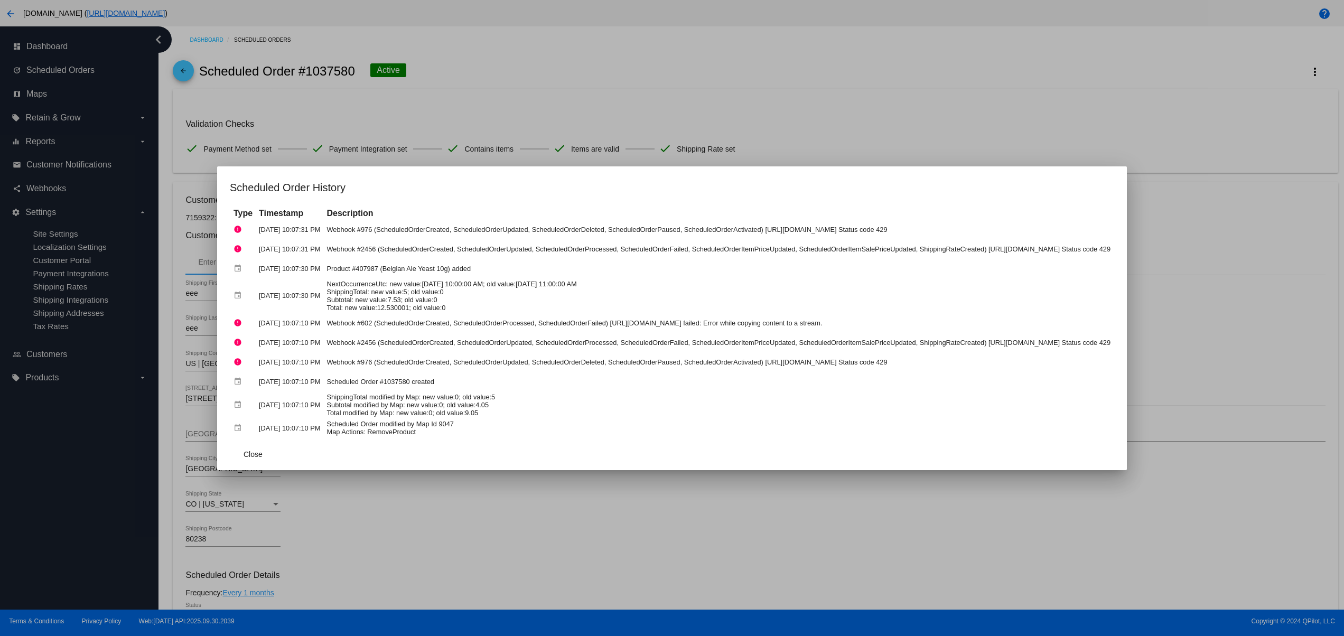
drag, startPoint x: 590, startPoint y: 278, endPoint x: 427, endPoint y: 278, distance: 163.2
click at [427, 278] on td "Product #407987 (Belgian Ale Yeast 10g) added" at bounding box center [718, 268] width 789 height 18
click at [461, 304] on td "NextOccurrenceUtc: new value:11/1/2025 10:00:00 AM; old value:11/1/2025 11:00:0…" at bounding box center [718, 296] width 789 height 34
click at [230, 446] on button "Close" at bounding box center [253, 454] width 46 height 19
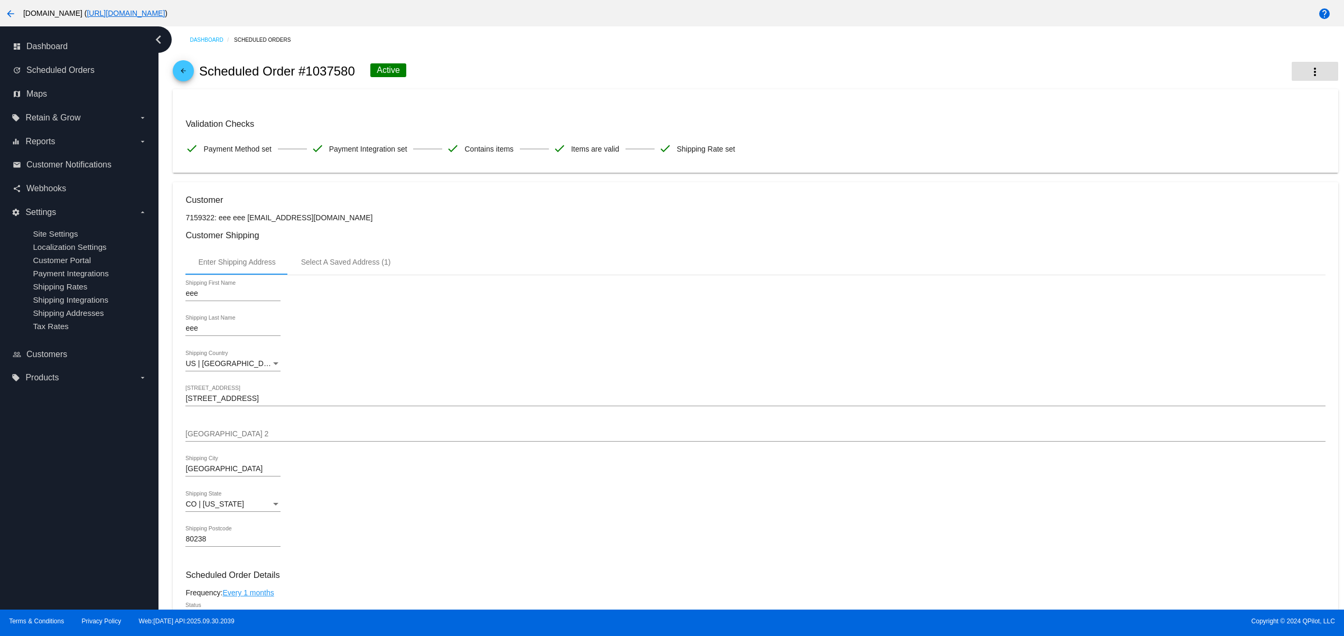
click at [1308, 74] on mat-icon "more_vert" at bounding box center [1314, 71] width 13 height 13
click at [1219, 127] on span "Process Now" at bounding box center [1226, 130] width 43 height 8
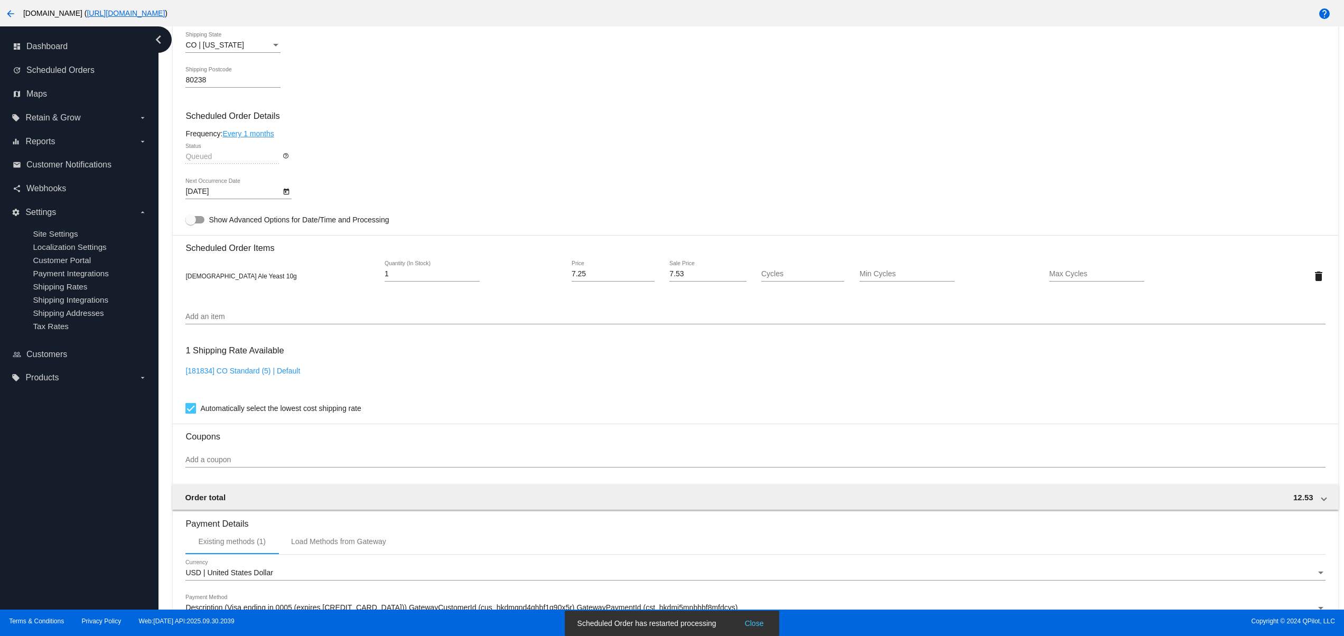
scroll to position [638, 0]
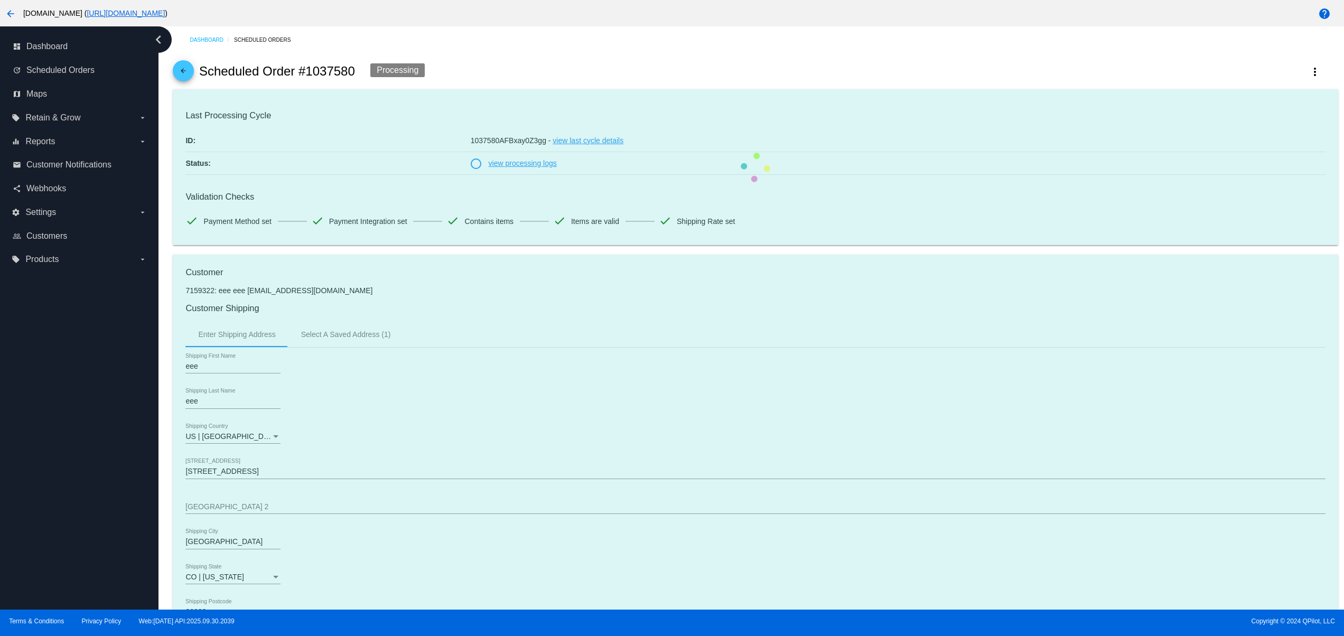
click at [790, 205] on mat-card "Last Processing Cycle ID: 1037580AFBxay0Z3gg - view last cycle details Status: …" at bounding box center [755, 167] width 1165 height 156
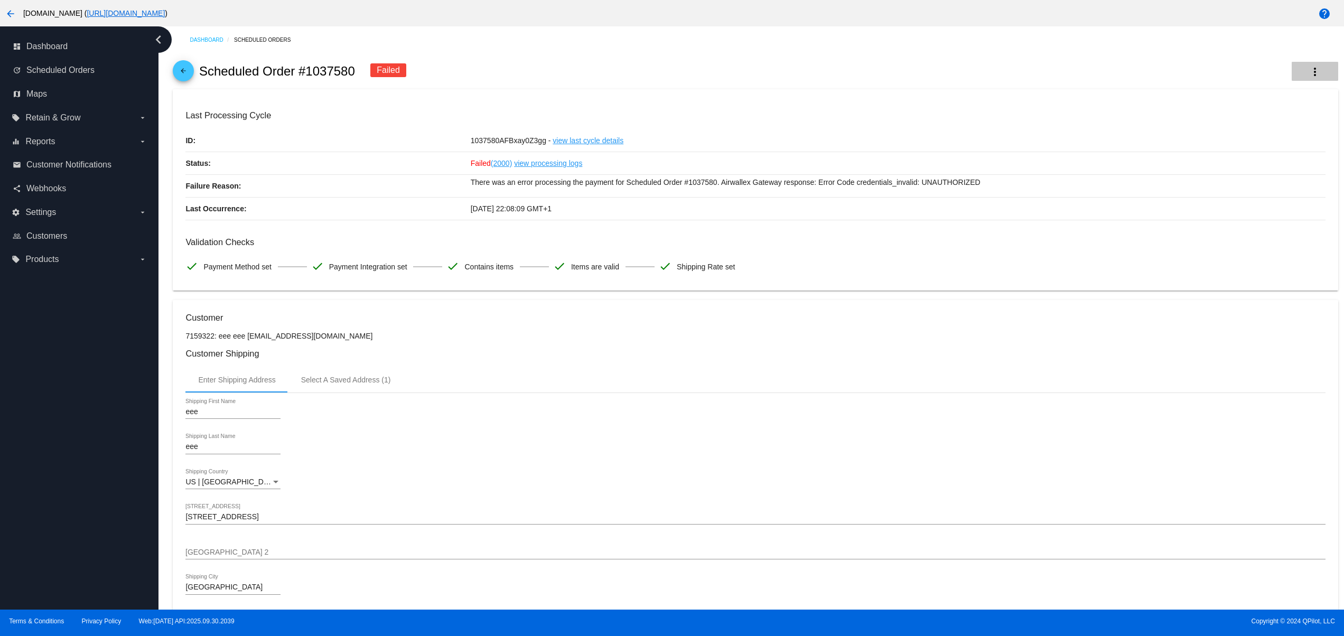
click at [1302, 79] on button "more_vert" at bounding box center [1314, 71] width 46 height 19
click at [1247, 75] on span "View Event Logs" at bounding box center [1232, 79] width 55 height 8
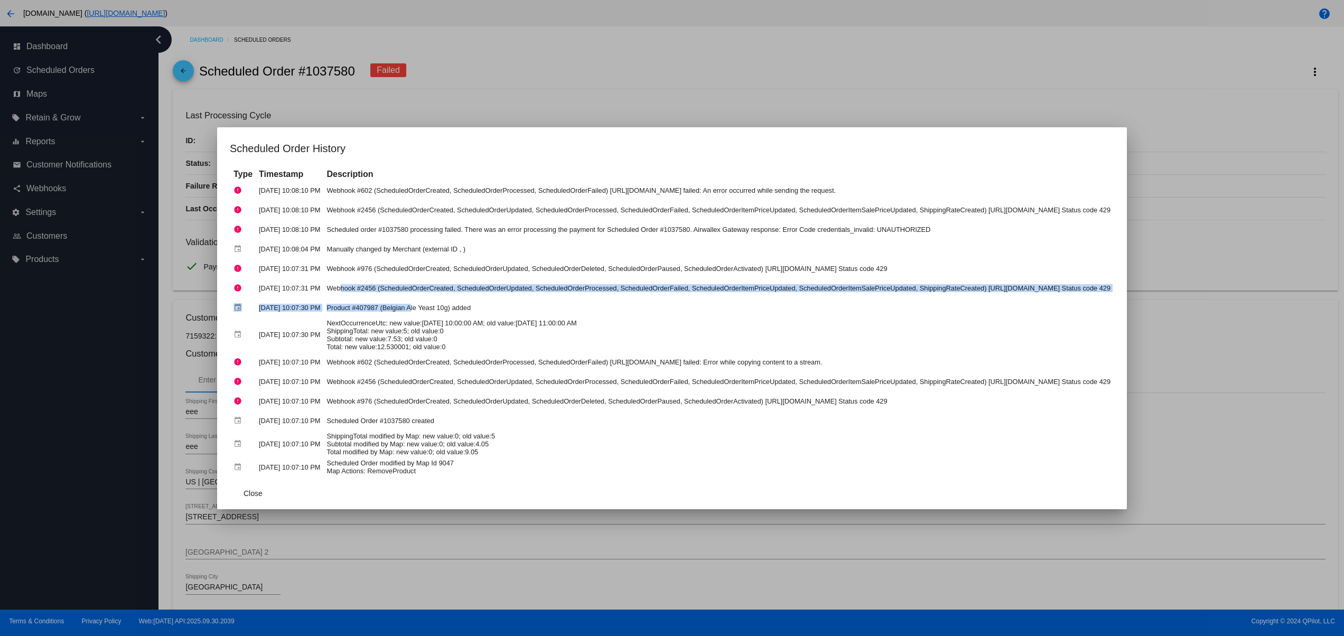
drag, startPoint x: 324, startPoint y: 300, endPoint x: 375, endPoint y: 308, distance: 51.4
click at [371, 308] on tbody "error [DATE] 10:08:10 PM Webhook #602 (ScheduledOrderCreated, ScheduledOrderPro…" at bounding box center [672, 328] width 882 height 295
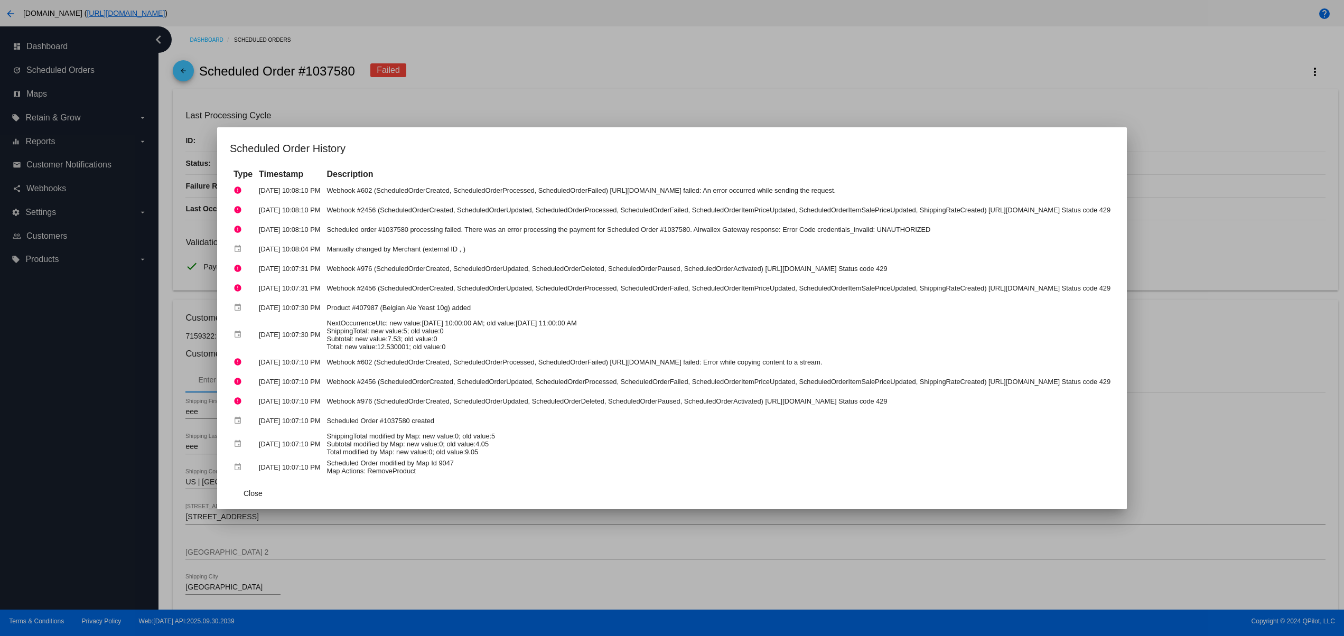
click at [411, 330] on td "NextOccurrenceUtc: new value:[DATE] 10:00:00 AM; old value:[DATE] 11:00:00 AM S…" at bounding box center [718, 335] width 789 height 34
click at [243, 491] on span "Close" at bounding box center [252, 493] width 19 height 8
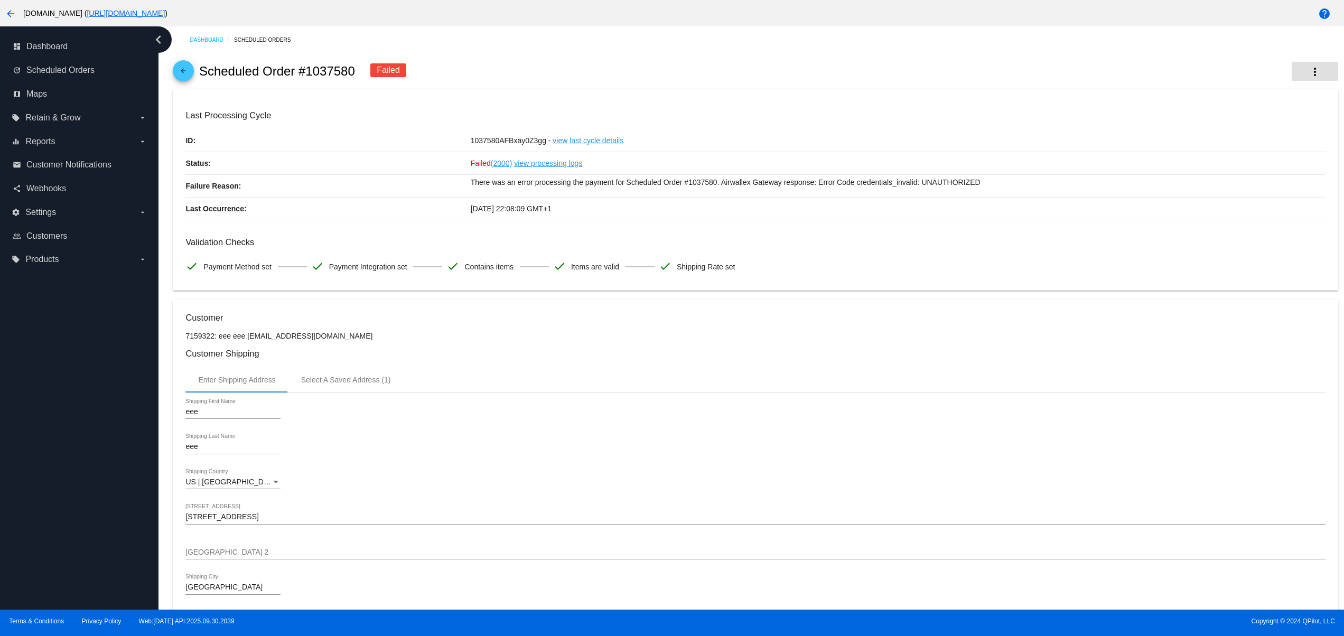
click at [1298, 81] on div "arrow_back Scheduled Order #1037580 Failed more_vert" at bounding box center [755, 71] width 1165 height 36
click at [1291, 69] on button "more_vert" at bounding box center [1314, 71] width 46 height 19
click at [1250, 77] on span "View Event Logs" at bounding box center [1232, 79] width 55 height 8
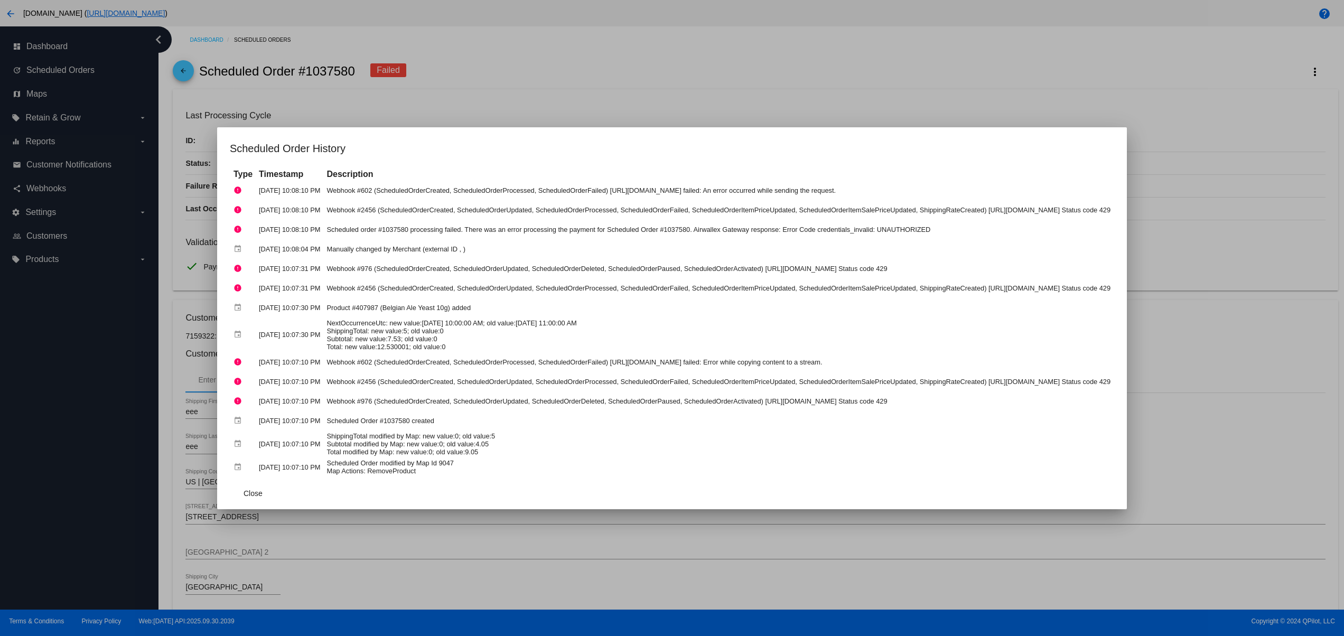
drag, startPoint x: 349, startPoint y: 470, endPoint x: 278, endPoint y: 456, distance: 72.5
click at [274, 444] on tbody "error [DATE] 10:08:10 PM Webhook #602 (ScheduledOrderCreated, ScheduledOrderPro…" at bounding box center [672, 328] width 882 height 295
click at [371, 499] on mat-dialog-actions "Close" at bounding box center [672, 493] width 884 height 32
drag, startPoint x: 383, startPoint y: 470, endPoint x: 324, endPoint y: 426, distance: 73.9
click at [324, 426] on tbody "error [DATE] 10:08:10 PM Webhook #602 (ScheduledOrderCreated, ScheduledOrderPro…" at bounding box center [672, 328] width 882 height 295
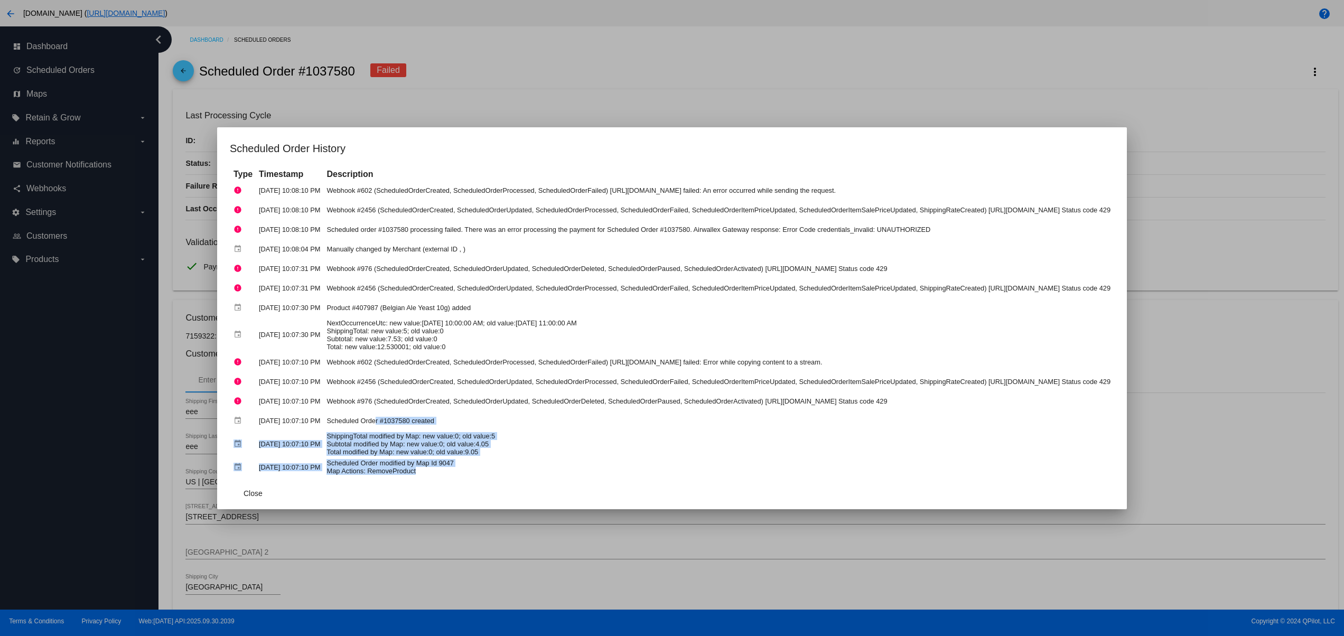
click at [403, 426] on td "Scheduled Order #1037580 created" at bounding box center [718, 420] width 789 height 18
click at [360, 450] on td "ShippingTotal modified by Map: new value:0; old value:5 Subtotal modified by Ma…" at bounding box center [718, 444] width 789 height 26
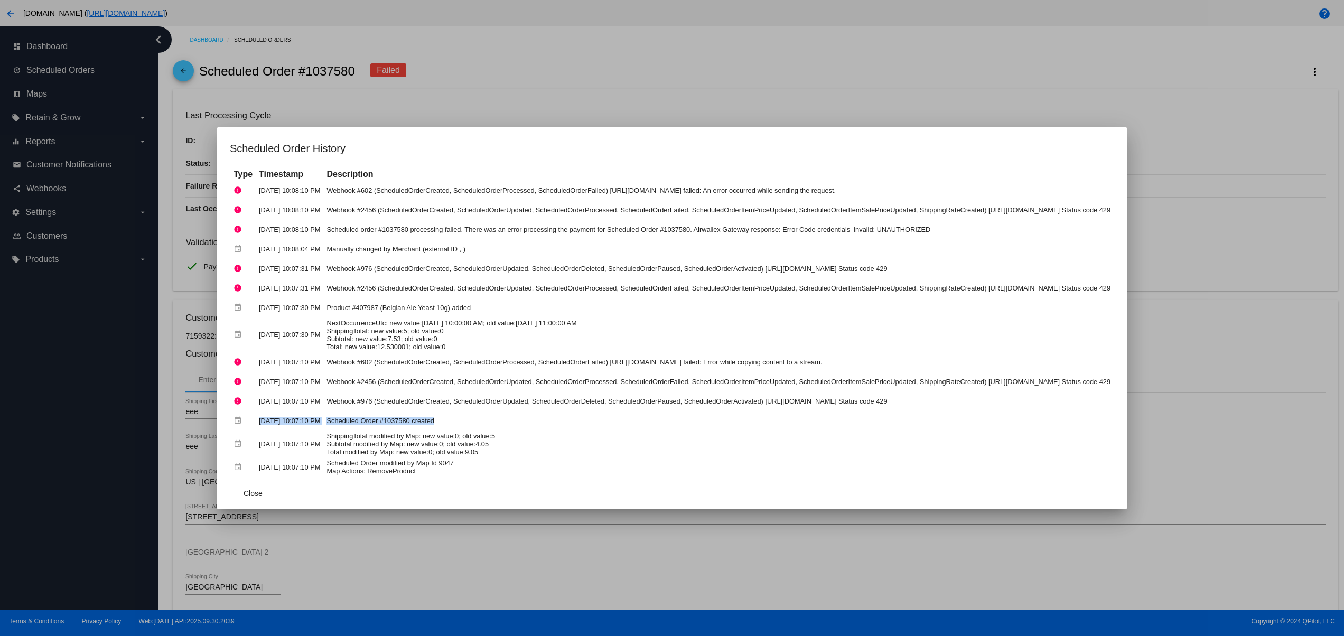
drag, startPoint x: 198, startPoint y: 417, endPoint x: 398, endPoint y: 420, distance: 200.7
click at [398, 420] on tr "event [DATE] 10:07:10 PM Scheduled Order #1037580 created" at bounding box center [672, 420] width 882 height 18
click at [420, 431] on td "ShippingTotal modified by Map: new value:0; old value:5 Subtotal modified by Ma…" at bounding box center [718, 444] width 789 height 26
drag, startPoint x: 462, startPoint y: 410, endPoint x: 210, endPoint y: 426, distance: 252.4
click at [231, 426] on tr "event [DATE] 10:07:10 PM Scheduled Order #1037580 created" at bounding box center [672, 420] width 882 height 18
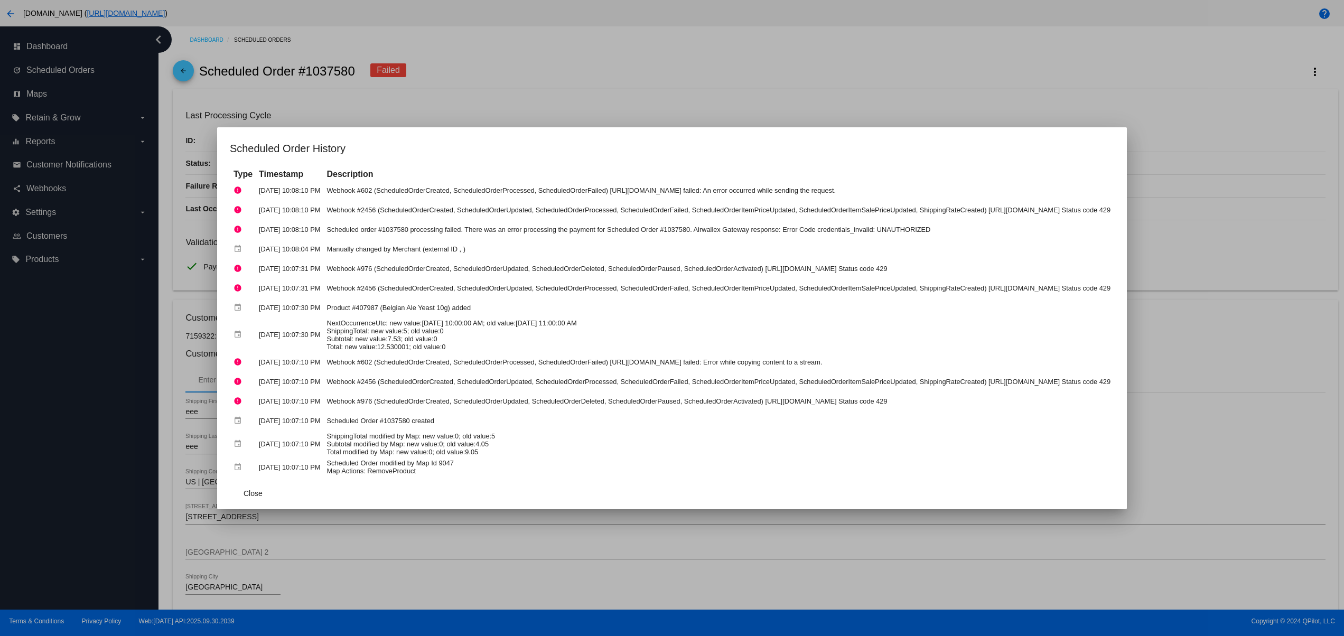
click at [352, 463] on td "Scheduled Order modified by Map Id 9047 Map Actions: RemoveProduct" at bounding box center [718, 467] width 789 height 18
click at [414, 402] on td "Webhook #976 (ScheduledOrderCreated, ScheduledOrderUpdated, ScheduledOrderDelet…" at bounding box center [718, 401] width 789 height 18
drag, startPoint x: 414, startPoint y: 411, endPoint x: 195, endPoint y: 418, distance: 219.3
click at [231, 418] on tr "event [DATE] 10:07:10 PM Scheduled Order #1037580 created" at bounding box center [672, 420] width 882 height 18
click at [344, 431] on td "ShippingTotal modified by Map: new value:0; old value:5 Subtotal modified by Ma…" at bounding box center [718, 444] width 789 height 26
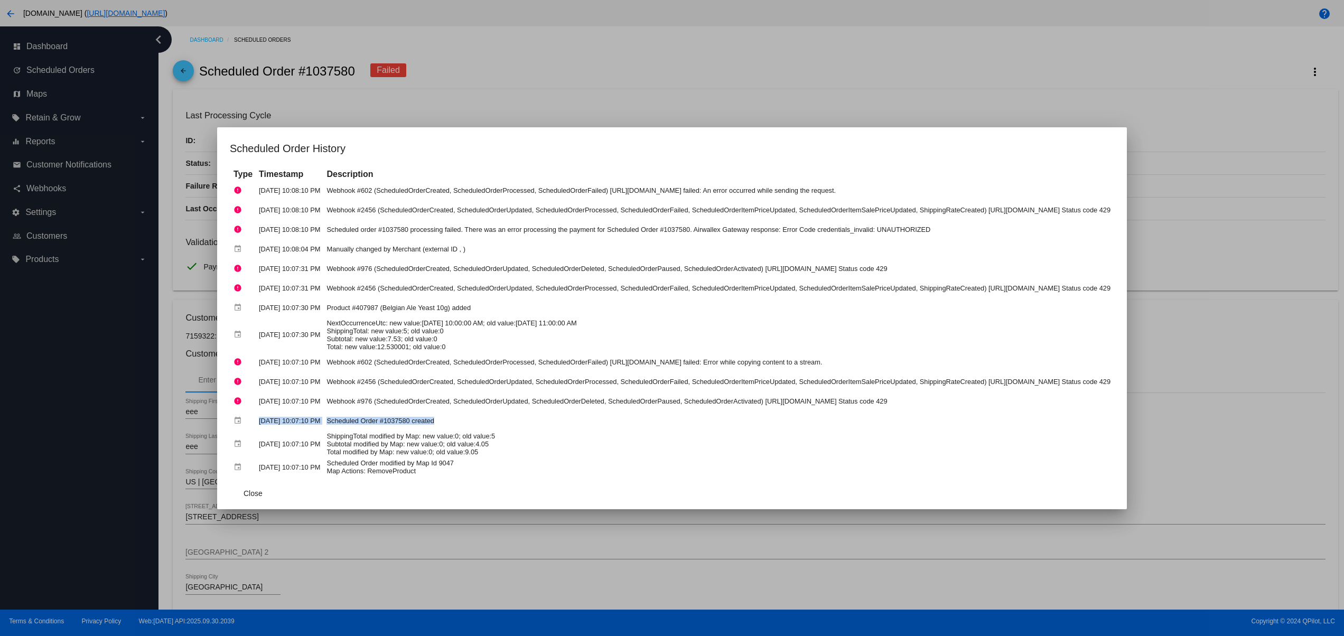
drag, startPoint x: 415, startPoint y: 417, endPoint x: 195, endPoint y: 419, distance: 219.7
click at [231, 419] on tr "event [DATE] 10:07:10 PM Scheduled Order #1037580 created" at bounding box center [672, 420] width 882 height 18
click at [324, 462] on td "Scheduled Order modified by Map Id 9047 Map Actions: RemoveProduct" at bounding box center [718, 467] width 789 height 18
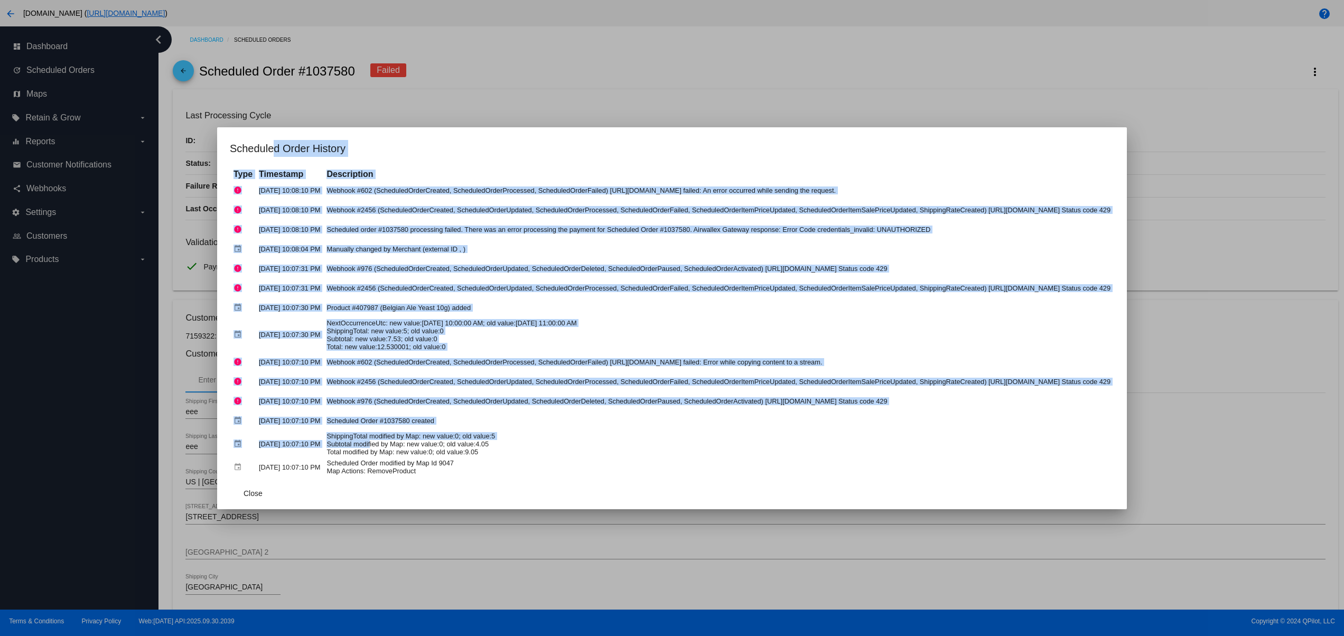
drag, startPoint x: 224, startPoint y: 167, endPoint x: 322, endPoint y: 438, distance: 288.0
click at [322, 438] on app-scheduled-order-history-dialog "Scheduled Order History Type Timestamp Description error [DATE] 10:08:10 PM Web…" at bounding box center [672, 324] width 884 height 369
drag, startPoint x: 172, startPoint y: 487, endPoint x: 176, endPoint y: 484, distance: 5.4
click at [230, 484] on button "Close" at bounding box center [253, 493] width 46 height 19
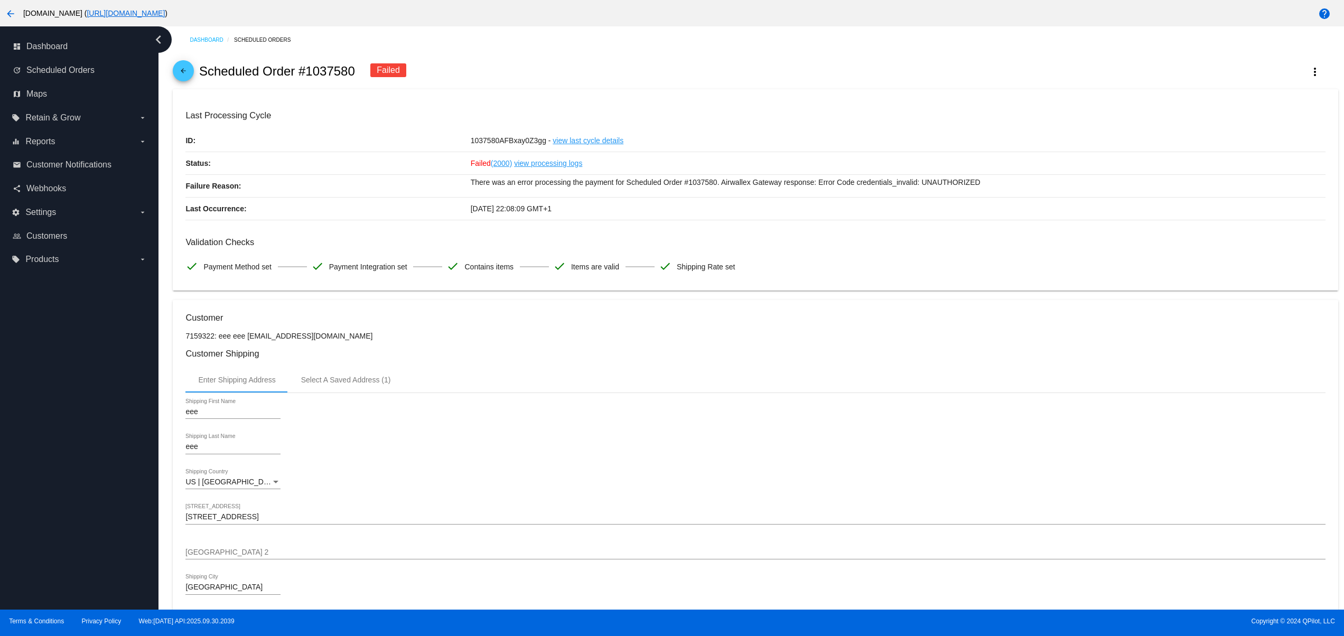
drag, startPoint x: 474, startPoint y: 216, endPoint x: 606, endPoint y: 214, distance: 132.1
click at [606, 214] on div "[DATE] 22:08:09 GMT+1" at bounding box center [898, 209] width 855 height 22
click at [607, 214] on div "[DATE] 22:08:09 GMT+1" at bounding box center [898, 209] width 855 height 22
drag, startPoint x: 529, startPoint y: 212, endPoint x: 457, endPoint y: 212, distance: 71.8
click at [457, 212] on div "Last Occurrence: [DATE] 22:08:09 GMT+1" at bounding box center [754, 209] width 1139 height 23
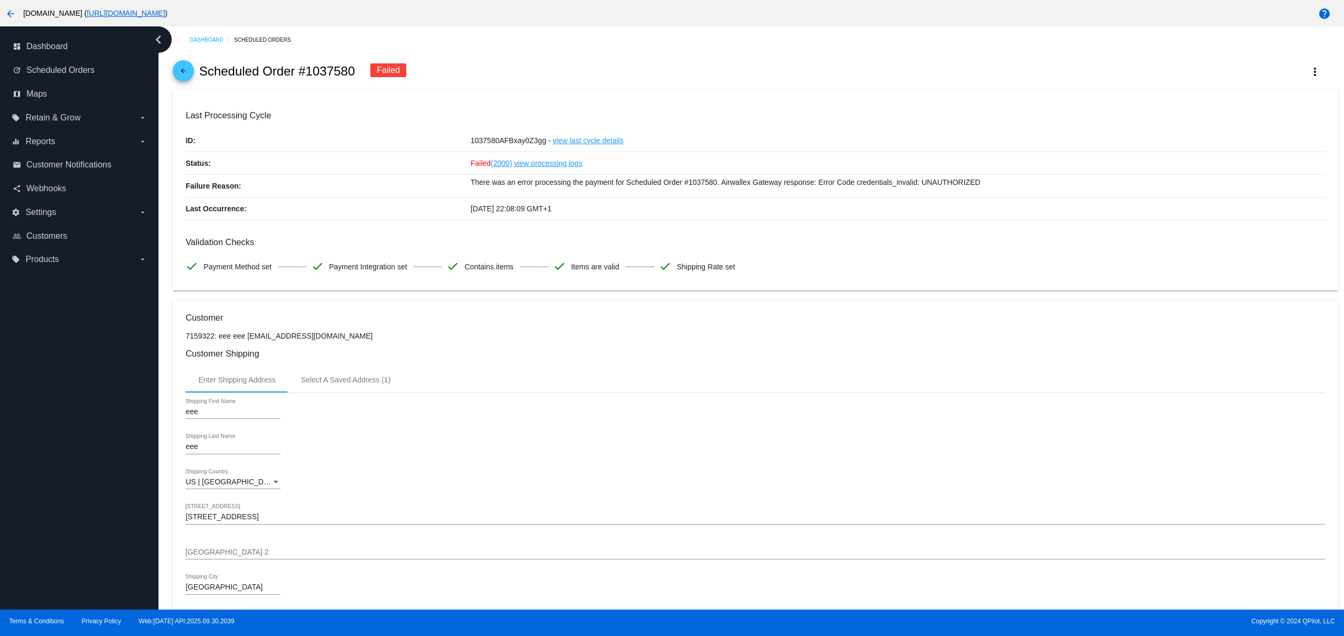
click at [532, 245] on h3 "Validation Checks" at bounding box center [754, 242] width 1139 height 10
drag, startPoint x: 574, startPoint y: 217, endPoint x: 470, endPoint y: 214, distance: 104.1
click at [471, 214] on div "[DATE] 22:08:09 GMT+1" at bounding box center [898, 209] width 855 height 22
click at [552, 267] on div "check Contains items" at bounding box center [499, 267] width 106 height 22
drag, startPoint x: 469, startPoint y: 205, endPoint x: 604, endPoint y: 205, distance: 135.2
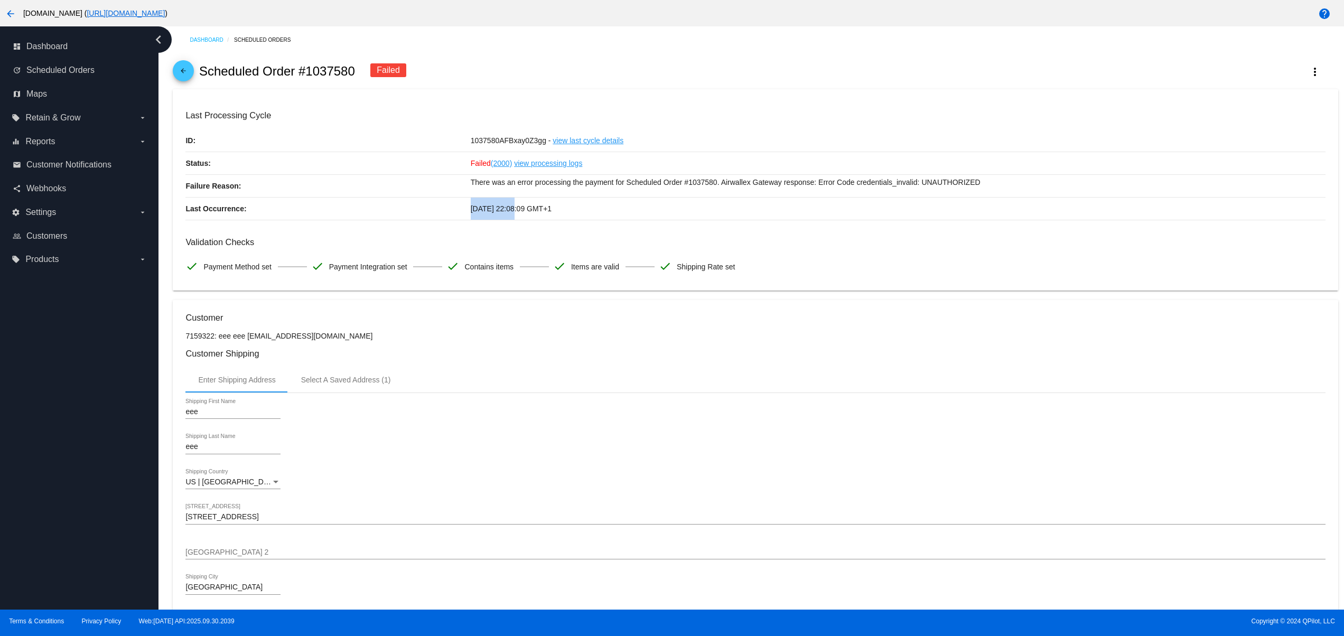
click at [577, 205] on div "[DATE] 22:08:09 GMT+1" at bounding box center [898, 209] width 855 height 22
click at [663, 247] on h3 "Validation Checks" at bounding box center [754, 242] width 1139 height 10
drag, startPoint x: 501, startPoint y: 208, endPoint x: 491, endPoint y: 205, distance: 10.8
click at [491, 205] on div "[DATE] 22:08:09 GMT+1" at bounding box center [898, 209] width 855 height 22
click at [595, 319] on h3 "Customer" at bounding box center [754, 318] width 1139 height 10
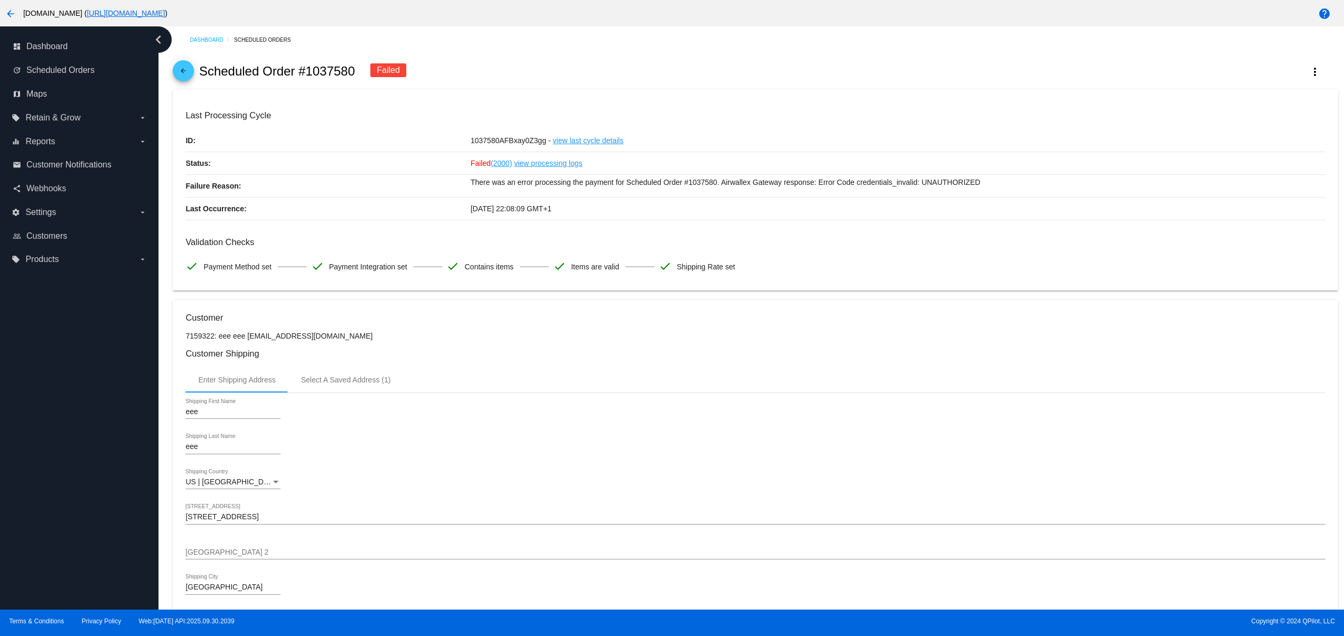
drag, startPoint x: 434, startPoint y: 218, endPoint x: 601, endPoint y: 212, distance: 167.5
click at [598, 212] on div "Last Occurrence: [DATE] 22:08:09 GMT+1" at bounding box center [754, 209] width 1139 height 23
click at [630, 336] on p "7159322: eee eee [EMAIL_ADDRESS][DOMAIN_NAME]" at bounding box center [754, 336] width 1139 height 8
click at [53, 205] on label "settings Settings arrow_drop_down" at bounding box center [79, 212] width 135 height 17
click at [0, 0] on input "settings Settings arrow_drop_down" at bounding box center [0, 0] width 0 height 0
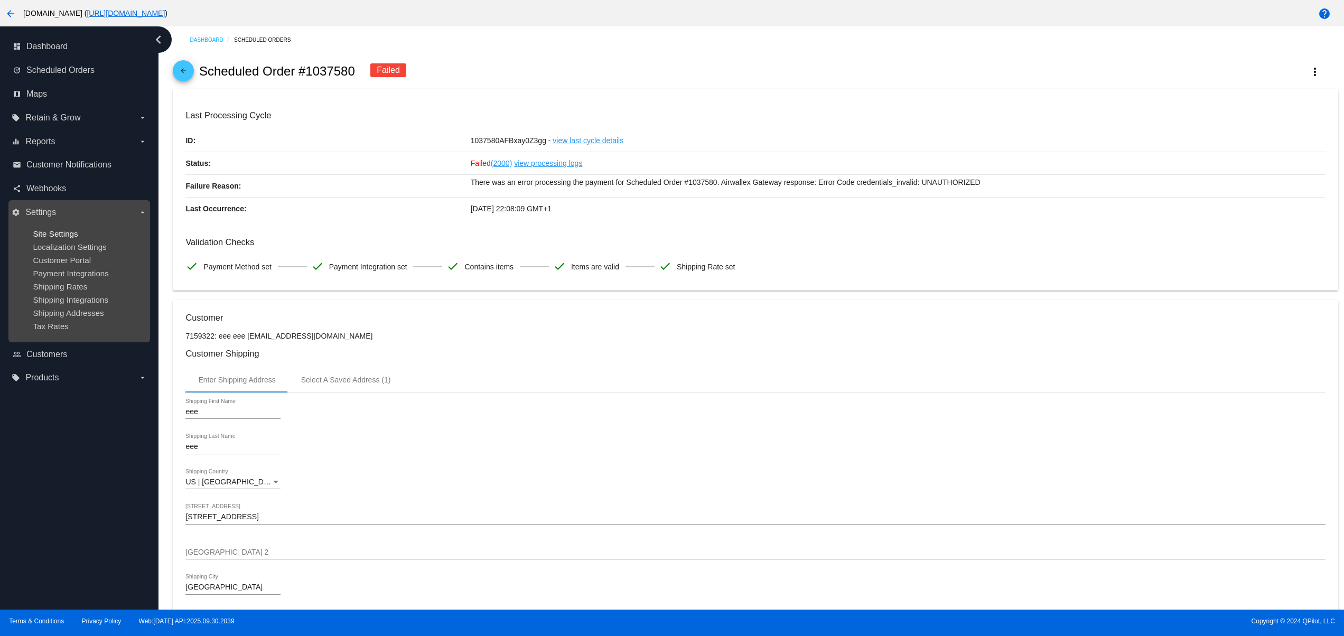
click at [52, 230] on span "Site Settings" at bounding box center [55, 233] width 45 height 9
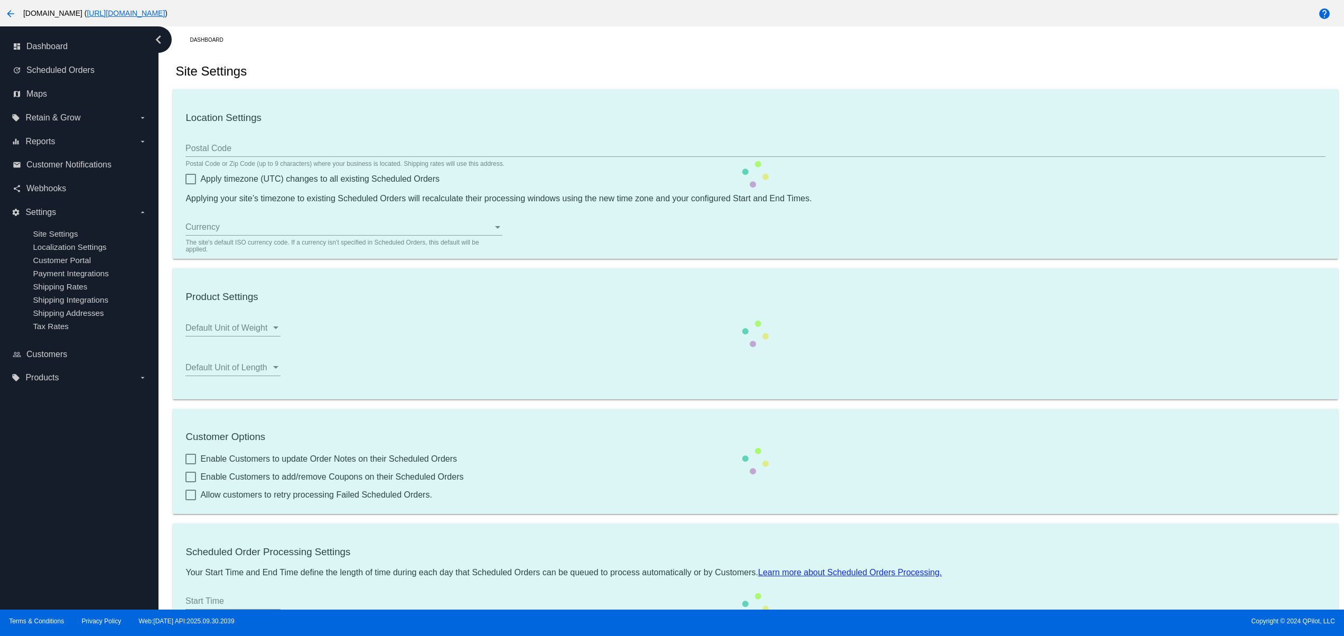
type input "80033"
checkbox input "true"
type input "13:00"
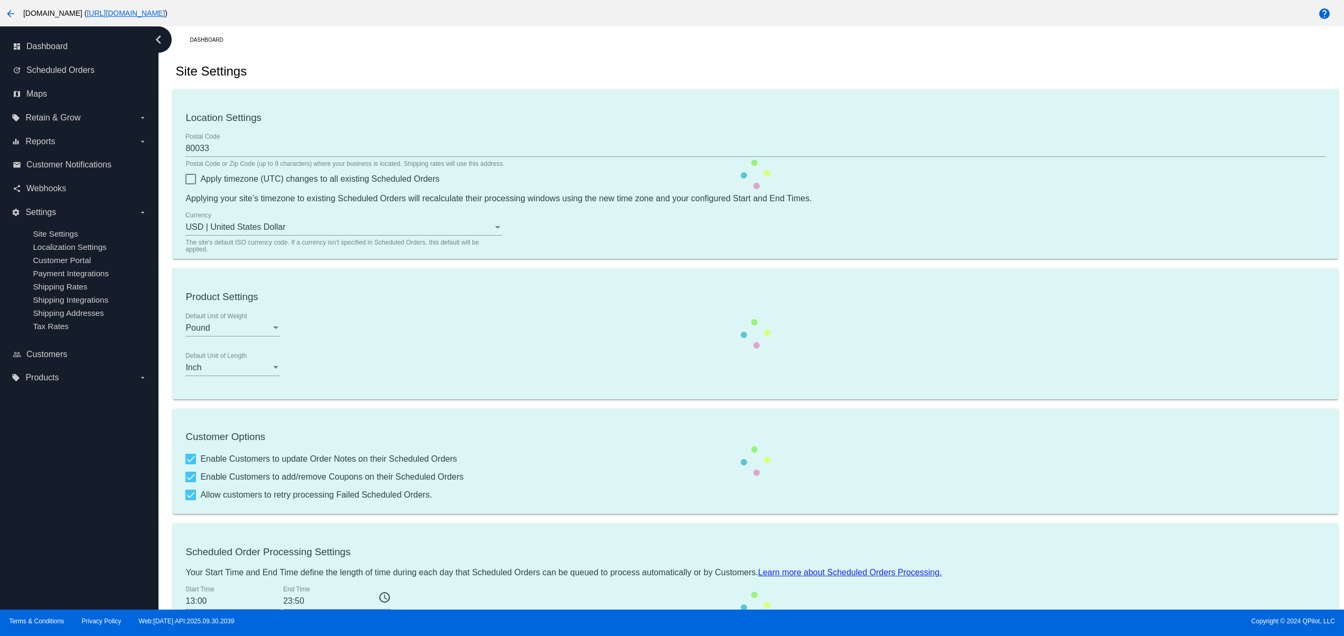
checkbox input "true"
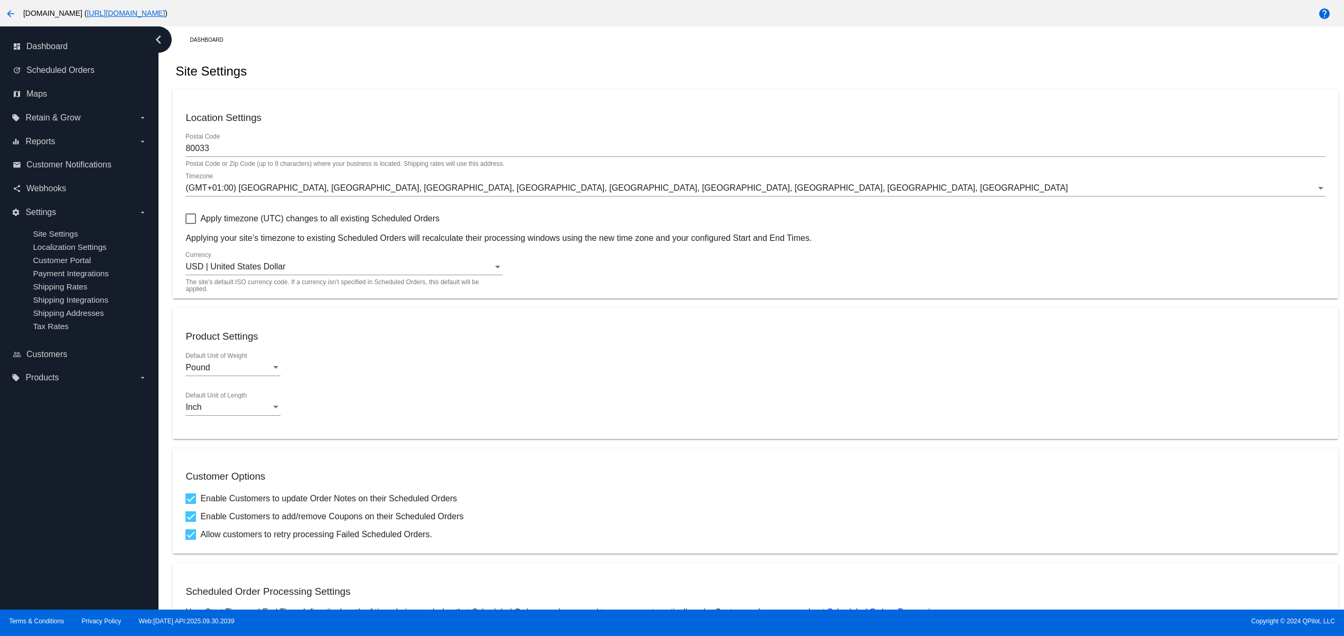
click at [240, 195] on div "(GMT+01:00) [GEOGRAPHIC_DATA], [GEOGRAPHIC_DATA], [GEOGRAPHIC_DATA], [GEOGRAPHI…" at bounding box center [754, 185] width 1139 height 24
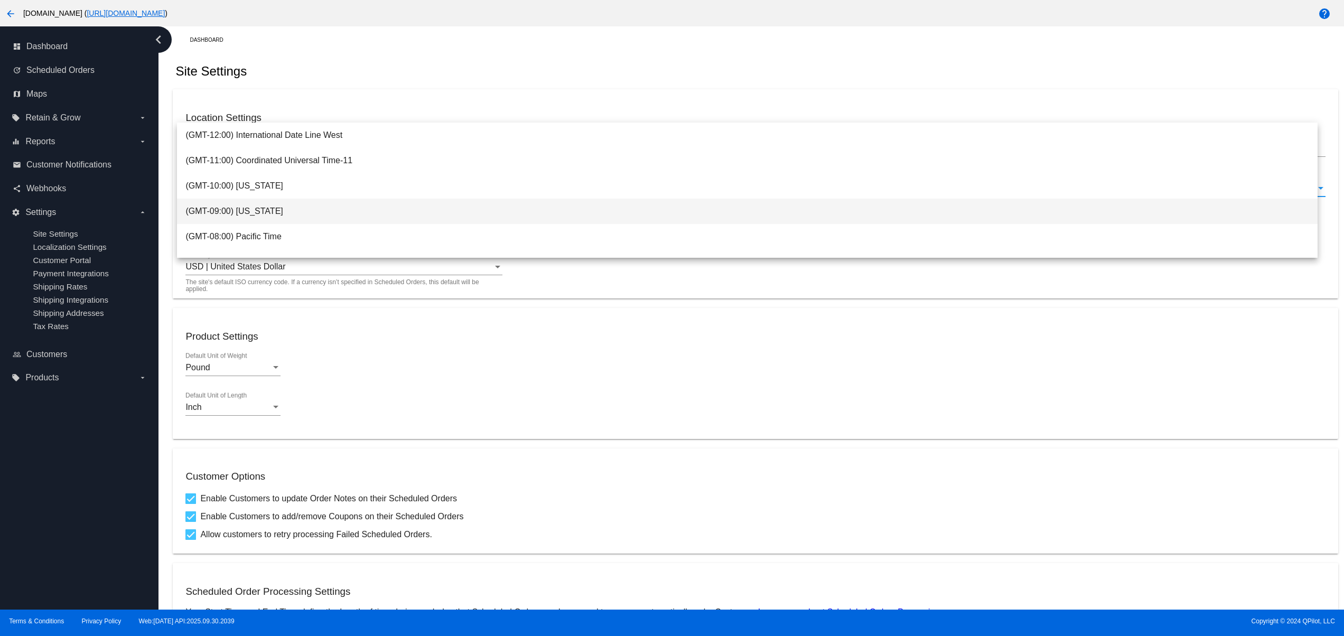
scroll to position [211, 0]
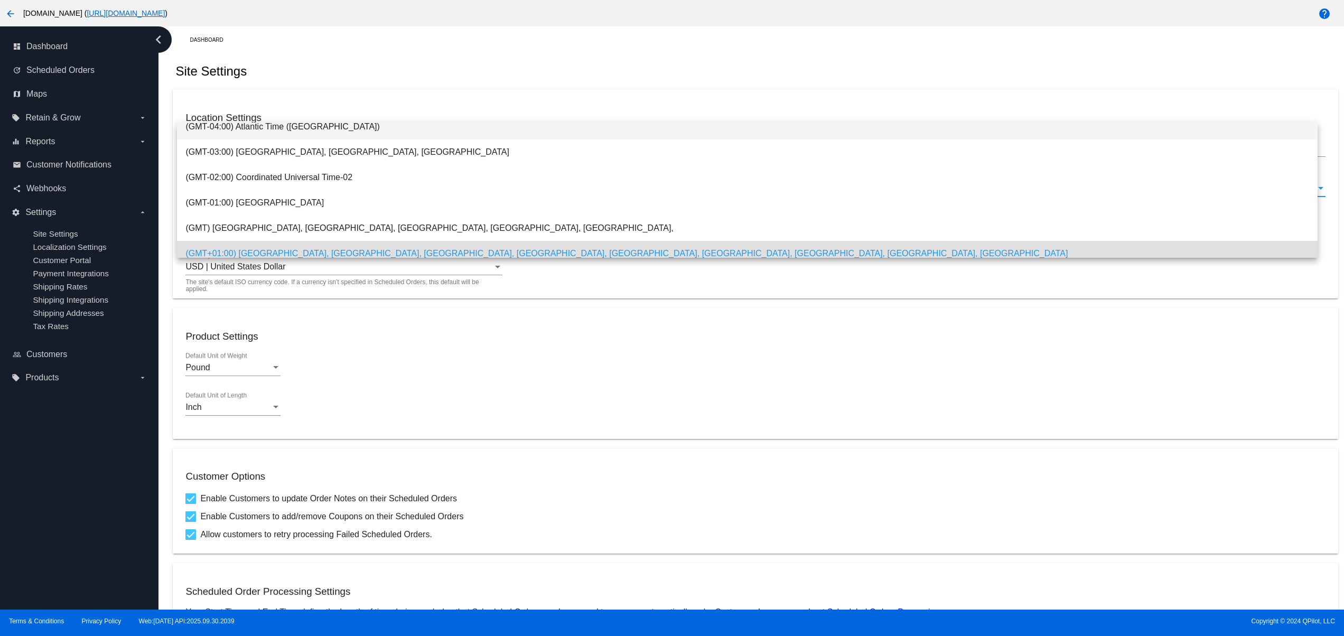
click at [288, 136] on span "(GMT-04:00) Atlantic Time ([GEOGRAPHIC_DATA])" at bounding box center [746, 126] width 1123 height 25
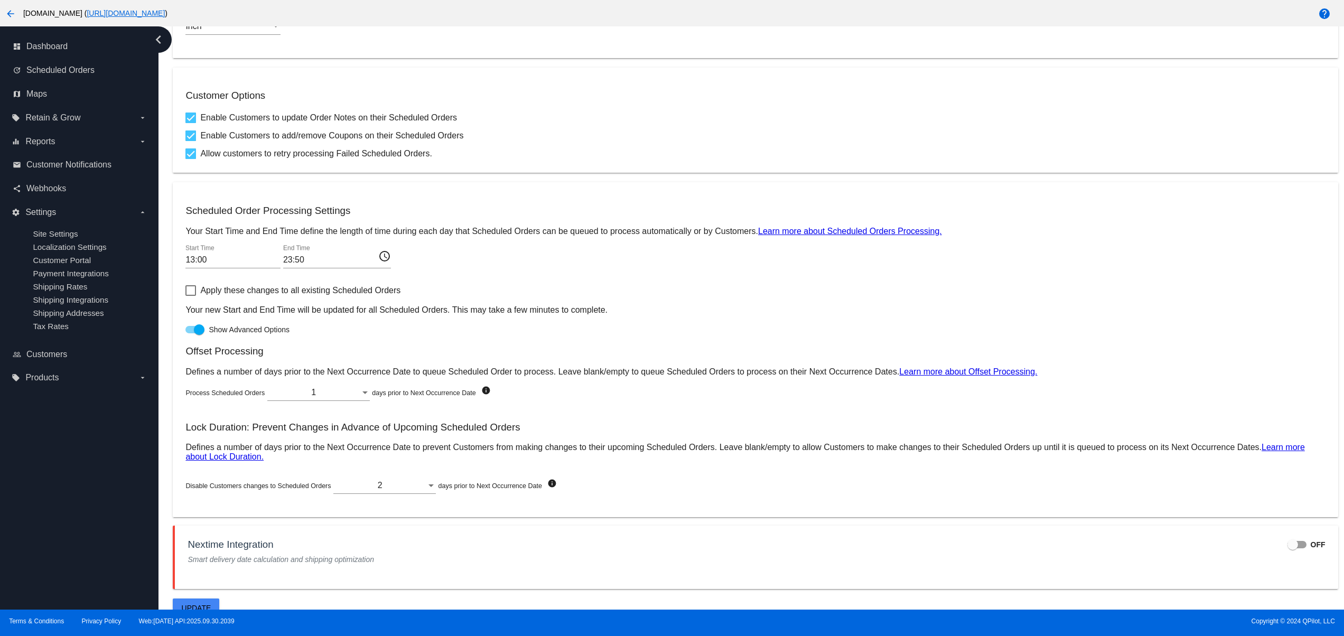
scroll to position [398, 0]
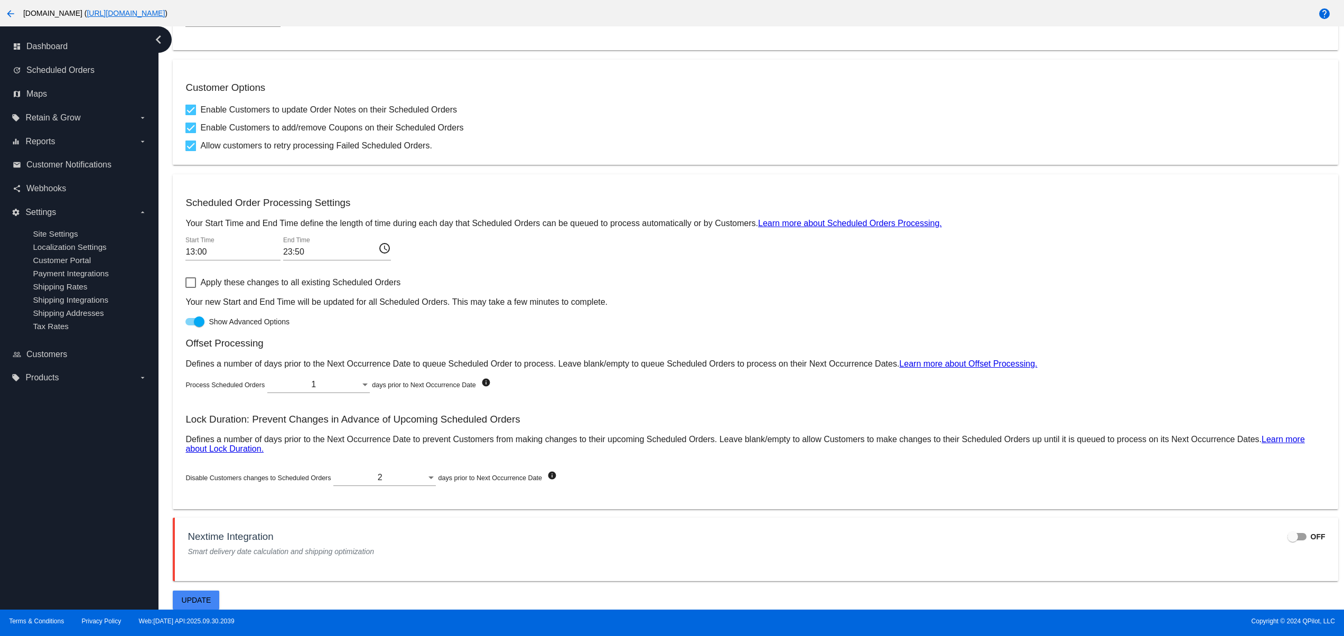
click at [201, 605] on button "Update" at bounding box center [196, 599] width 46 height 19
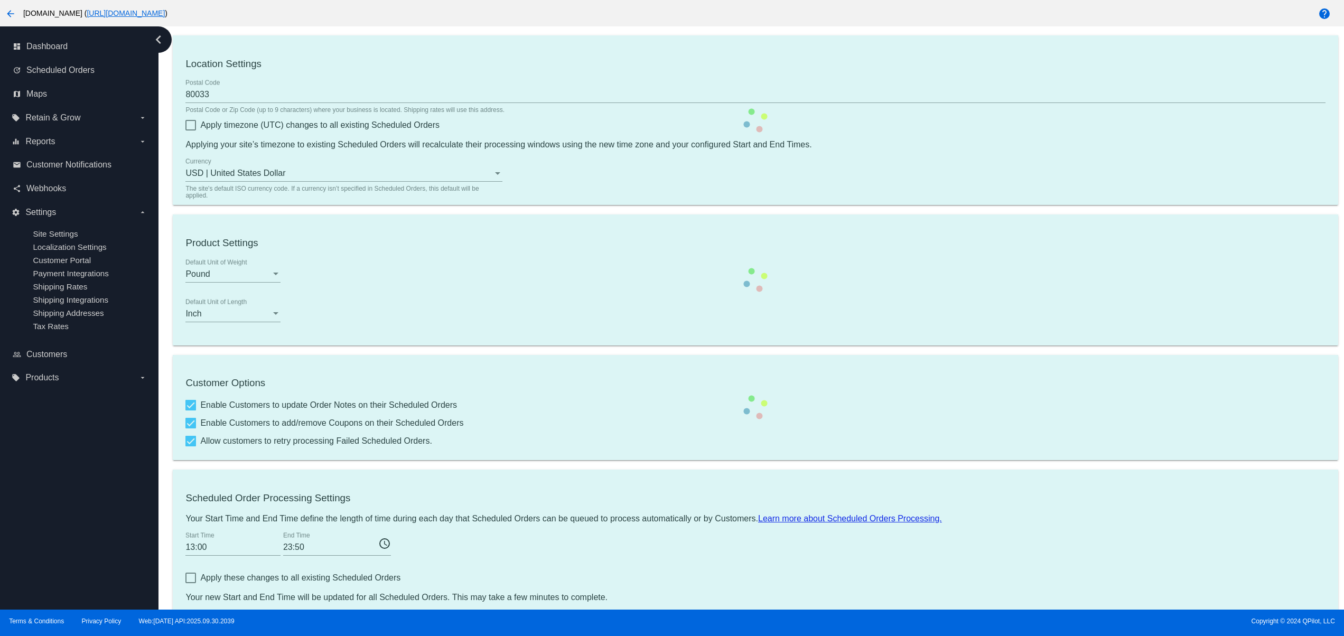
scroll to position [0, 0]
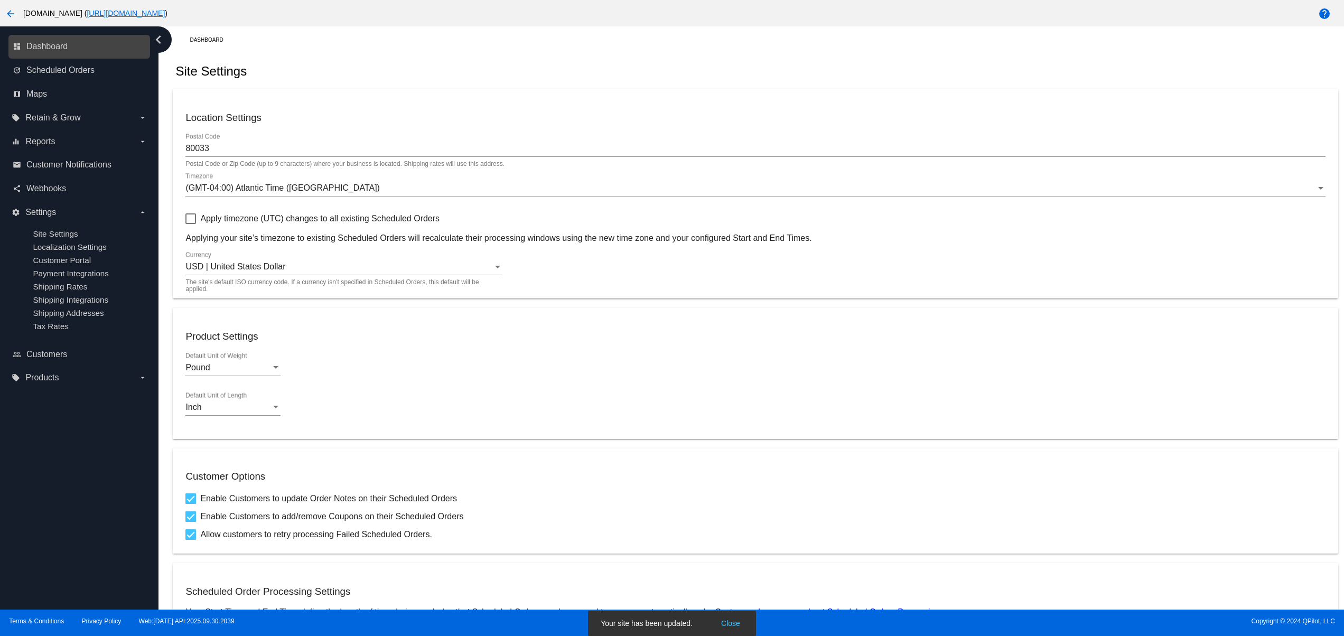
click at [89, 59] on div "update Scheduled Orders" at bounding box center [79, 71] width 142 height 24
click at [65, 73] on span "Scheduled Orders" at bounding box center [60, 70] width 68 height 10
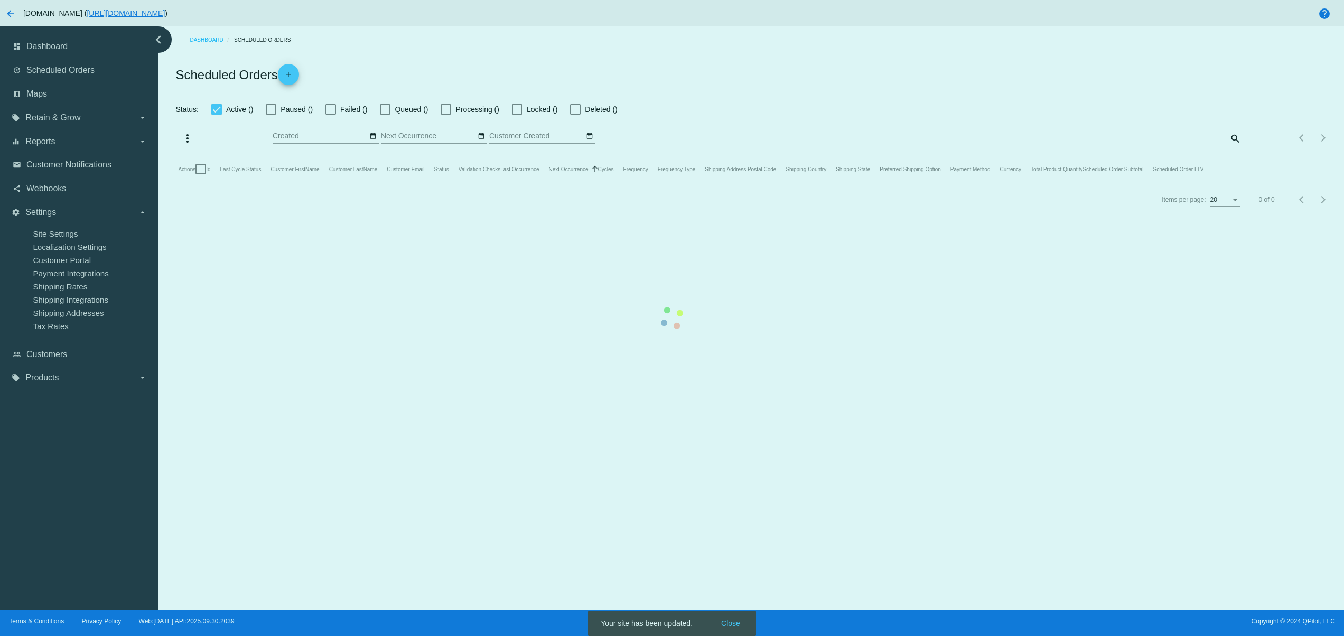
checkbox input "false"
type input "[DATE] - [DATE]"
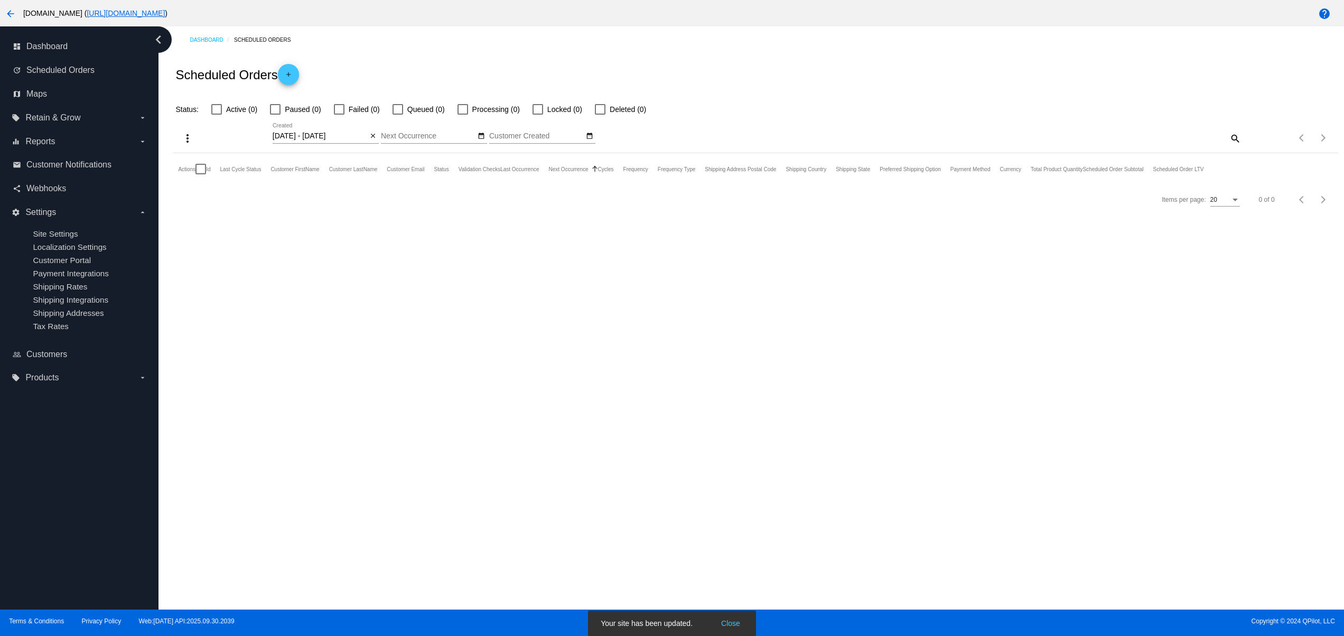
click at [282, 77] on mat-icon "add" at bounding box center [288, 77] width 13 height 13
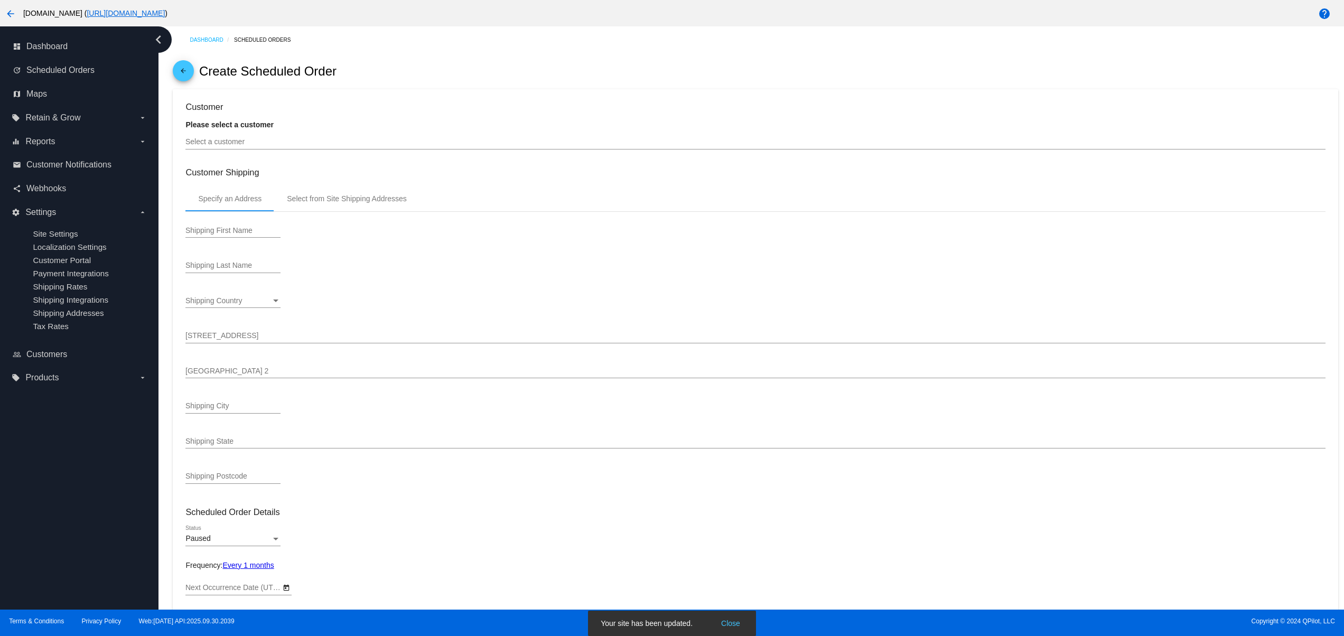
type input "[DATE]"
click at [227, 145] on input "Select a customer" at bounding box center [754, 142] width 1139 height 8
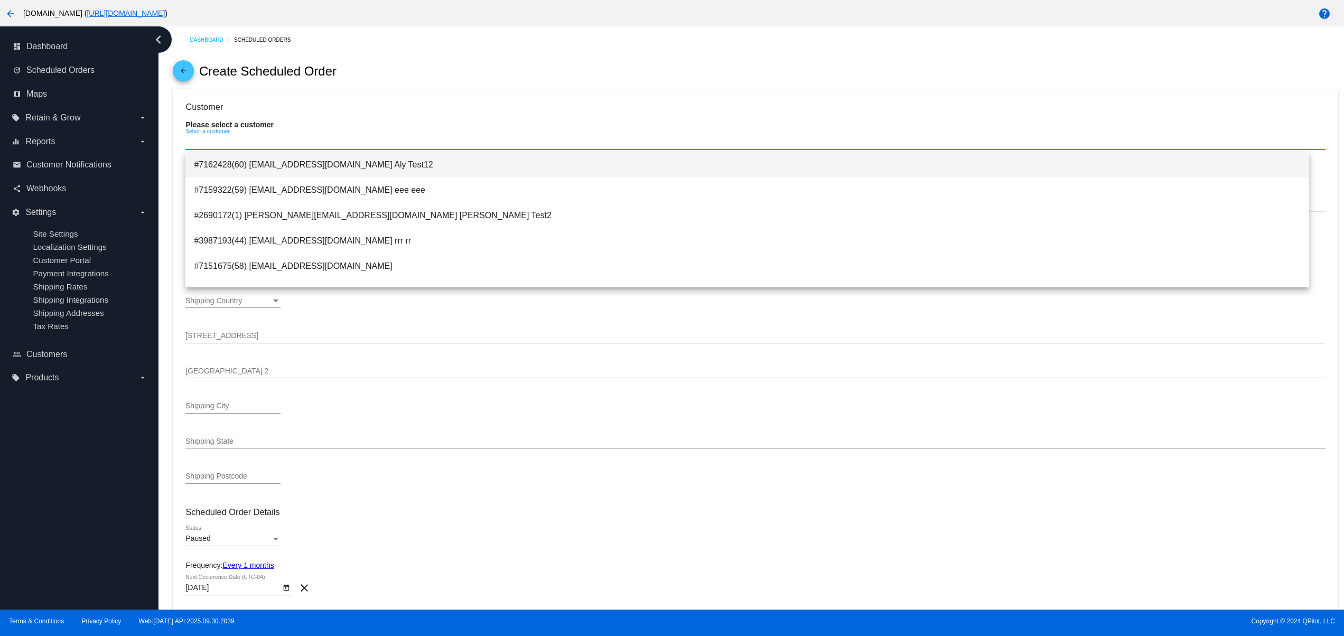
click at [334, 174] on span "#7162428(60) [EMAIL_ADDRESS][DOMAIN_NAME] Aly Test12" at bounding box center [747, 164] width 1106 height 25
type input "Aly"
type input "Test12"
type input "[STREET_ADDRESS]"
type input "[GEOGRAPHIC_DATA]"
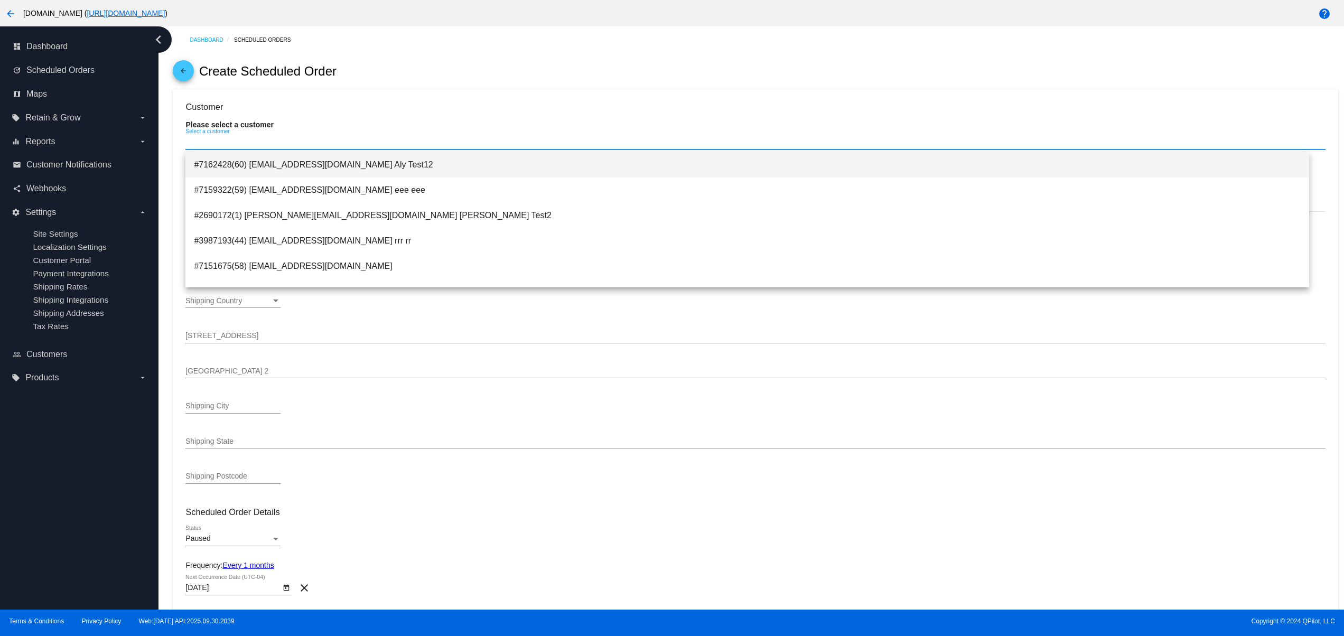
type input "12345"
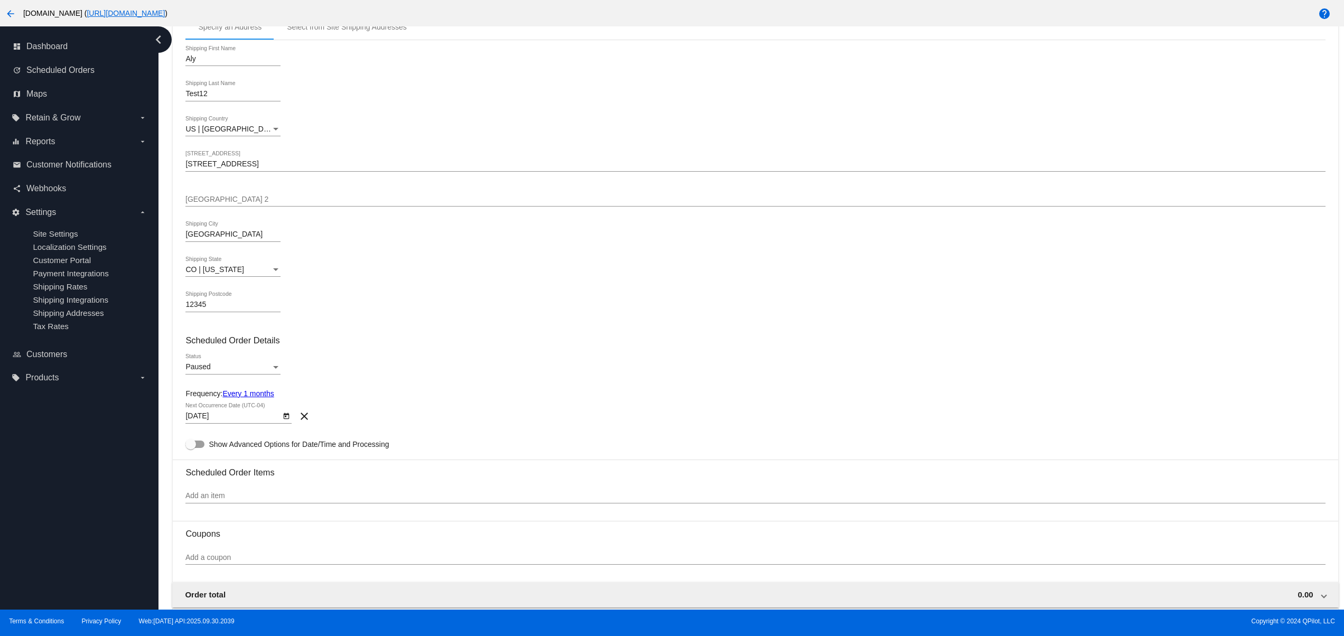
scroll to position [211, 0]
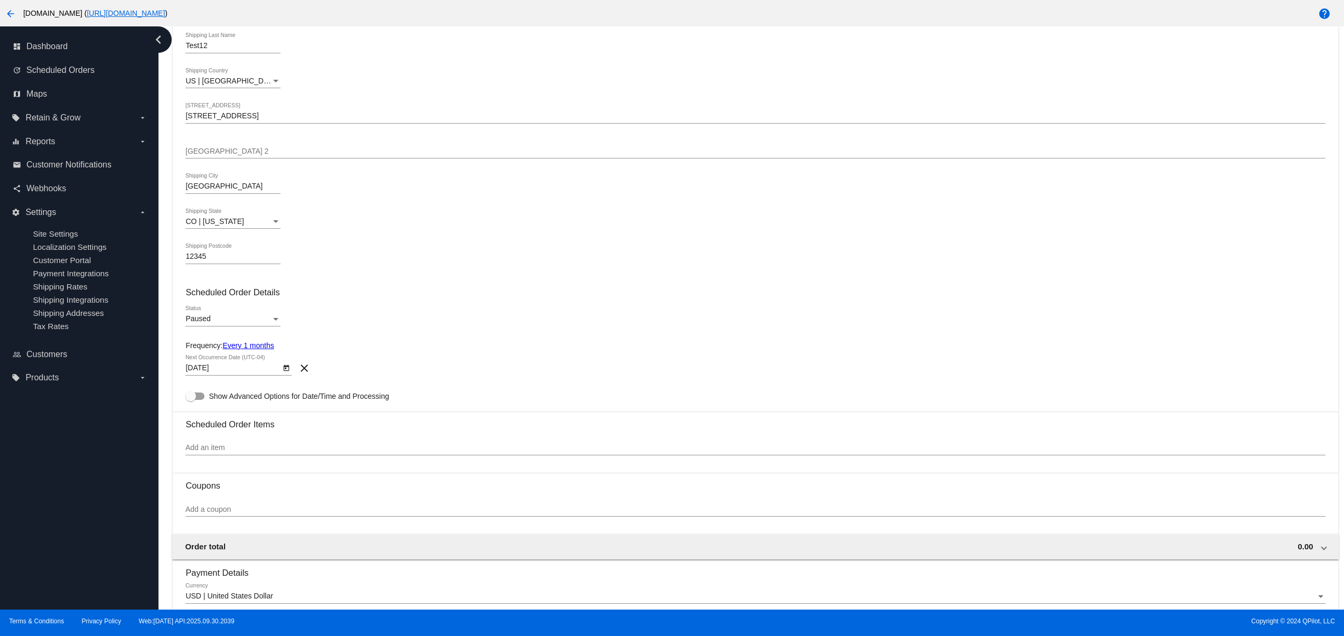
click at [229, 309] on mat-card-content "Customer 7162428(60): Aly Test12 [EMAIL_ADDRESS][DOMAIN_NAME] Select a customer…" at bounding box center [754, 531] width 1139 height 1280
click at [227, 318] on div "Paused" at bounding box center [228, 319] width 86 height 8
click at [218, 305] on span "Active" at bounding box center [232, 301] width 95 height 22
click at [250, 446] on div "Add an item" at bounding box center [754, 445] width 1139 height 21
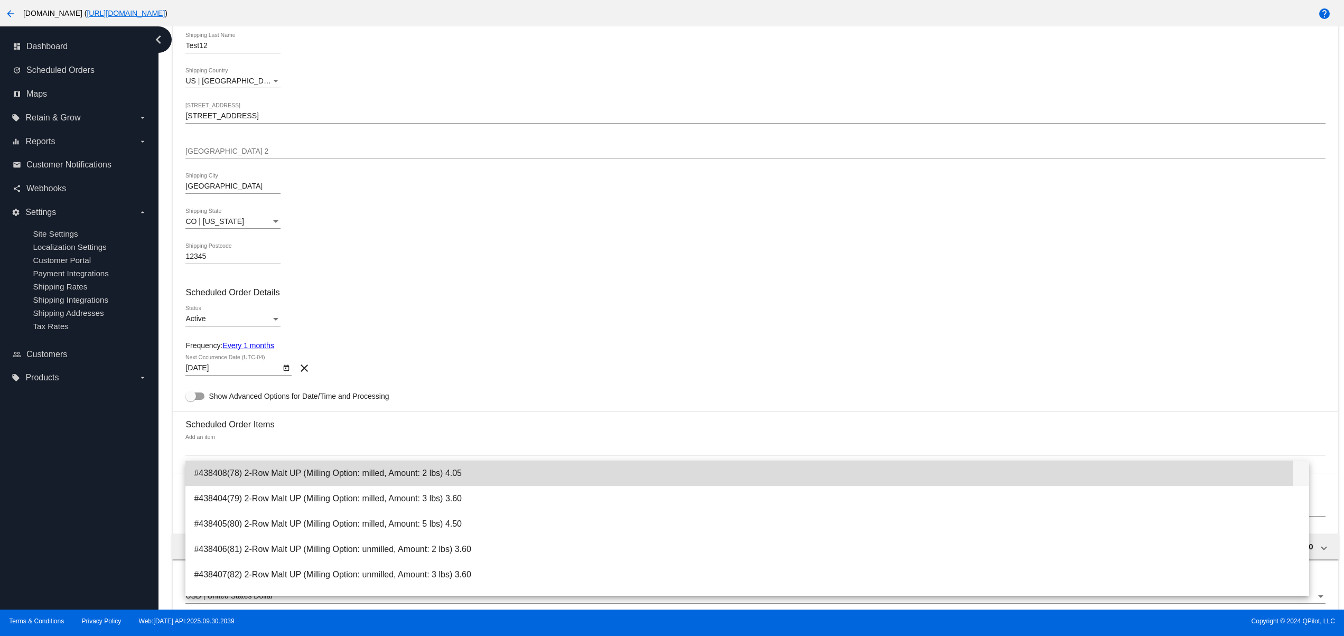
click at [246, 480] on span "#438408(78) 2-Row Malt UP (Milling Option: milled, Amount: 2 lbs) 4.05" at bounding box center [747, 473] width 1106 height 25
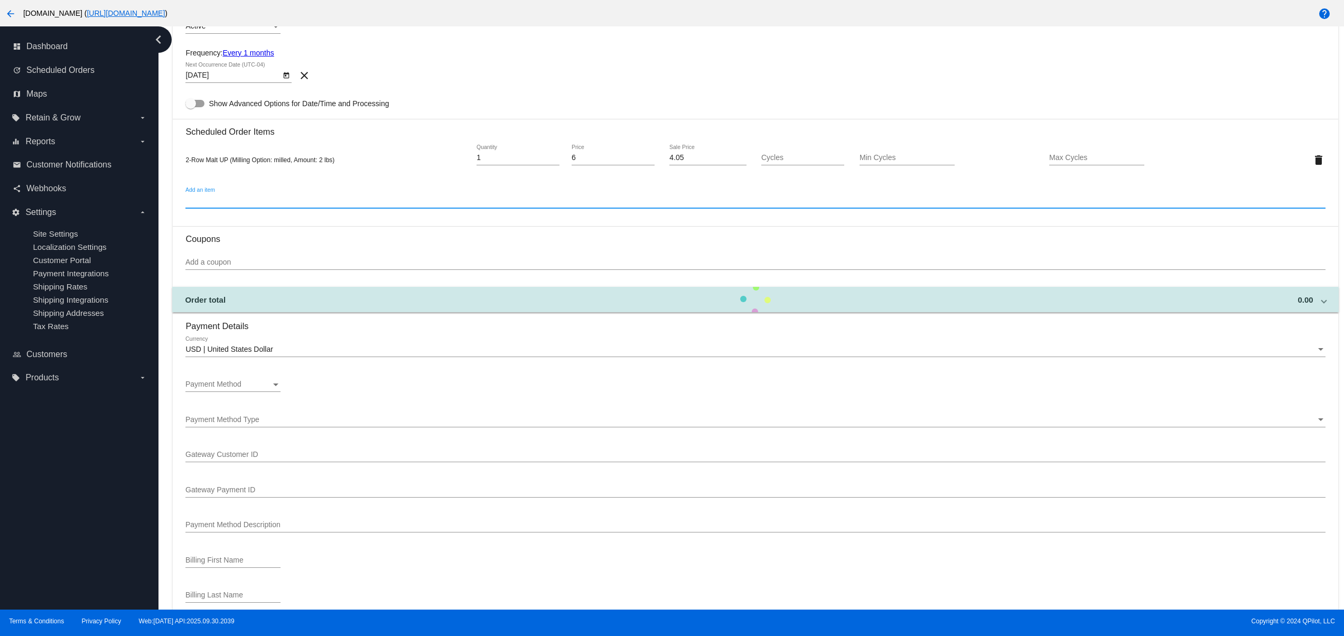
scroll to position [634, 0]
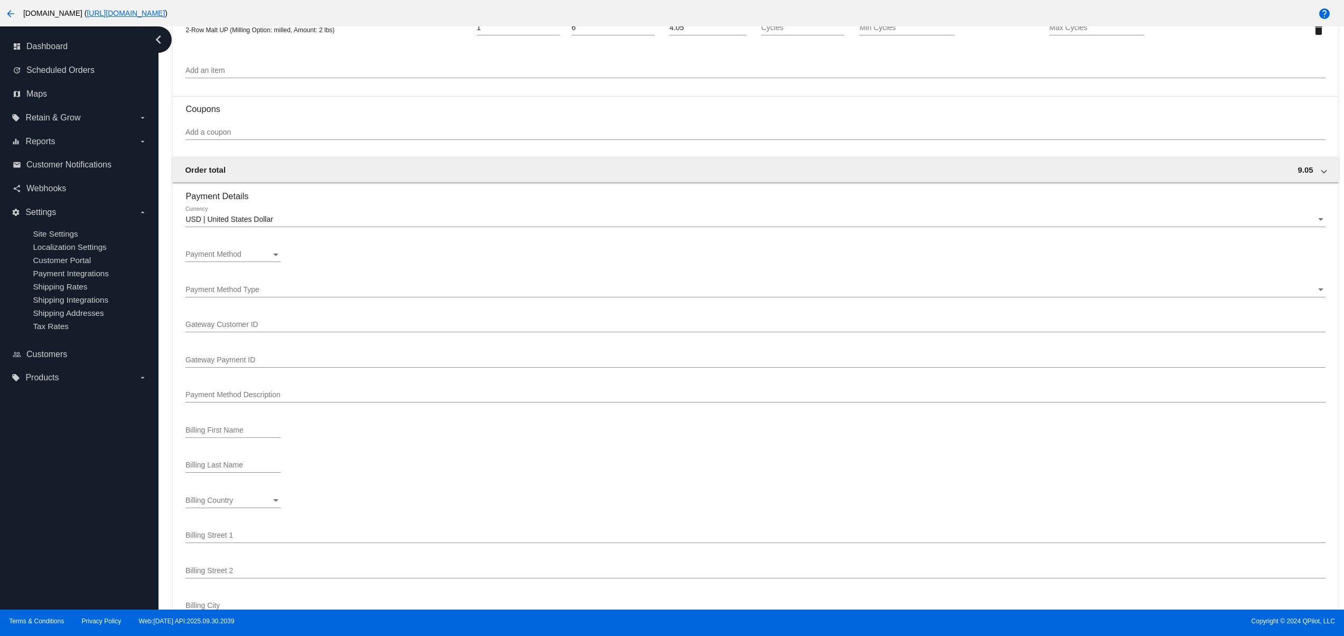
click at [219, 252] on div "Payment Method Payment Method" at bounding box center [232, 251] width 95 height 21
click at [267, 282] on span "Description (Visa ending in 0008 (expires 10/29)) GatewayCustomerId (cus_hkdmgn…" at bounding box center [259, 284] width 148 height 22
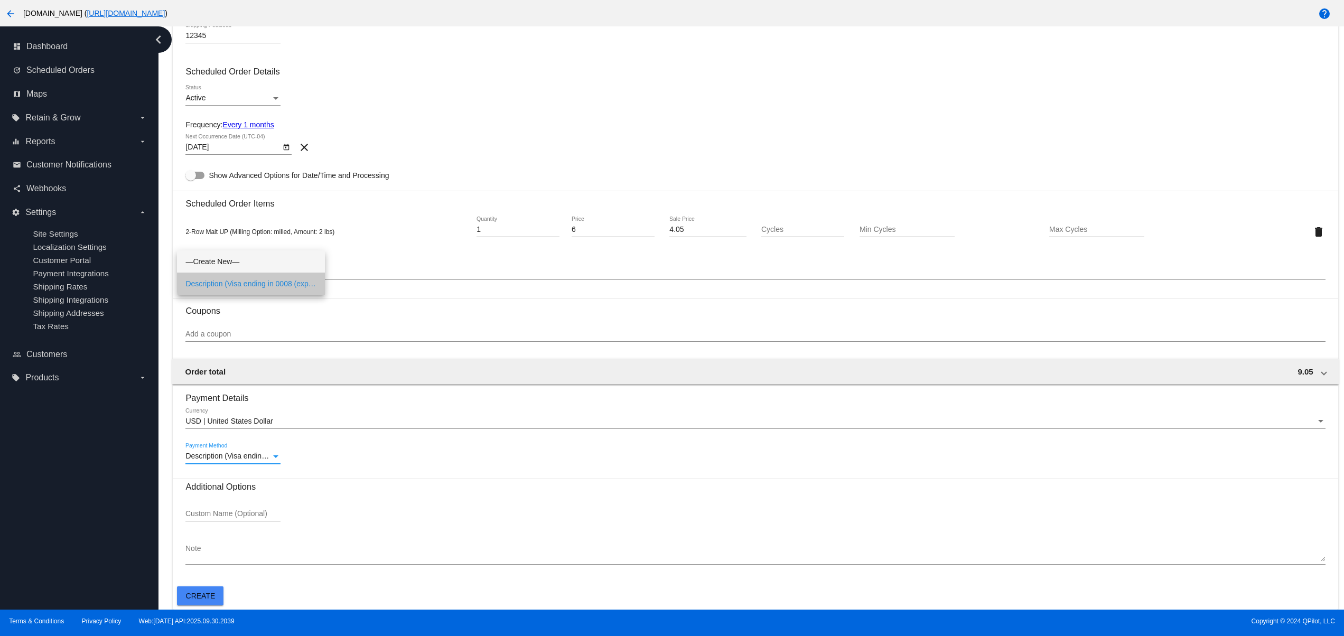
scroll to position [438, 0]
click at [231, 592] on mat-card-actions "Create" at bounding box center [755, 593] width 1156 height 23
click at [210, 592] on span "Create" at bounding box center [201, 596] width 30 height 8
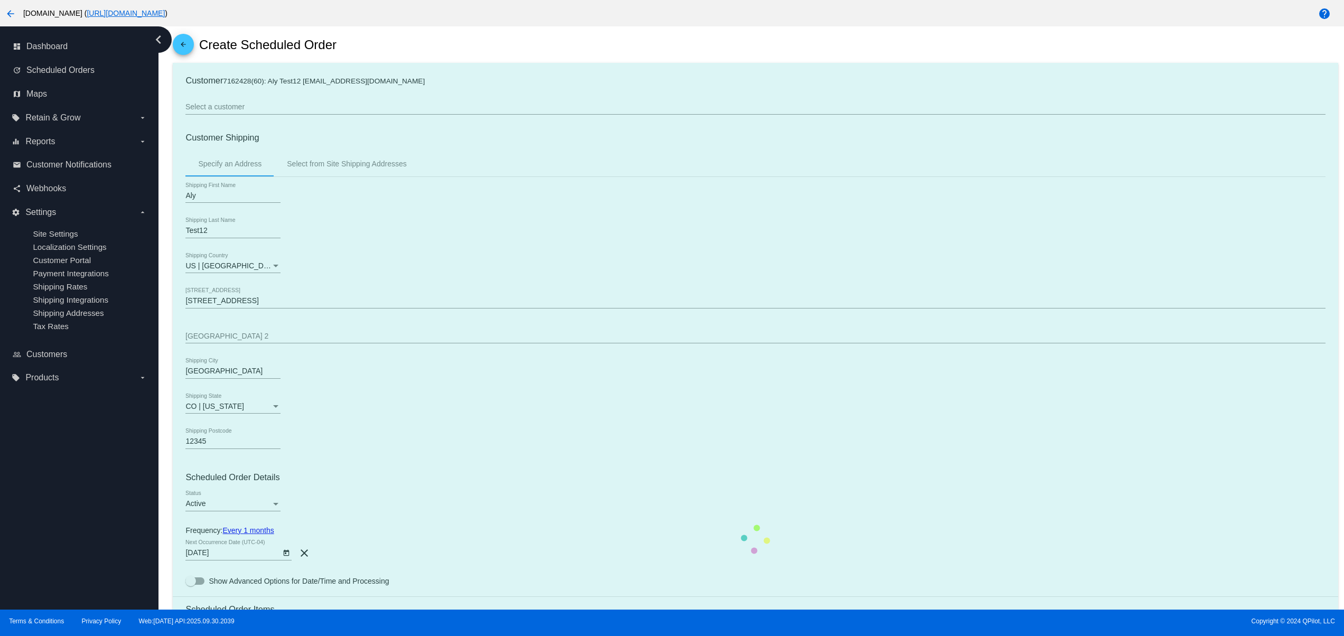
scroll to position [0, 0]
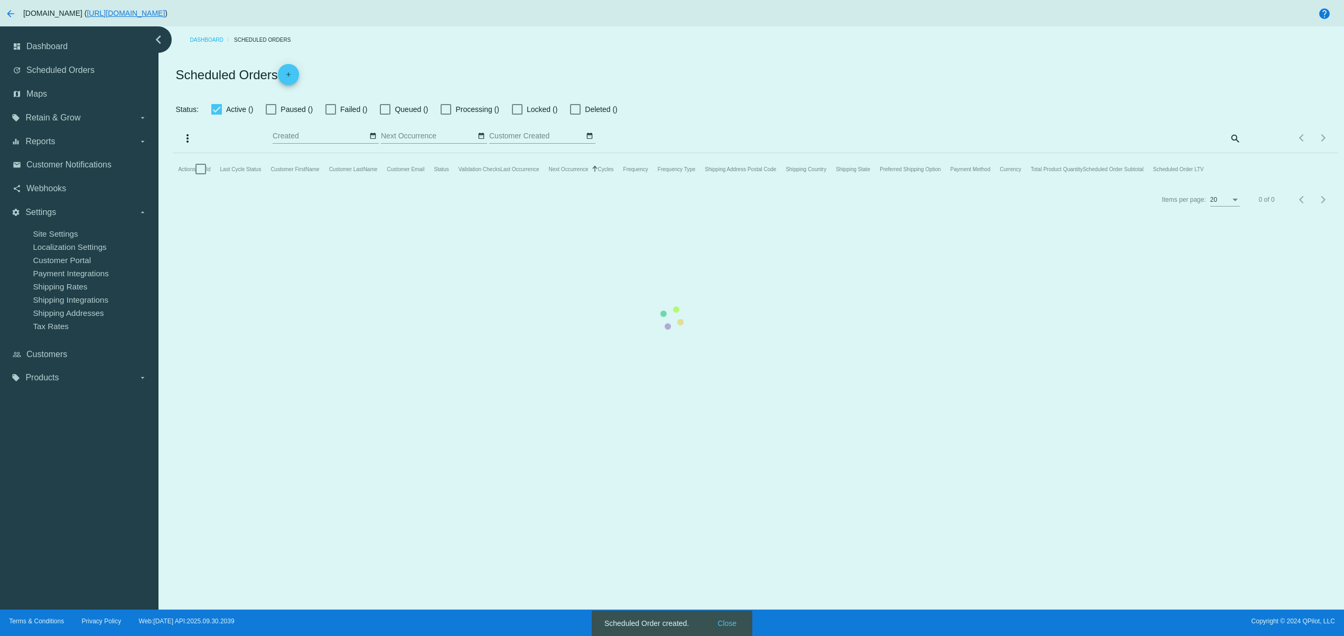
checkbox input "false"
type input "10/02/2025 - 10/03/2025"
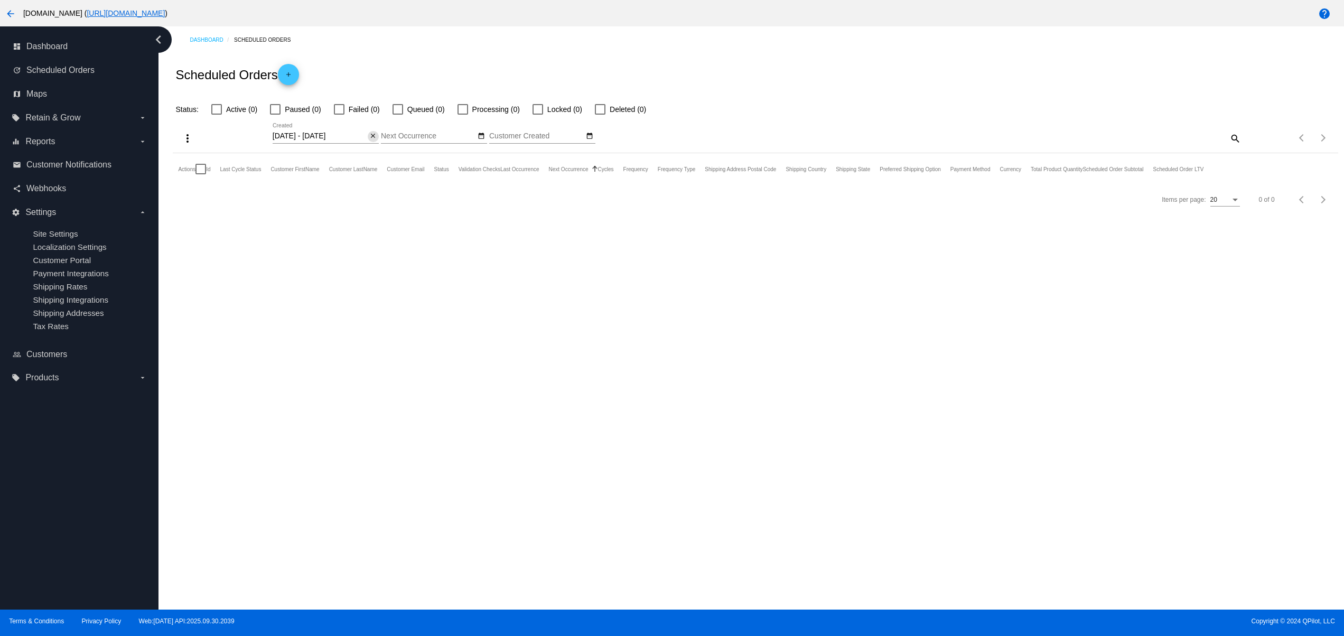
click at [377, 136] on button "close" at bounding box center [373, 136] width 11 height 11
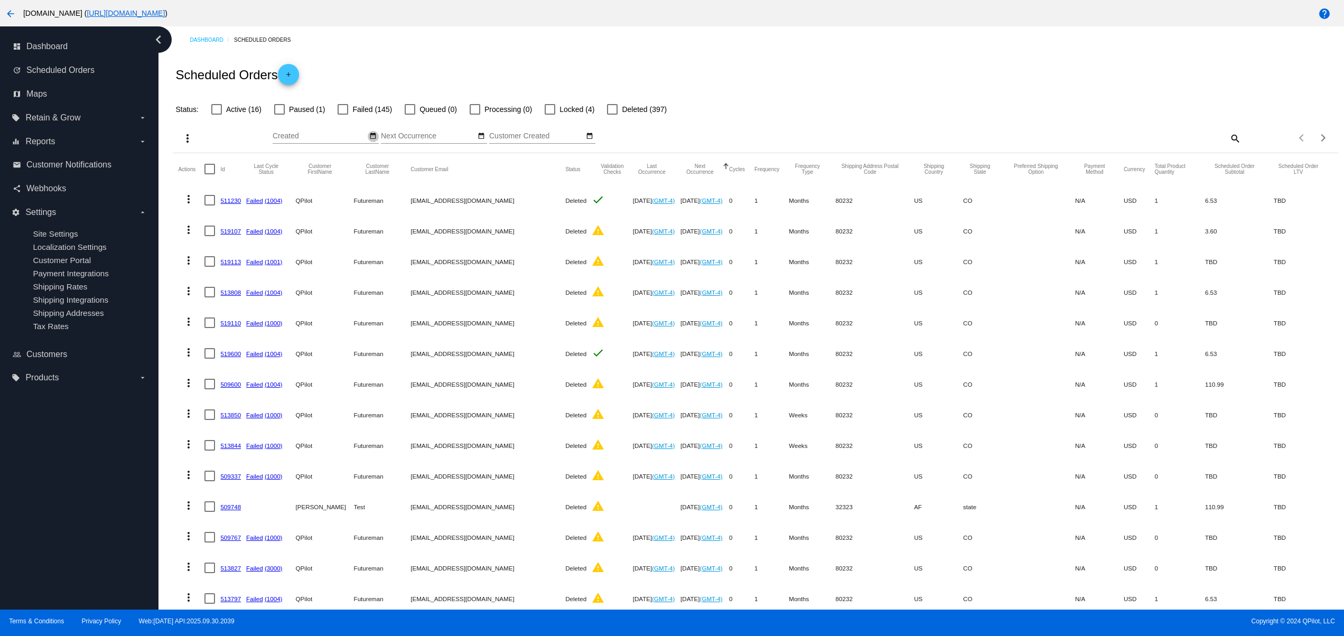
click at [369, 132] on button "date_range" at bounding box center [373, 136] width 11 height 11
click at [350, 184] on td "1" at bounding box center [346, 185] width 18 height 16
type input "10/01/2025 - 10/01/2025"
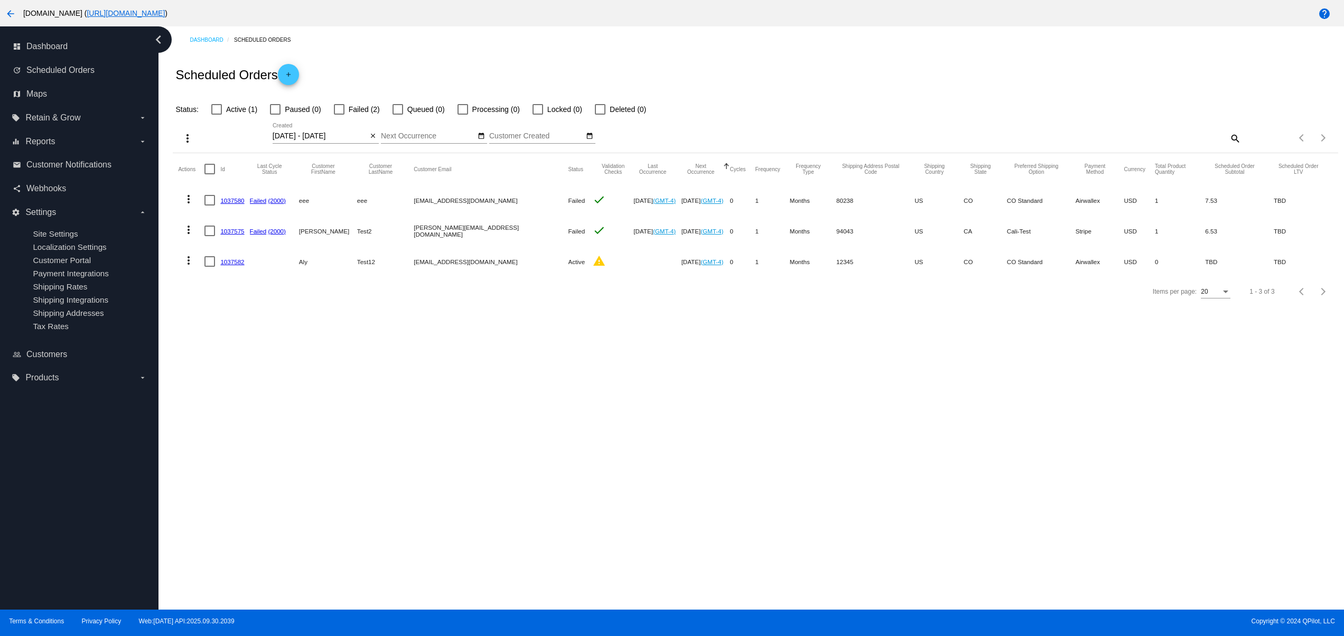
click at [241, 260] on link "1037582" at bounding box center [232, 261] width 24 height 7
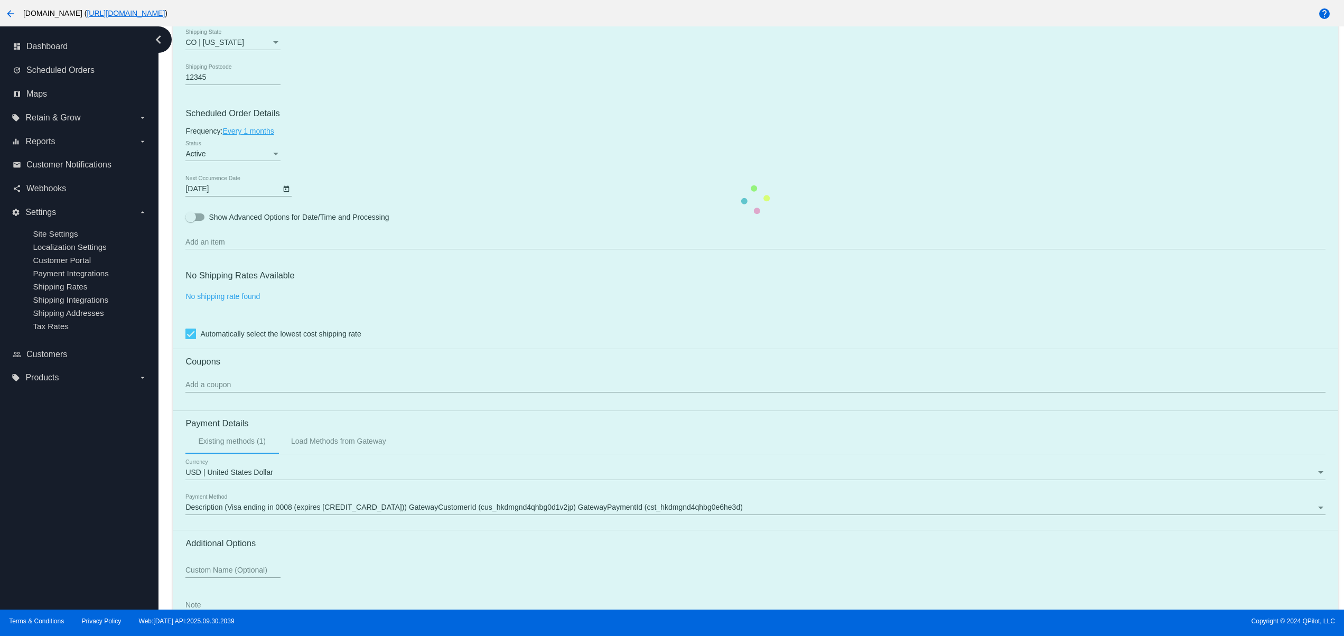
scroll to position [539, 0]
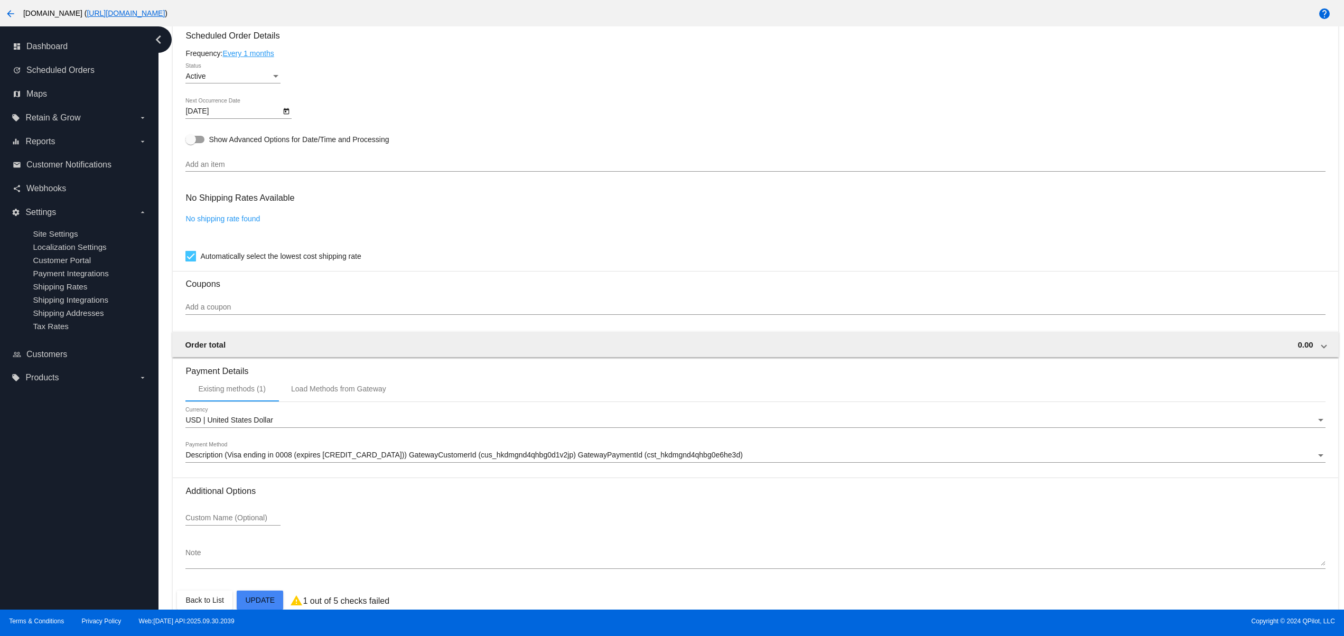
click at [218, 153] on mat-card-content "Customer 7162428: Aly Test12 alytest12@qplot.com Customer Shipping Enter Shippi…" at bounding box center [754, 117] width 1139 height 923
click at [218, 168] on input "Add an item" at bounding box center [754, 165] width 1139 height 8
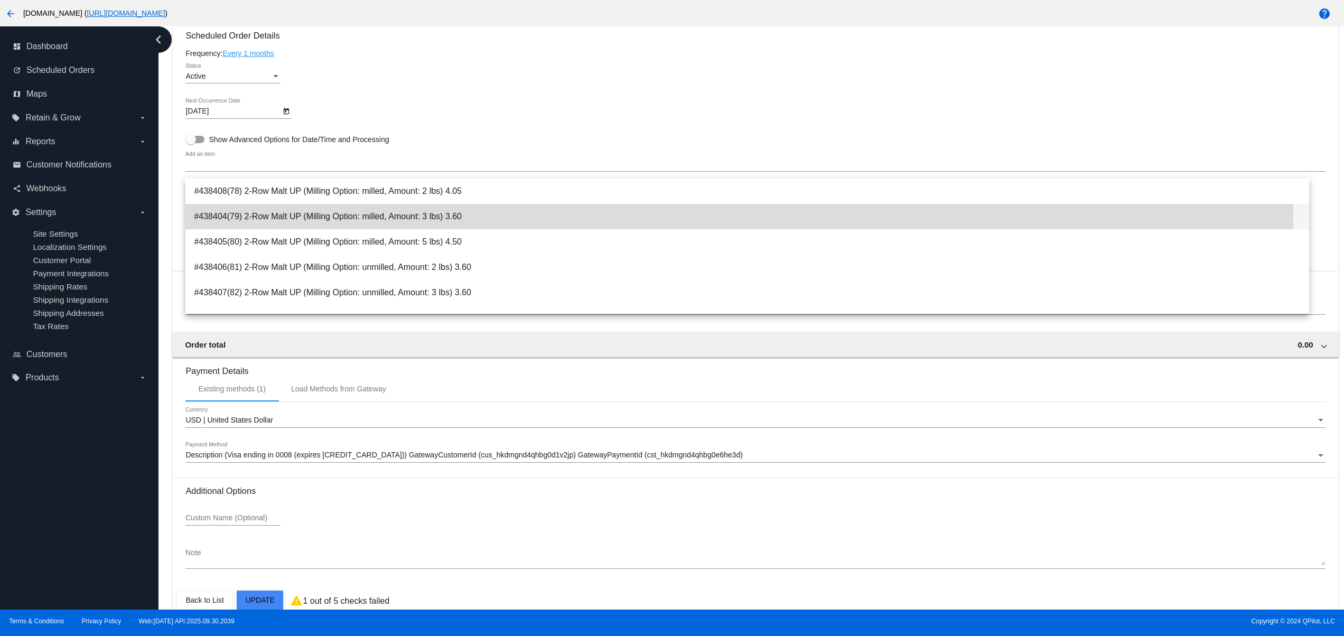
click at [231, 204] on span "#438404(79) 2-Row Malt UP (Milling Option: milled, Amount: 3 lbs) 3.60" at bounding box center [747, 216] width 1106 height 25
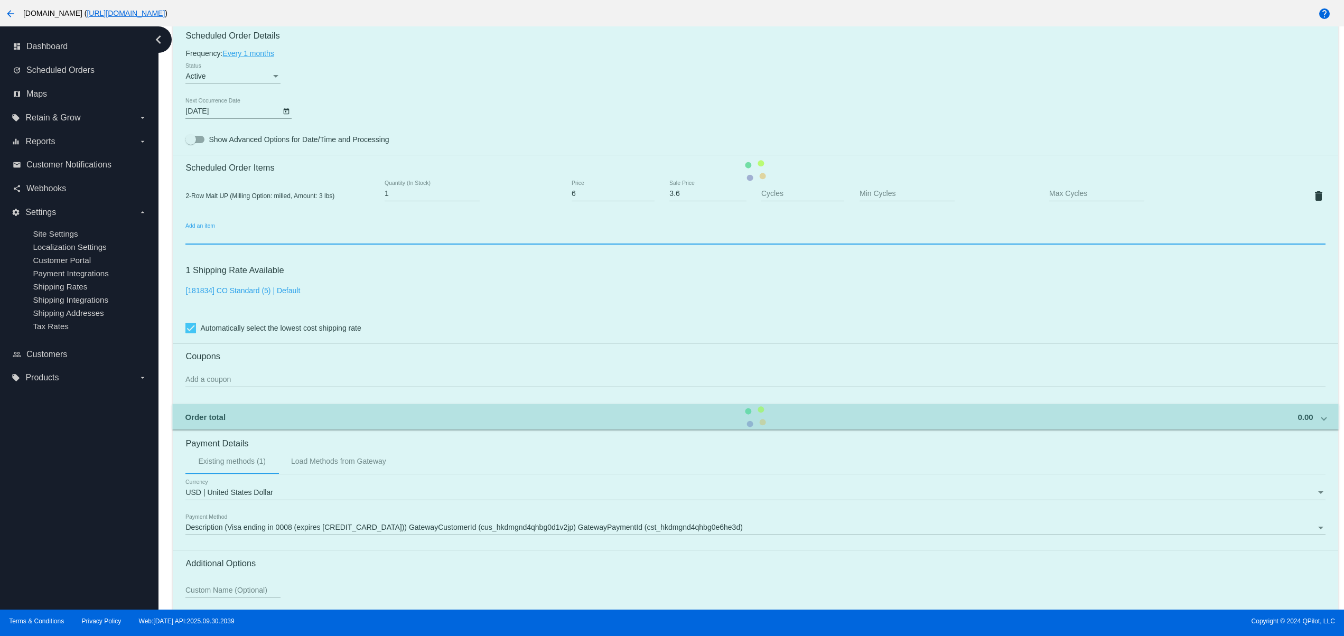
scroll to position [637, 0]
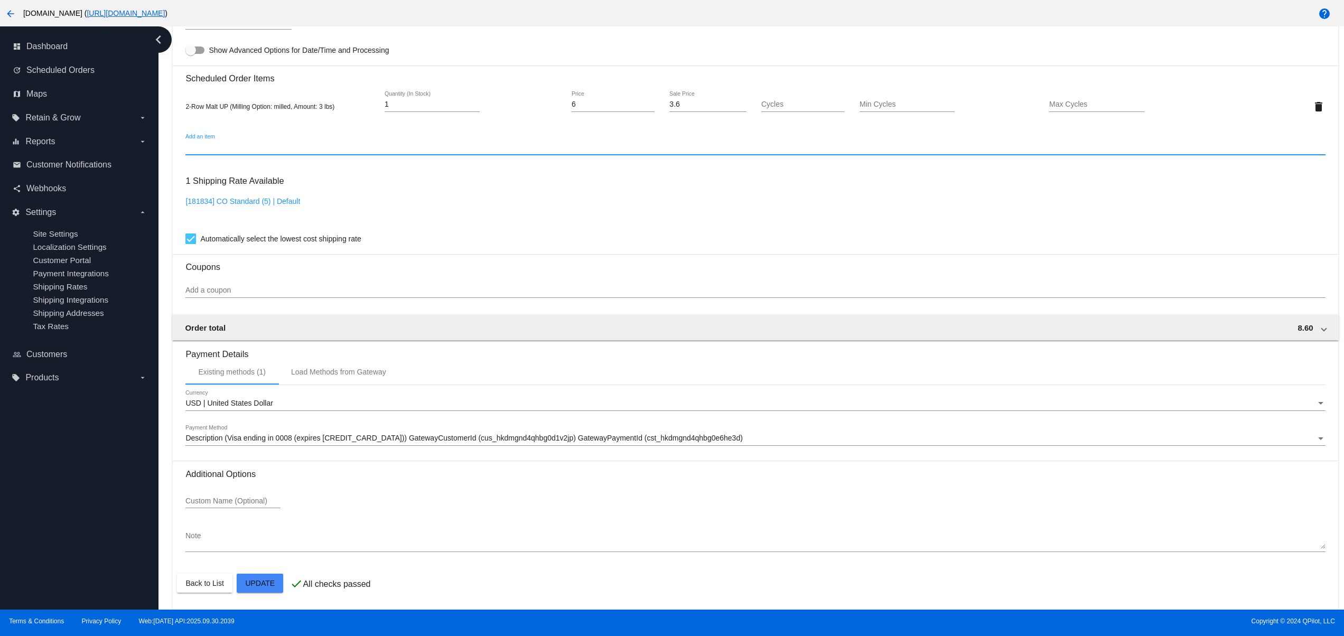
click at [265, 592] on mat-card "Customer 7162428: Aly Test12 alytest12@qplot.com Customer Shipping Enter Shippi…" at bounding box center [755, 82] width 1165 height 1056
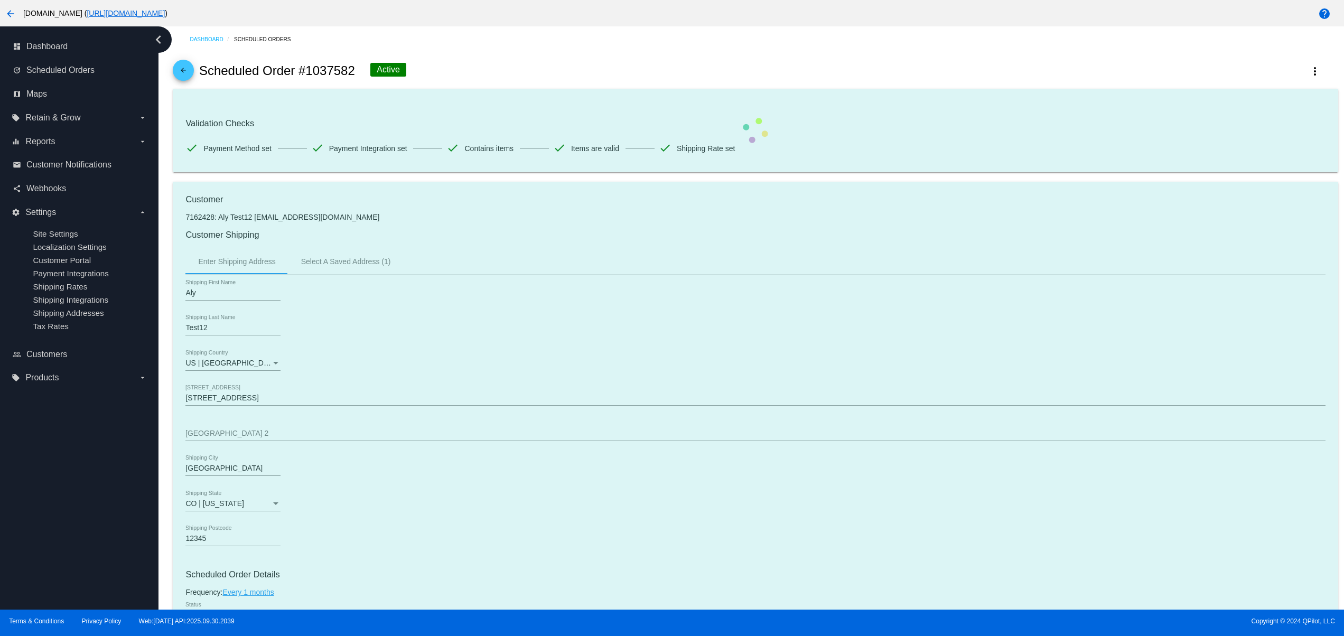
scroll to position [0, 0]
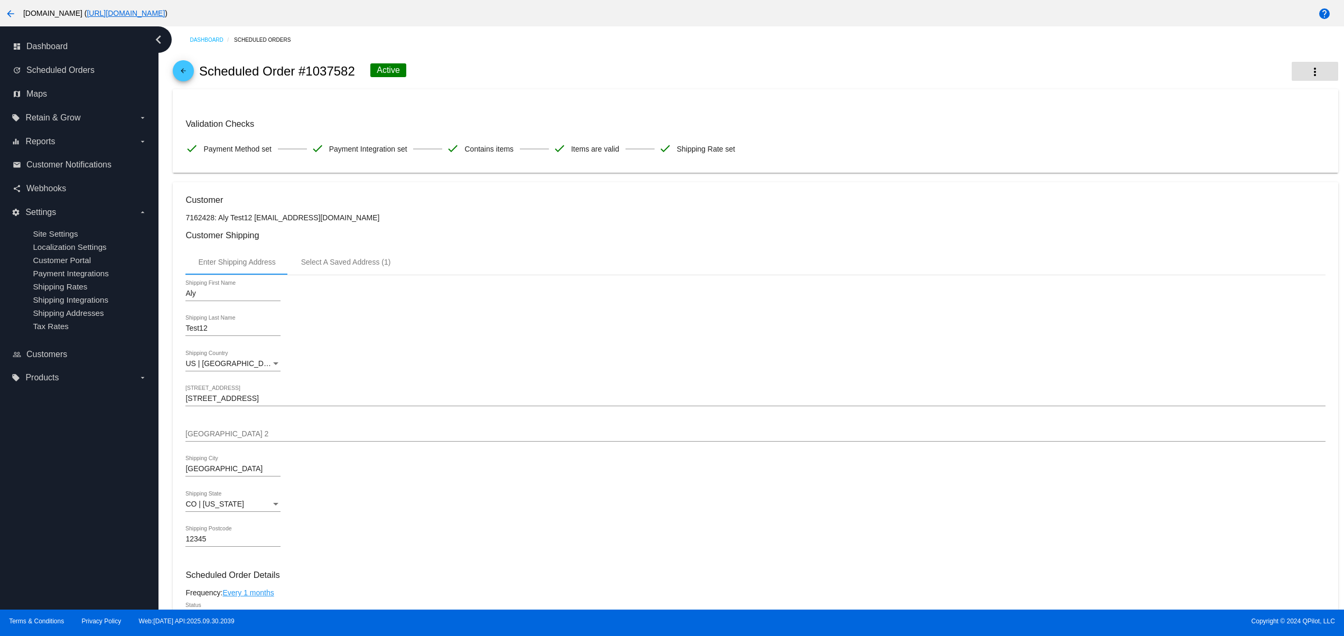
click at [1308, 65] on mat-icon "more_vert" at bounding box center [1314, 71] width 13 height 13
click at [1226, 75] on span "View Event Logs" at bounding box center [1232, 79] width 55 height 8
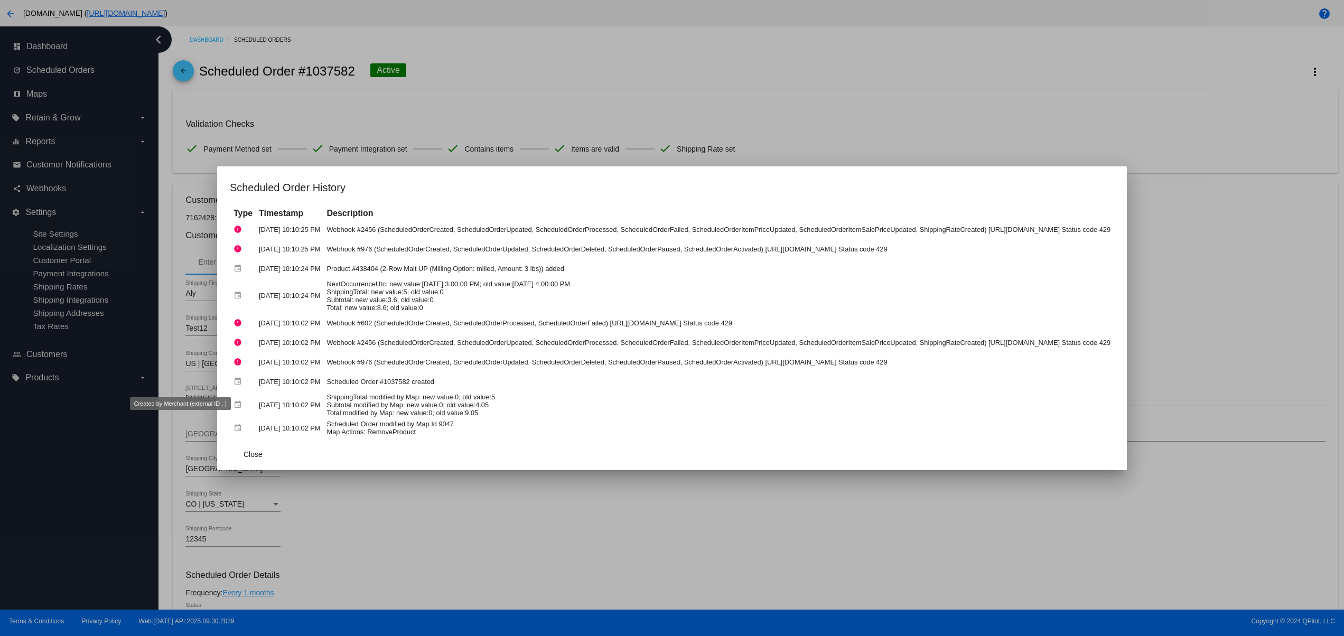
drag, startPoint x: 292, startPoint y: 371, endPoint x: 149, endPoint y: 371, distance: 143.1
click at [149, 371] on div "Scheduled Order History Type Timestamp Description error Oct 1, 2025, 10:10:25 …" at bounding box center [672, 318] width 1344 height 636
click at [331, 401] on td "ShippingTotal modified by Map: new value:0; old value:5 Subtotal modified by Ma…" at bounding box center [718, 405] width 789 height 26
drag, startPoint x: 379, startPoint y: 383, endPoint x: 283, endPoint y: 419, distance: 102.1
click at [252, 401] on tbody "error Oct 1, 2025, 10:10:25 PM Webhook #2456 (ScheduledOrderCreated, ScheduledO…" at bounding box center [672, 328] width 882 height 217
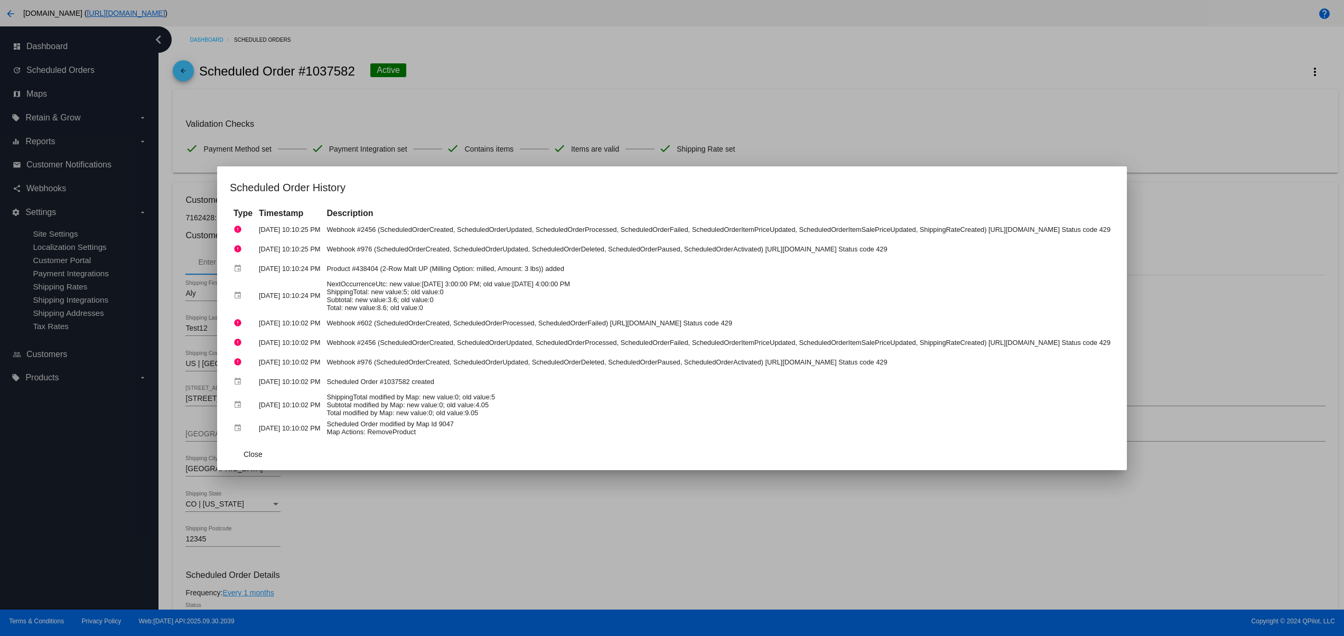
click at [362, 431] on td "Scheduled Order modified by Map Id 9047 Map Actions: RemoveProduct" at bounding box center [718, 428] width 789 height 18
drag, startPoint x: 217, startPoint y: 393, endPoint x: 325, endPoint y: 391, distance: 108.8
click at [319, 392] on tr "event [DATE] 10:10:02 PM ShippingTotal modified by Map: new value:0; old value:…" at bounding box center [672, 405] width 882 height 26
drag, startPoint x: 405, startPoint y: 411, endPoint x: 339, endPoint y: 409, distance: 65.5
click at [391, 414] on td "ShippingTotal modified by Map: new value:0; old value:5 Subtotal modified by Ma…" at bounding box center [718, 405] width 789 height 26
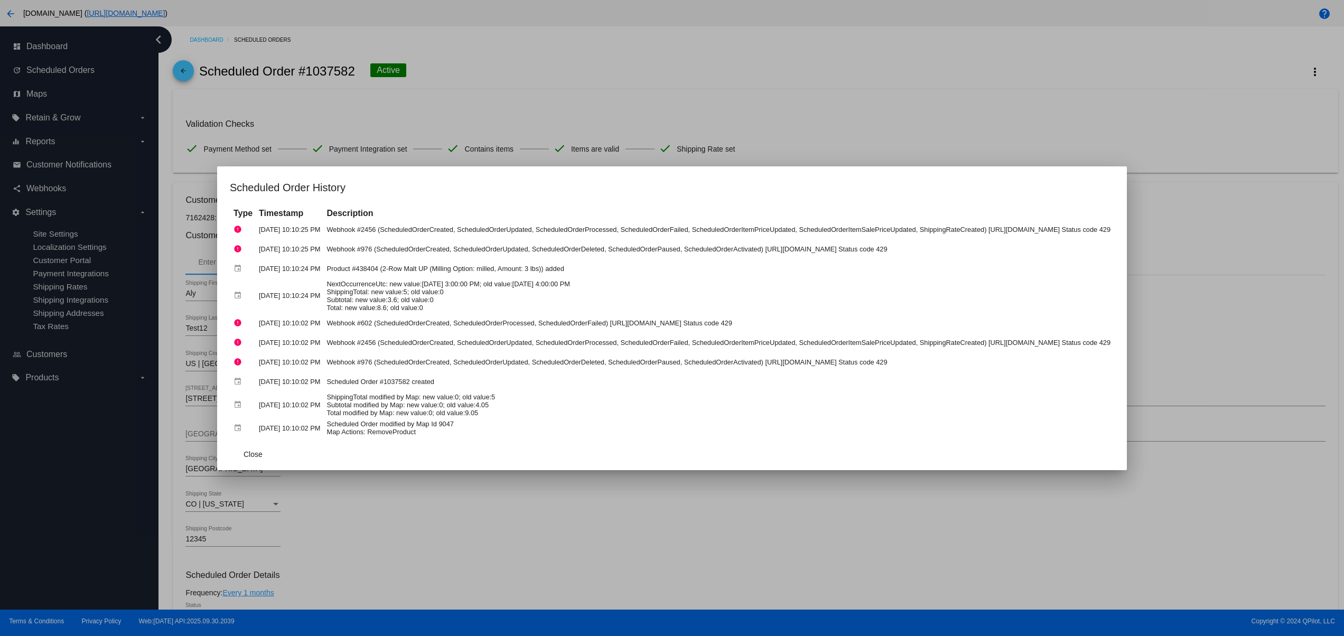
drag, startPoint x: 399, startPoint y: 381, endPoint x: 189, endPoint y: 360, distance: 211.3
click at [231, 360] on tbody "error Oct 1, 2025, 10:10:25 PM Webhook #2456 (ScheduledOrderCreated, ScheduledO…" at bounding box center [672, 328] width 882 height 217
click at [360, 392] on td "ShippingTotal modified by Map: new value:0; old value:5 Subtotal modified by Ma…" at bounding box center [718, 405] width 789 height 26
drag, startPoint x: 367, startPoint y: 374, endPoint x: 183, endPoint y: 390, distance: 184.4
click at [231, 377] on tr "event [DATE] 10:10:02 PM Scheduled Order #1037582 created" at bounding box center [672, 381] width 882 height 18
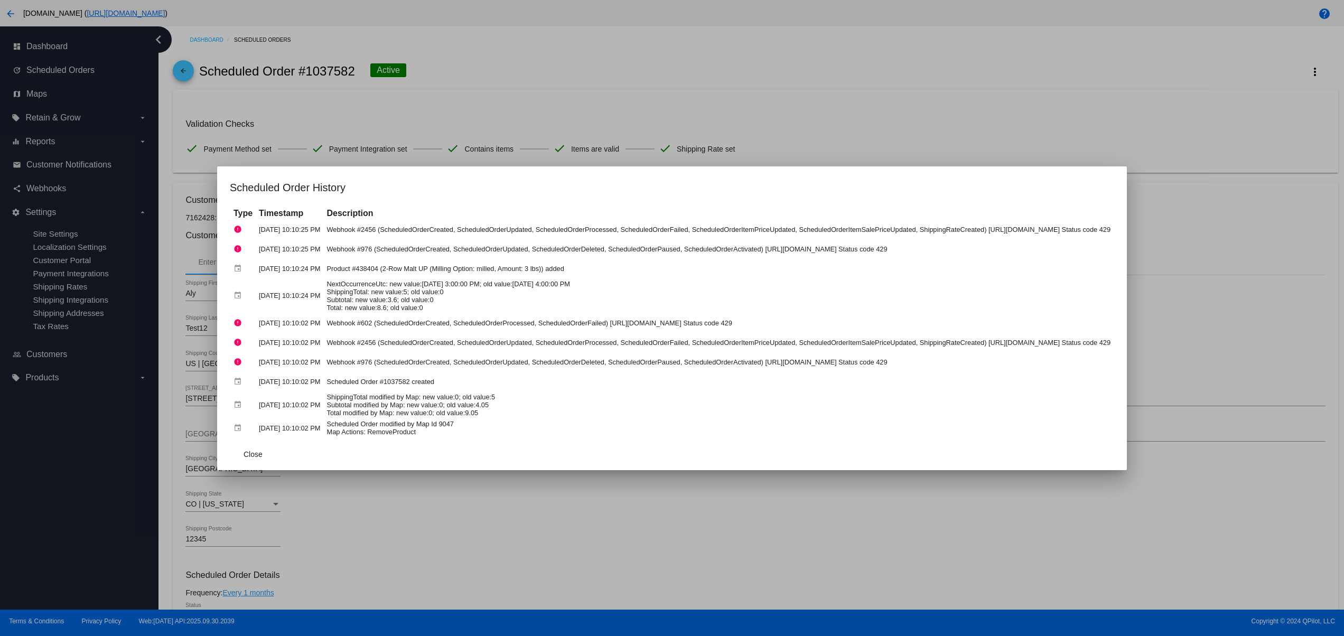
click at [280, 438] on mat-dialog-actions "Close" at bounding box center [672, 454] width 884 height 32
drag, startPoint x: 443, startPoint y: 379, endPoint x: 183, endPoint y: 373, distance: 259.9
click at [231, 373] on tr "event [DATE] 10:10:02 PM Scheduled Order #1037582 created" at bounding box center [672, 381] width 882 height 18
click at [324, 412] on td "ShippingTotal modified by Map: new value:0; old value:5 Subtotal modified by Ma…" at bounding box center [718, 405] width 789 height 26
drag, startPoint x: 246, startPoint y: 389, endPoint x: 333, endPoint y: 389, distance: 86.6
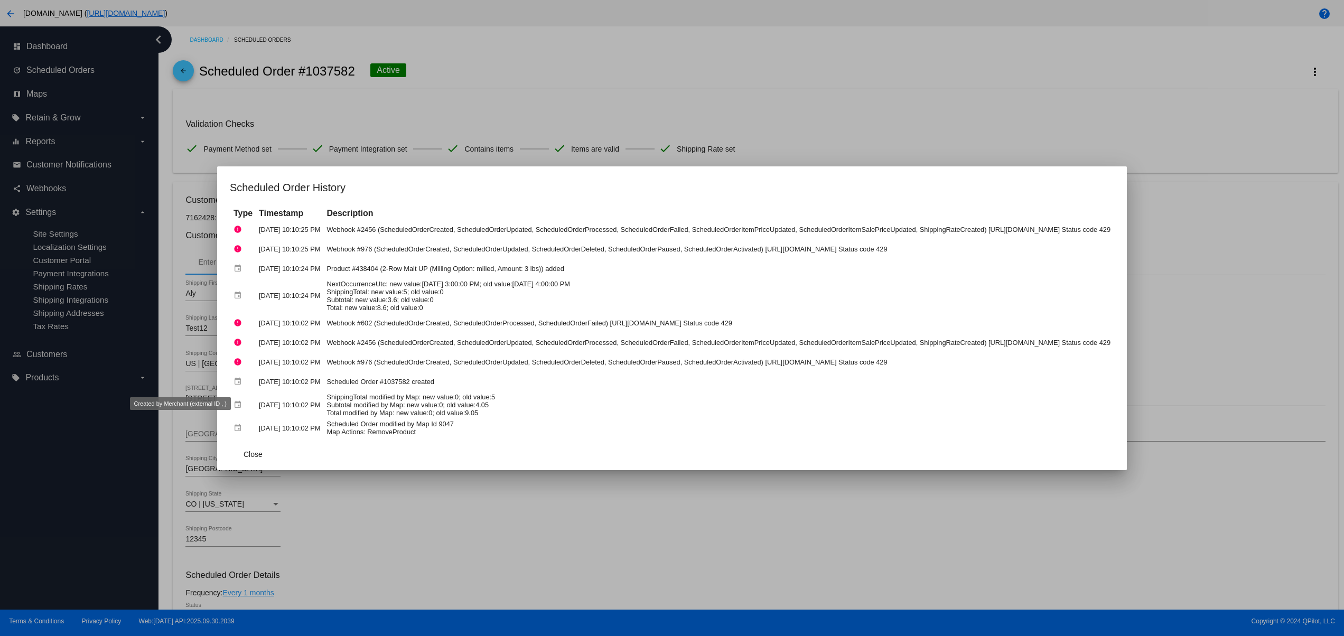
click at [298, 389] on tr "event [DATE] 10:10:02 PM Scheduled Order #1037582 created" at bounding box center [672, 381] width 882 height 18
click at [464, 389] on td "Scheduled Order #1037582 created" at bounding box center [718, 381] width 789 height 18
drag, startPoint x: 339, startPoint y: 368, endPoint x: 292, endPoint y: 378, distance: 48.1
click at [260, 368] on tr "error Oct 1, 2025, 10:10:02 PM Webhook #976 (ScheduledOrderCreated, ScheduledOr…" at bounding box center [672, 362] width 882 height 18
click at [368, 397] on td "ShippingTotal modified by Map: new value:0; old value:5 Subtotal modified by Ma…" at bounding box center [718, 405] width 789 height 26
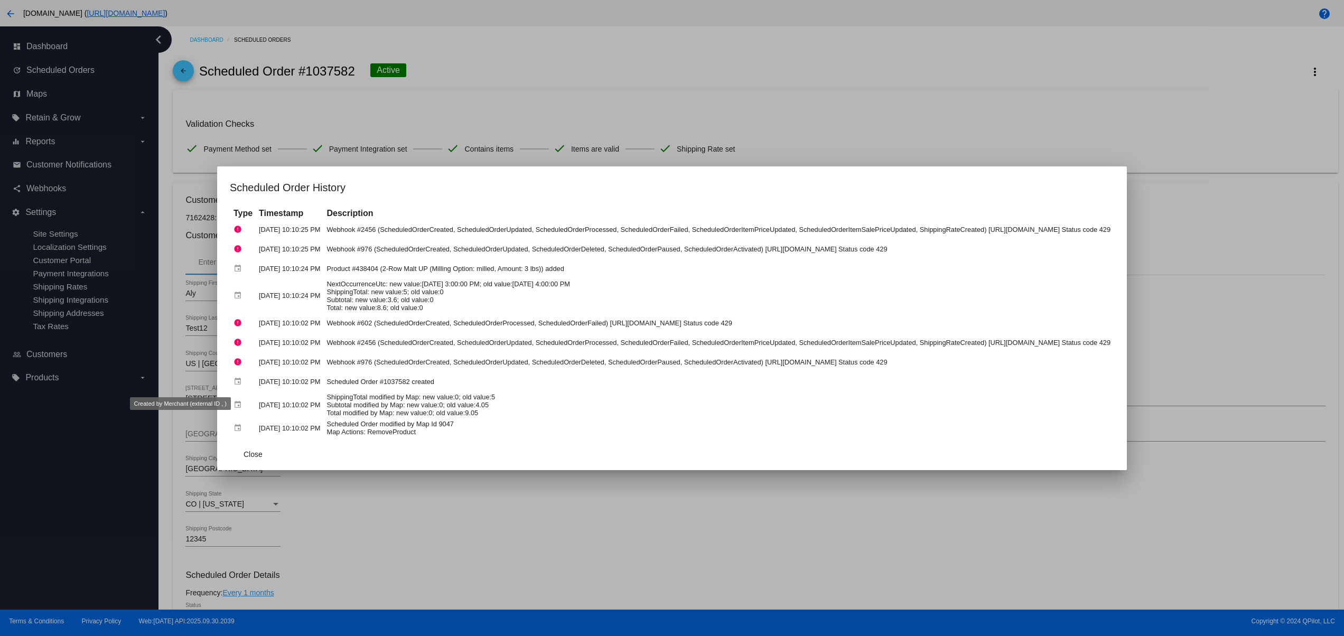
drag, startPoint x: 377, startPoint y: 383, endPoint x: 352, endPoint y: 403, distance: 32.3
click at [231, 381] on tr "event [DATE] 10:10:02 PM Scheduled Order #1037582 created" at bounding box center [672, 381] width 882 height 18
click at [363, 408] on td "ShippingTotal modified by Map: new value:0; old value:5 Subtotal modified by Ma…" at bounding box center [718, 405] width 789 height 26
drag, startPoint x: 415, startPoint y: 386, endPoint x: 204, endPoint y: 383, distance: 210.7
click at [231, 383] on tr "event [DATE] 10:10:02 PM Scheduled Order #1037582 created" at bounding box center [672, 381] width 882 height 18
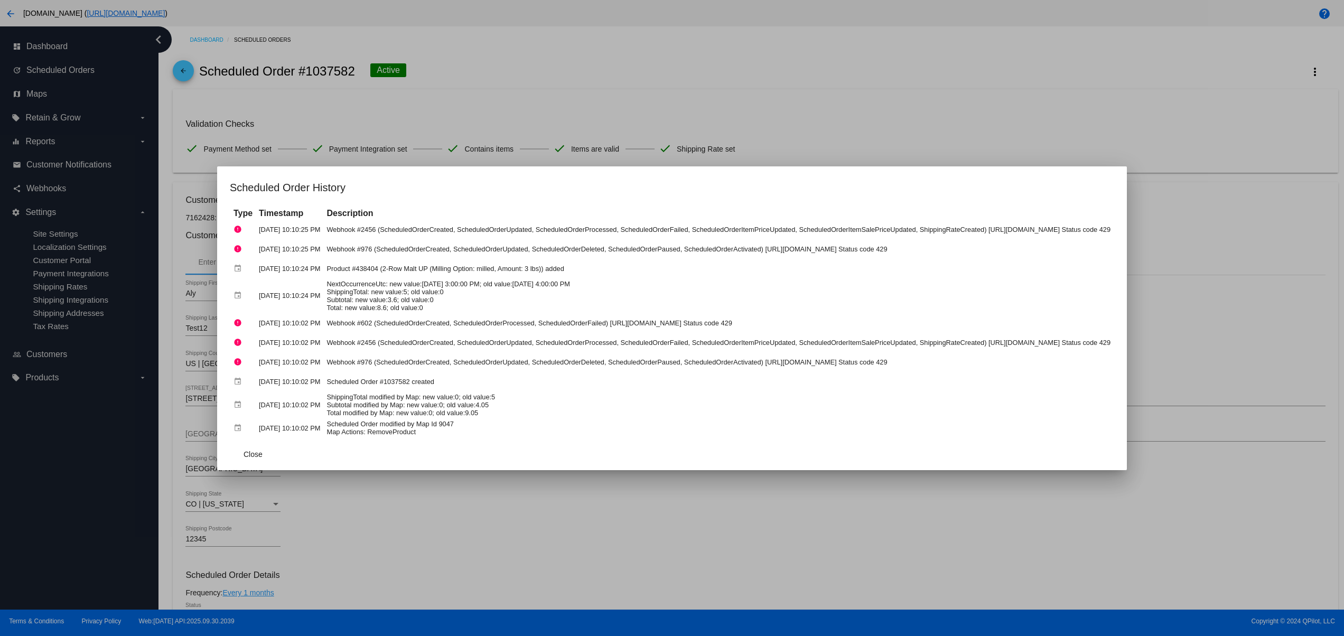
click at [382, 394] on td "ShippingTotal modified by Map: new value:0; old value:5 Subtotal modified by Ma…" at bounding box center [718, 405] width 789 height 26
drag, startPoint x: 303, startPoint y: 379, endPoint x: 248, endPoint y: 379, distance: 54.9
click at [248, 379] on tbody "error Oct 1, 2025, 10:10:25 PM Webhook #2456 (ScheduledOrderCreated, ScheduledO…" at bounding box center [672, 328] width 882 height 217
click at [381, 424] on td "Scheduled Order modified by Map Id 9047 Map Actions: RemoveProduct" at bounding box center [718, 428] width 789 height 18
click at [371, 433] on td "Scheduled Order modified by Map Id 9047 Map Actions: RemoveProduct" at bounding box center [718, 428] width 789 height 18
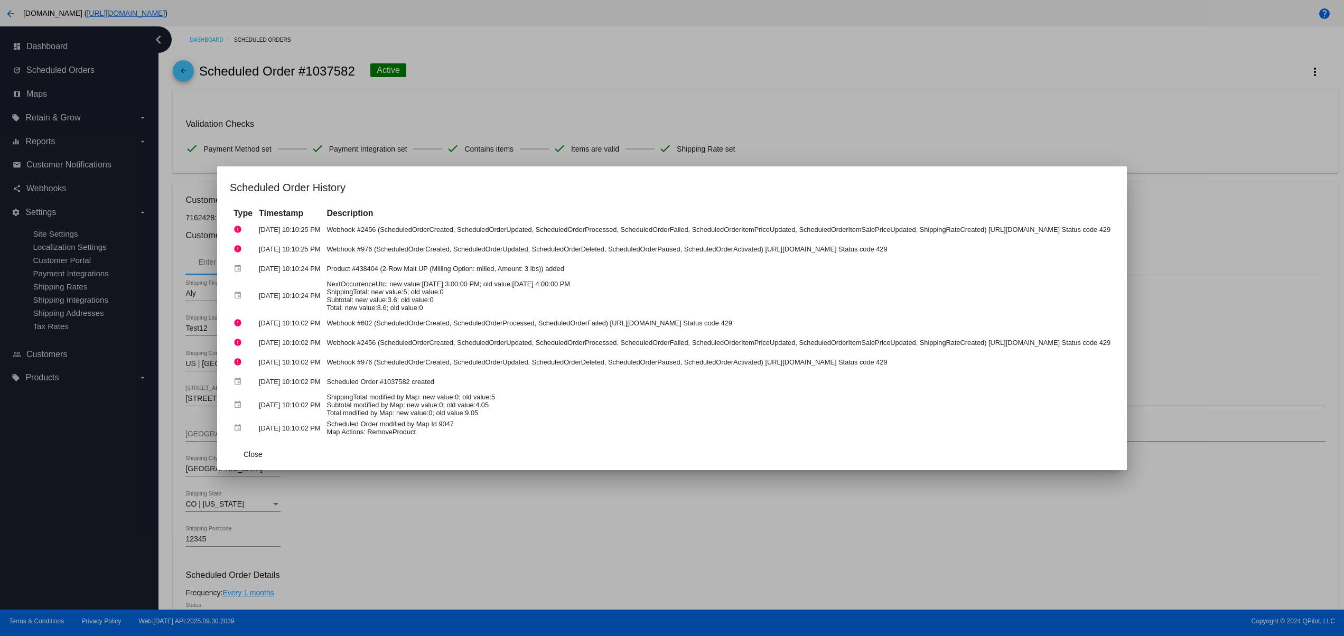
drag, startPoint x: 212, startPoint y: 311, endPoint x: 353, endPoint y: 311, distance: 141.0
click at [317, 311] on tr "event Oct 1, 2025, 10:10:24 PM NextOccurrenceUtc: new value:11/1/2025 3:00:00 P…" at bounding box center [672, 296] width 882 height 34
click at [506, 381] on td "Scheduled Order #1037582 created" at bounding box center [718, 381] width 789 height 18
click at [243, 453] on span "Close" at bounding box center [252, 454] width 19 height 8
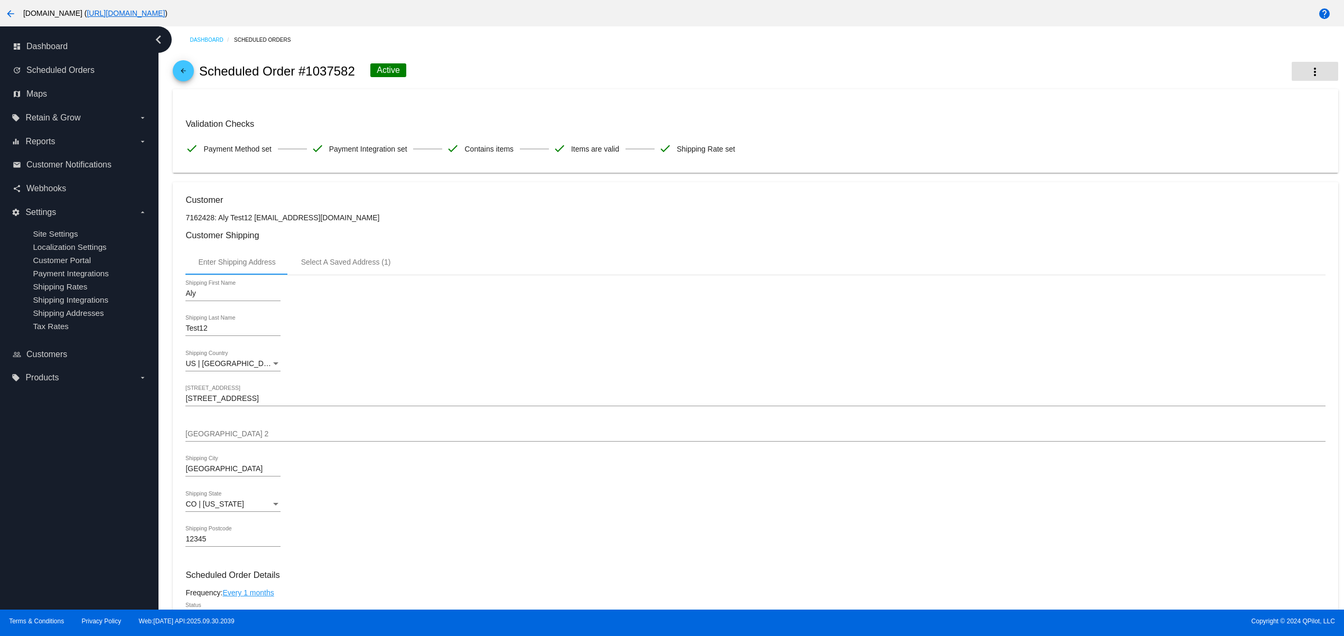
click at [1308, 71] on mat-icon "more_vert" at bounding box center [1314, 71] width 13 height 13
click at [1236, 123] on button "cached Process Now" at bounding box center [1248, 129] width 148 height 25
click at [748, 623] on button "Close" at bounding box center [754, 623] width 25 height 11
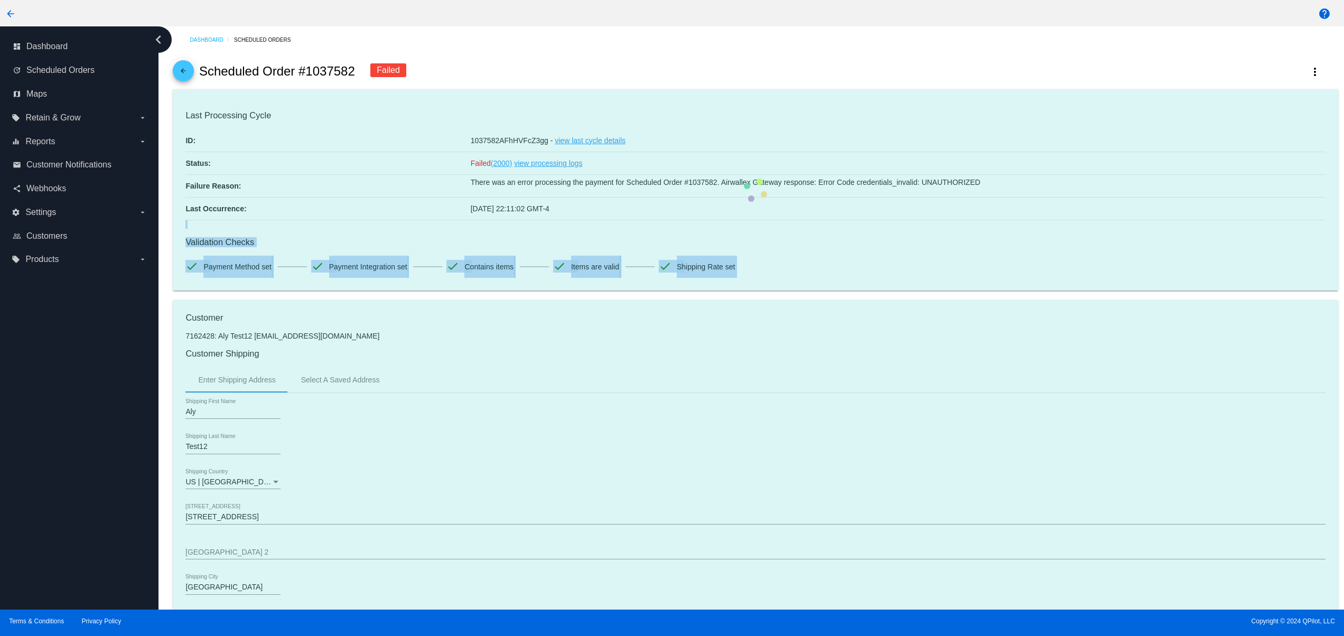
drag, startPoint x: 635, startPoint y: 204, endPoint x: 407, endPoint y: 201, distance: 228.2
click at [407, 201] on mat-card "Last Processing Cycle ID: 1037582AFhHVFcZ3gg - view last cycle details Status: …" at bounding box center [755, 190] width 1165 height 202
click at [470, 201] on mat-card "Last Processing Cycle ID: 1037582AFhHVFcZ3gg - view last cycle details Status: …" at bounding box center [755, 190] width 1165 height 202
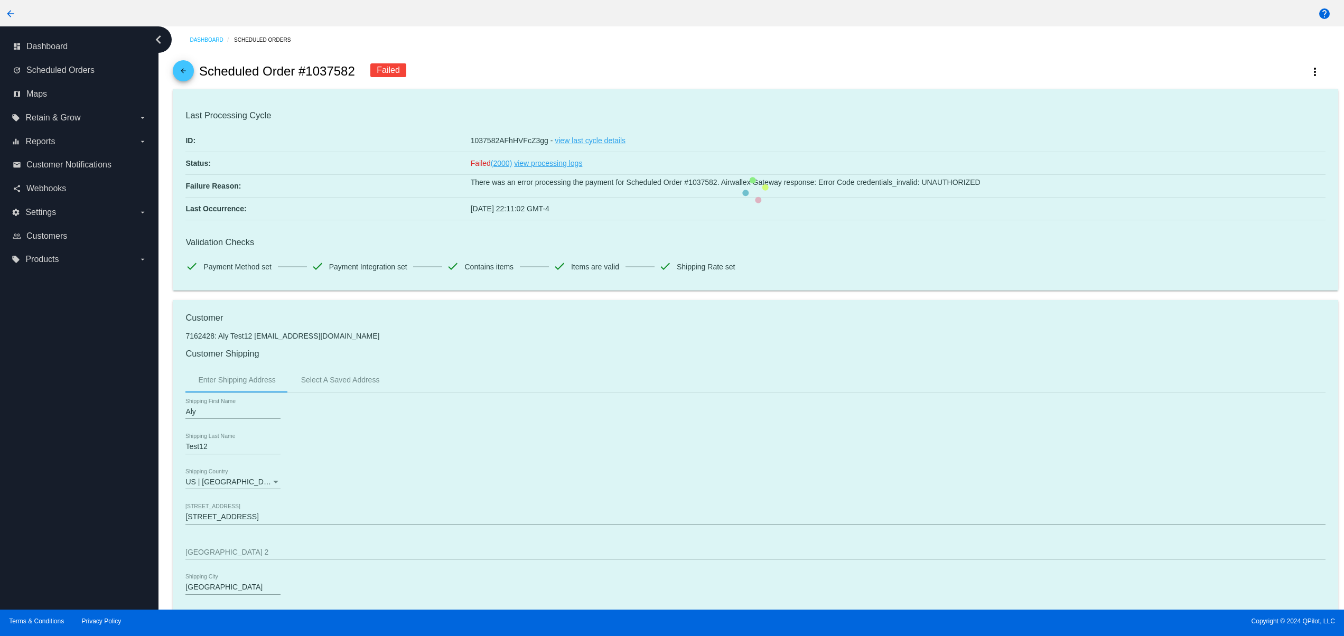
drag, startPoint x: 488, startPoint y: 195, endPoint x: 602, endPoint y: 193, distance: 114.1
click at [590, 193] on mat-card "Last Processing Cycle ID: 1037582AFhHVFcZ3gg - view last cycle details Status: …" at bounding box center [755, 190] width 1165 height 202
click at [676, 214] on mat-card "Last Processing Cycle ID: 1037582AFhHVFcZ3gg - view last cycle details Status: …" at bounding box center [755, 190] width 1165 height 202
click at [598, 216] on mat-card "Last Processing Cycle ID: 1037582AFhHVFcZ3gg - view last cycle details Status: …" at bounding box center [755, 190] width 1165 height 202
drag, startPoint x: 518, startPoint y: 214, endPoint x: 454, endPoint y: 233, distance: 66.7
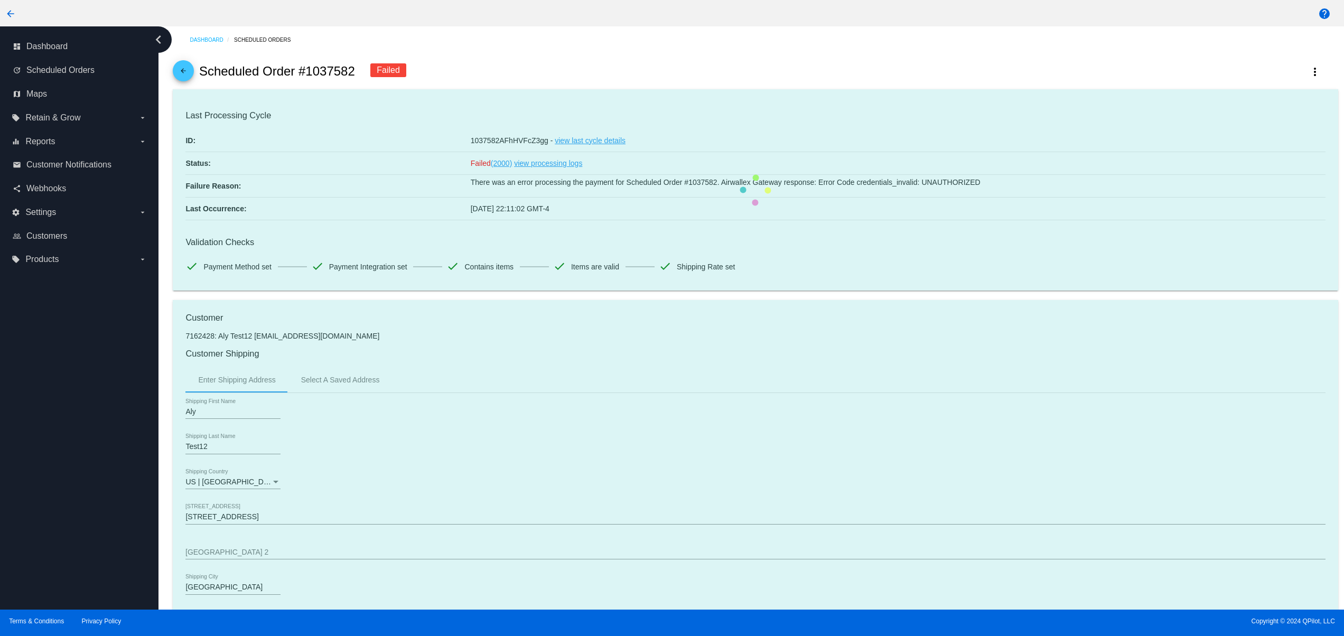
click at [453, 214] on mat-card "Last Processing Cycle ID: 1037582AFhHVFcZ3gg - view last cycle details Status: …" at bounding box center [755, 190] width 1165 height 202
click at [583, 240] on mat-card "Last Processing Cycle ID: 1037582AFhHVFcZ3gg - view last cycle details Status: …" at bounding box center [755, 190] width 1165 height 202
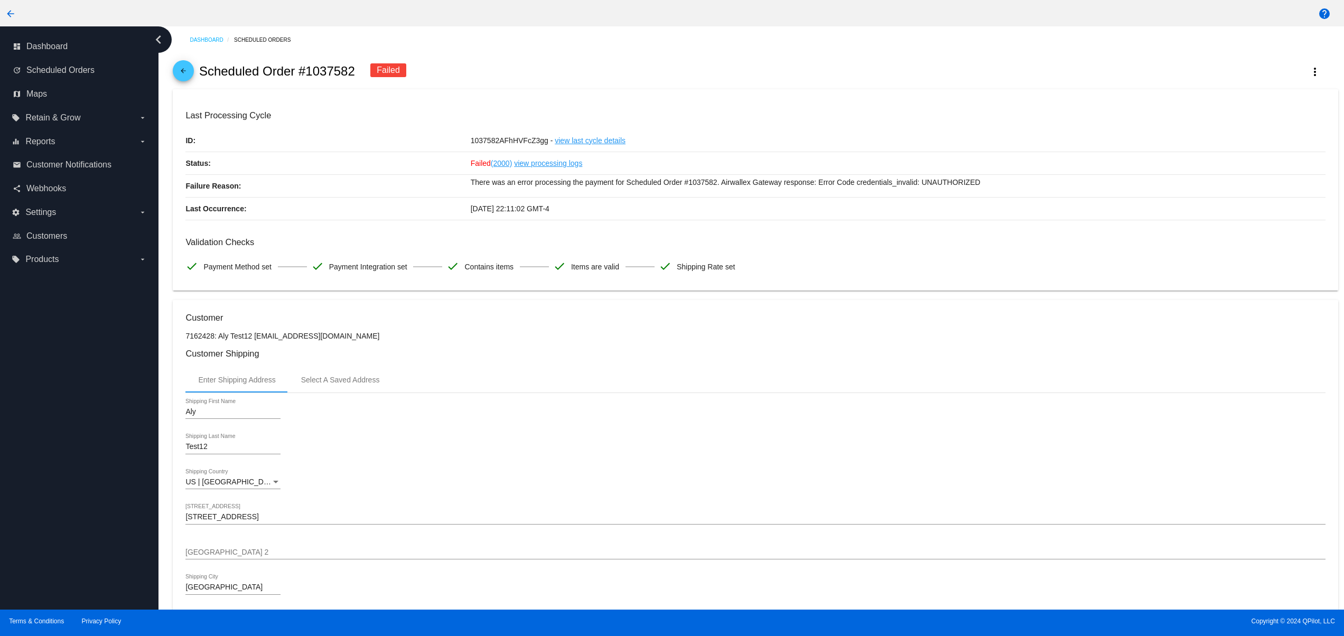
drag, startPoint x: 430, startPoint y: 195, endPoint x: 575, endPoint y: 210, distance: 145.5
click at [533, 200] on div "Last Processing Cycle ID: 1037582AFhHVFcZ3gg - view last cycle details Status: …" at bounding box center [754, 164] width 1139 height 109
click at [633, 232] on mat-card-content "Last Processing Cycle ID: 1037582AFhHVFcZ3gg - view last cycle details Status: …" at bounding box center [754, 193] width 1139 height 167
drag, startPoint x: 474, startPoint y: 218, endPoint x: 434, endPoint y: 223, distance: 40.5
click at [443, 218] on div "Last Occurrence: [DATE] 22:11:02 GMT-4" at bounding box center [754, 209] width 1139 height 23
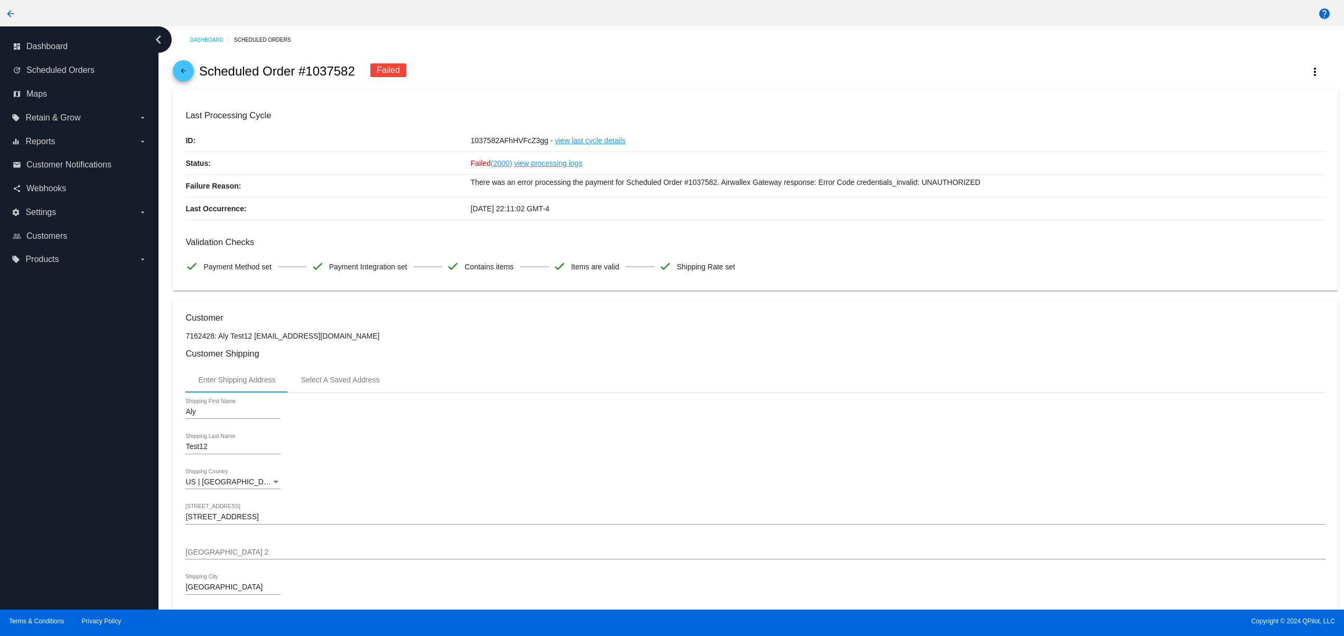
click at [593, 241] on h3 "Validation Checks" at bounding box center [754, 242] width 1139 height 10
drag, startPoint x: 424, startPoint y: 214, endPoint x: 600, endPoint y: 214, distance: 176.4
click at [589, 214] on div "Last Occurrence: [DATE] 22:11:02 GMT-4" at bounding box center [754, 209] width 1139 height 23
drag, startPoint x: 702, startPoint y: 265, endPoint x: 698, endPoint y: 261, distance: 6.0
click at [702, 266] on span "Shipping Rate set" at bounding box center [706, 267] width 59 height 22
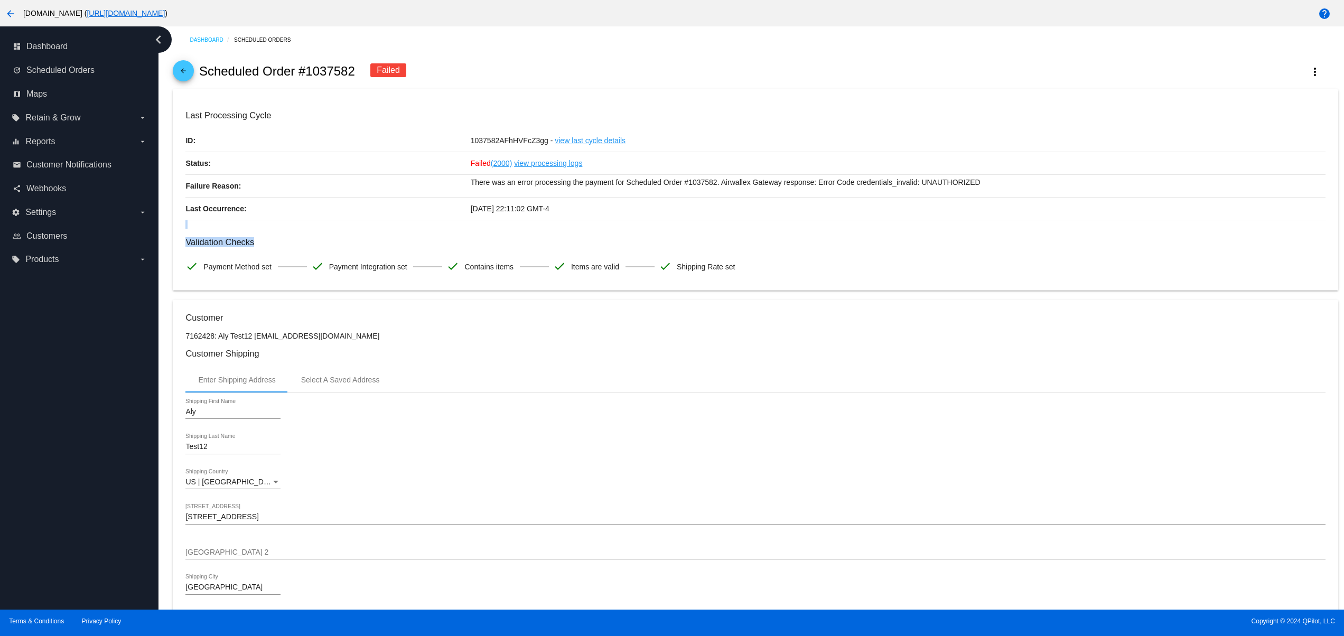
click at [536, 231] on mat-card-content "Last Processing Cycle ID: 1037582AFhHVFcZ3gg - view last cycle details Status: …" at bounding box center [754, 193] width 1139 height 167
click at [670, 392] on div "Enter Shipping Address Select A Saved Address" at bounding box center [754, 379] width 1139 height 25
click at [583, 208] on div "[DATE] 22:11:02 GMT-4" at bounding box center [898, 209] width 855 height 22
click at [1308, 75] on mat-icon "more_vert" at bounding box center [1314, 71] width 13 height 13
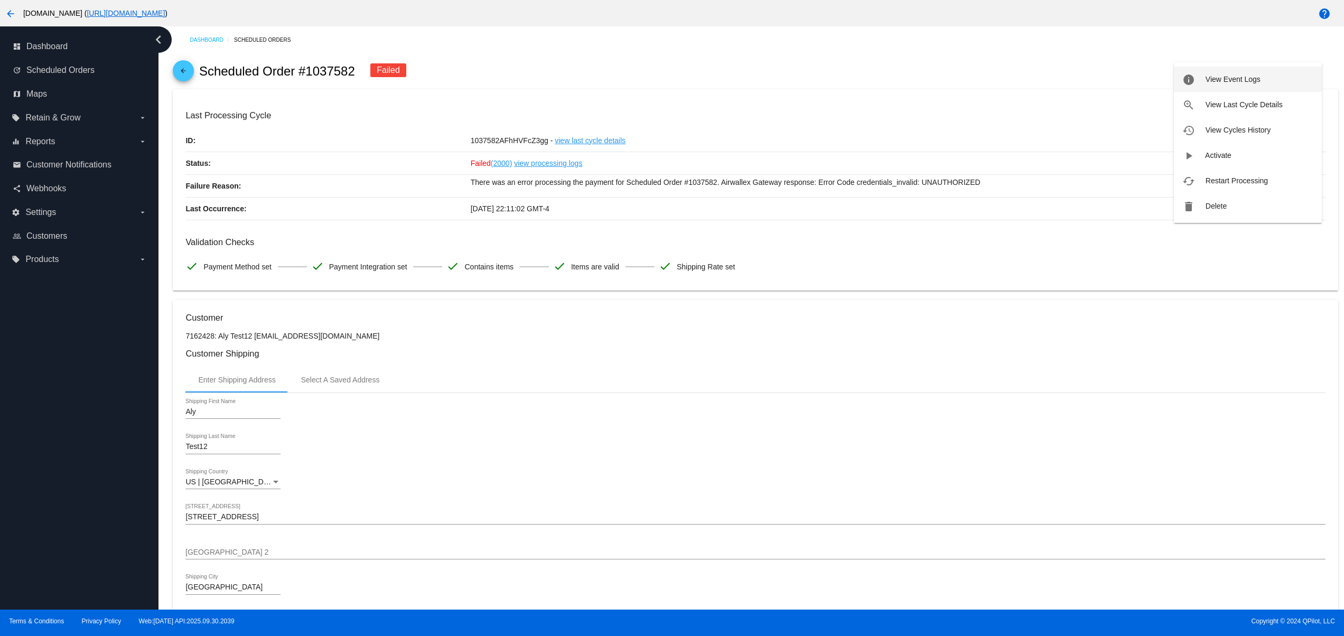
click at [1224, 81] on span "View Event Logs" at bounding box center [1232, 79] width 55 height 8
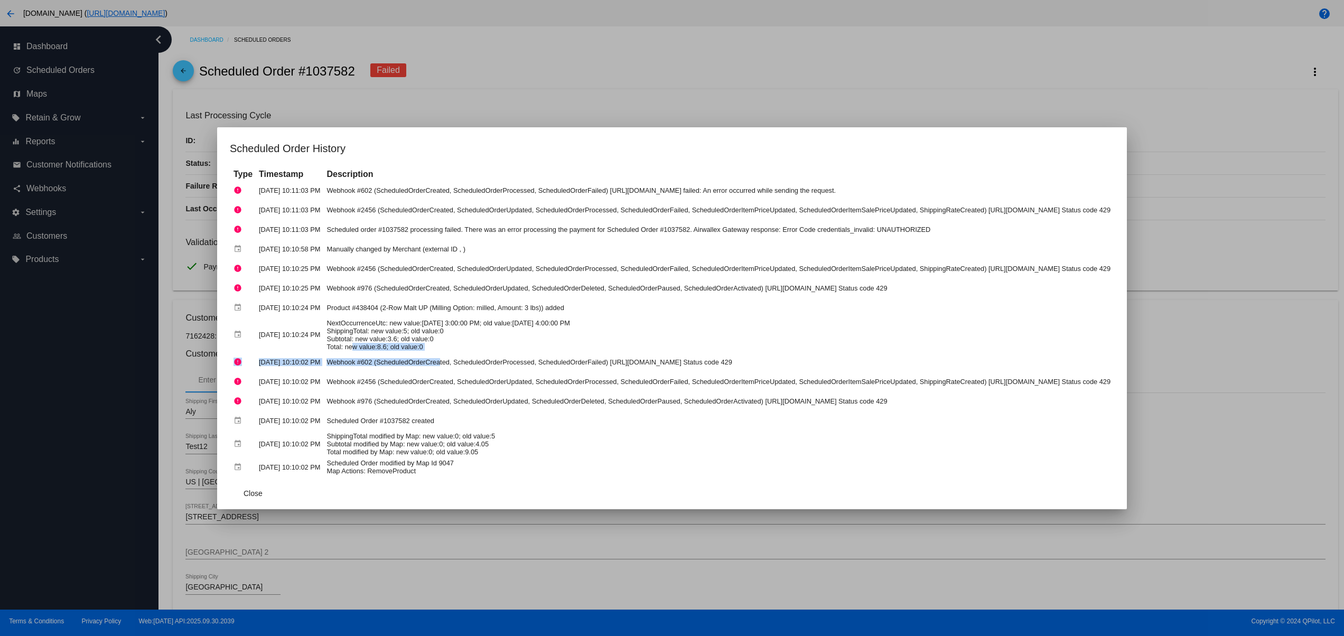
drag, startPoint x: 332, startPoint y: 352, endPoint x: 298, endPoint y: 348, distance: 34.1
click at [298, 348] on tbody "error [DATE] 10:11:03 PM Webhook #602 (ScheduledOrderCreated, ScheduledOrderPro…" at bounding box center [672, 328] width 882 height 295
click at [450, 395] on td "Webhook #976 (ScheduledOrderCreated, ScheduledOrderUpdated, ScheduledOrderDelet…" at bounding box center [718, 401] width 789 height 18
drag, startPoint x: 428, startPoint y: 387, endPoint x: 357, endPoint y: 413, distance: 75.4
click at [324, 375] on td "Webhook #2456 (ScheduledOrderCreated, ScheduledOrderUpdated, ScheduledOrderProc…" at bounding box center [718, 381] width 789 height 18
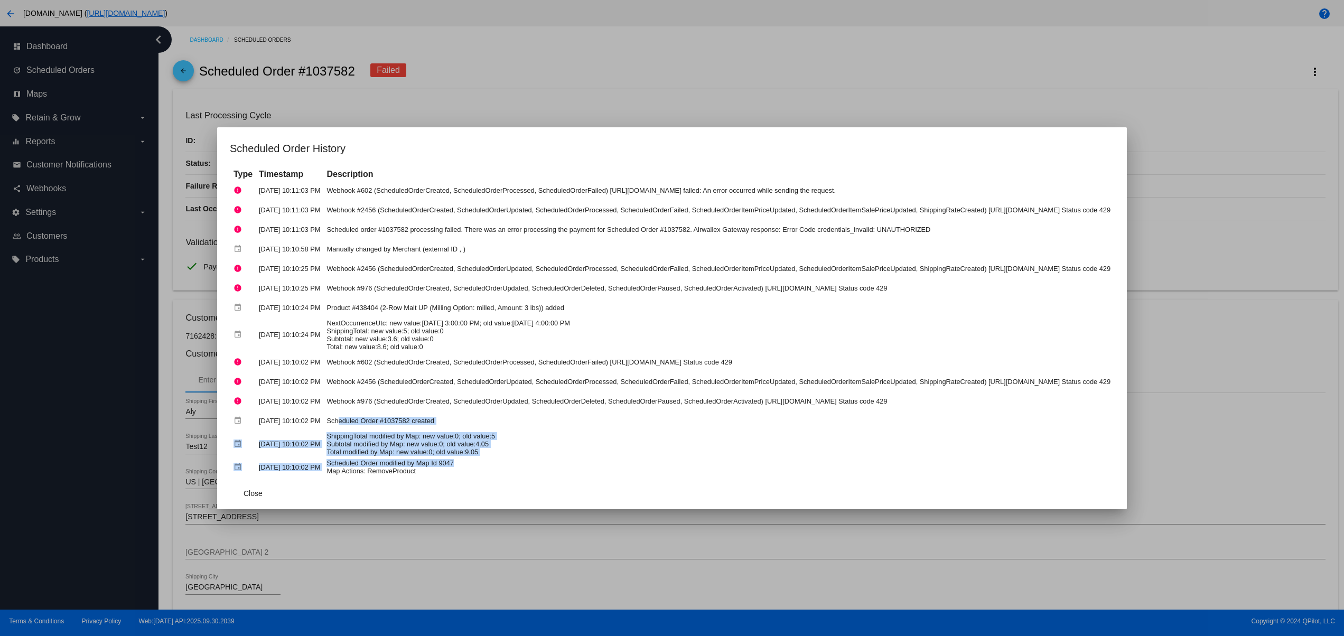
drag, startPoint x: 467, startPoint y: 454, endPoint x: 288, endPoint y: 427, distance: 181.1
click at [288, 427] on tbody "error [DATE] 10:11:03 PM Webhook #602 (ScheduledOrderCreated, ScheduledOrderPro…" at bounding box center [672, 328] width 882 height 295
click at [669, 415] on td "Scheduled Order #1037582 created" at bounding box center [718, 420] width 789 height 18
drag, startPoint x: 451, startPoint y: 440, endPoint x: 360, endPoint y: 427, distance: 92.2
click at [360, 427] on tbody "error [DATE] 10:11:03 PM Webhook #602 (ScheduledOrderCreated, ScheduledOrderPro…" at bounding box center [672, 328] width 882 height 295
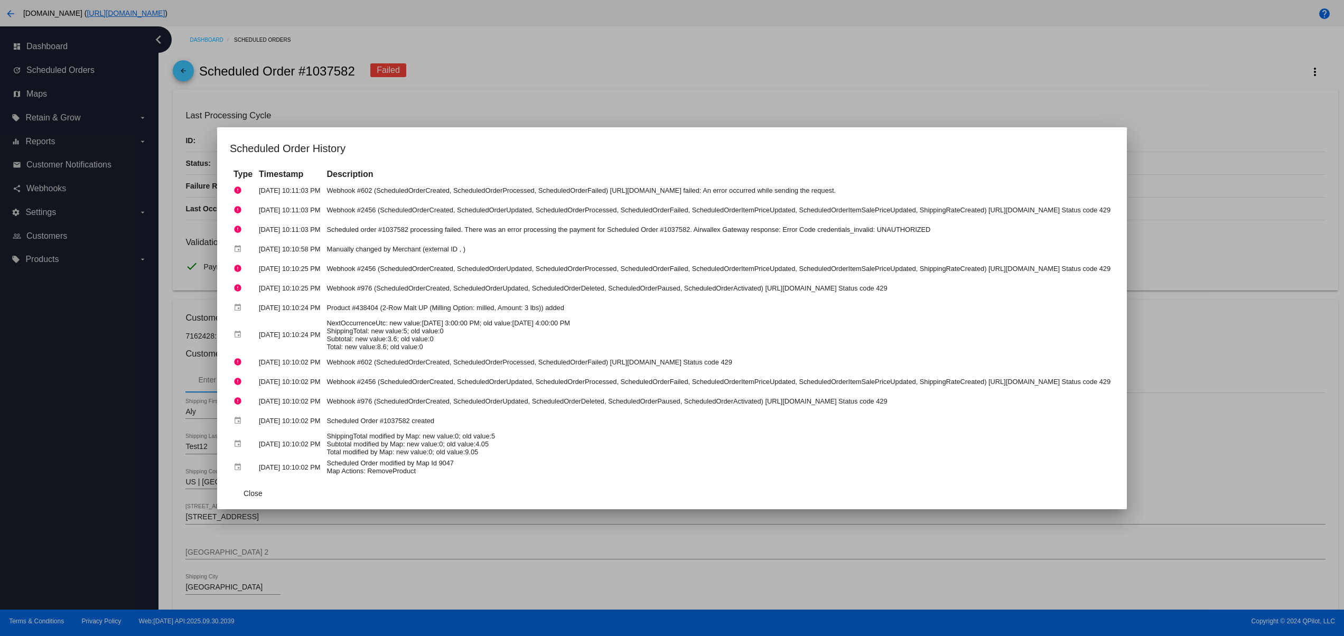
click at [558, 467] on td "Scheduled Order modified by Map Id 9047 Map Actions: RemoveProduct" at bounding box center [718, 467] width 789 height 18
drag, startPoint x: 520, startPoint y: 448, endPoint x: 297, endPoint y: 438, distance: 223.7
click at [324, 438] on td "ShippingTotal modified by Map: new value:0; old value:5 Subtotal modified by Ma…" at bounding box center [718, 444] width 789 height 26
click at [415, 427] on td "Scheduled Order #1037582 created" at bounding box center [718, 420] width 789 height 18
drag, startPoint x: 339, startPoint y: 419, endPoint x: 250, endPoint y: 419, distance: 88.7
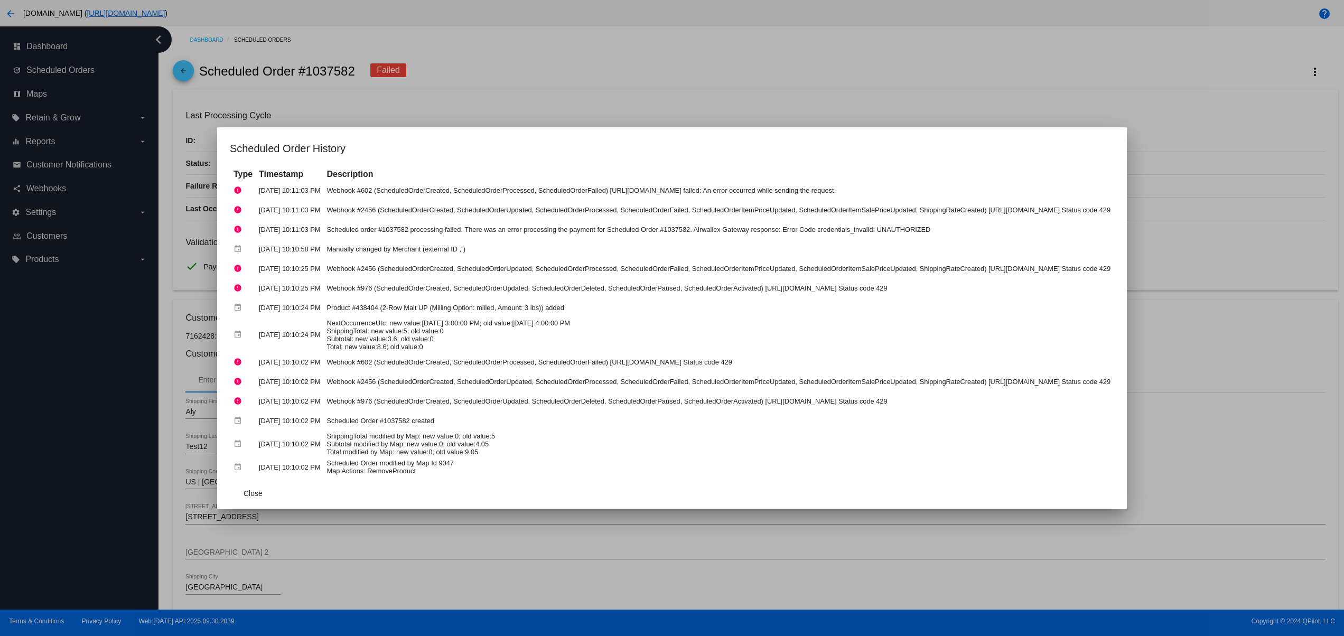
click at [252, 419] on tr "event [DATE] 10:10:02 PM Scheduled Order #1037582 created" at bounding box center [672, 420] width 882 height 18
click at [373, 462] on td "Scheduled Order modified by Map Id 9047 Map Actions: RemoveProduct" at bounding box center [718, 467] width 789 height 18
click at [243, 491] on span "Close" at bounding box center [252, 493] width 19 height 8
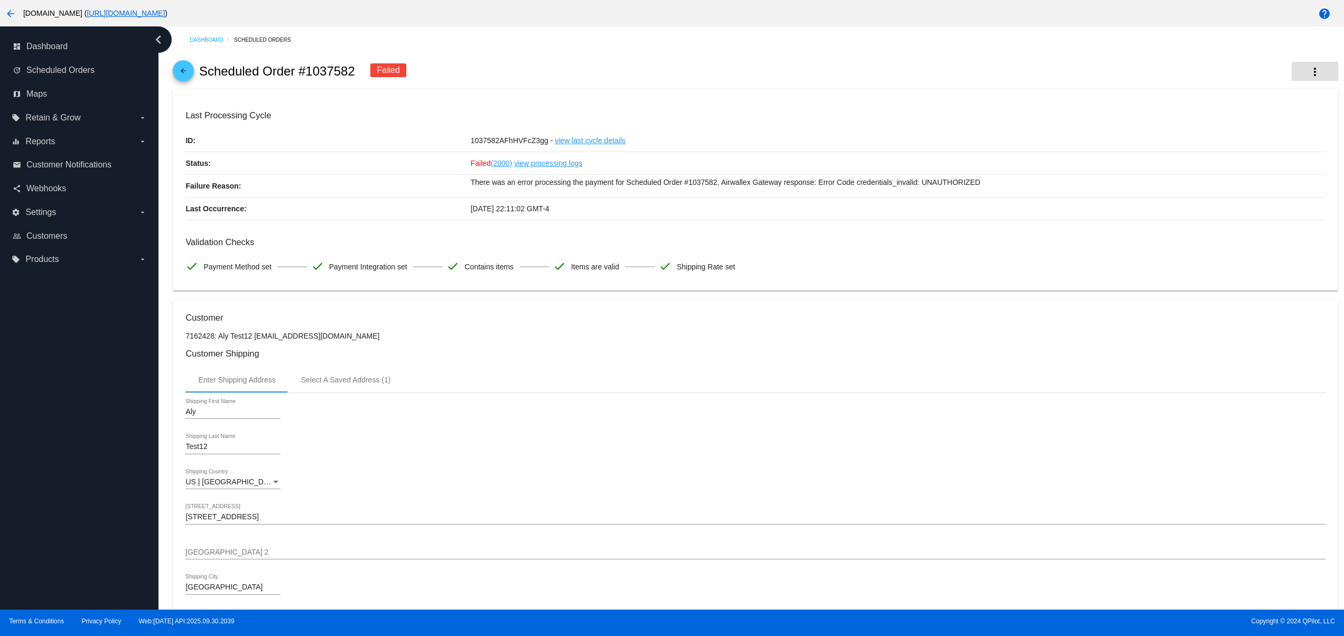
click at [1308, 75] on mat-icon "more_vert" at bounding box center [1314, 71] width 13 height 13
click at [1243, 81] on span "View Event Logs" at bounding box center [1232, 79] width 55 height 8
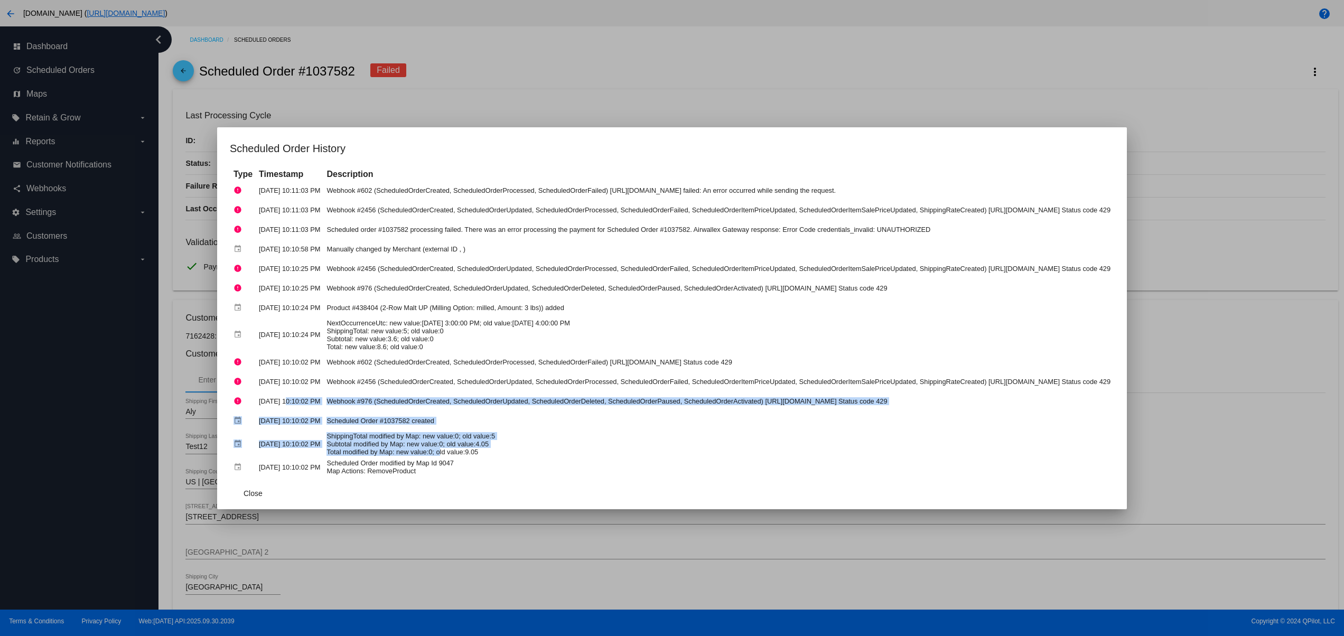
drag, startPoint x: 381, startPoint y: 442, endPoint x: 221, endPoint y: 400, distance: 165.8
click at [231, 400] on tbody "error [DATE] 10:11:03 PM Webhook #602 (ScheduledOrderCreated, ScheduledOrderPro…" at bounding box center [672, 328] width 882 height 295
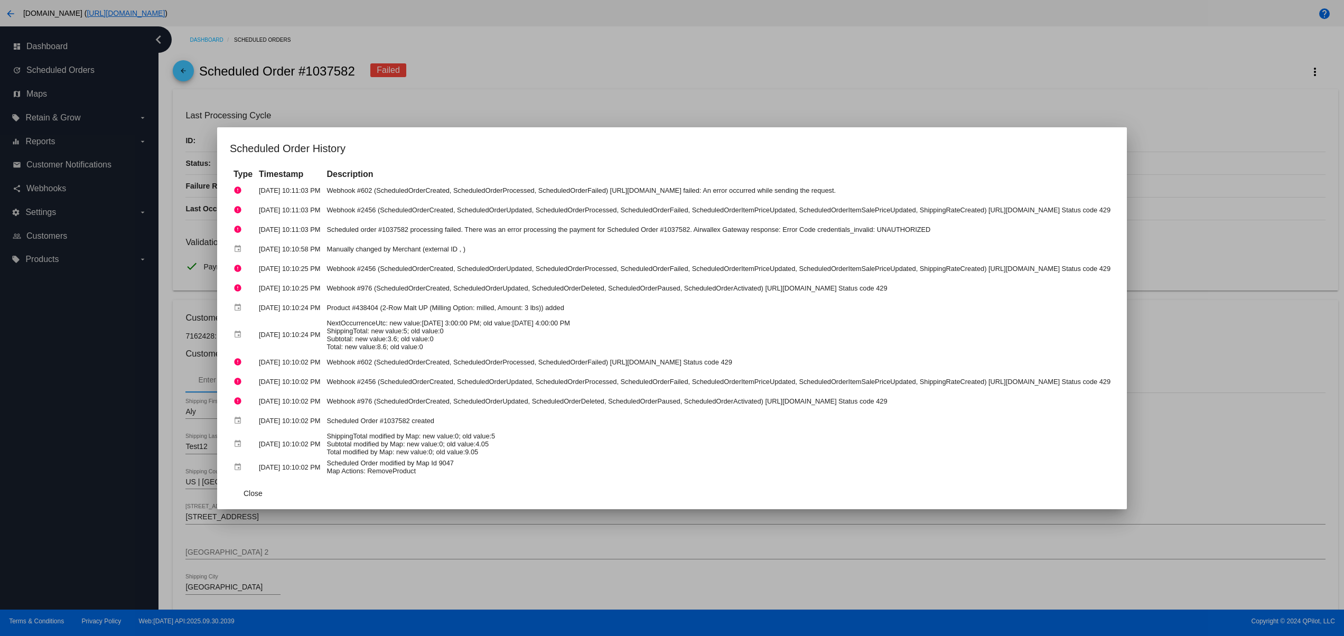
click at [432, 461] on td "Scheduled Order modified by Map Id 9047 Map Actions: RemoveProduct" at bounding box center [718, 467] width 789 height 18
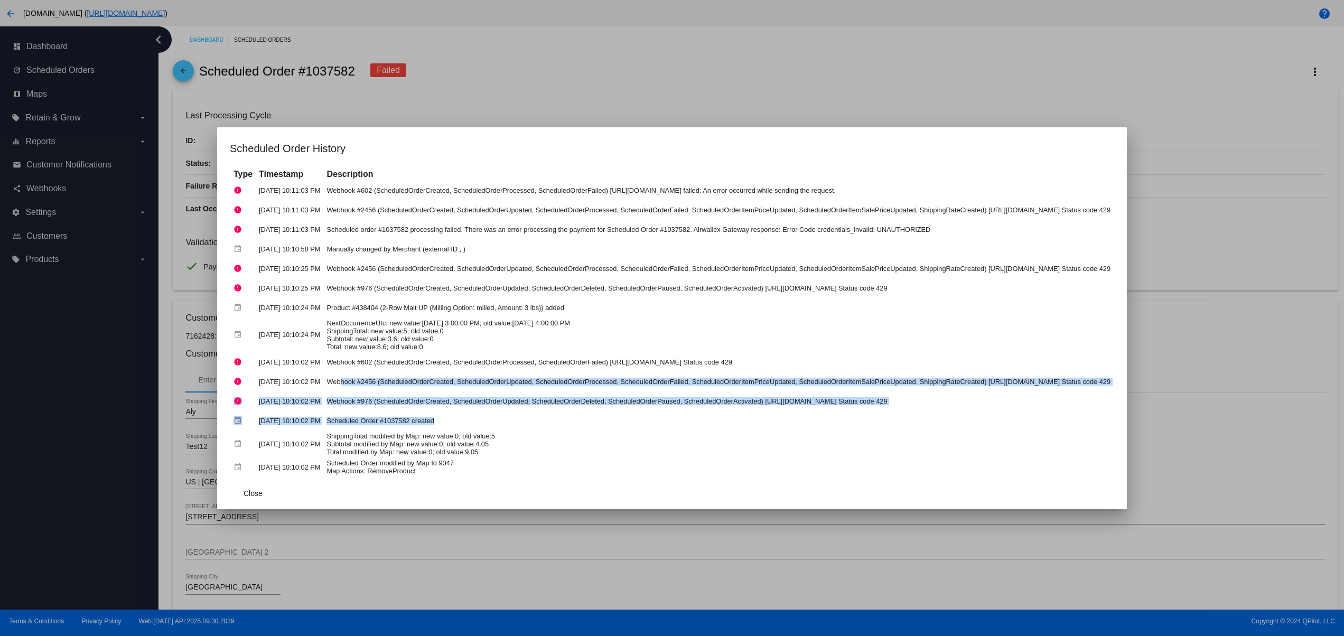
drag, startPoint x: 389, startPoint y: 414, endPoint x: 293, endPoint y: 382, distance: 101.7
click at [293, 382] on tbody "error [DATE] 10:11:03 PM Webhook #602 (ScheduledOrderCreated, ScheduledOrderPro…" at bounding box center [672, 328] width 882 height 295
click at [525, 421] on td "Scheduled Order #1037582 created" at bounding box center [718, 420] width 789 height 18
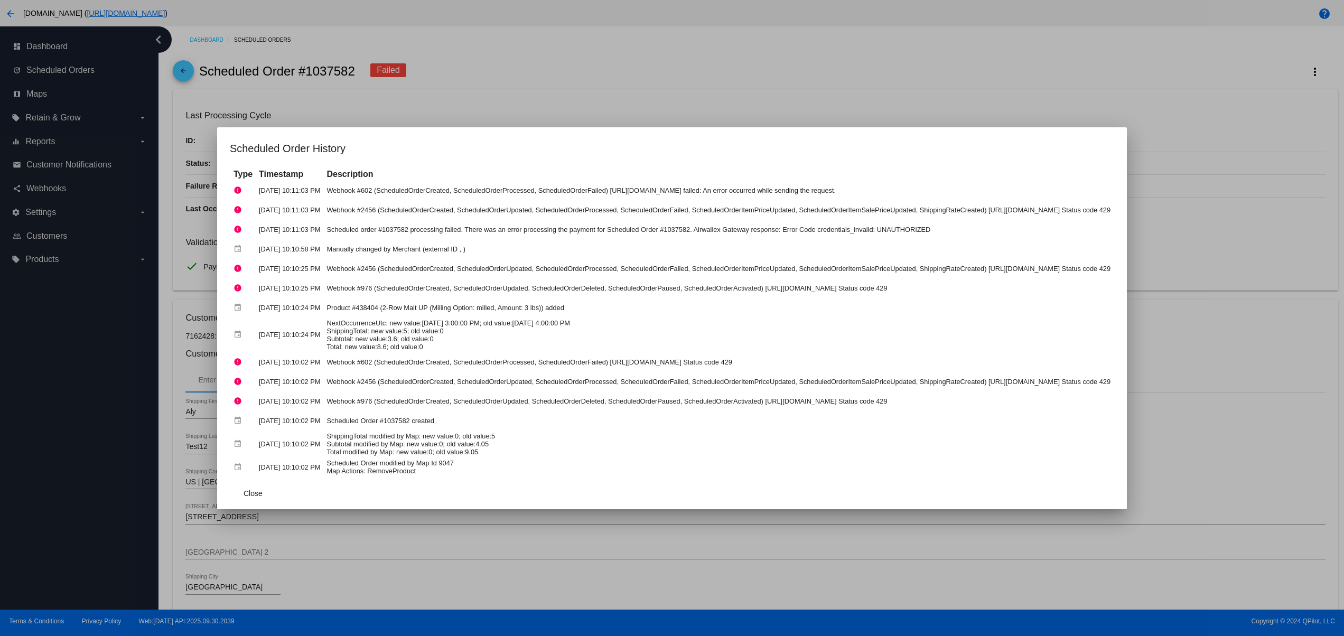
click at [530, 416] on td "Scheduled Order #1037582 created" at bounding box center [718, 420] width 789 height 18
drag, startPoint x: 530, startPoint y: 416, endPoint x: 296, endPoint y: 429, distance: 234.3
click at [296, 429] on tbody "error [DATE] 10:11:03 PM Webhook #602 (ScheduledOrderCreated, ScheduledOrderPro…" at bounding box center [672, 328] width 882 height 295
click at [507, 465] on td "Scheduled Order modified by Map Id 9047 Map Actions: RemoveProduct" at bounding box center [718, 467] width 789 height 18
drag, startPoint x: 309, startPoint y: 405, endPoint x: 506, endPoint y: 415, distance: 196.7
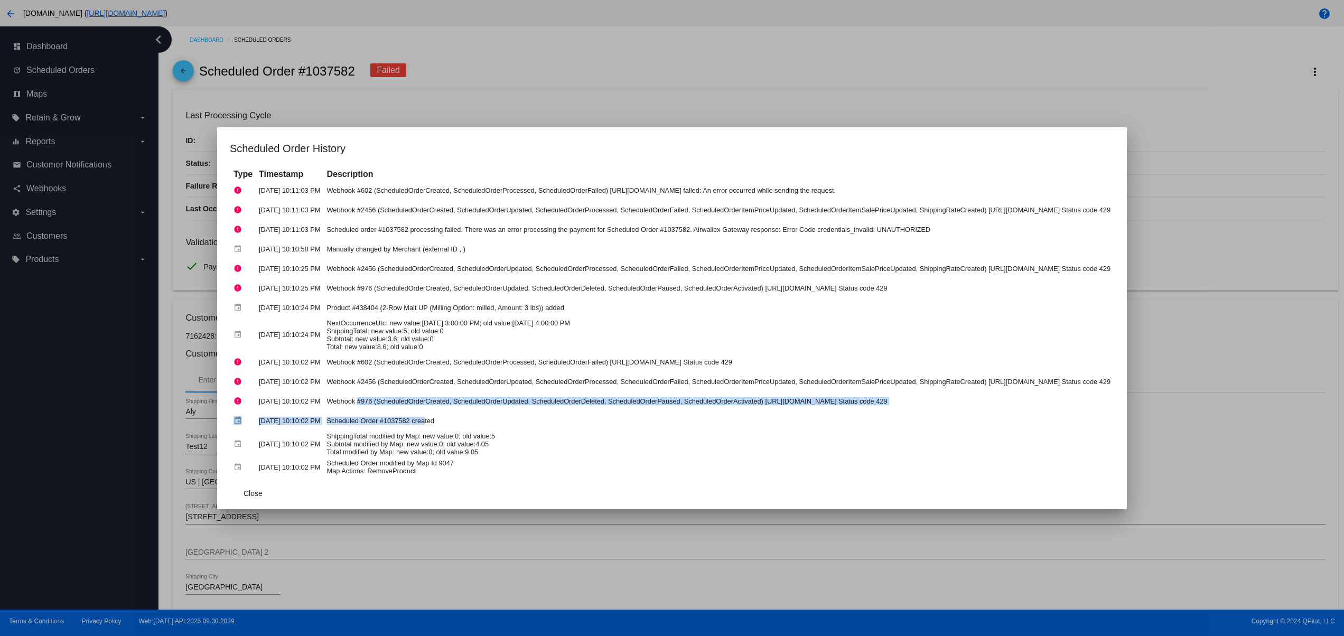
click at [444, 410] on tbody "error [DATE] 10:11:03 PM Webhook #602 (ScheduledOrderCreated, ScheduledOrderPro…" at bounding box center [672, 328] width 882 height 295
click at [597, 444] on td "ShippingTotal modified by Map: new value:0; old value:5 Subtotal modified by Ma…" at bounding box center [718, 444] width 789 height 26
drag, startPoint x: 557, startPoint y: 436, endPoint x: 337, endPoint y: 394, distance: 223.7
click at [337, 394] on tbody "error [DATE] 10:11:03 PM Webhook #602 (ScheduledOrderCreated, ScheduledOrderPro…" at bounding box center [672, 328] width 882 height 295
click at [595, 439] on td "ShippingTotal modified by Map: new value:0; old value:5 Subtotal modified by Ma…" at bounding box center [718, 444] width 789 height 26
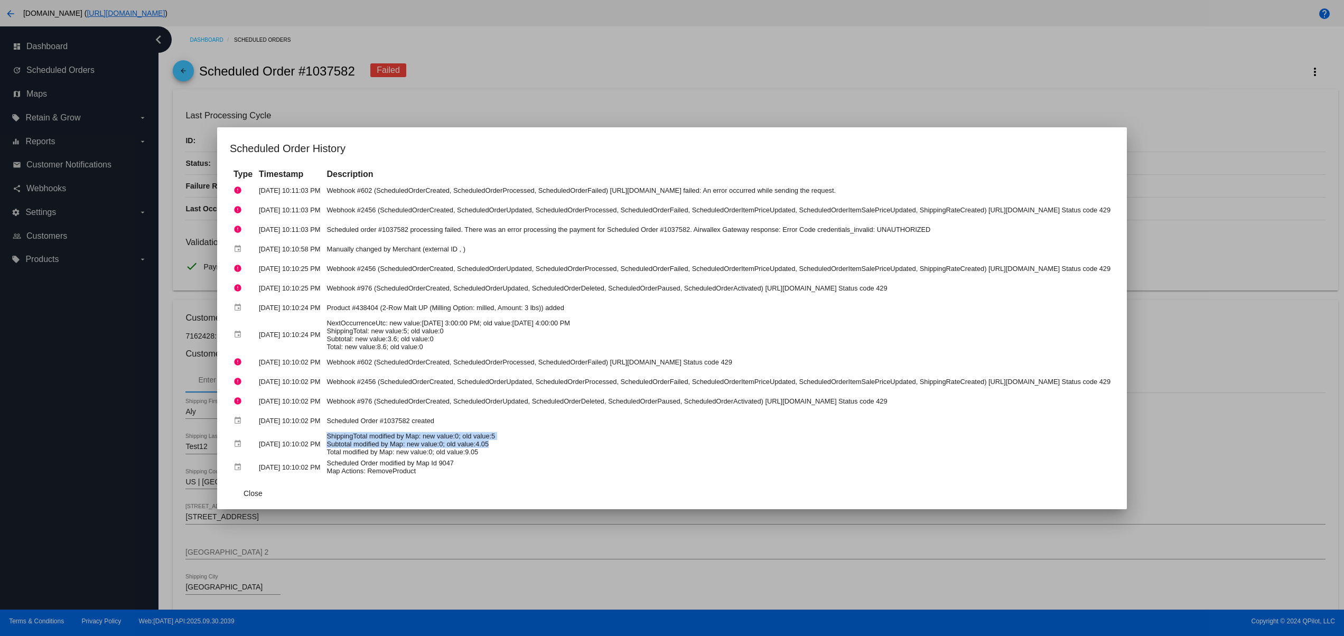
drag, startPoint x: 595, startPoint y: 439, endPoint x: 250, endPoint y: 437, distance: 344.9
click at [250, 437] on tr "event [DATE] 10:10:02 PM ShippingTotal modified by Map: new value:0; old value:…" at bounding box center [672, 444] width 882 height 26
click at [455, 436] on td "ShippingTotal modified by Map: new value:0; old value:5 Subtotal modified by Ma…" at bounding box center [718, 444] width 789 height 26
click at [1067, 101] on div at bounding box center [672, 318] width 1344 height 636
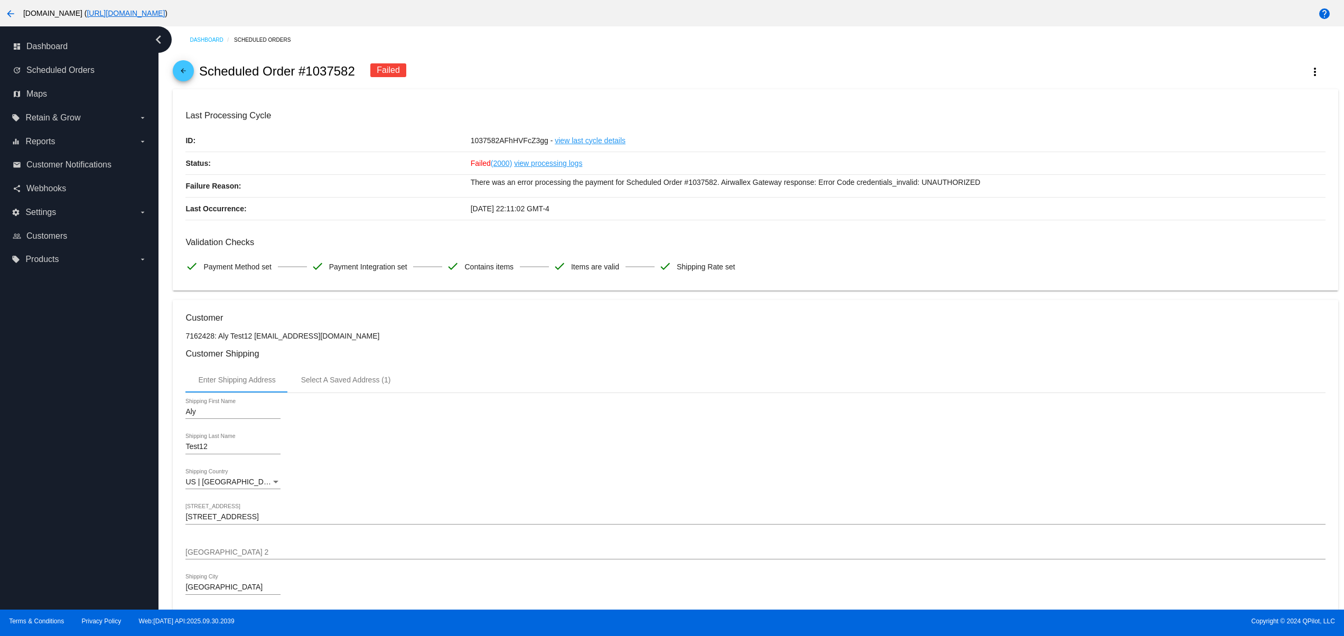
click at [852, 276] on div "Validation Checks check Payment Method set check Payment Integration set check …" at bounding box center [754, 257] width 1139 height 41
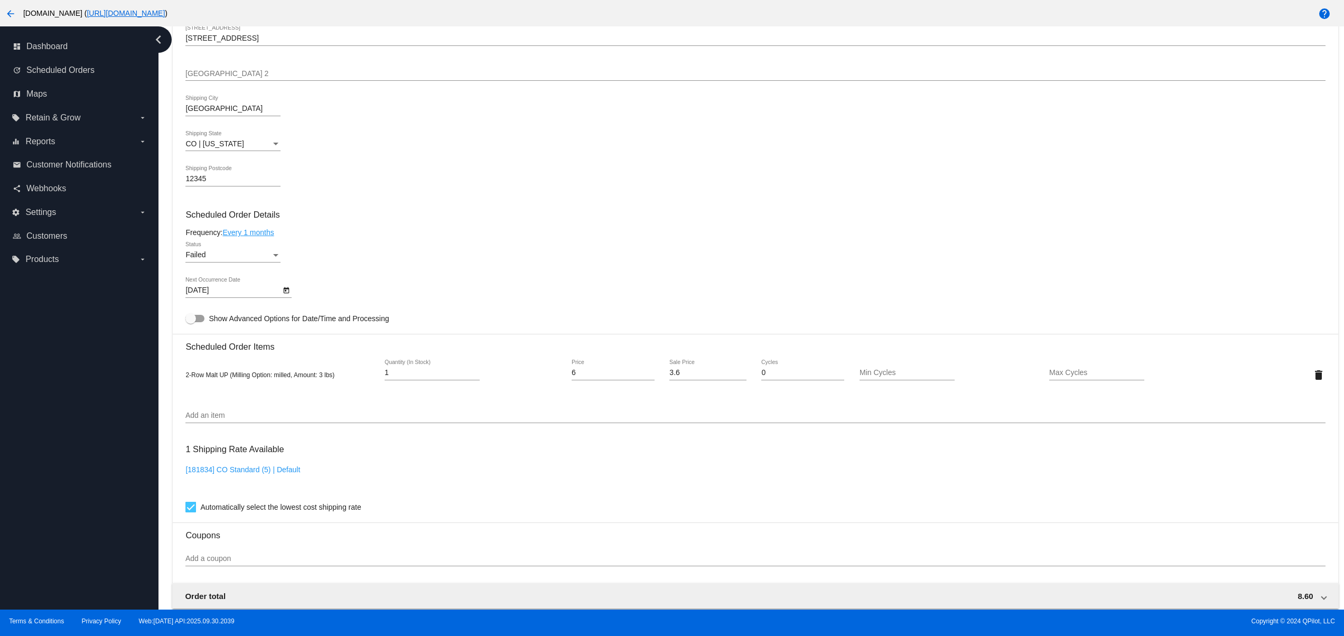
scroll to position [757, 0]
